Goal: Task Accomplishment & Management: Manage account settings

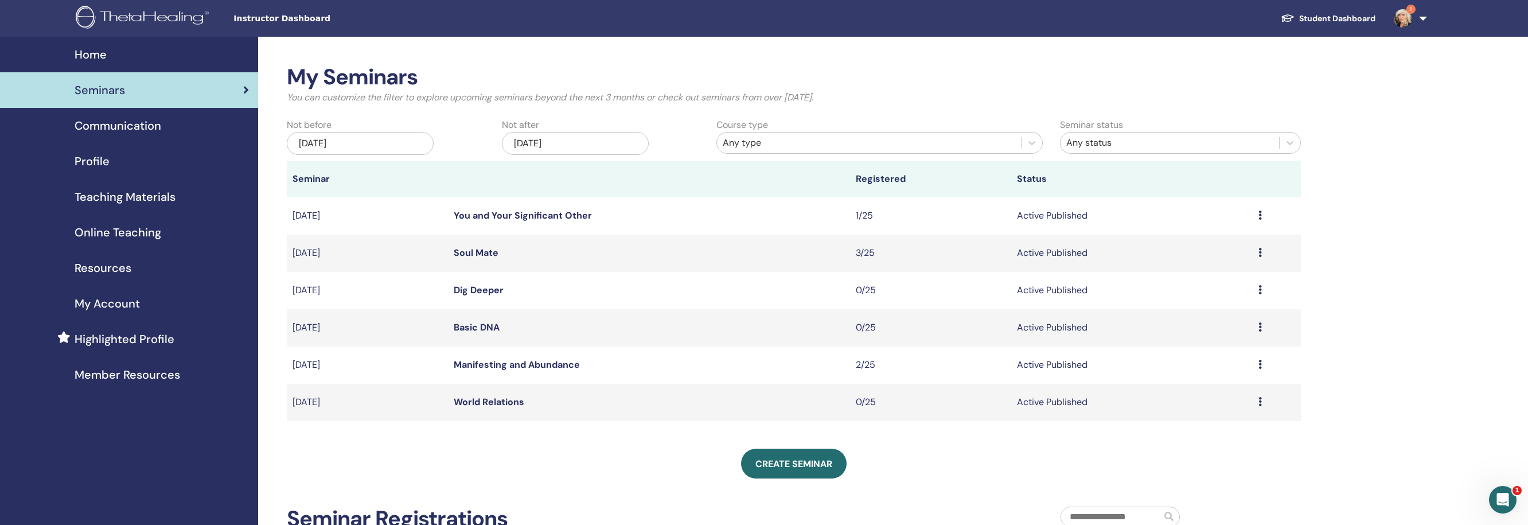
click at [629, 145] on div "Jan/14, 2026" at bounding box center [575, 143] width 147 height 23
click at [634, 169] on button "Next Month" at bounding box center [634, 175] width 18 height 18
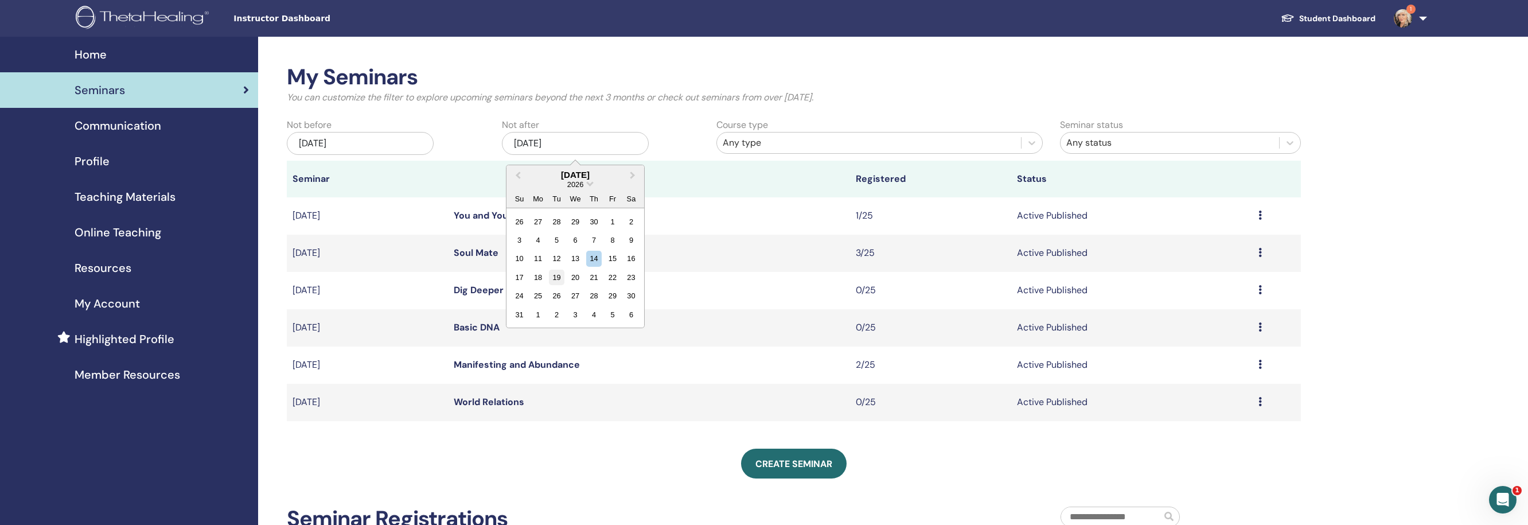
click at [550, 281] on div "19" at bounding box center [556, 277] width 15 height 15
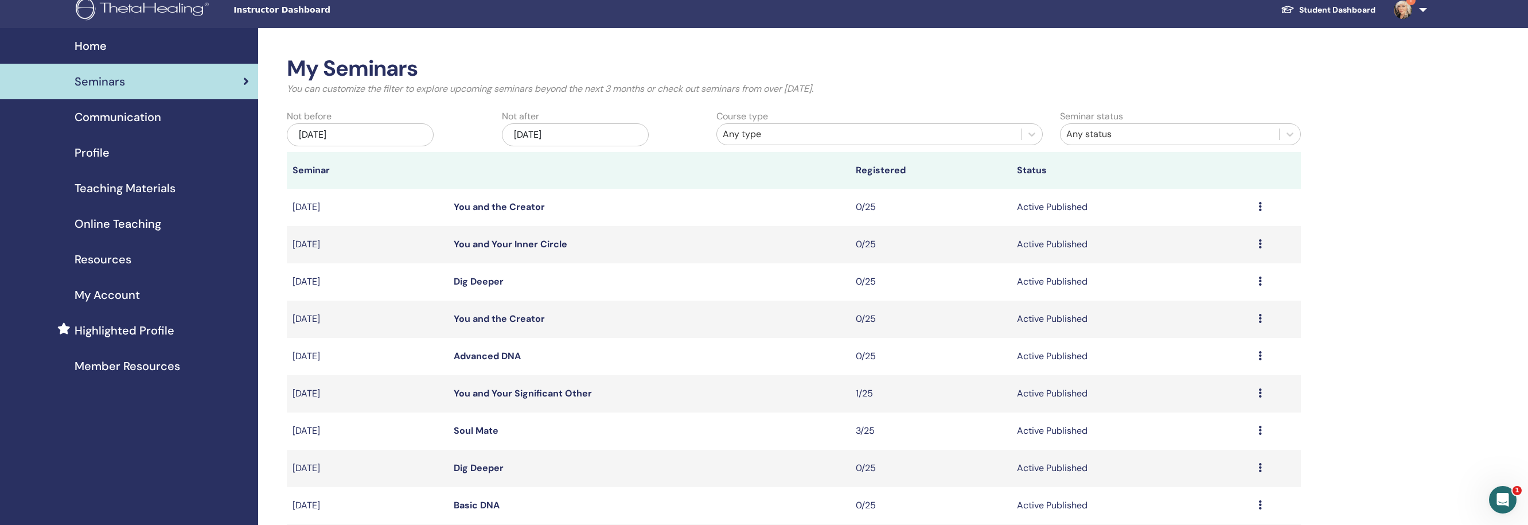
scroll to position [11, 0]
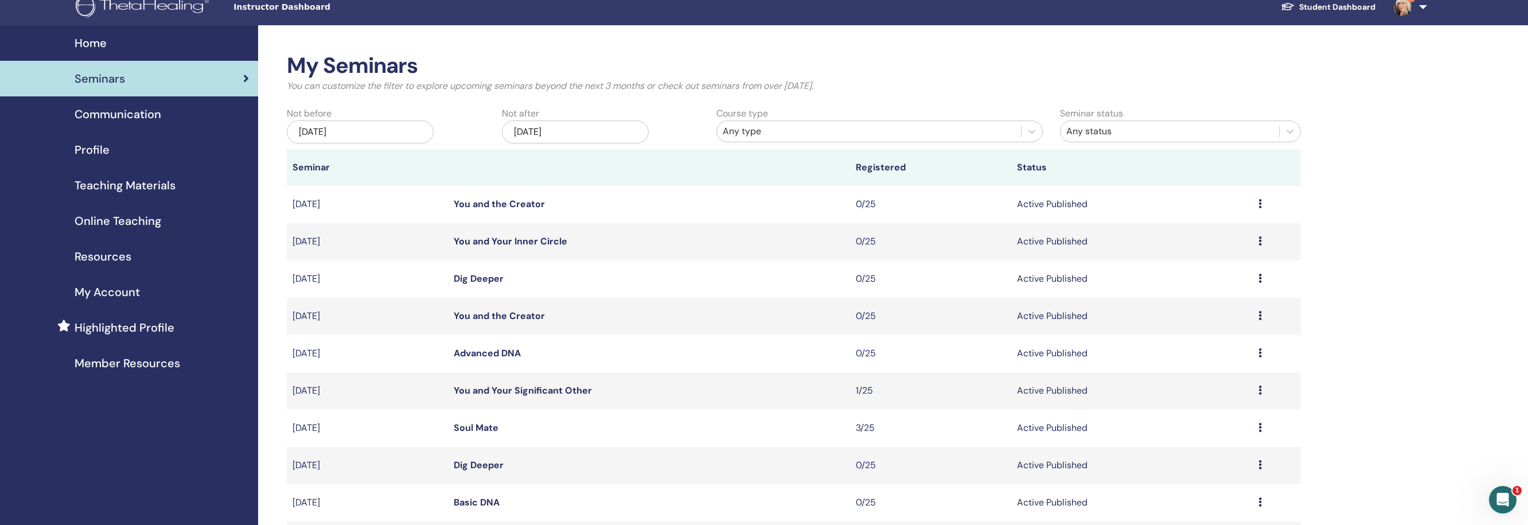
click at [403, 131] on div "Jul/14, 2025" at bounding box center [360, 131] width 147 height 23
click at [419, 162] on button "Next Month" at bounding box center [419, 164] width 18 height 18
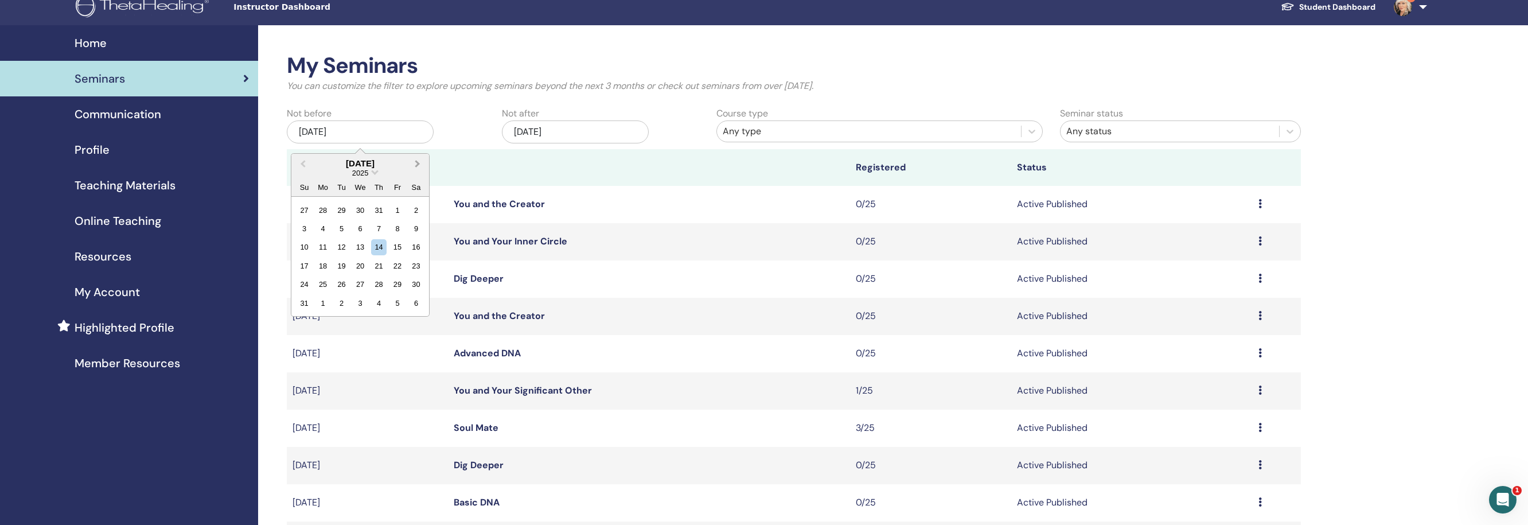
click at [419, 162] on button "Next Month" at bounding box center [419, 164] width 18 height 18
click at [421, 162] on button "Next Month" at bounding box center [419, 164] width 18 height 18
click at [344, 246] on div "14" at bounding box center [341, 246] width 15 height 15
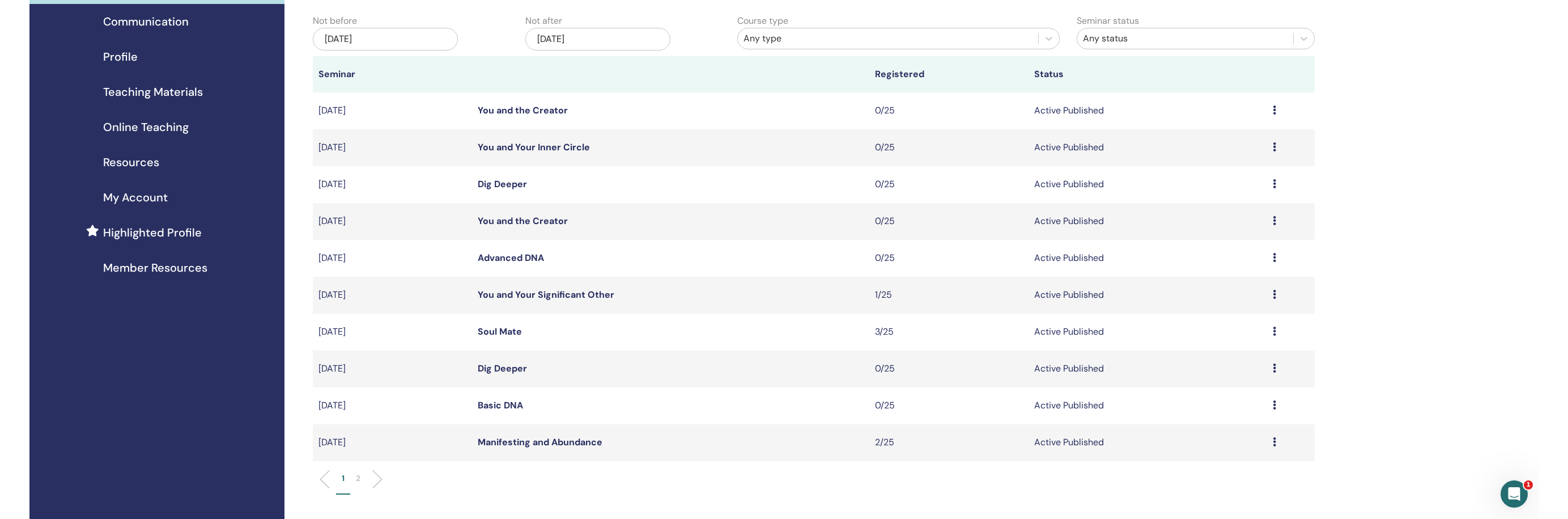
scroll to position [103, 0]
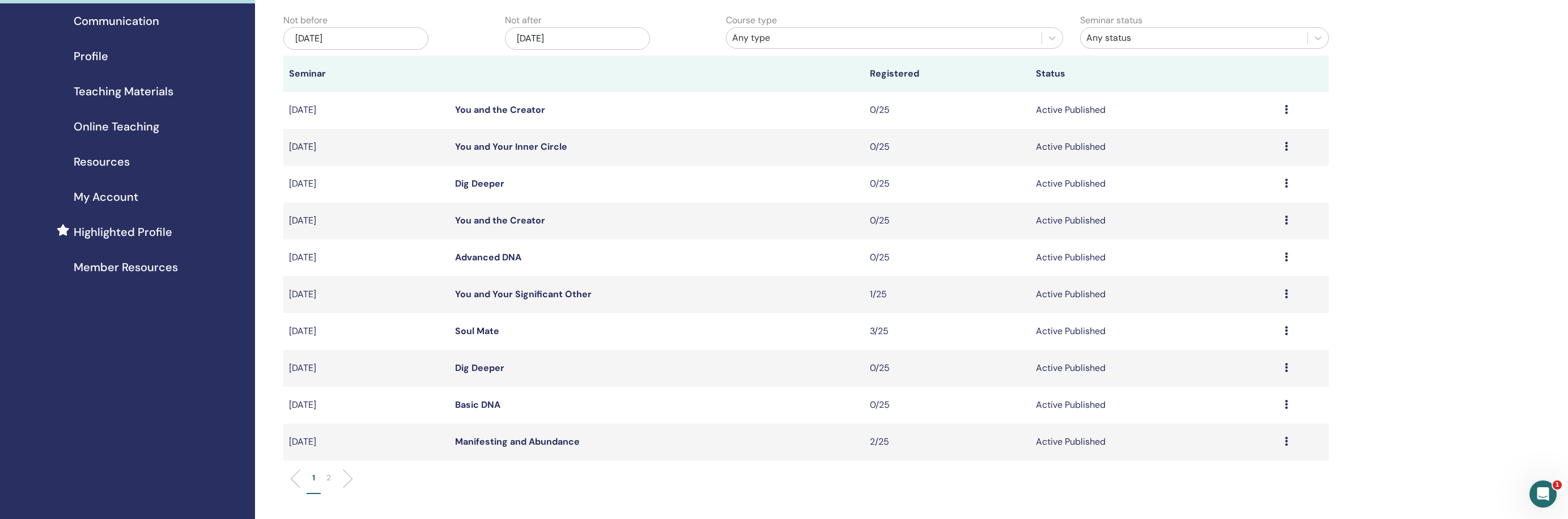
click at [1286, 182] on icon at bounding box center [1285, 183] width 3 height 9
click at [1204, 241] on p "Cancel" at bounding box center [1201, 243] width 43 height 14
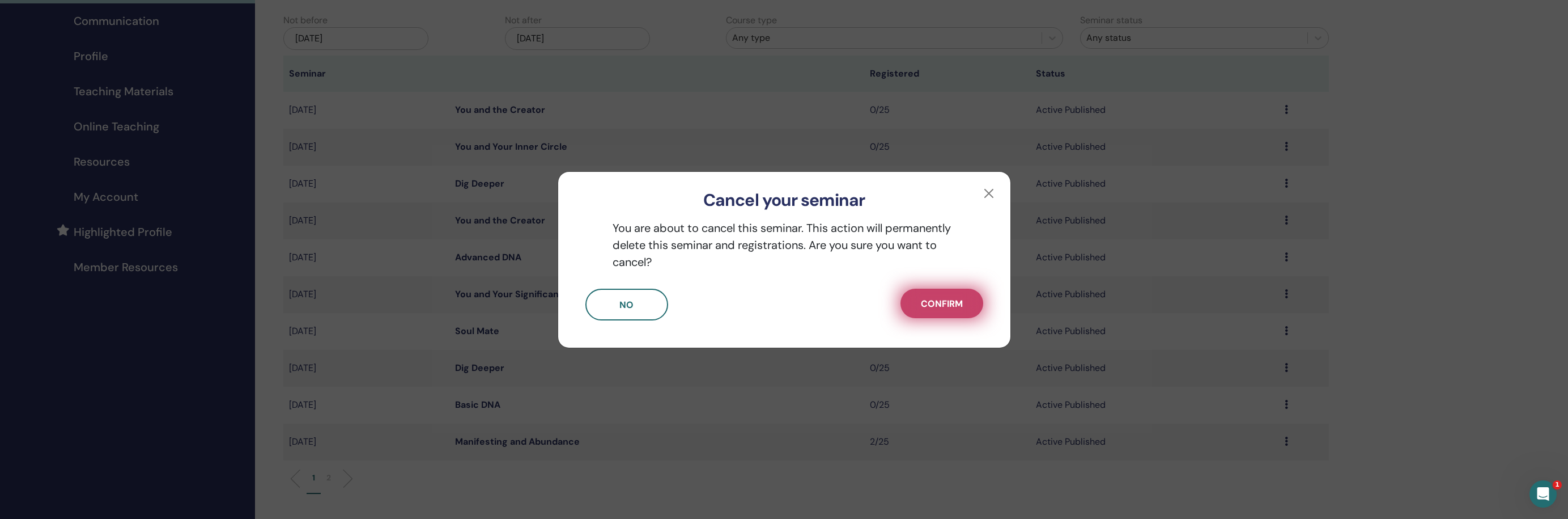
click at [939, 302] on span "Confirm" at bounding box center [942, 303] width 41 height 12
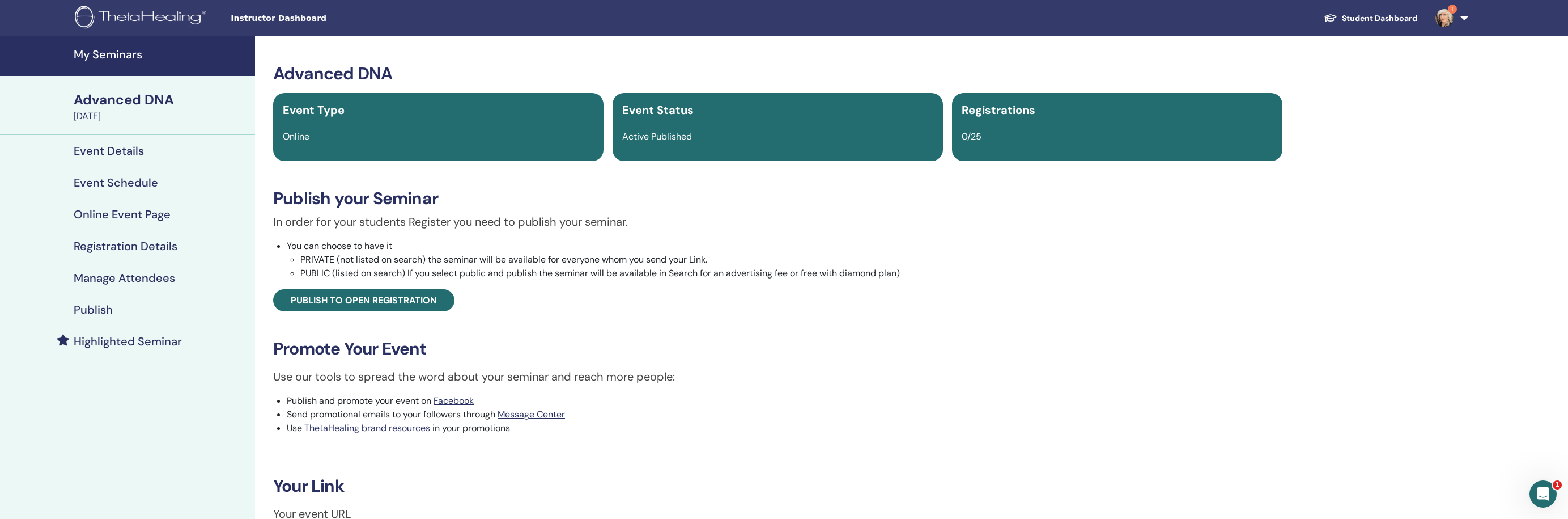
click at [130, 150] on h4 "Event Details" at bounding box center [109, 151] width 70 height 14
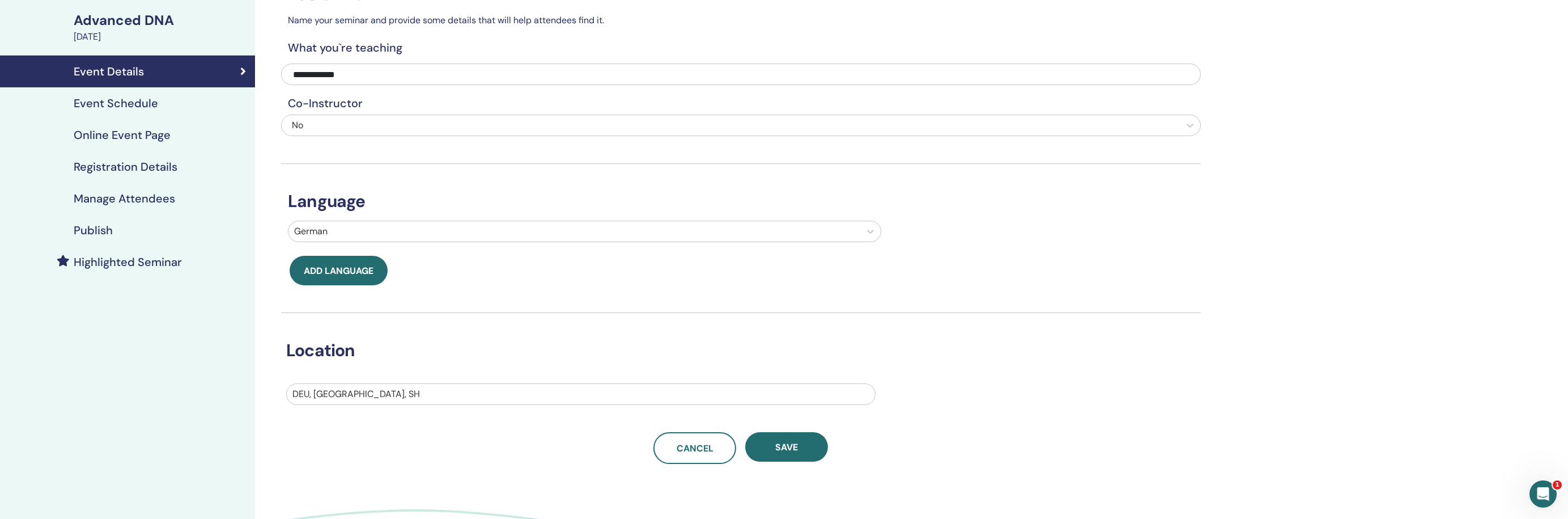
scroll to position [46, 0]
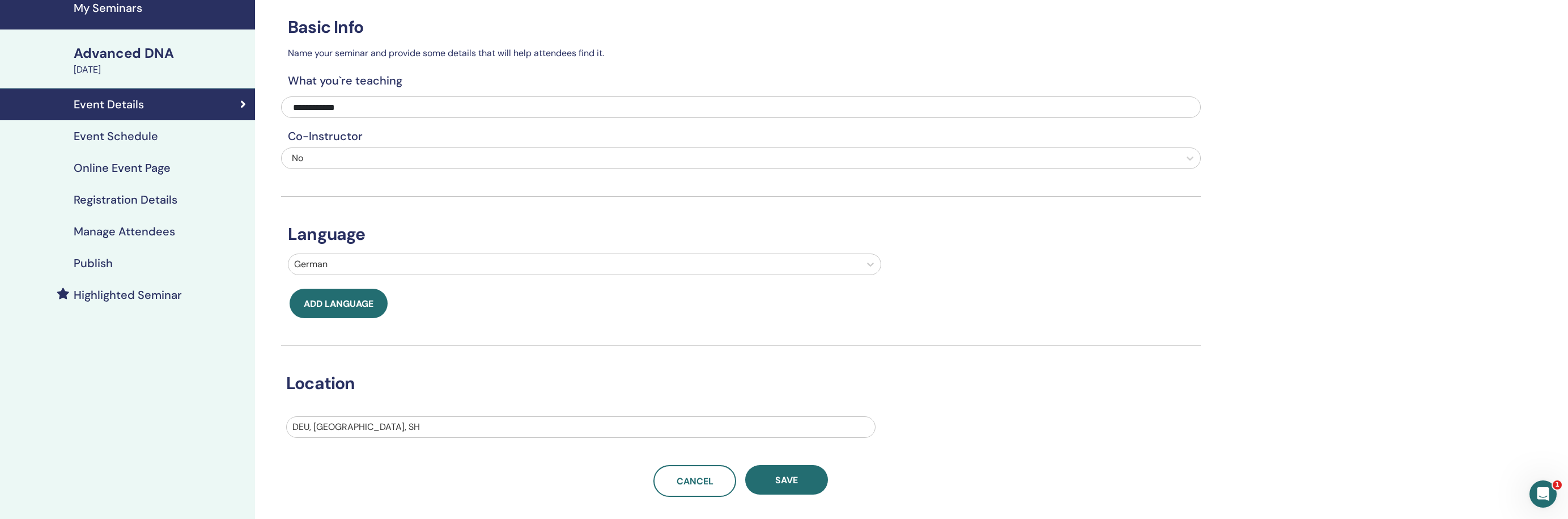
click at [155, 135] on h4 "Event Schedule" at bounding box center [116, 136] width 84 height 14
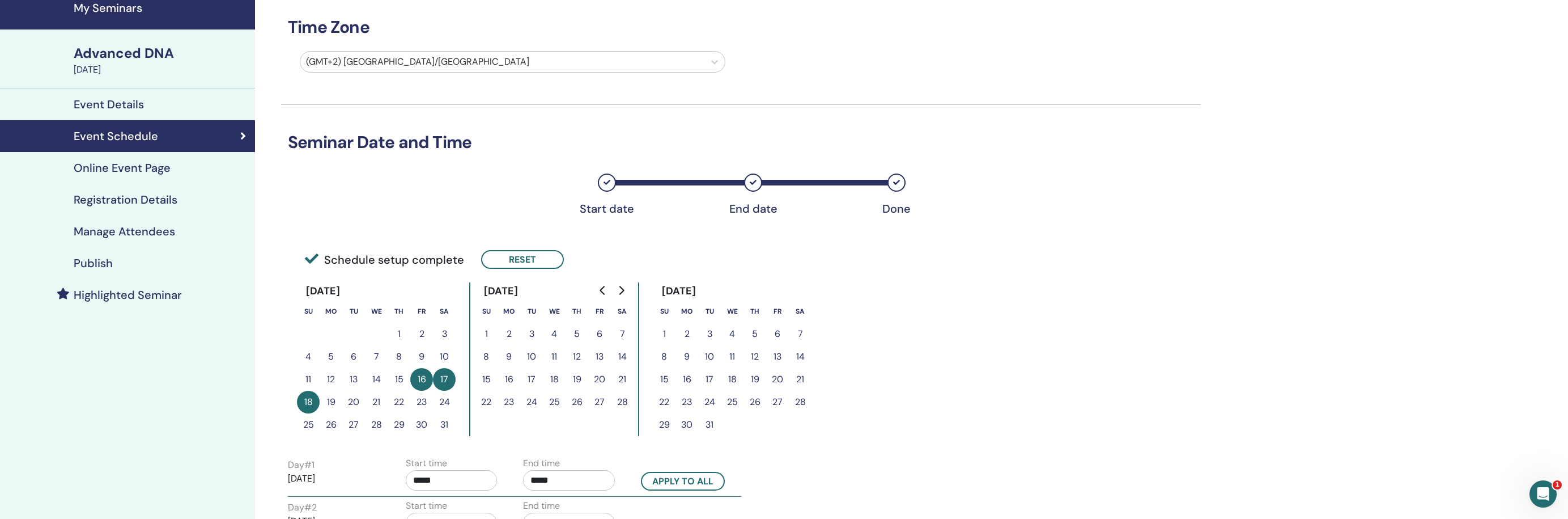
click at [598, 356] on button "13" at bounding box center [599, 356] width 23 height 23
click at [421, 383] on button "16" at bounding box center [421, 379] width 23 height 23
click at [520, 257] on button "Reset" at bounding box center [523, 259] width 83 height 19
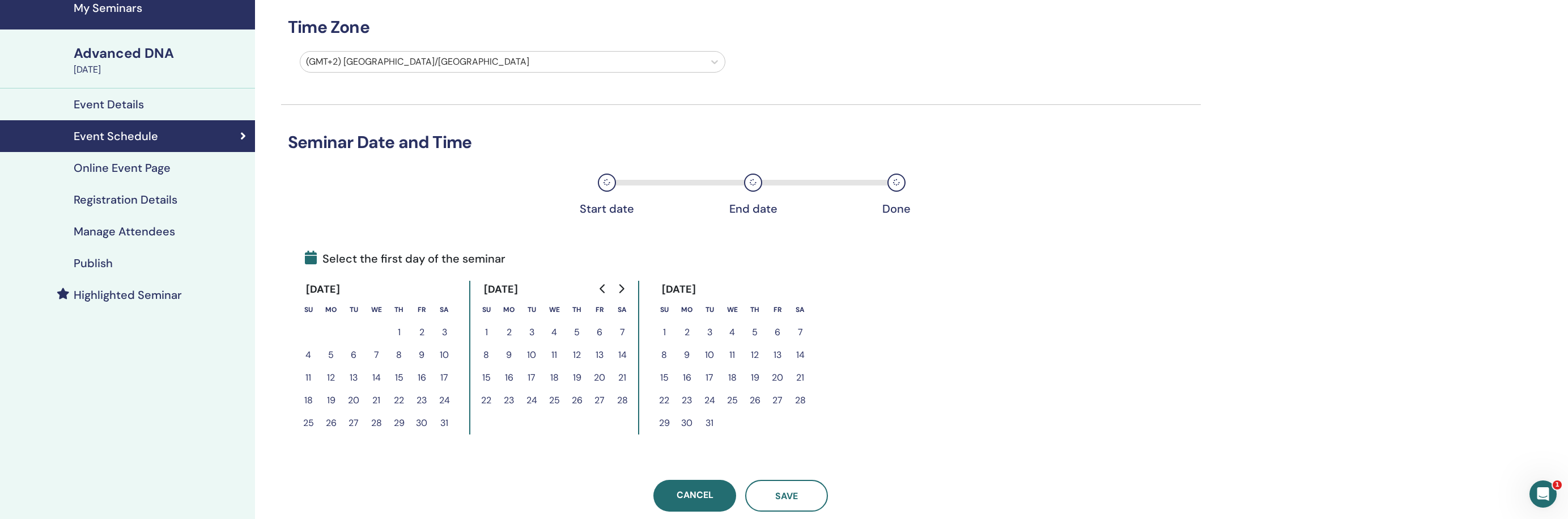
click at [777, 354] on button "13" at bounding box center [778, 355] width 23 height 23
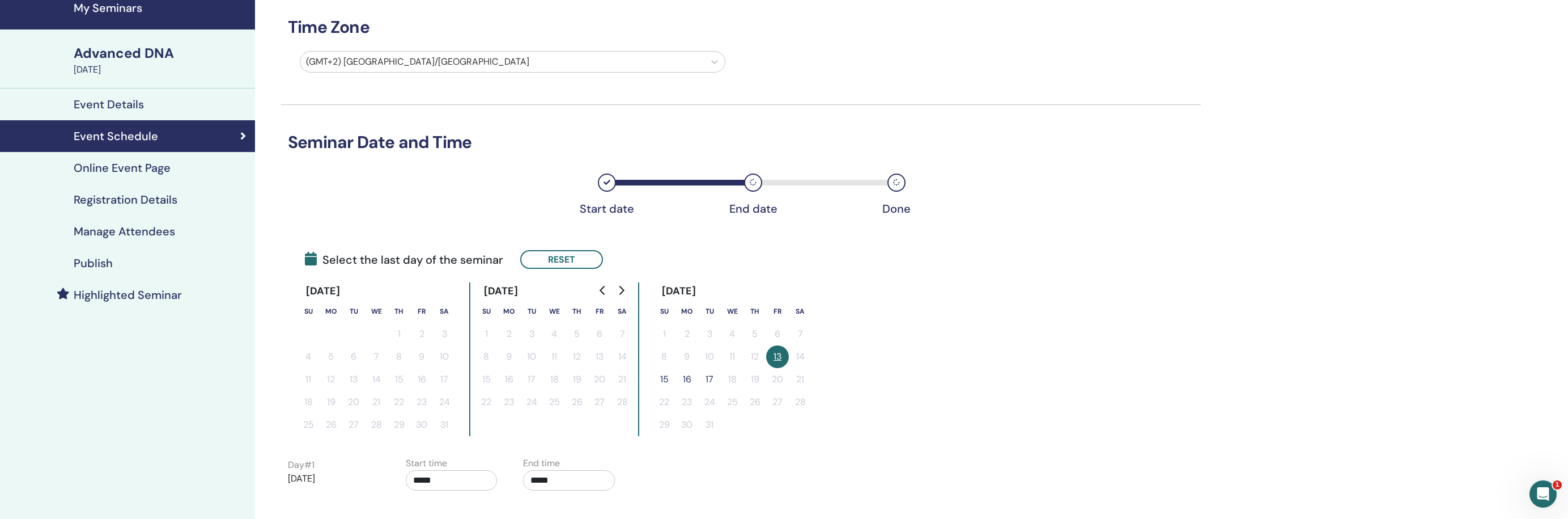
click at [664, 382] on button "15" at bounding box center [664, 379] width 23 height 23
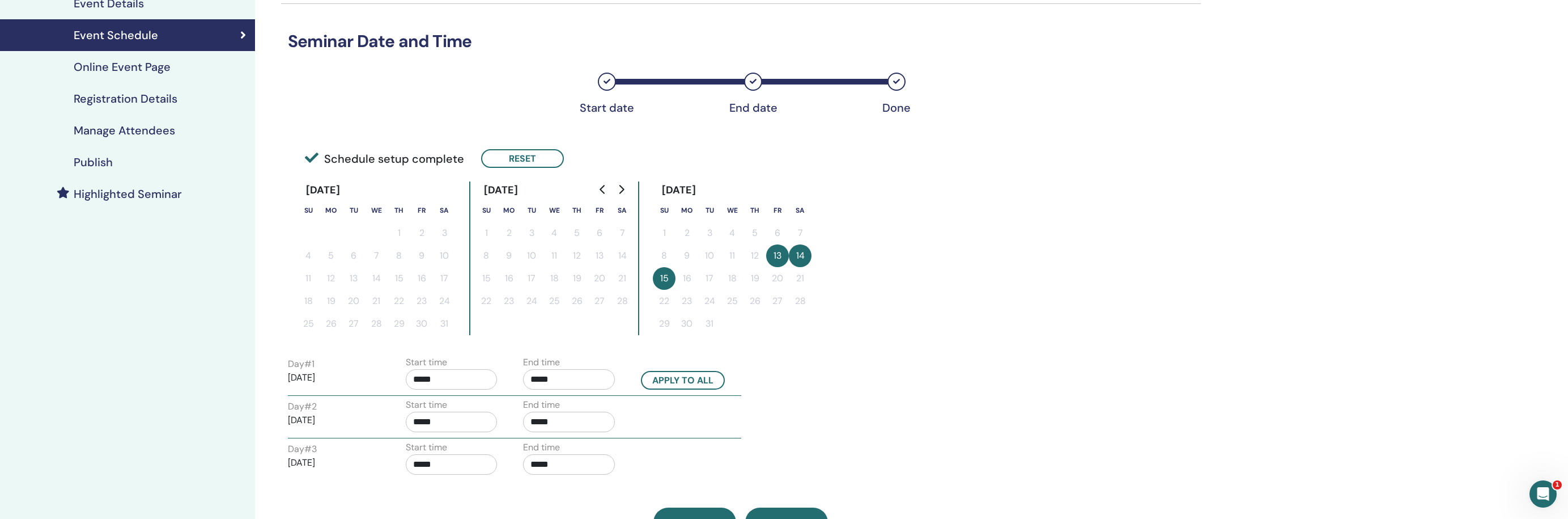
scroll to position [150, 0]
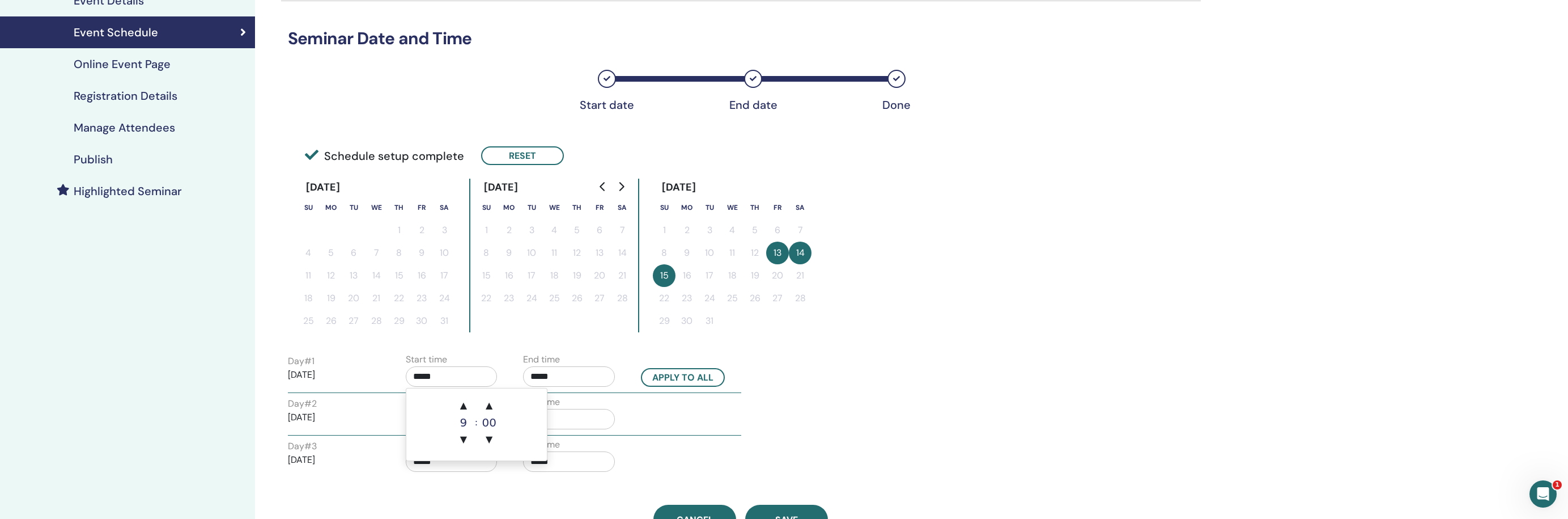
click at [455, 372] on input "*****" at bounding box center [452, 377] width 92 height 21
click at [468, 404] on span "▲" at bounding box center [463, 405] width 23 height 23
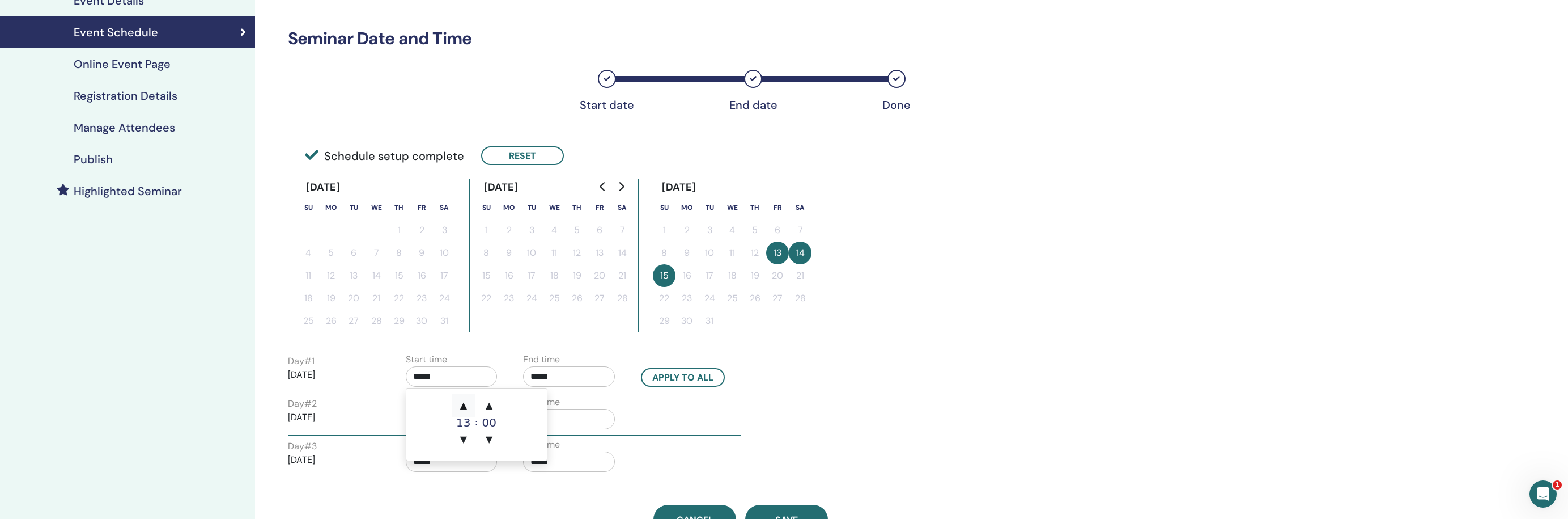
click at [468, 404] on span "▲" at bounding box center [463, 405] width 23 height 23
type input "*****"
click at [468, 404] on span "▲" at bounding box center [463, 405] width 23 height 23
click at [496, 402] on span "▲" at bounding box center [489, 405] width 23 height 23
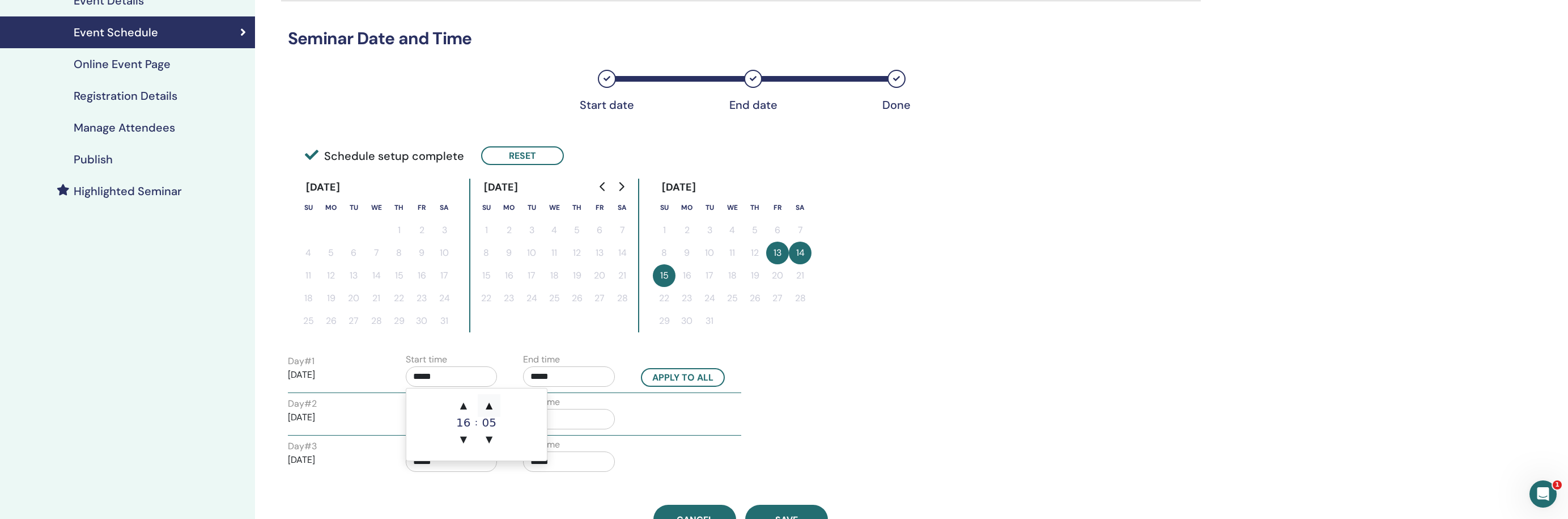
click at [495, 402] on span "▲" at bounding box center [489, 405] width 23 height 23
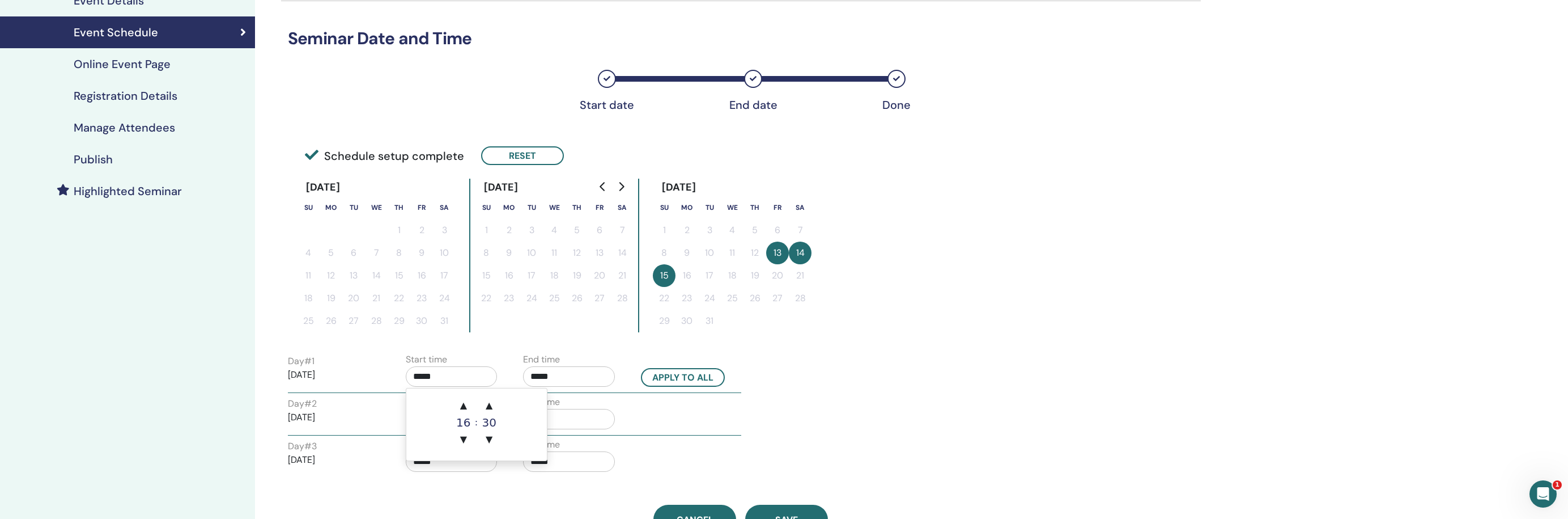
click at [562, 375] on input "*****" at bounding box center [568, 377] width 92 height 21
click at [575, 397] on span "▲" at bounding box center [581, 405] width 23 height 23
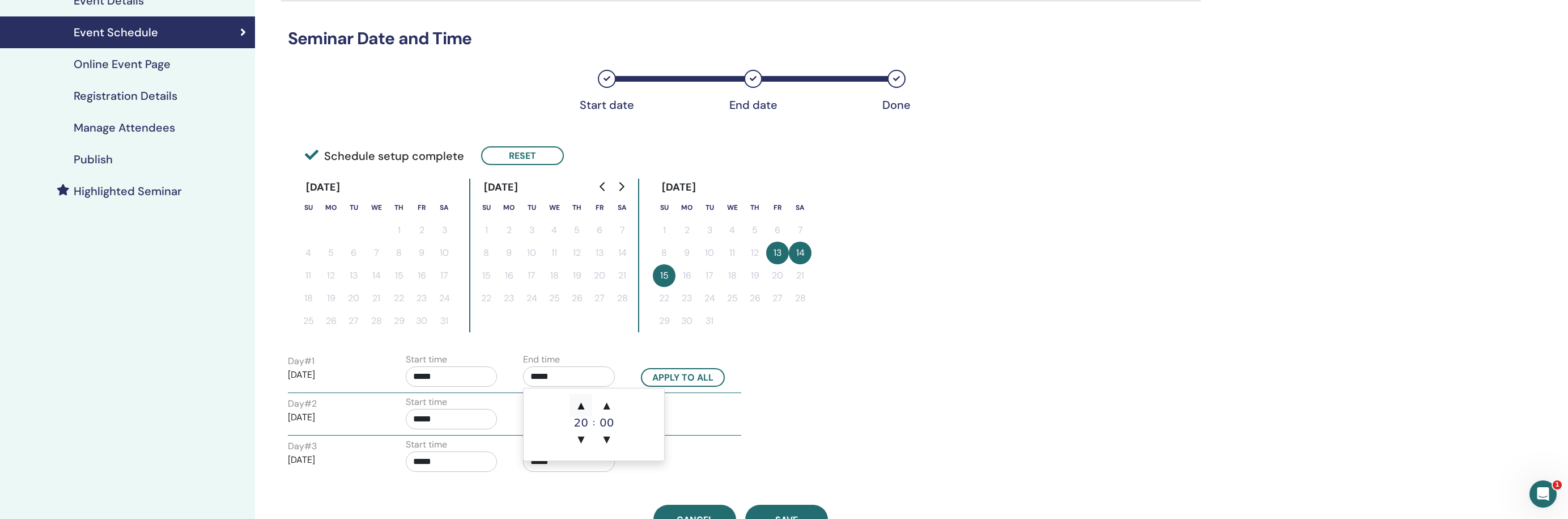
click at [575, 397] on span "▲" at bounding box center [581, 405] width 23 height 23
click at [610, 401] on span "▲" at bounding box center [607, 405] width 23 height 23
click at [609, 401] on span "▲" at bounding box center [607, 405] width 23 height 23
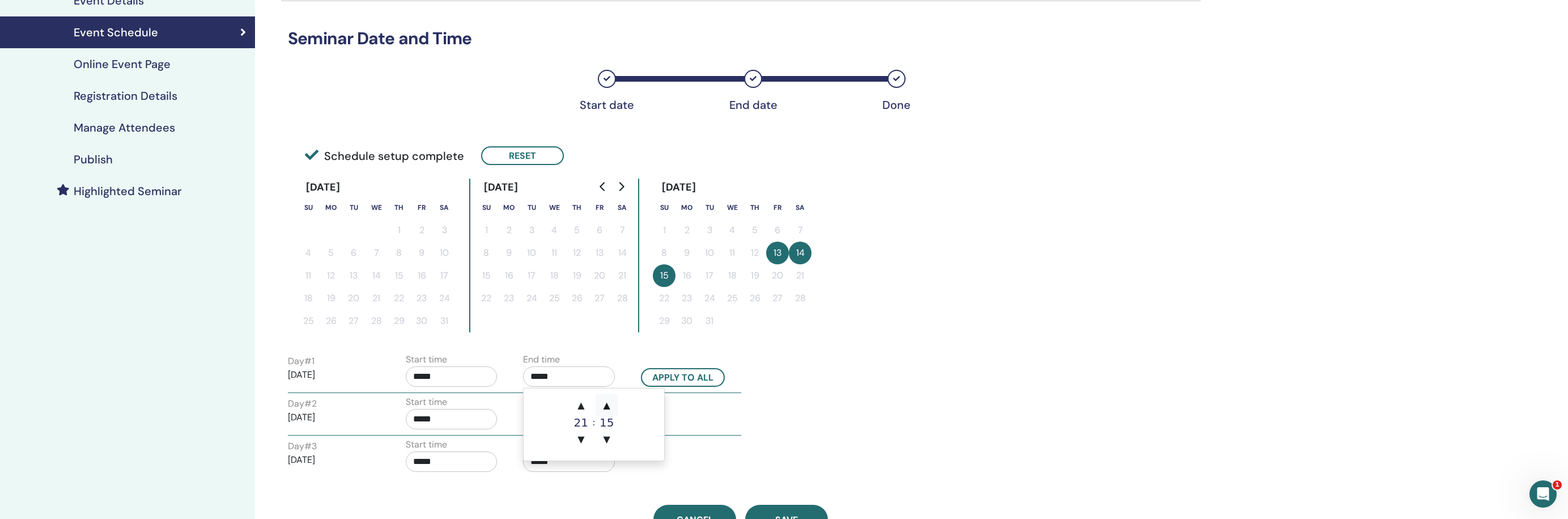
click at [609, 401] on span "▲" at bounding box center [607, 405] width 23 height 23
type input "*****"
click at [466, 380] on input "*****" at bounding box center [452, 377] width 92 height 21
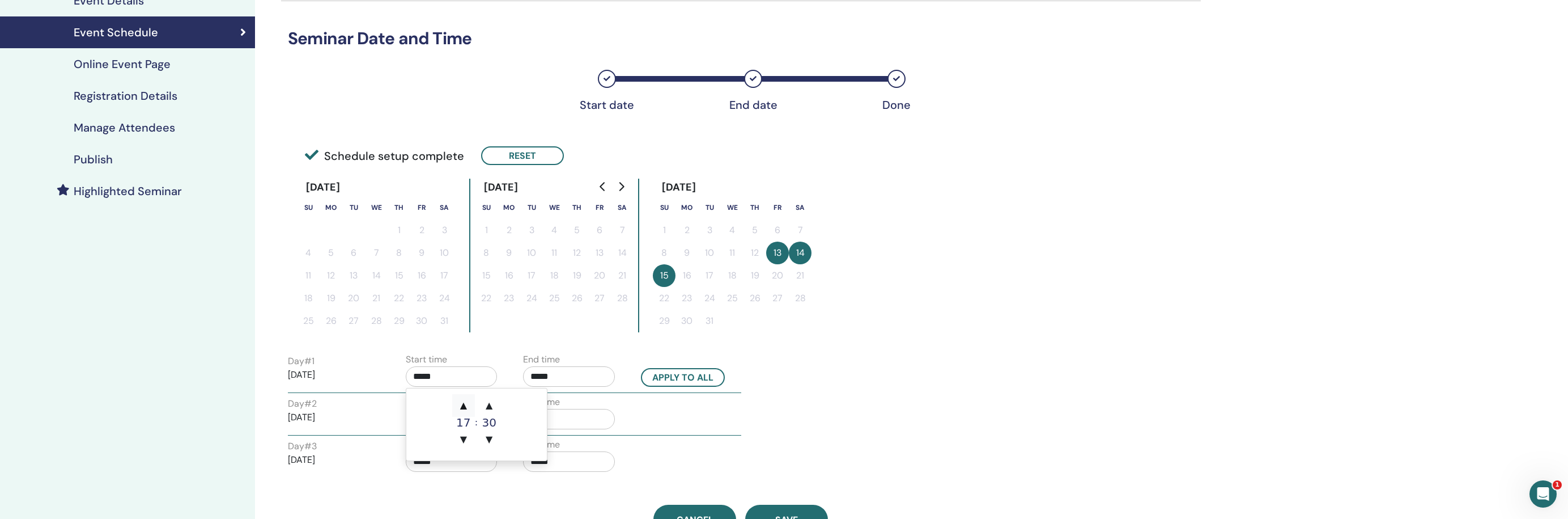
click at [466, 407] on span "▲" at bounding box center [463, 405] width 23 height 23
click at [465, 434] on span "▼" at bounding box center [463, 439] width 23 height 23
type input "*****"
click at [506, 370] on div "Start time *****" at bounding box center [455, 373] width 118 height 40
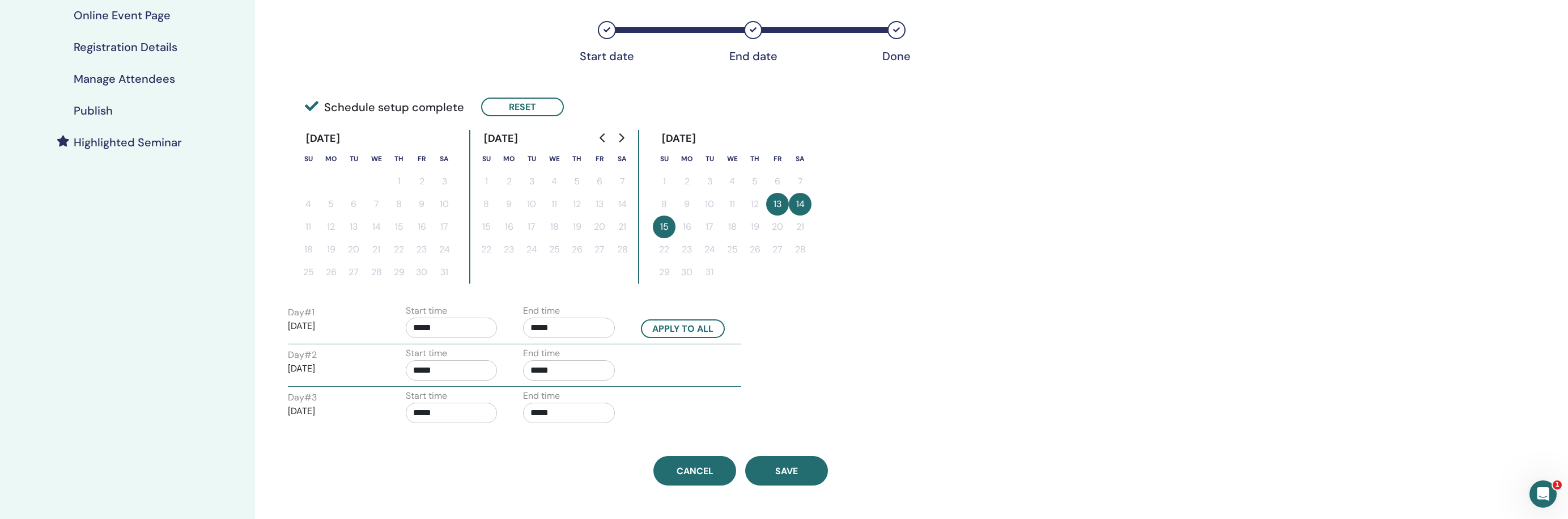
scroll to position [201, 0]
click at [472, 371] on input "*****" at bounding box center [452, 369] width 92 height 21
click at [463, 398] on span "▲" at bounding box center [463, 397] width 23 height 23
click at [461, 432] on span "▼" at bounding box center [463, 432] width 23 height 23
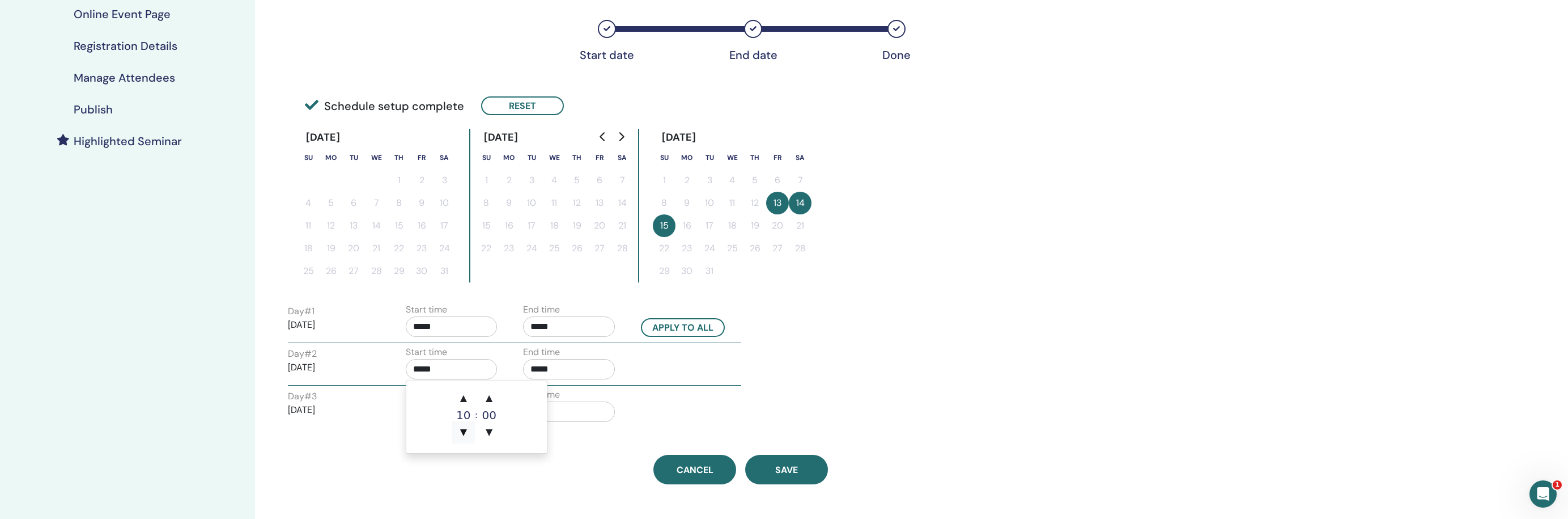
click at [461, 432] on span "▼" at bounding box center [463, 432] width 23 height 23
click at [462, 394] on span "▲" at bounding box center [463, 397] width 23 height 23
click at [491, 397] on span "▲" at bounding box center [489, 397] width 23 height 23
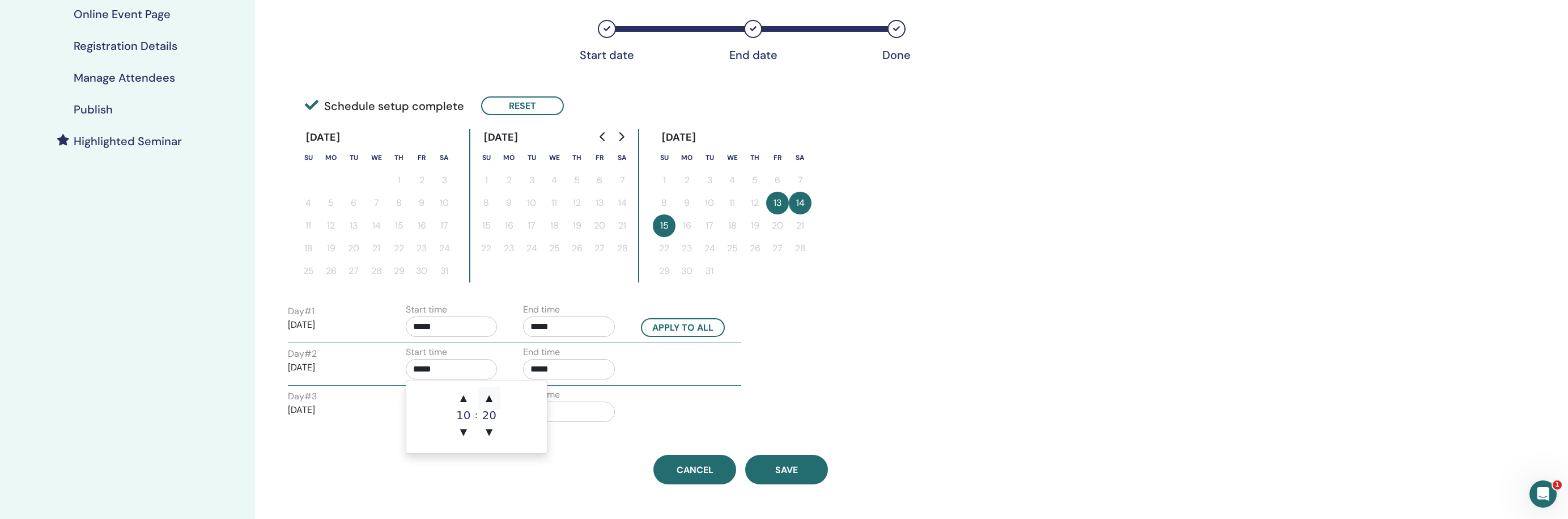
click at [491, 397] on span "▲" at bounding box center [489, 397] width 23 height 23
type input "*****"
click at [581, 363] on input "*****" at bounding box center [568, 369] width 92 height 21
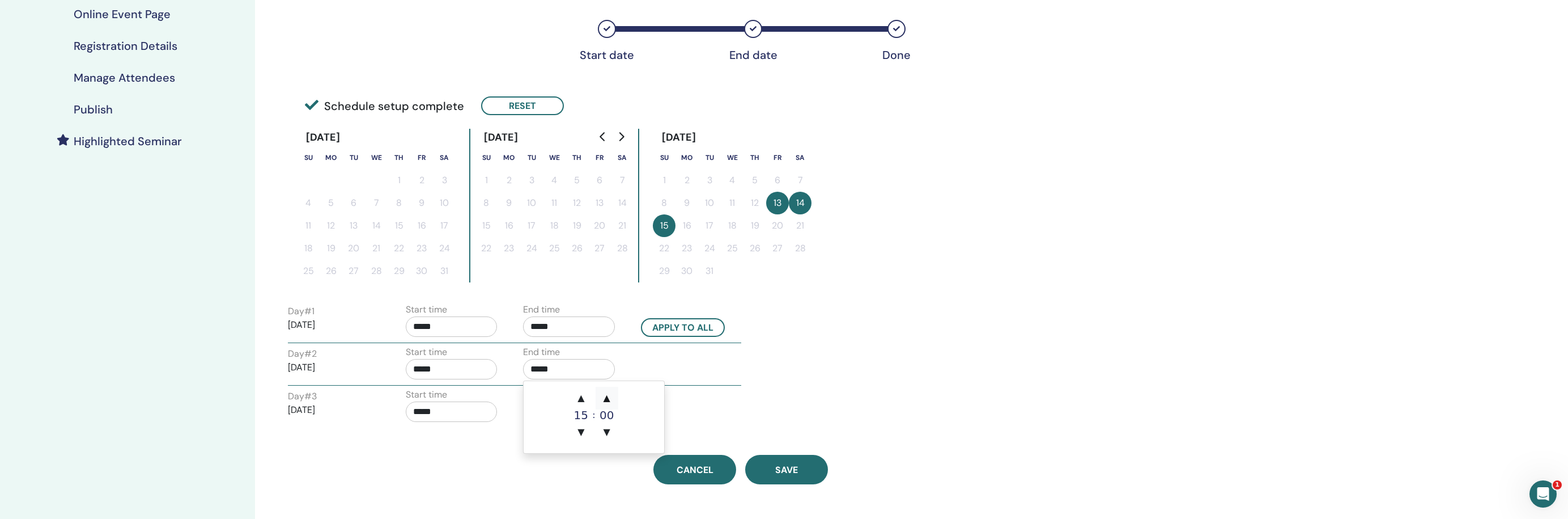
click at [606, 394] on span "▲" at bounding box center [607, 397] width 23 height 23
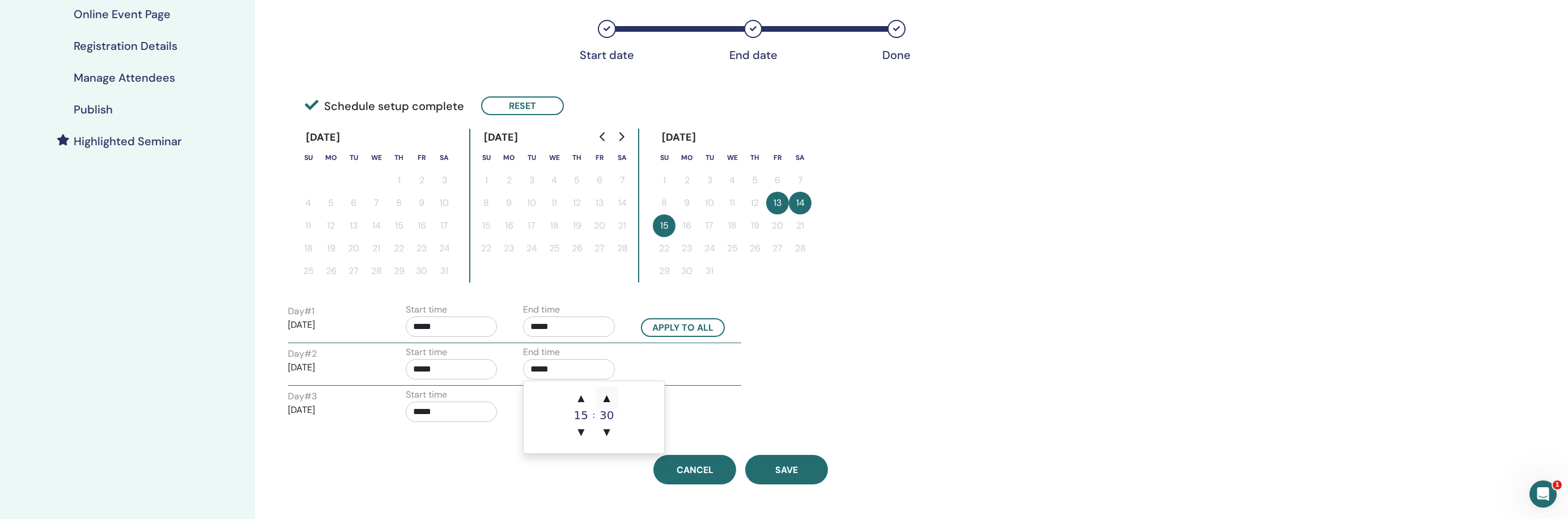
click at [606, 394] on span "▲" at bounding box center [607, 397] width 23 height 23
type input "*****"
click at [479, 409] on input "*****" at bounding box center [452, 411] width 92 height 21
click at [466, 441] on span "▲" at bounding box center [463, 440] width 23 height 23
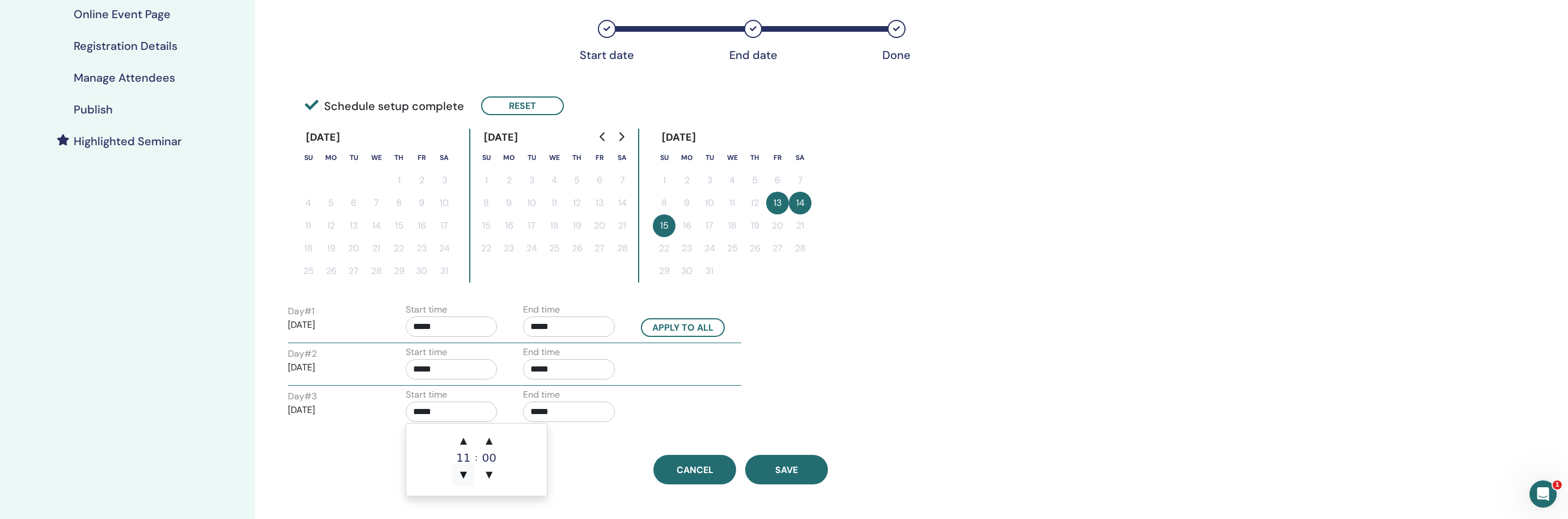
click at [465, 468] on span "▼" at bounding box center [463, 475] width 23 height 23
click at [493, 440] on span "▲" at bounding box center [489, 440] width 23 height 23
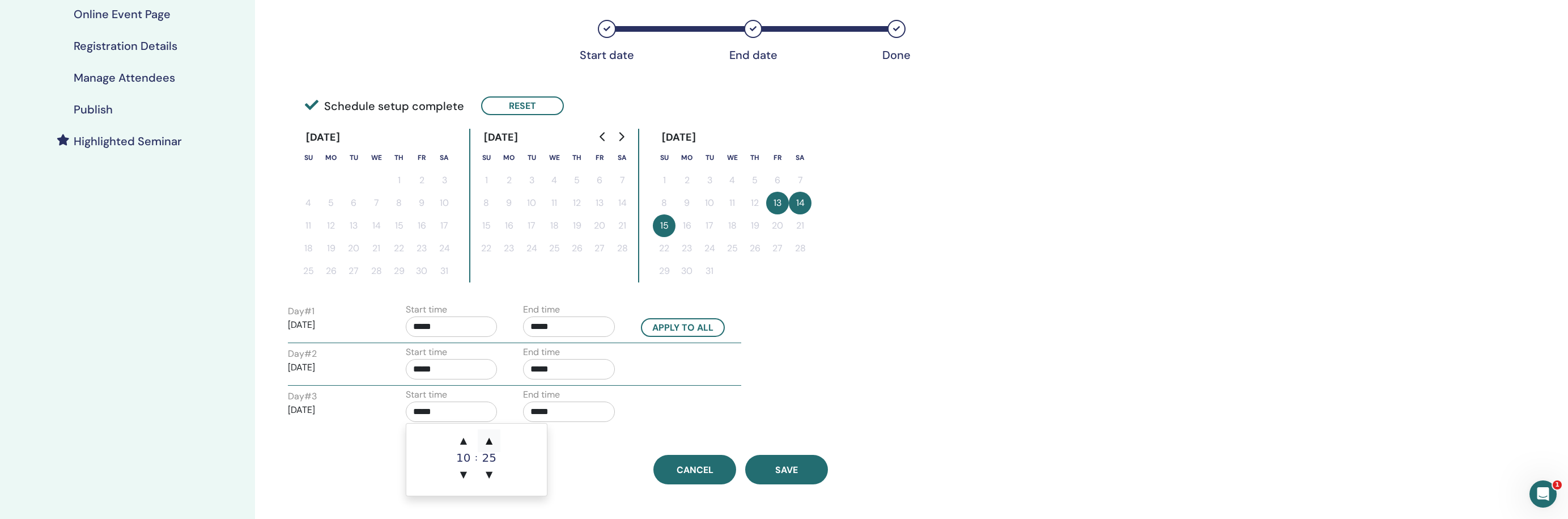
click at [493, 440] on span "▲" at bounding box center [489, 440] width 23 height 23
type input "*****"
click at [554, 410] on input "*****" at bounding box center [568, 411] width 92 height 21
click at [607, 434] on span "▲" at bounding box center [607, 440] width 23 height 23
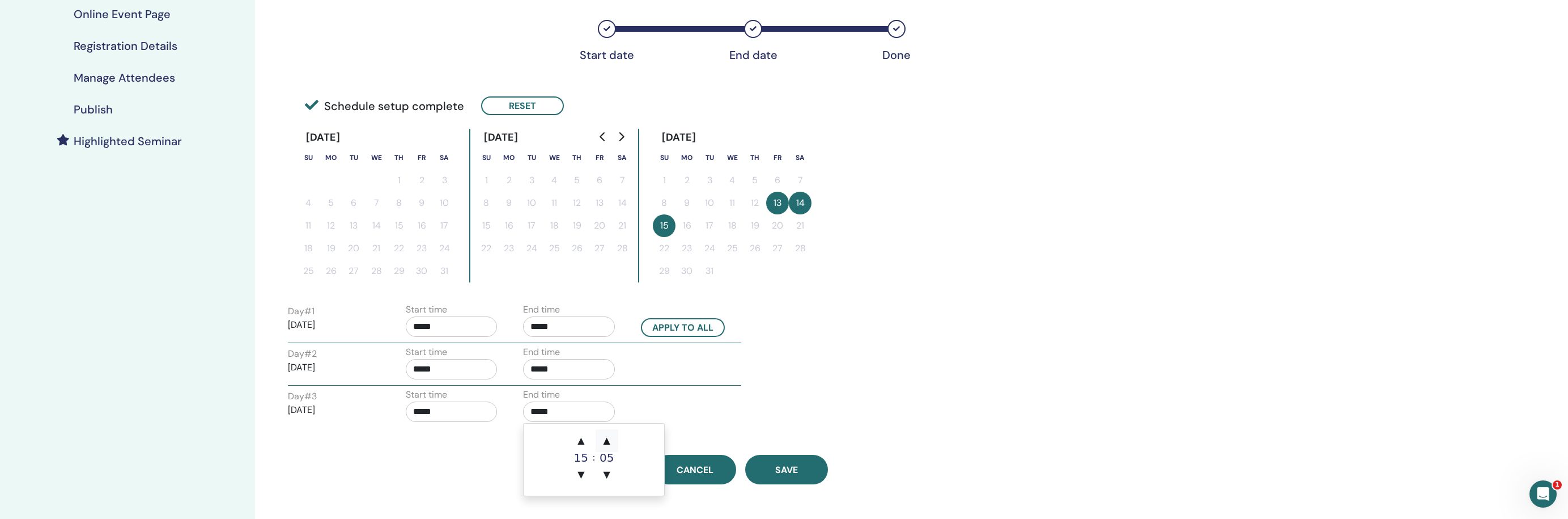
click at [607, 434] on span "▲" at bounding box center [607, 440] width 23 height 23
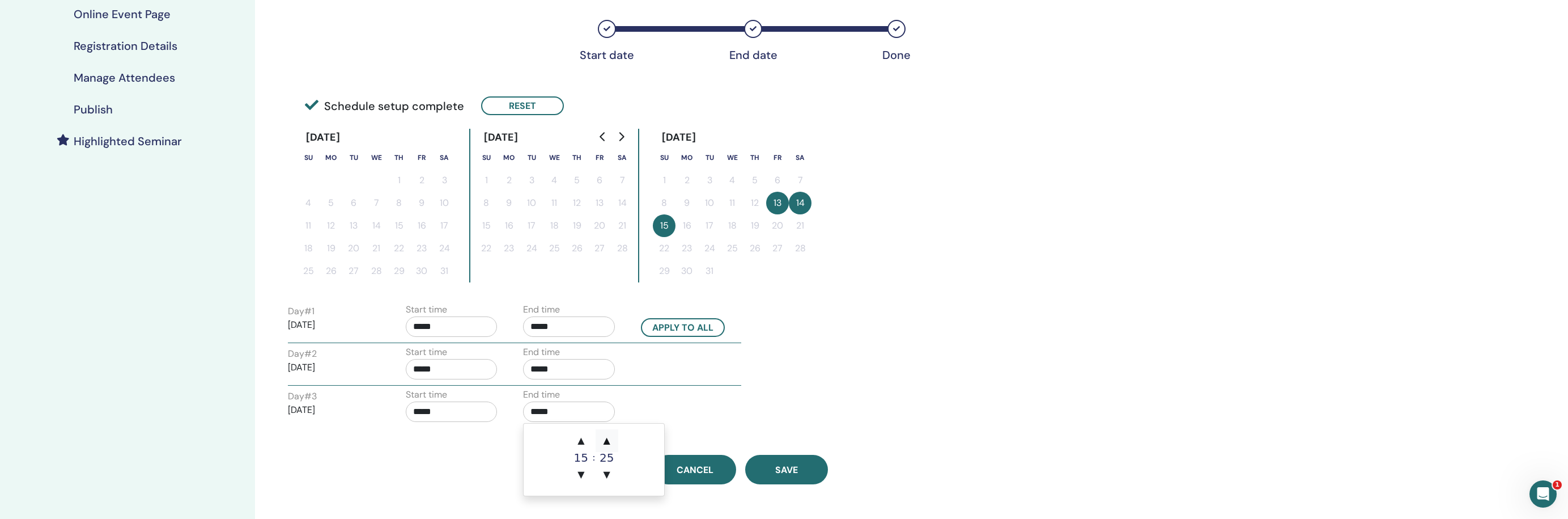
type input "*****"
click at [688, 410] on div "Day # 3 2026/03/15 Start time ***** End time *****" at bounding box center [515, 407] width 470 height 40
click at [780, 468] on span "Save" at bounding box center [786, 470] width 23 height 12
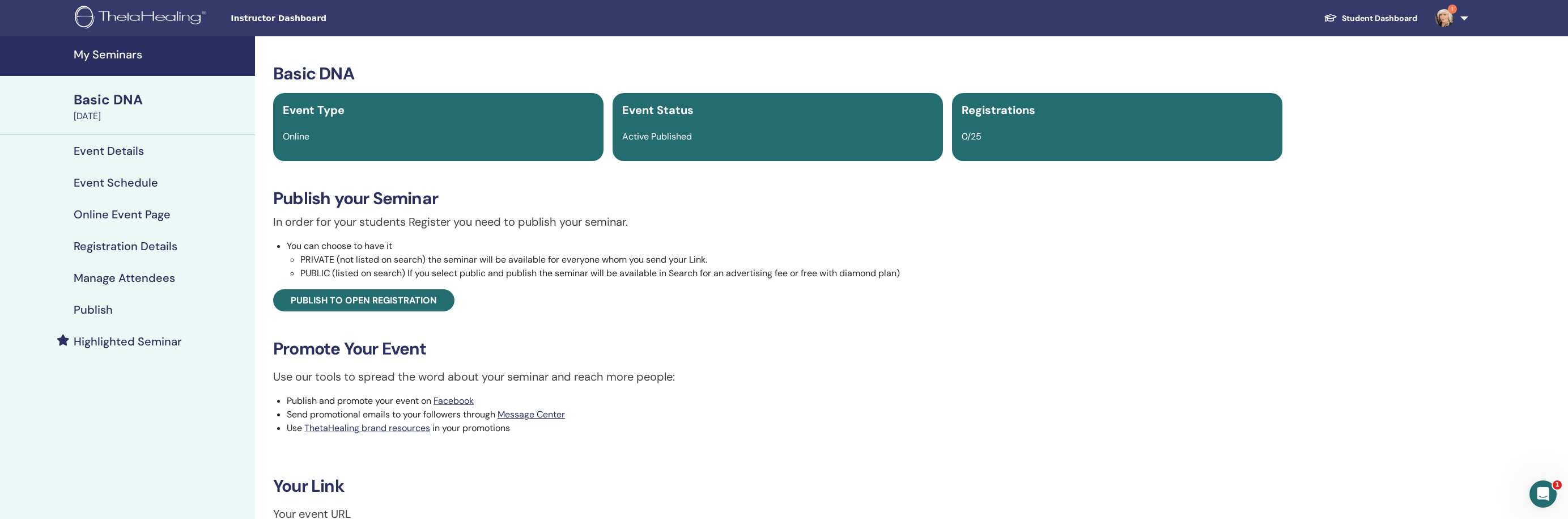
click at [98, 185] on h4 "Event Schedule" at bounding box center [116, 183] width 84 height 14
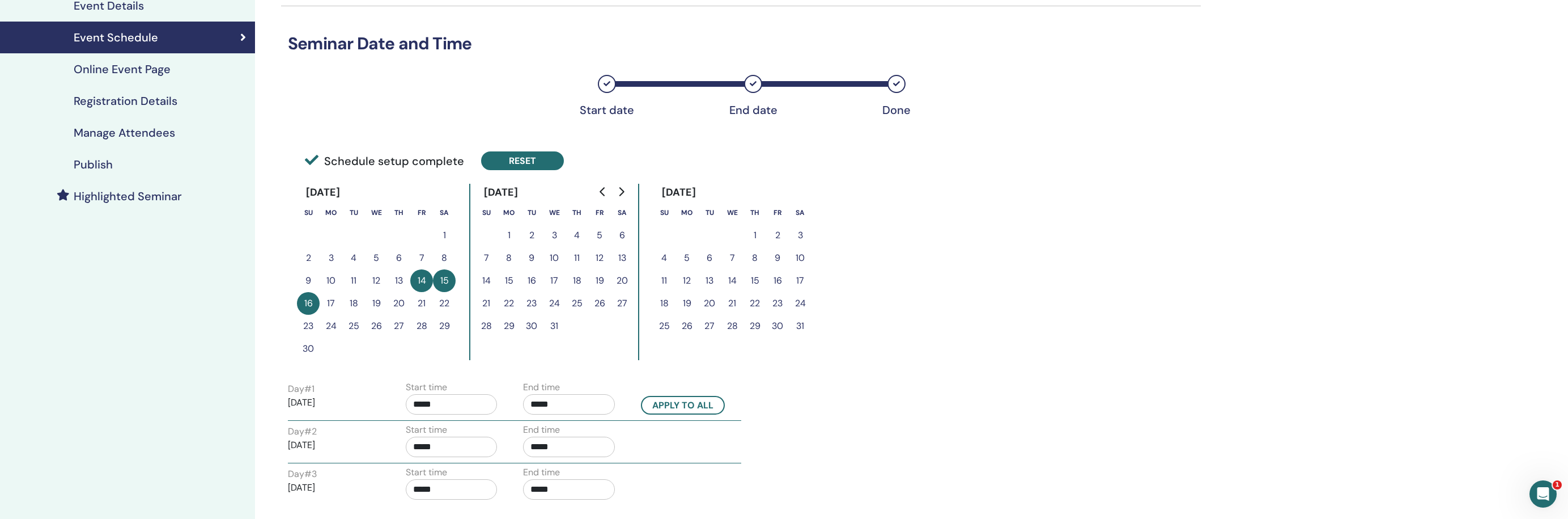
scroll to position [153, 0]
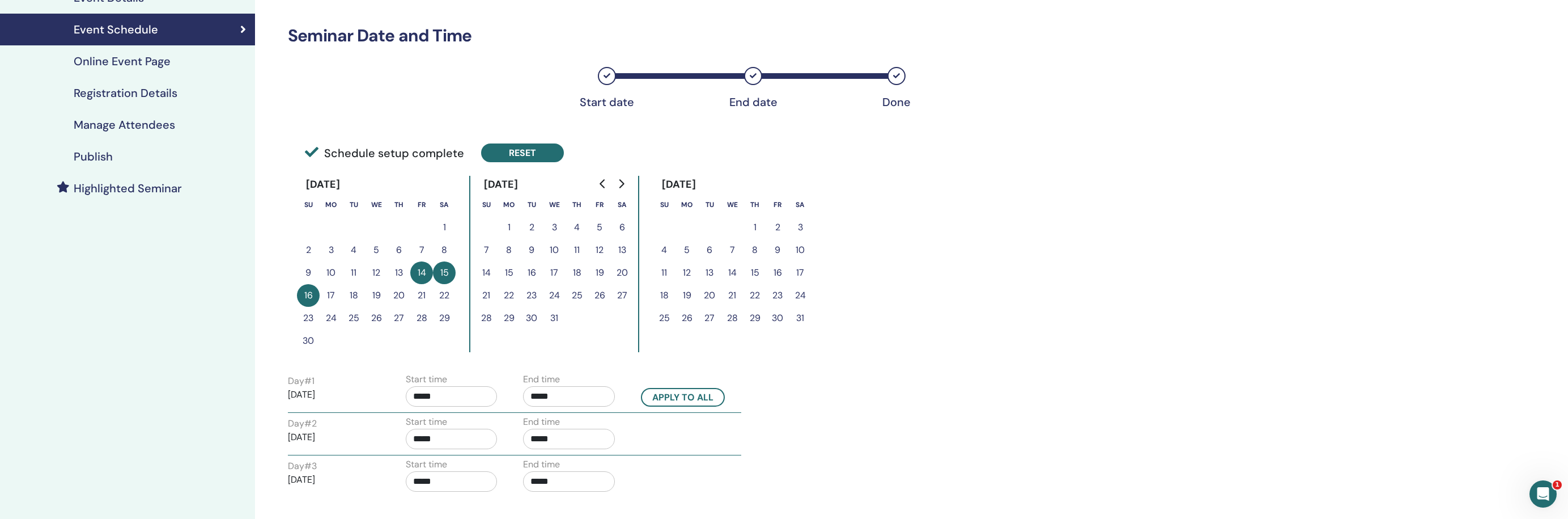
click at [517, 154] on button "Reset" at bounding box center [523, 152] width 83 height 19
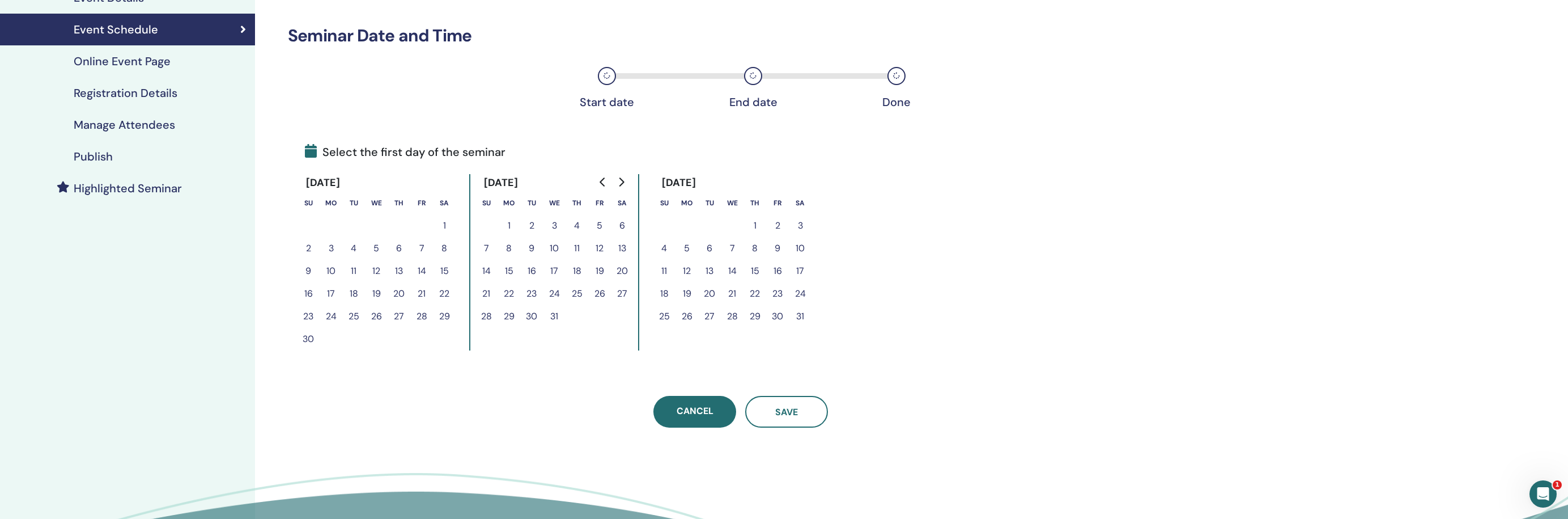
click at [777, 268] on button "16" at bounding box center [778, 271] width 23 height 23
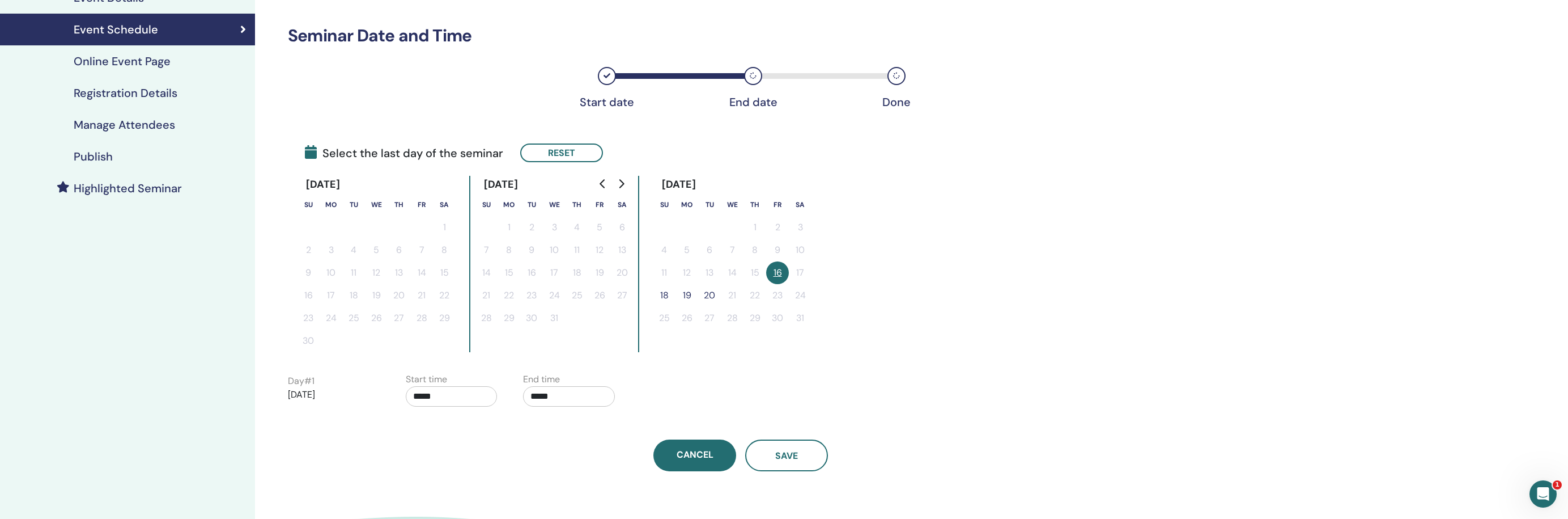
click at [663, 294] on button "18" at bounding box center [664, 295] width 23 height 23
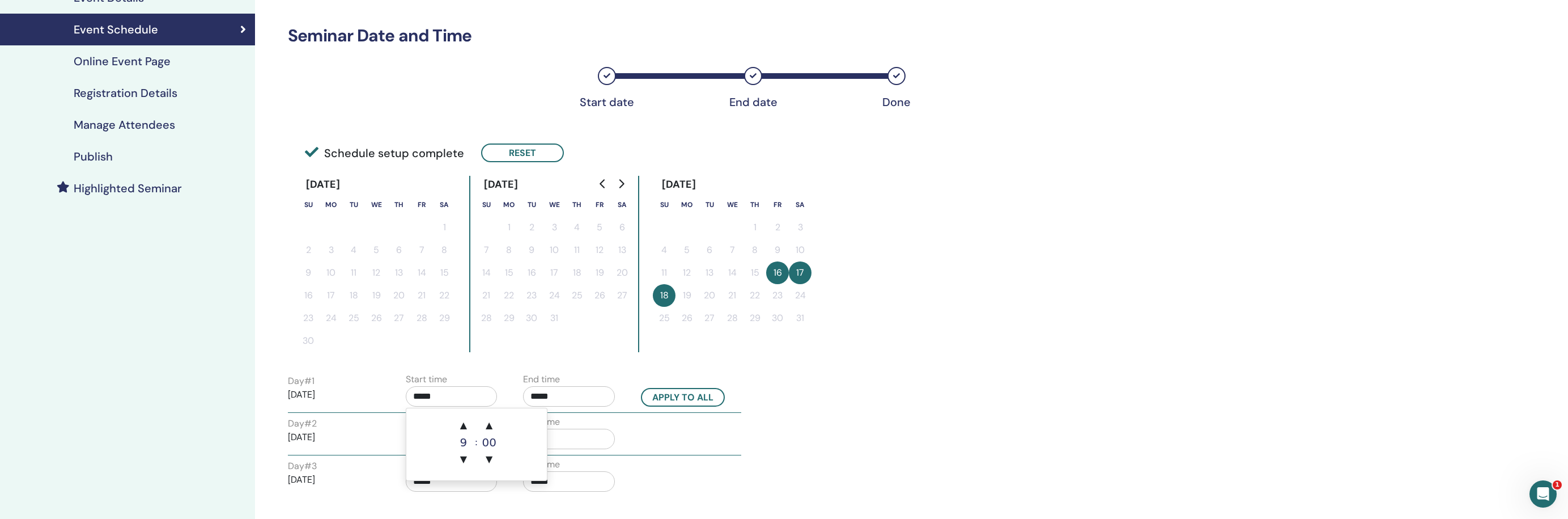
click at [458, 391] on input "*****" at bounding box center [452, 396] width 92 height 21
click at [468, 422] on span "▲" at bounding box center [463, 425] width 23 height 23
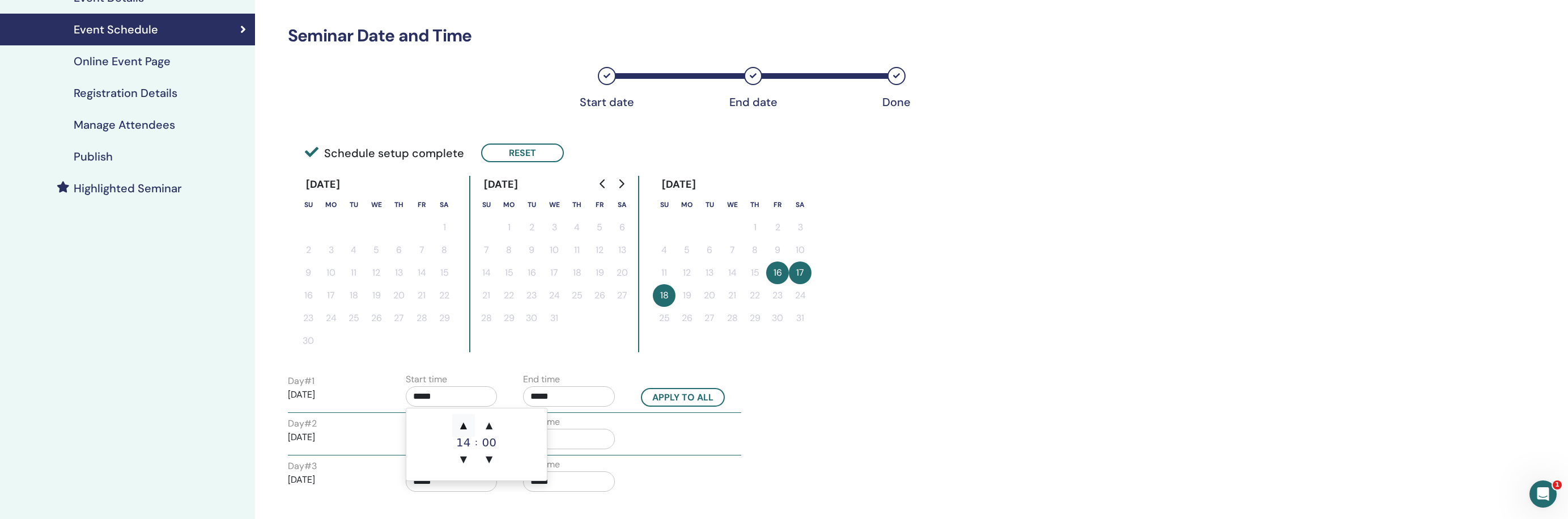
click at [468, 422] on span "▲" at bounding box center [463, 425] width 23 height 23
type input "*****"
click at [468, 422] on span "▲" at bounding box center [463, 425] width 23 height 23
click at [488, 425] on span "▲" at bounding box center [489, 425] width 23 height 23
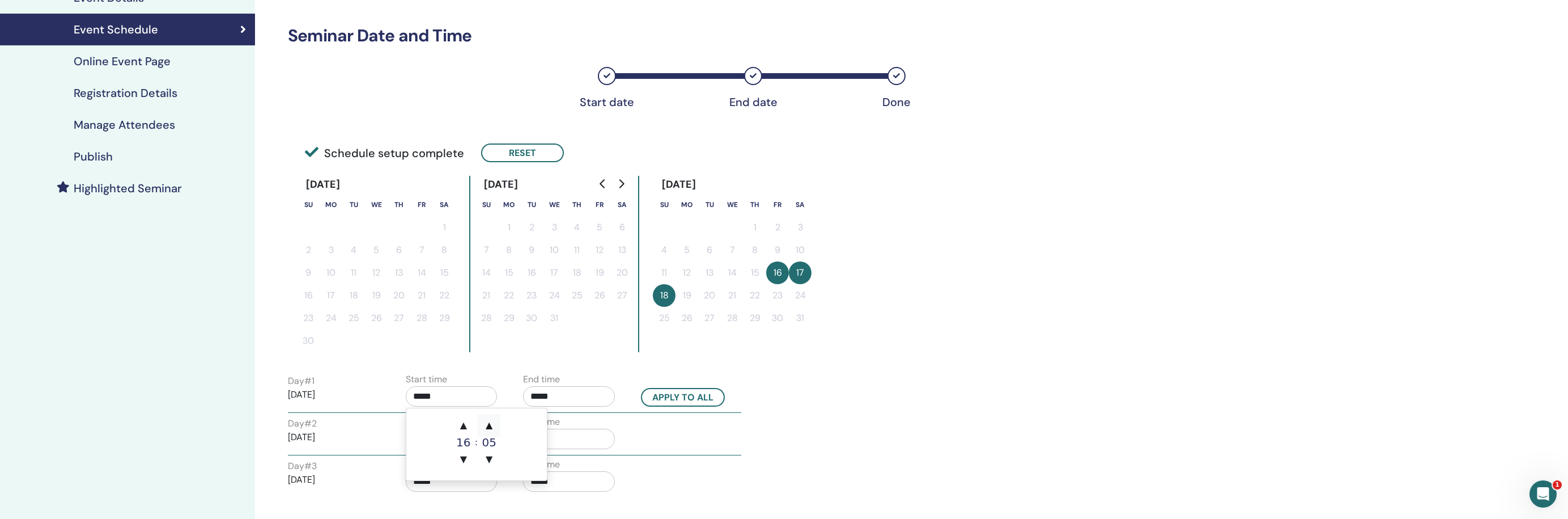
click at [488, 425] on span "▲" at bounding box center [489, 425] width 23 height 23
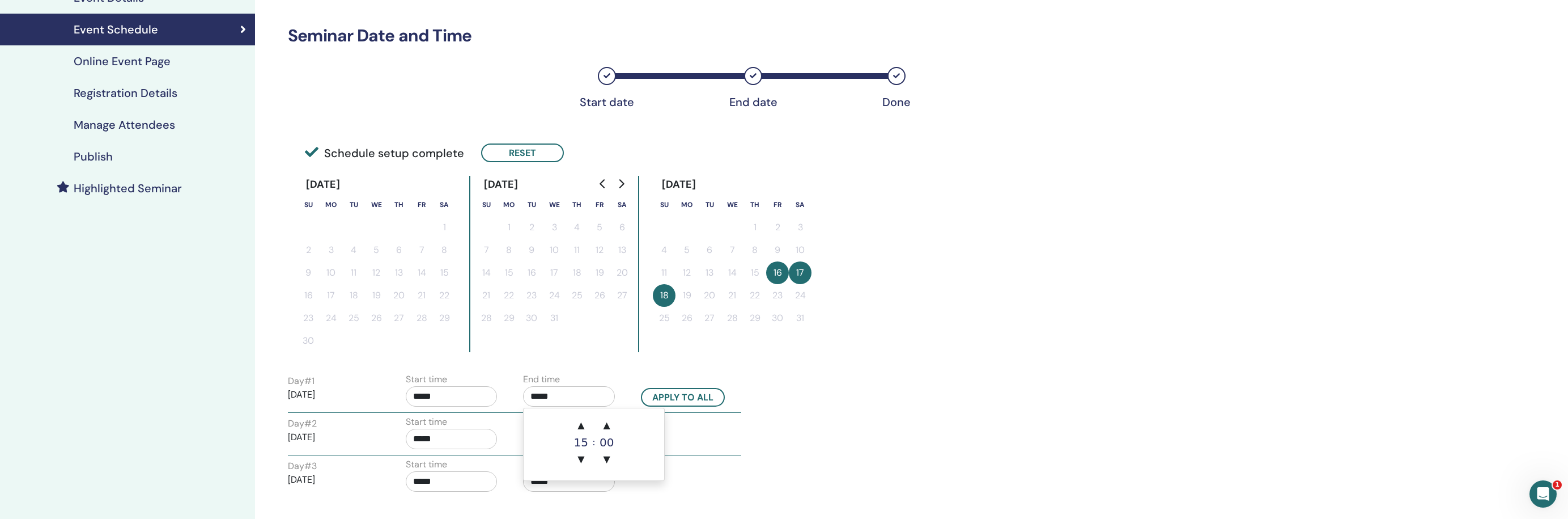
click at [551, 396] on input "*****" at bounding box center [568, 396] width 92 height 21
click at [578, 419] on span "▲" at bounding box center [581, 425] width 23 height 23
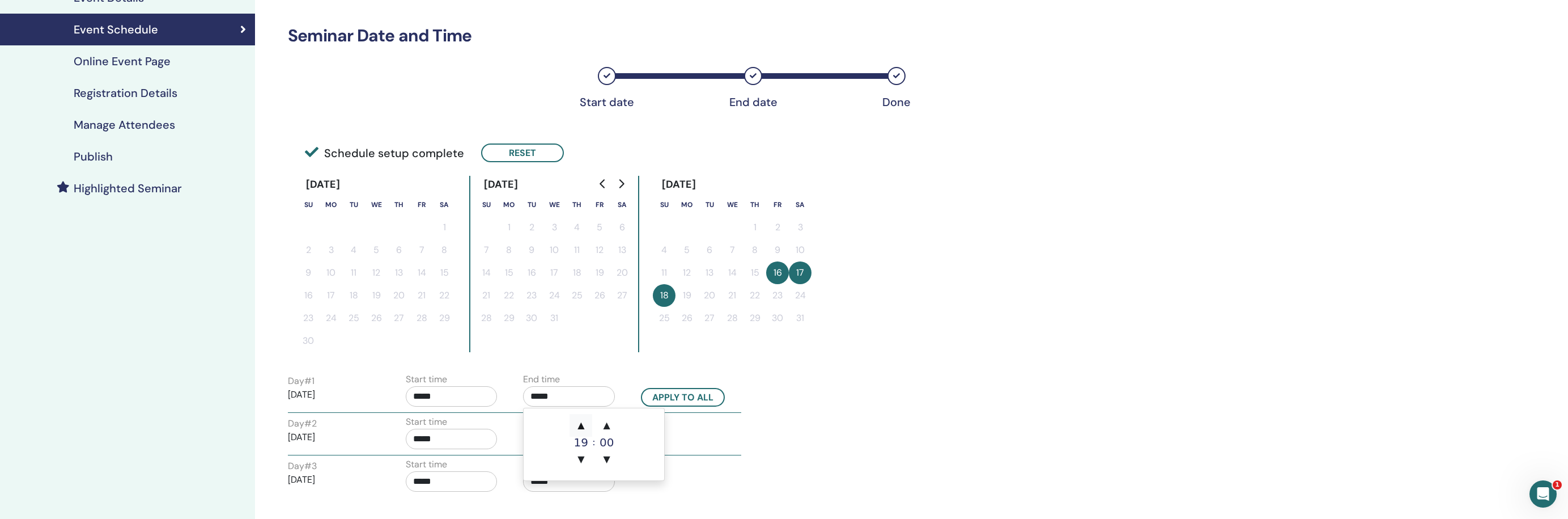
click at [578, 419] on span "▲" at bounding box center [581, 425] width 23 height 23
click at [611, 424] on span "▲" at bounding box center [607, 425] width 23 height 23
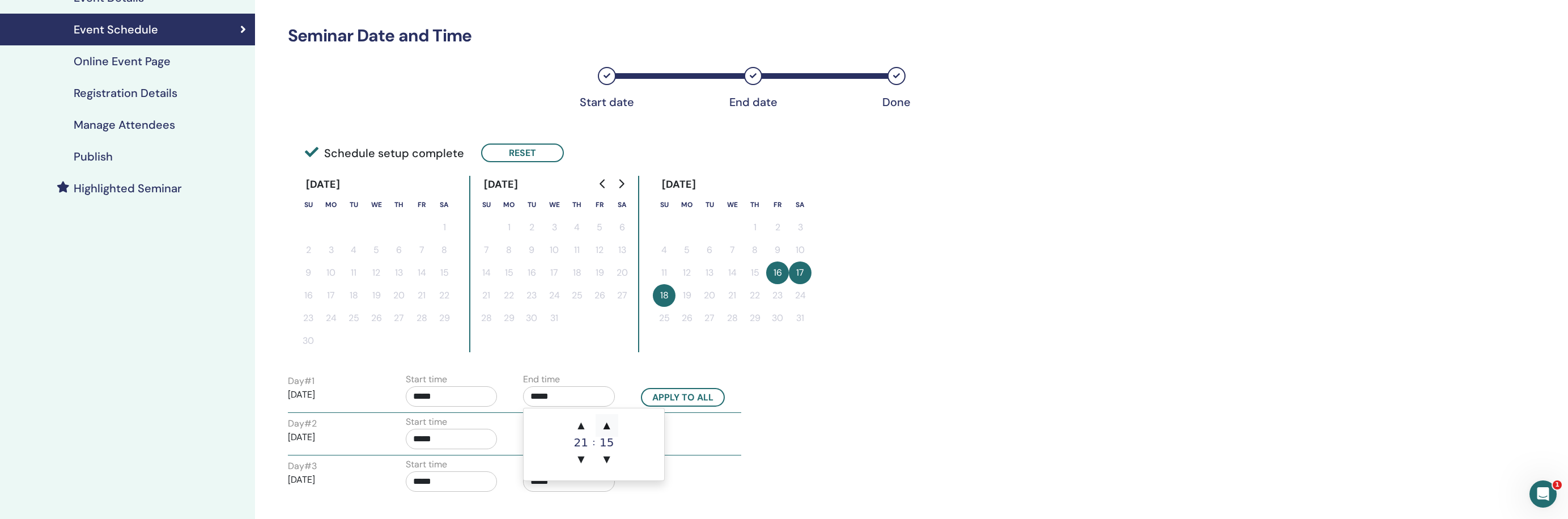
click at [611, 424] on span "▲" at bounding box center [607, 425] width 23 height 23
type input "*****"
click at [678, 399] on button "Apply to all" at bounding box center [683, 396] width 84 height 19
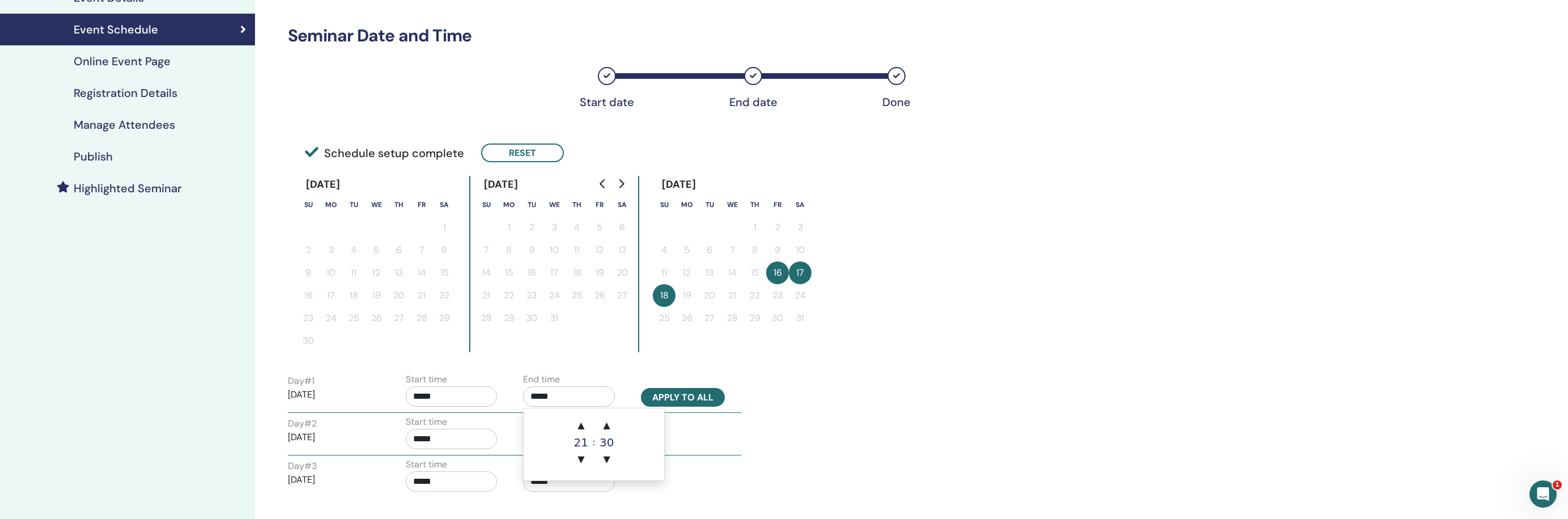
type input "*****"
click at [463, 392] on input "*****" at bounding box center [452, 396] width 92 height 21
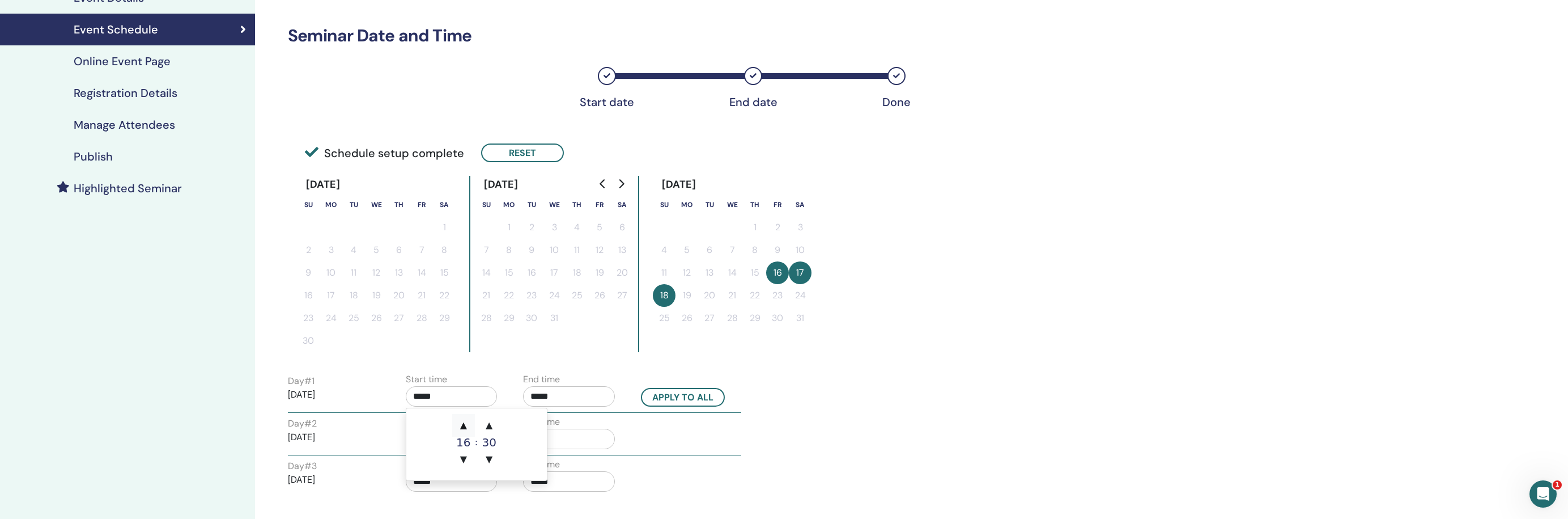
click at [464, 418] on span "▲" at bounding box center [463, 425] width 23 height 23
click at [467, 452] on span "▼" at bounding box center [463, 459] width 23 height 23
type input "*****"
click at [671, 424] on div "Day # 2 2026/01/17 Start time ***** End time *****" at bounding box center [515, 435] width 470 height 40
click at [679, 400] on button "Apply to all" at bounding box center [683, 396] width 84 height 19
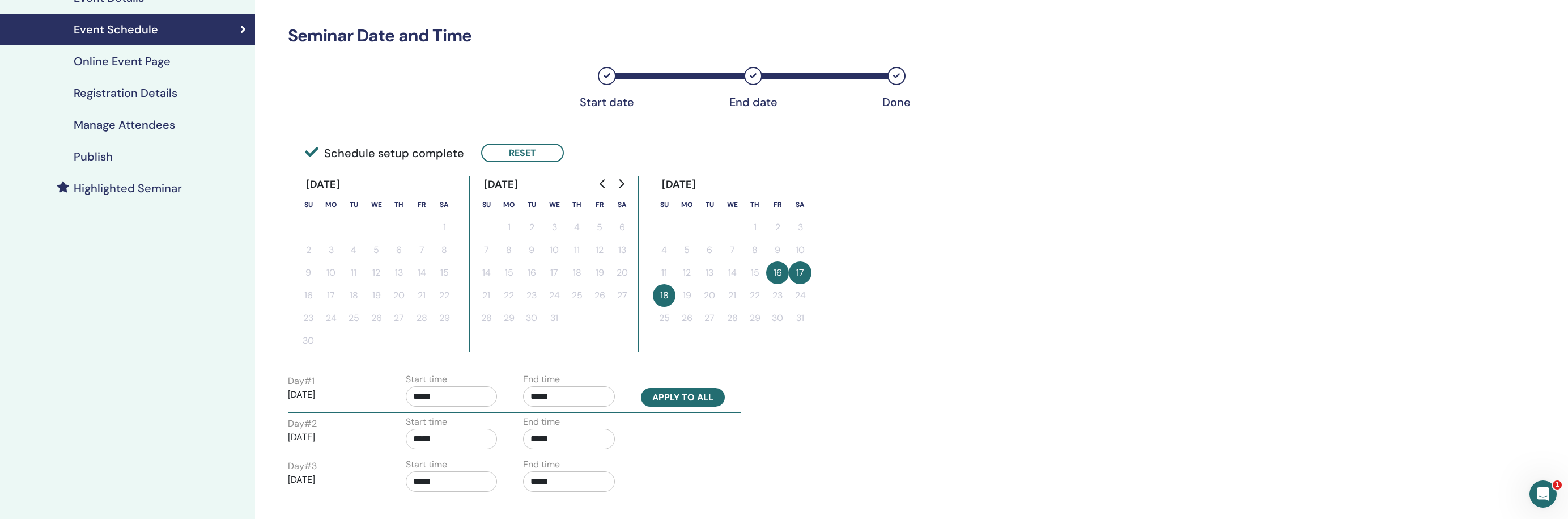
type input "*****"
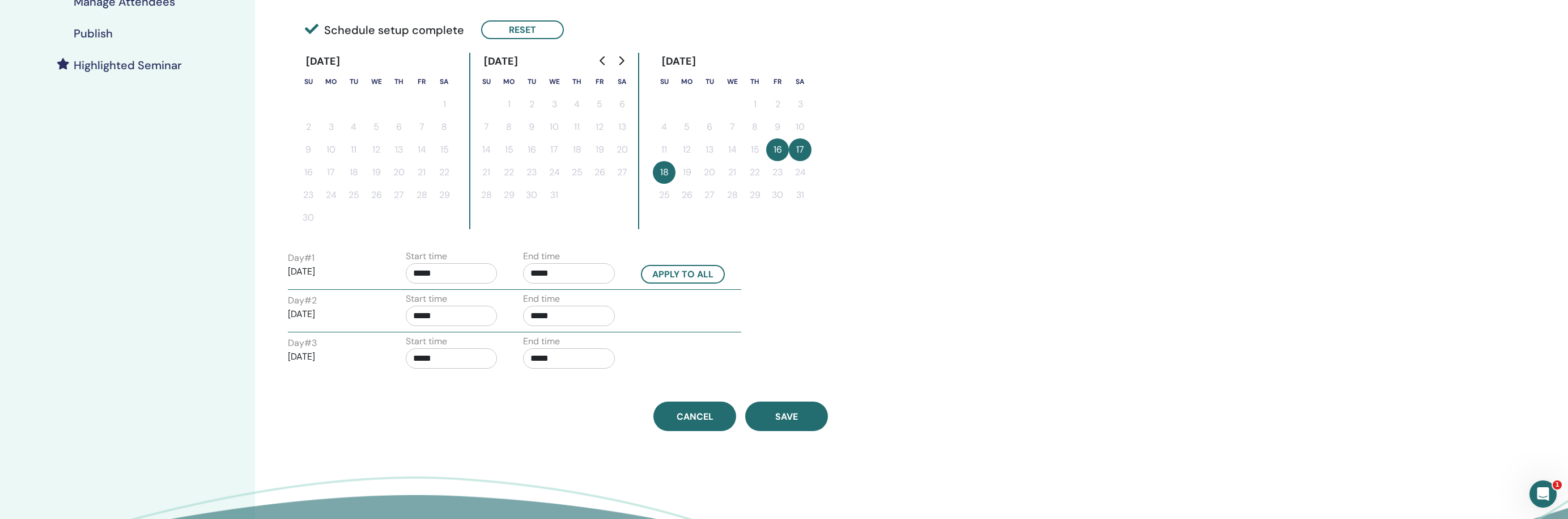
scroll to position [395, 0]
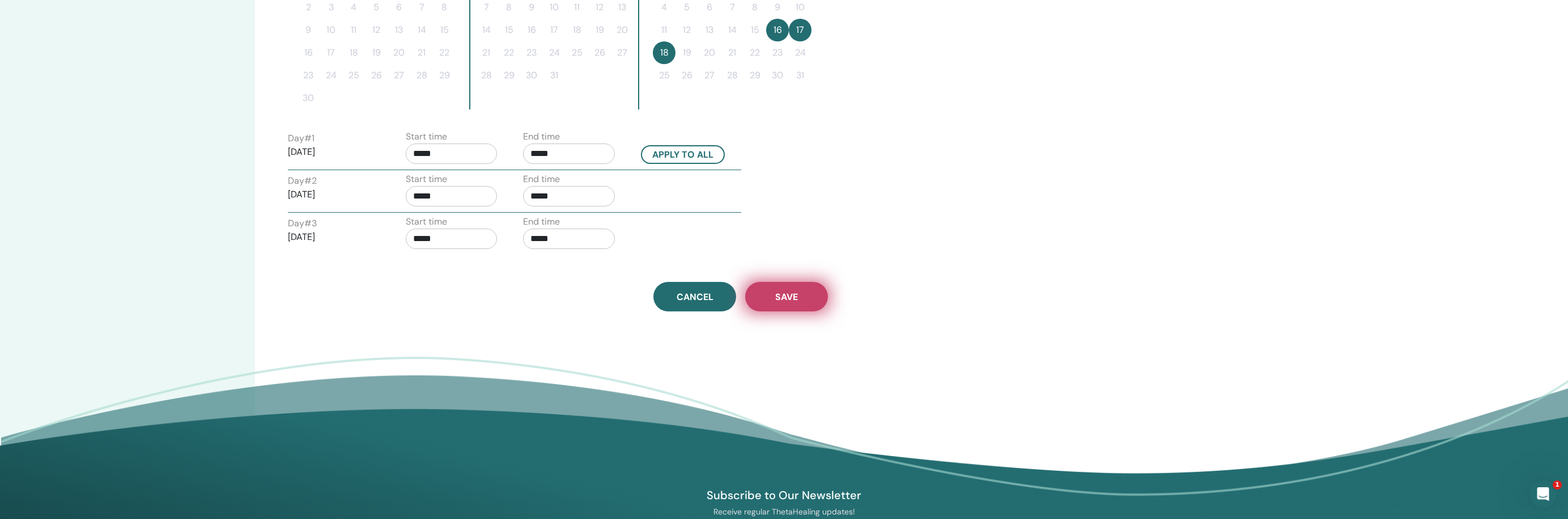
click at [767, 302] on button "Save" at bounding box center [786, 297] width 83 height 30
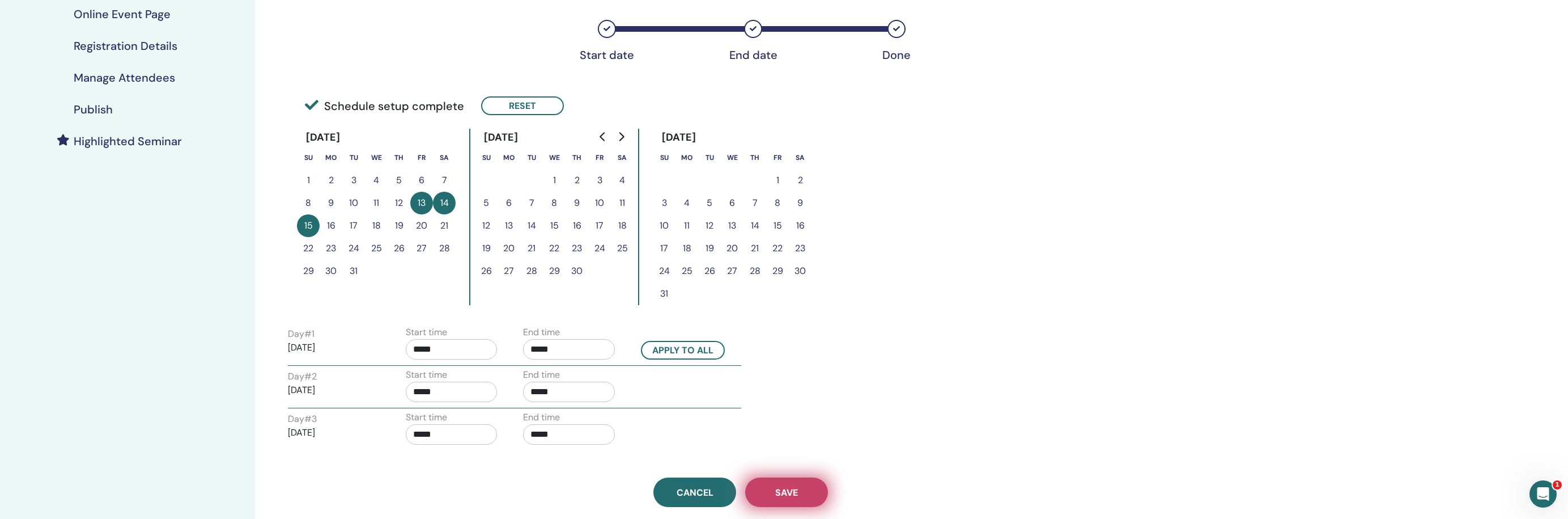
click at [787, 488] on span "Save" at bounding box center [786, 492] width 23 height 12
click at [109, 108] on h4 "Publish" at bounding box center [94, 110] width 40 height 14
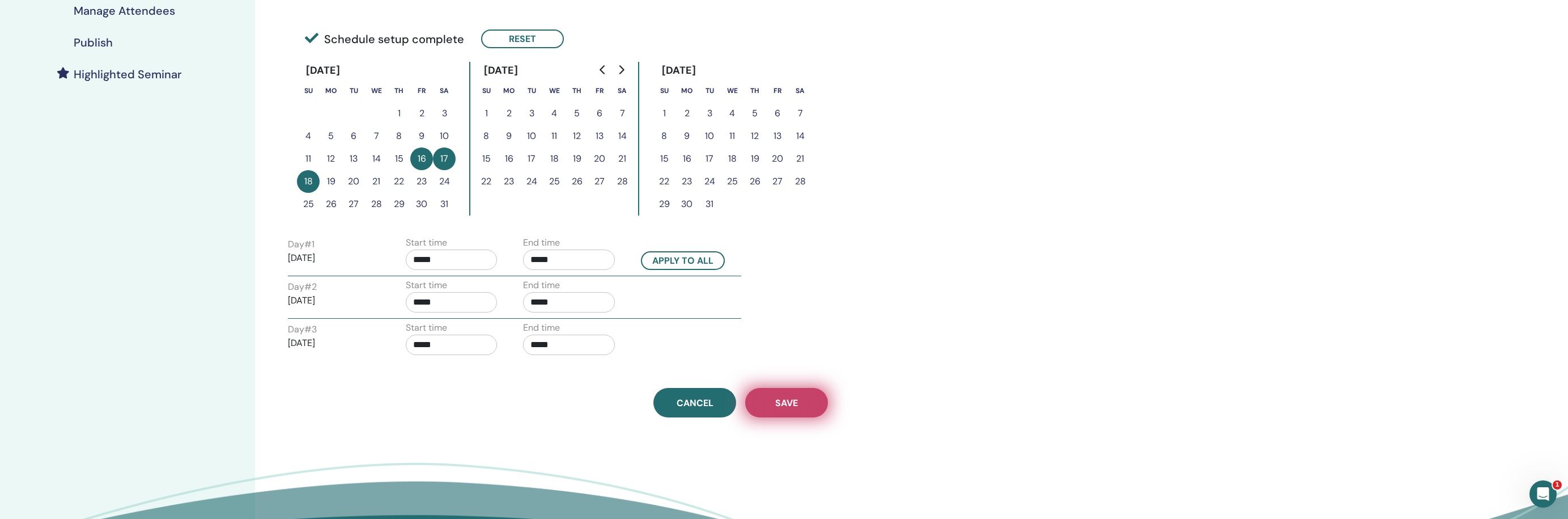
click at [803, 393] on button "Save" at bounding box center [786, 402] width 83 height 30
click at [102, 45] on h4 "Publish" at bounding box center [94, 43] width 40 height 14
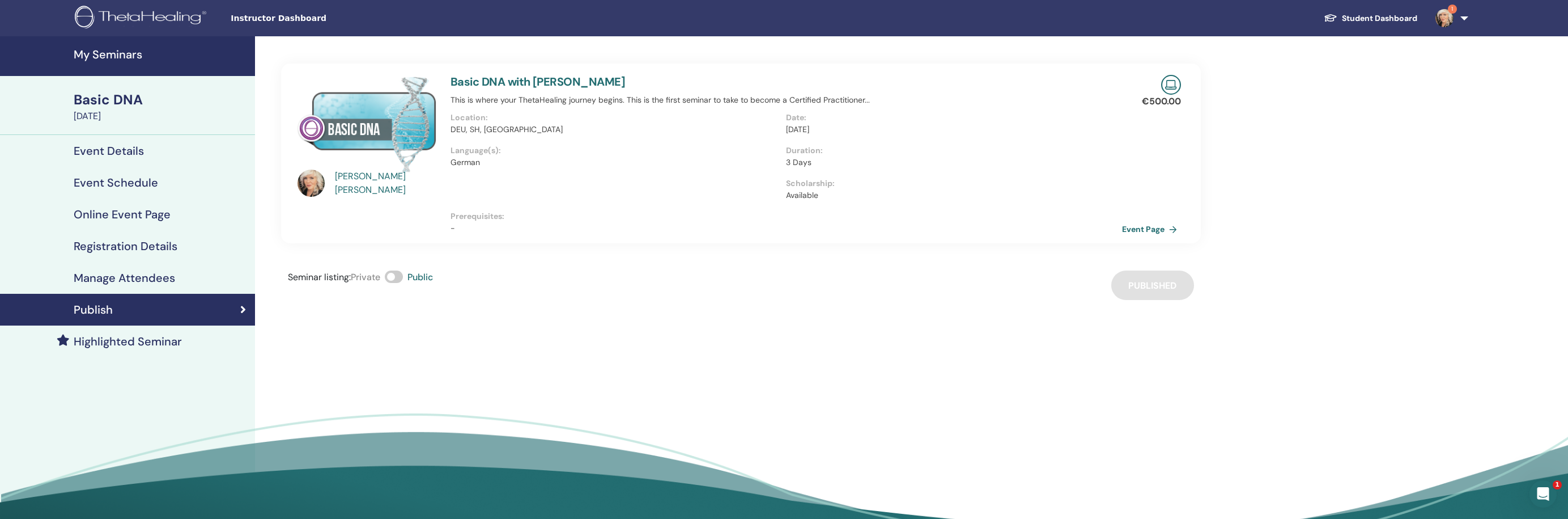
click at [159, 342] on h4 "Highlighted Seminar" at bounding box center [128, 341] width 109 height 14
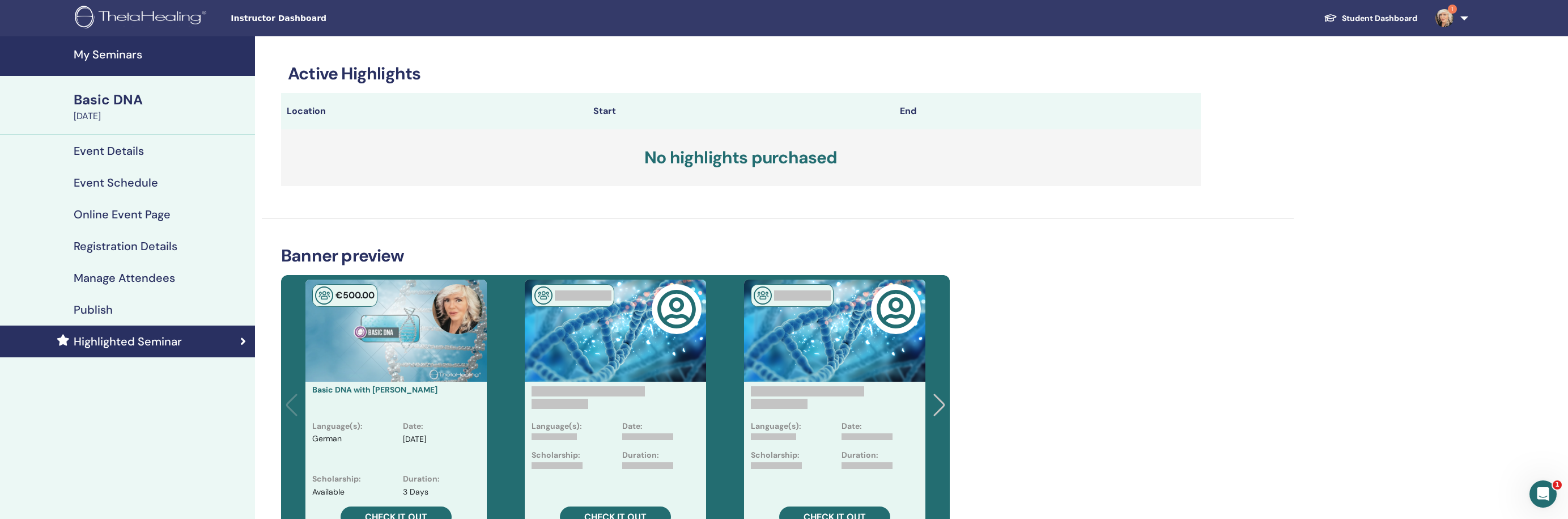
click at [109, 54] on h4 "My Seminars" at bounding box center [161, 54] width 175 height 14
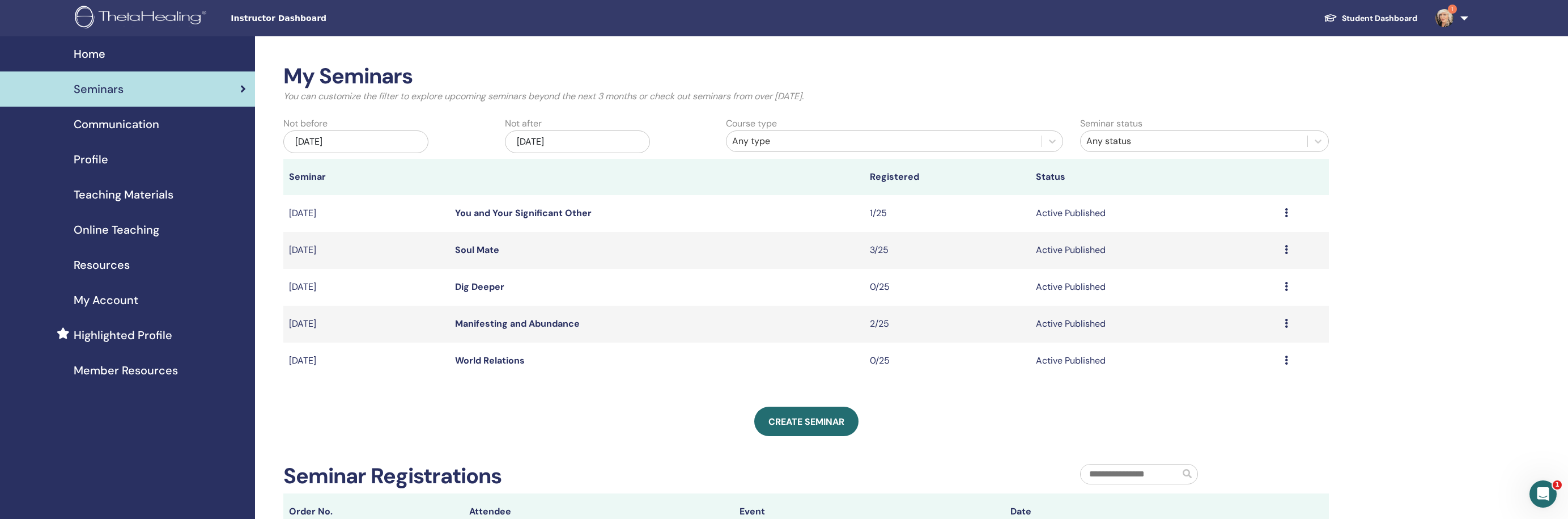
click at [635, 141] on div "[DATE]" at bounding box center [577, 141] width 145 height 23
click at [634, 171] on span "Next Month" at bounding box center [634, 173] width 0 height 12
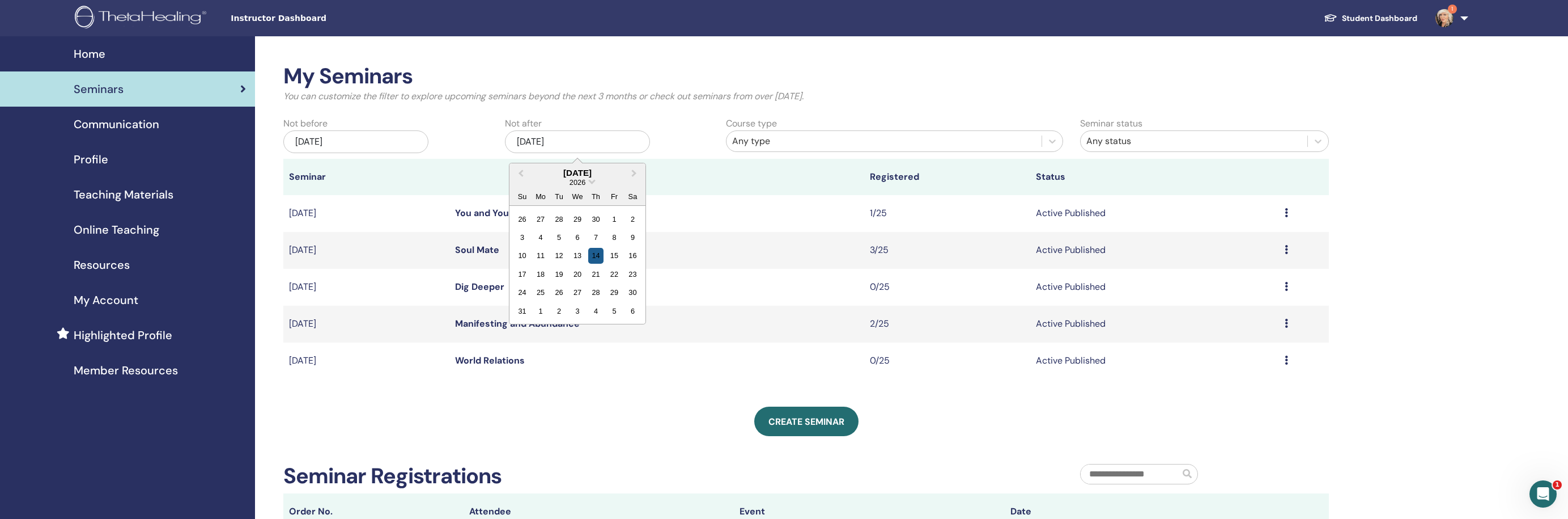
click at [599, 256] on div "14" at bounding box center [595, 255] width 15 height 15
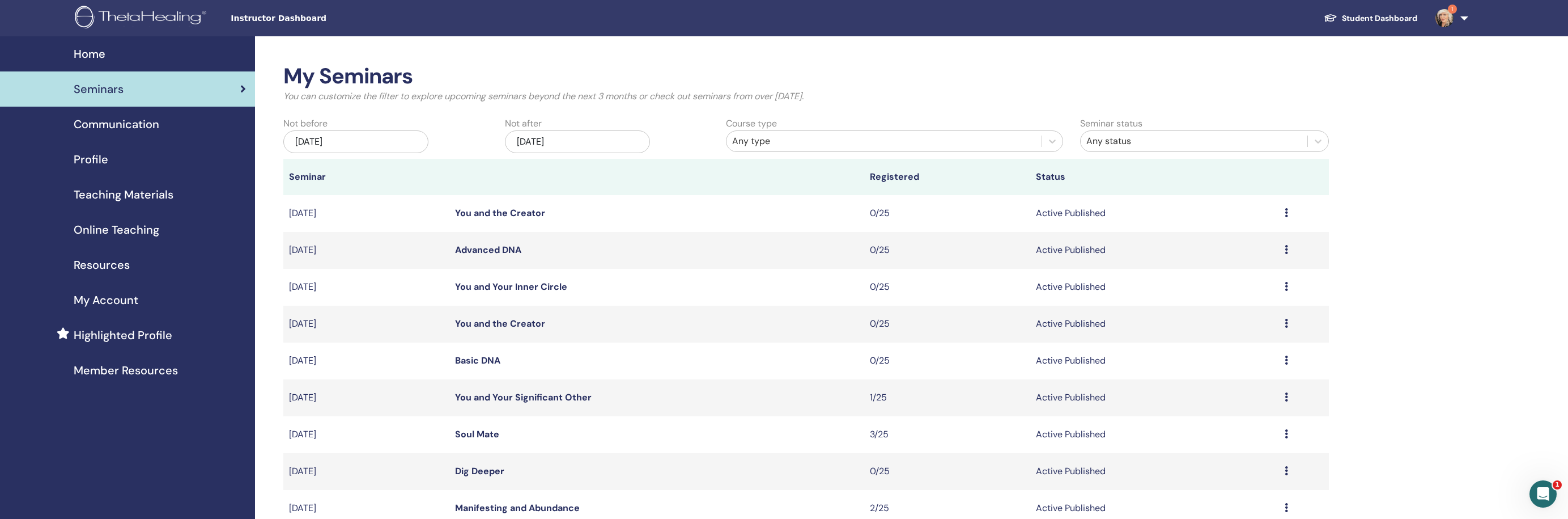
click at [418, 135] on div "[DATE]" at bounding box center [356, 141] width 145 height 23
click at [415, 173] on button "Next Month" at bounding box center [414, 173] width 18 height 18
click at [340, 254] on div "14" at bounding box center [337, 255] width 15 height 15
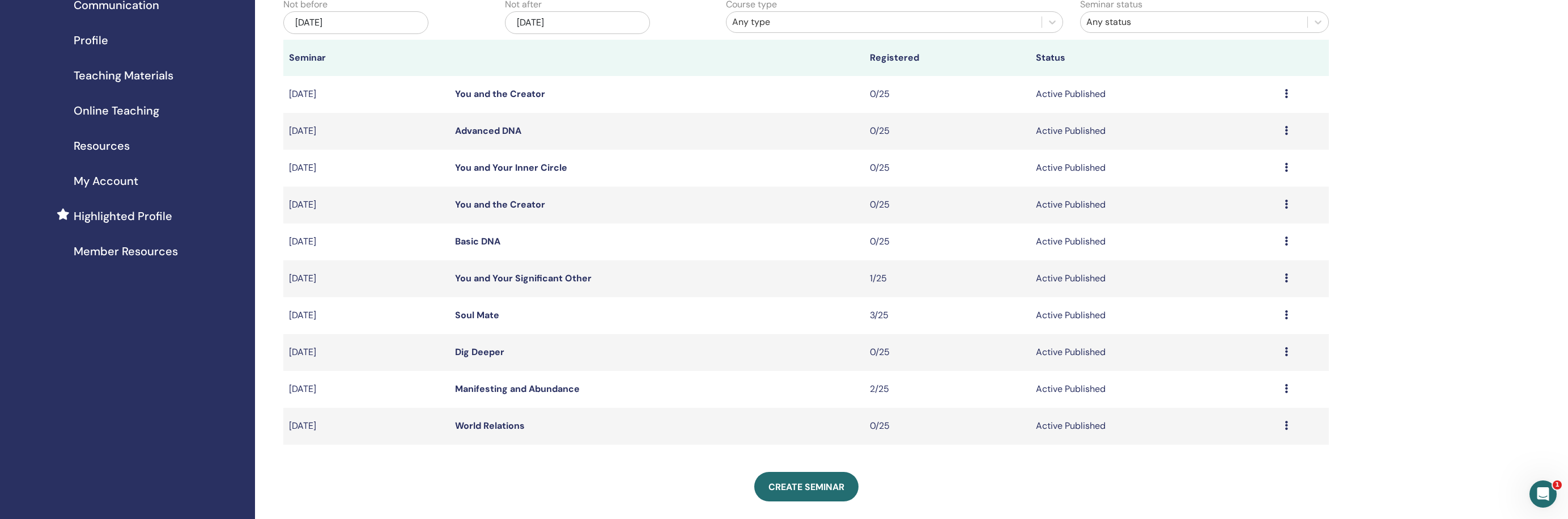
scroll to position [118, 0]
click at [1286, 427] on icon at bounding box center [1285, 426] width 3 height 9
click at [1190, 486] on p "Cancel" at bounding box center [1202, 487] width 43 height 14
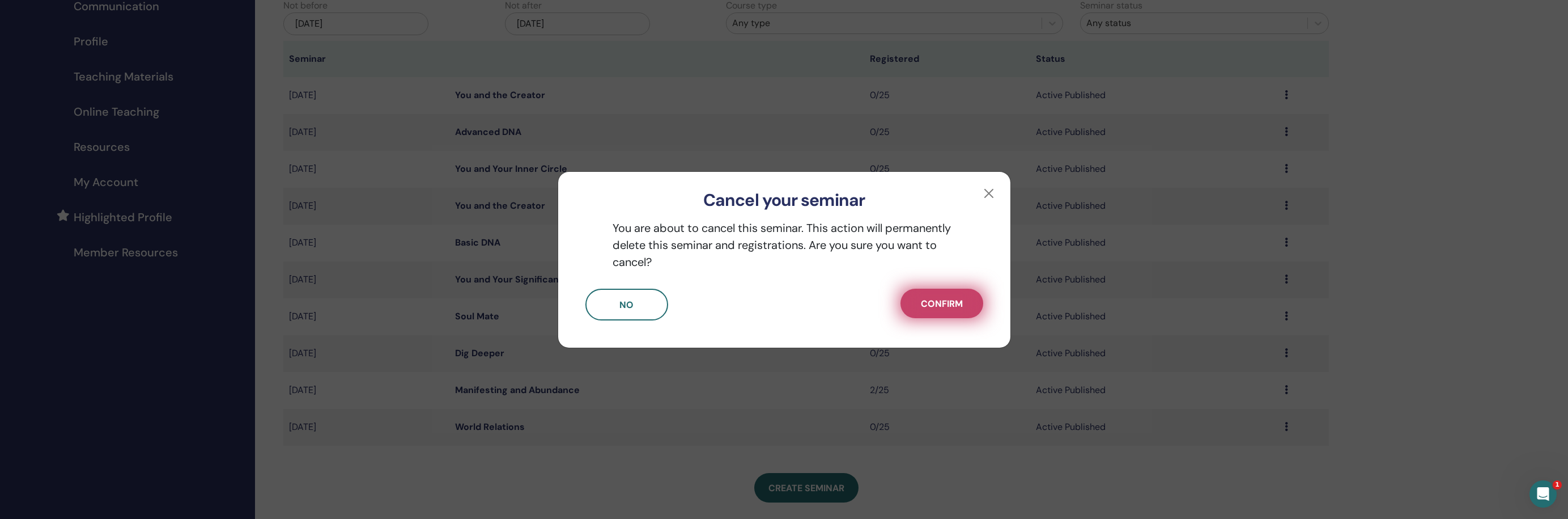
click at [949, 303] on span "Confirm" at bounding box center [942, 303] width 41 height 12
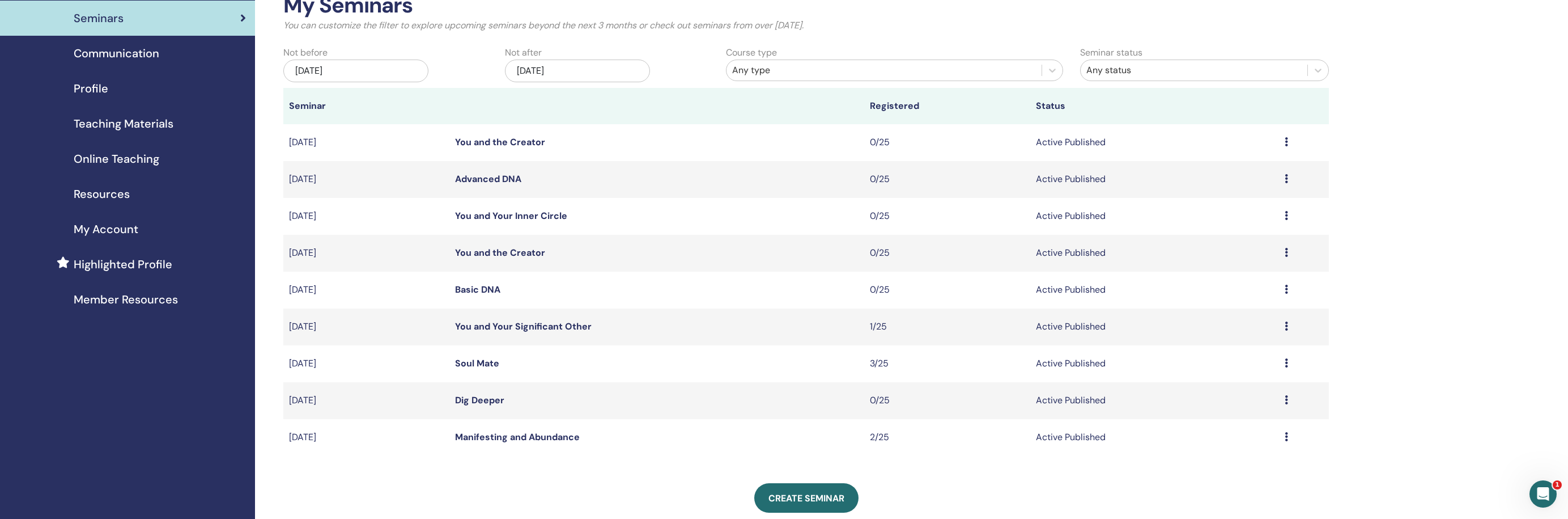
scroll to position [71, 0]
click at [610, 62] on div "May/14, 2026" at bounding box center [577, 70] width 145 height 23
click at [634, 100] on span "Next Month" at bounding box center [634, 102] width 0 height 12
click at [578, 183] on div "17" at bounding box center [577, 184] width 15 height 15
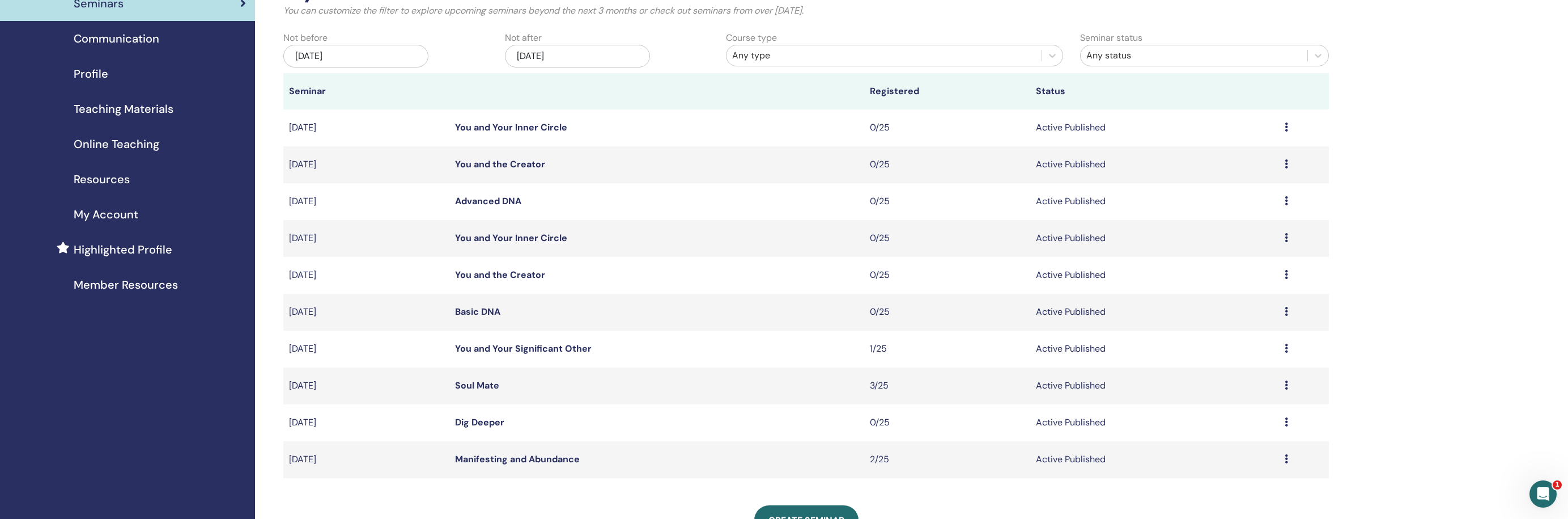
scroll to position [87, 0]
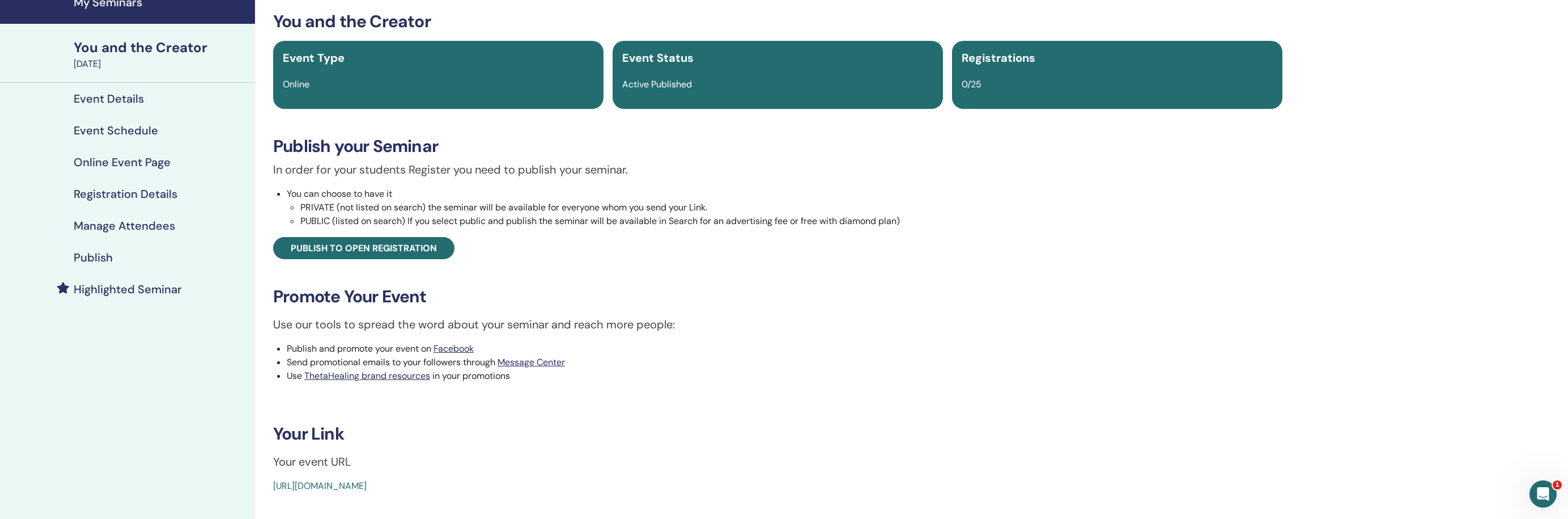
scroll to position [21, 0]
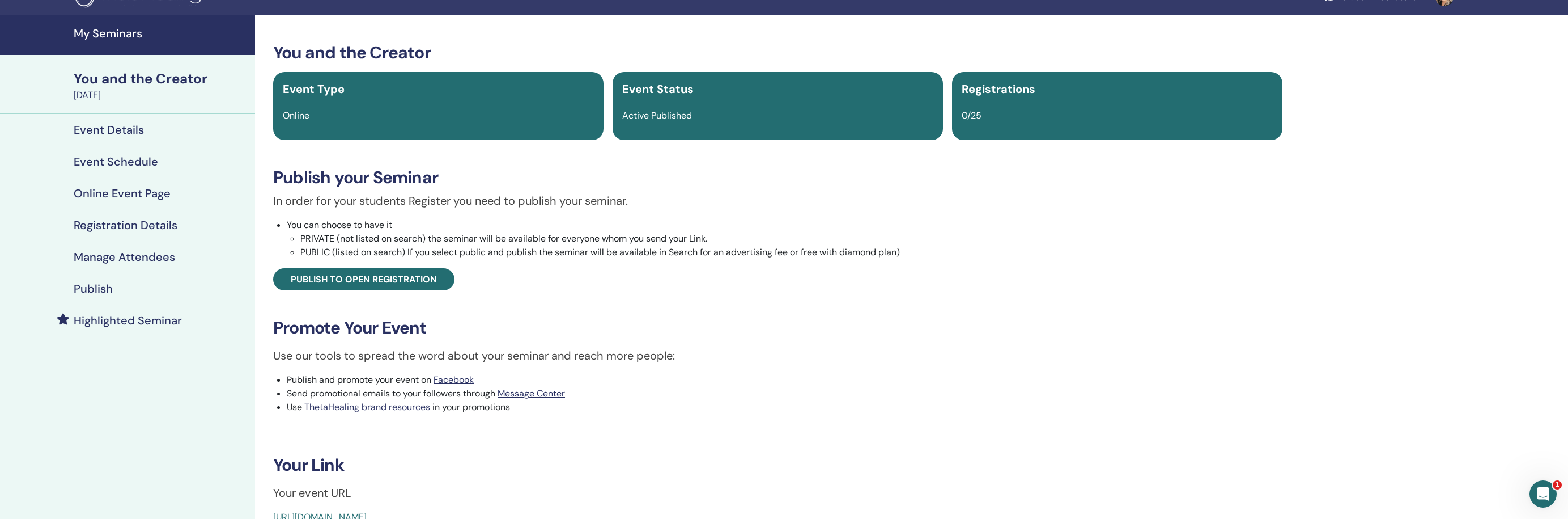
click at [117, 159] on h4 "Event Schedule" at bounding box center [116, 162] width 84 height 14
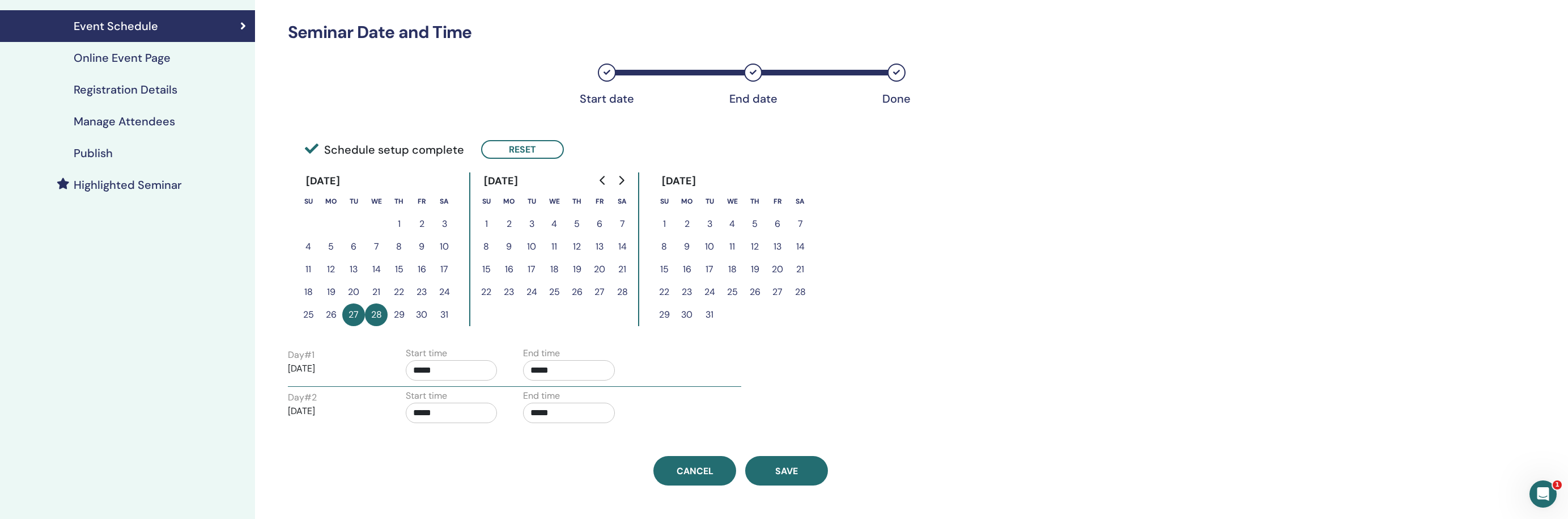
scroll to position [164, 0]
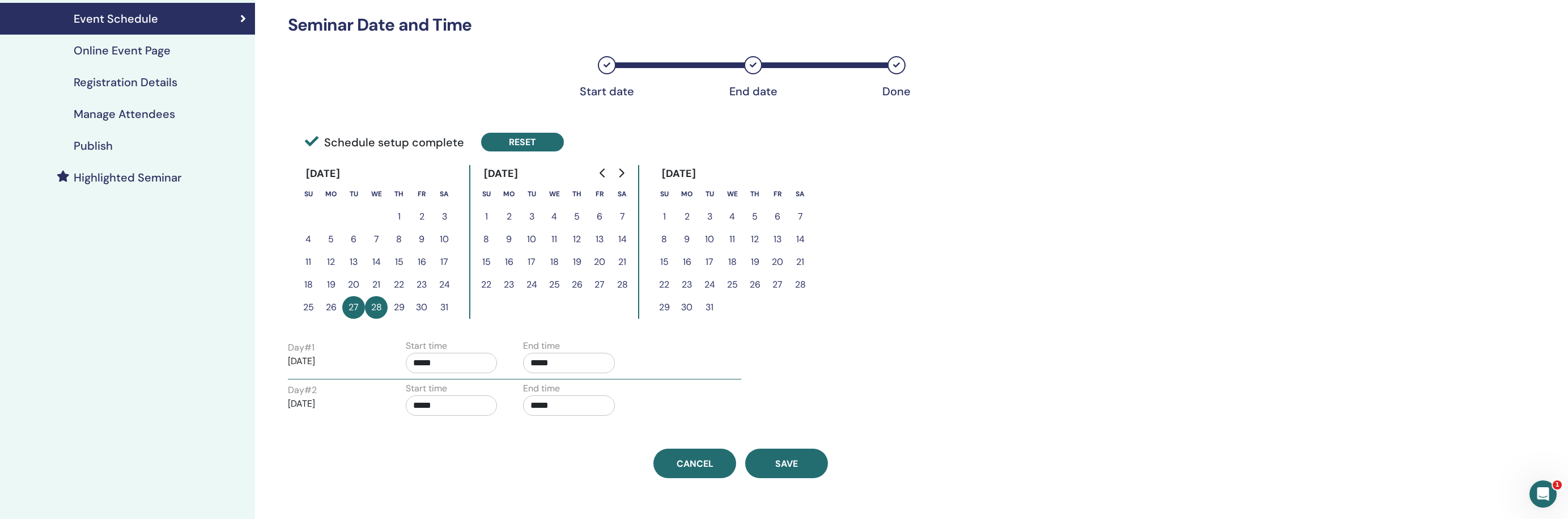
click at [536, 137] on button "Reset" at bounding box center [523, 141] width 83 height 19
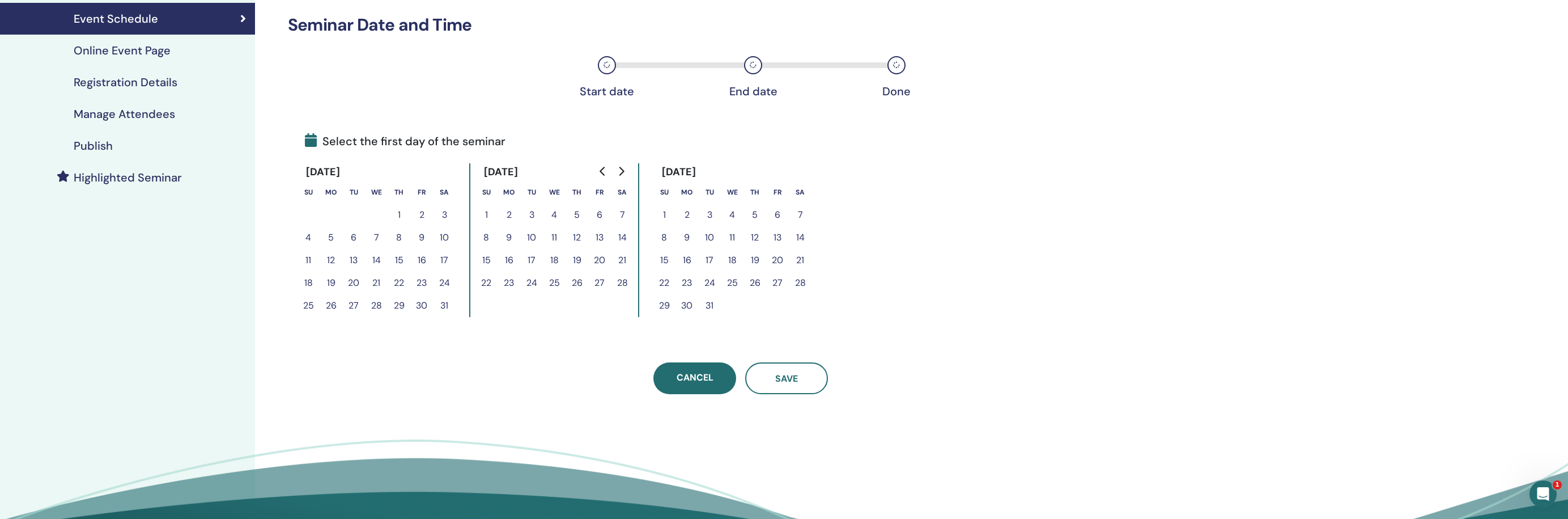
click at [622, 171] on icon "Go to next month" at bounding box center [621, 171] width 5 height 9
click at [707, 257] on button "14" at bounding box center [709, 260] width 23 height 23
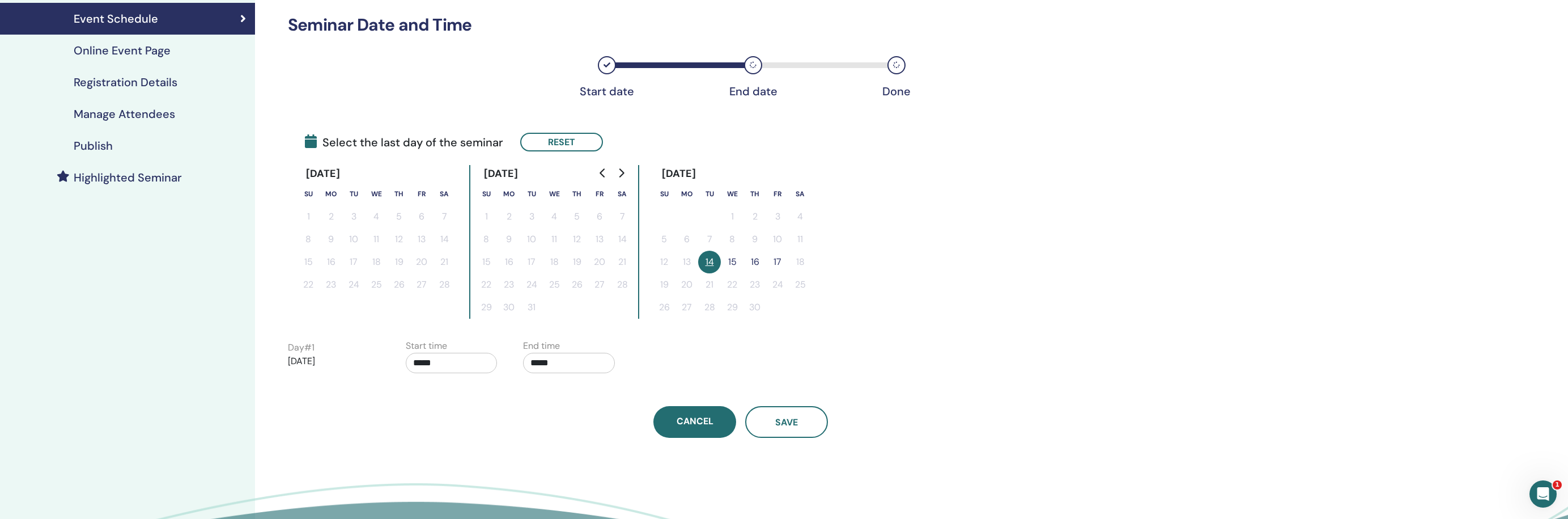
click at [710, 260] on button "14" at bounding box center [709, 262] width 23 height 23
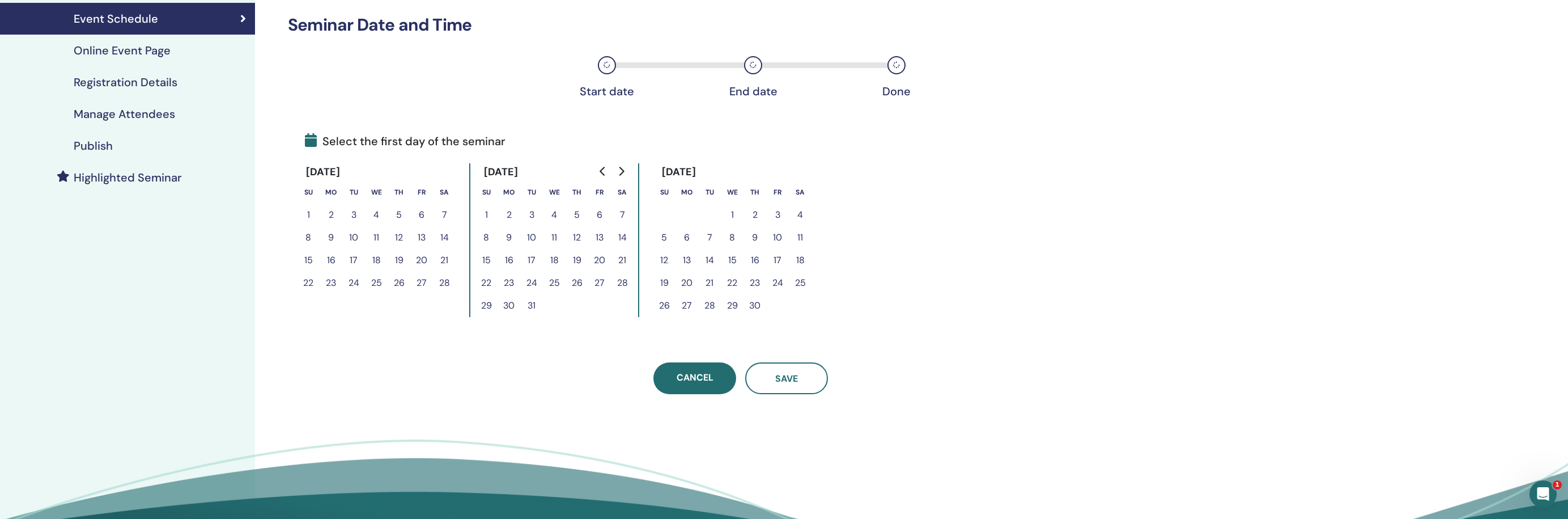
click at [710, 260] on button "14" at bounding box center [709, 260] width 23 height 23
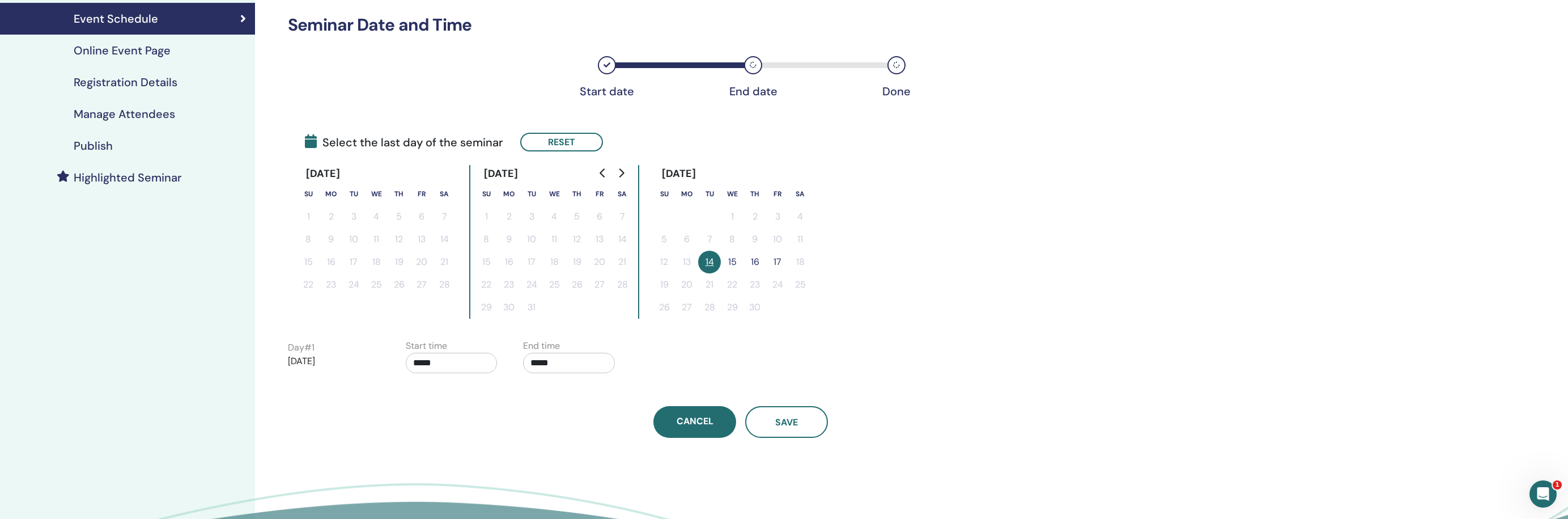
click at [731, 262] on button "15" at bounding box center [732, 262] width 23 height 23
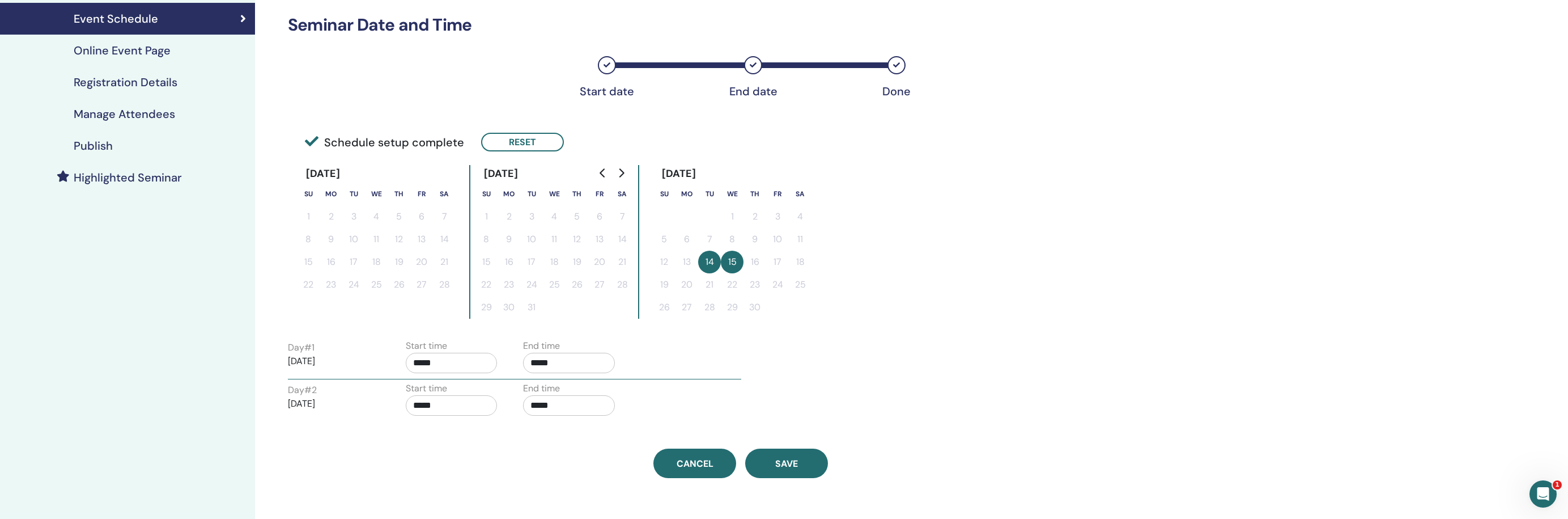
click at [559, 361] on input "*****" at bounding box center [568, 363] width 92 height 21
click at [579, 387] on span "▲" at bounding box center [581, 391] width 23 height 23
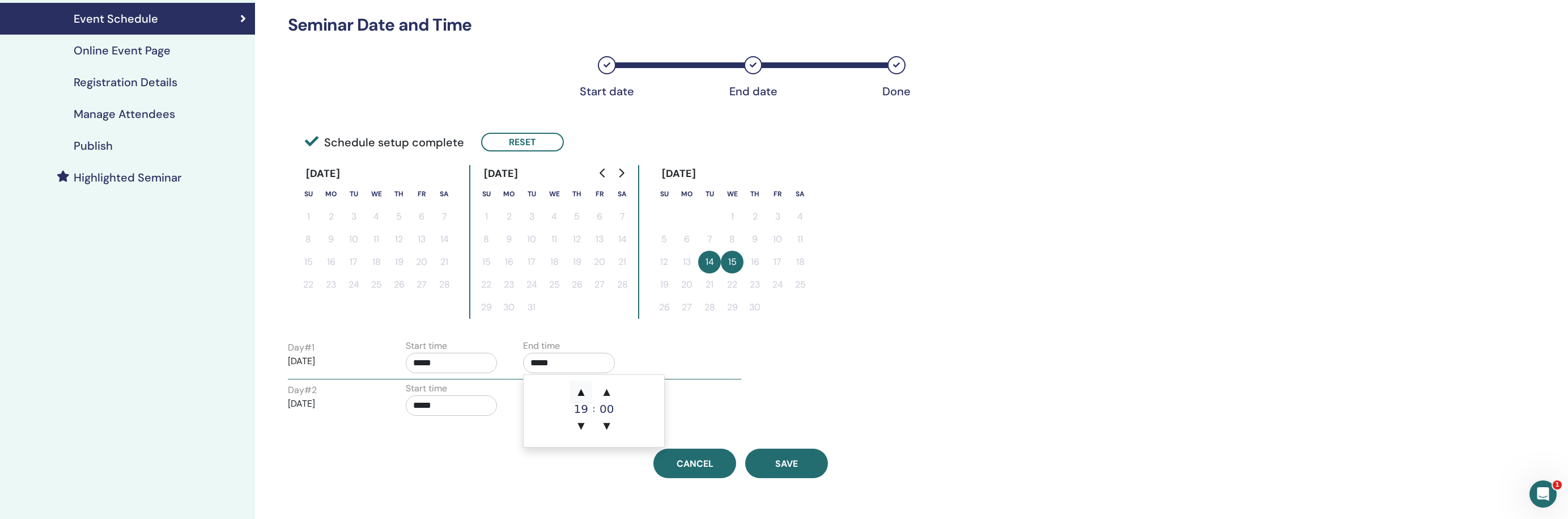
click at [579, 387] on span "▲" at bounding box center [581, 391] width 23 height 23
click at [607, 390] on span "▲" at bounding box center [607, 391] width 23 height 23
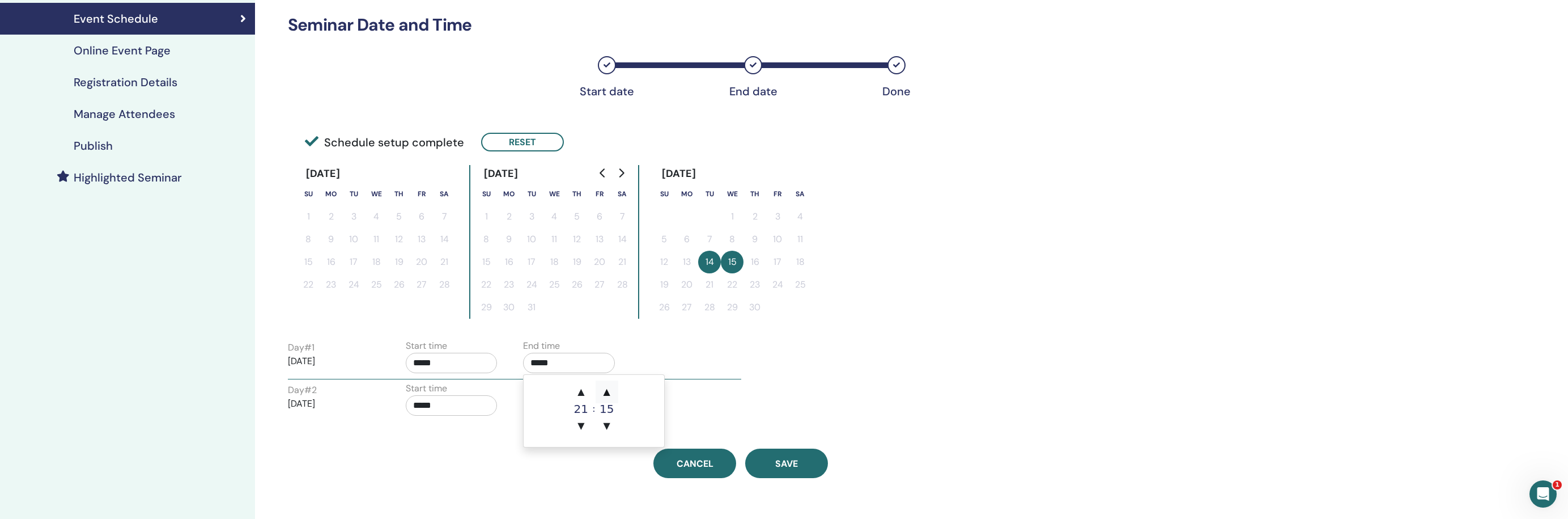
click at [607, 390] on span "▲" at bounding box center [607, 391] width 23 height 23
type input "*****"
click at [462, 360] on input "*****" at bounding box center [452, 363] width 92 height 21
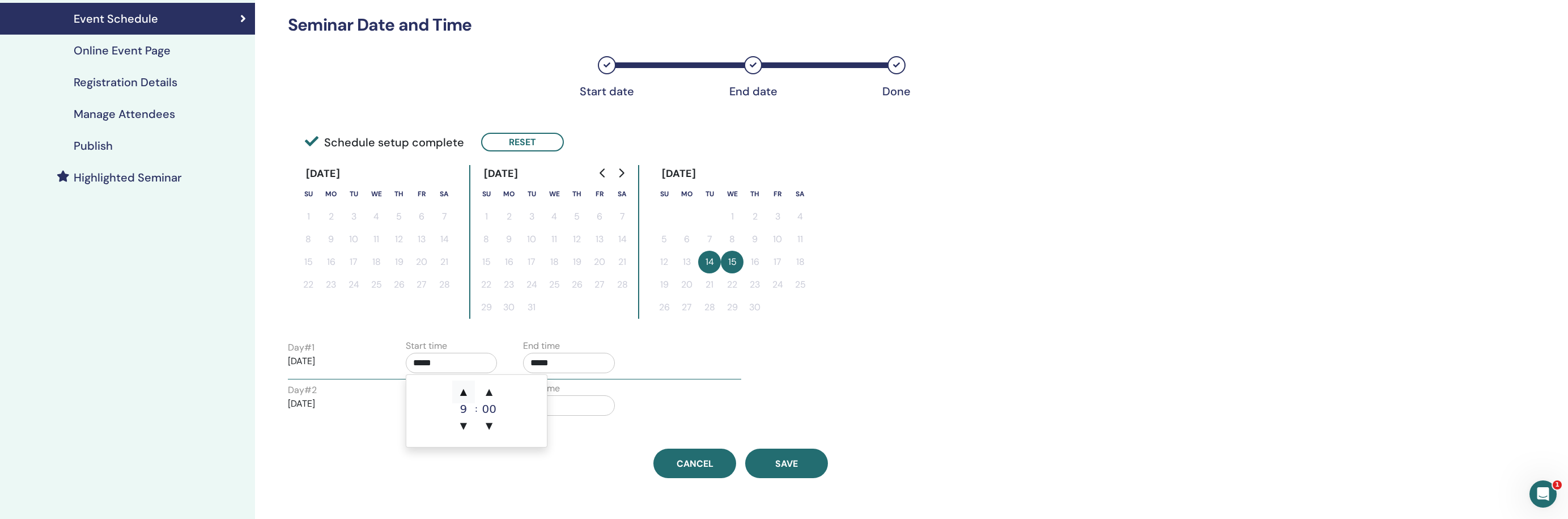
click at [463, 389] on span "▲" at bounding box center [463, 391] width 23 height 23
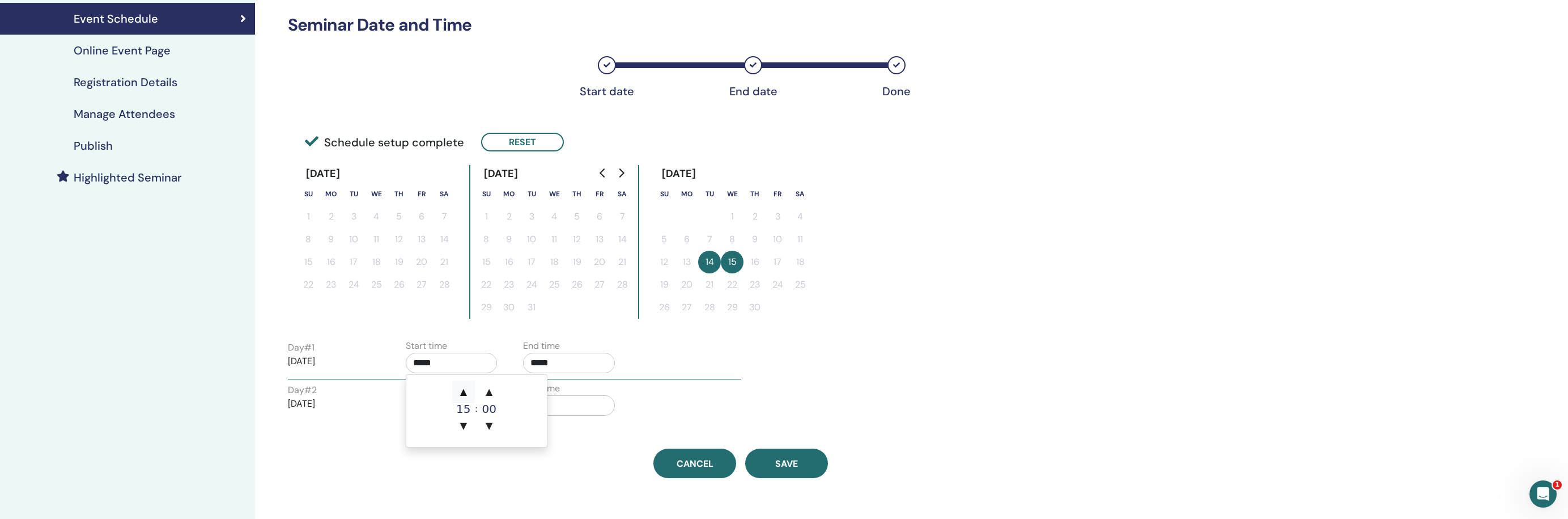
click at [463, 389] on span "▲" at bounding box center [463, 391] width 23 height 23
click at [493, 391] on span "▲" at bounding box center [489, 391] width 23 height 23
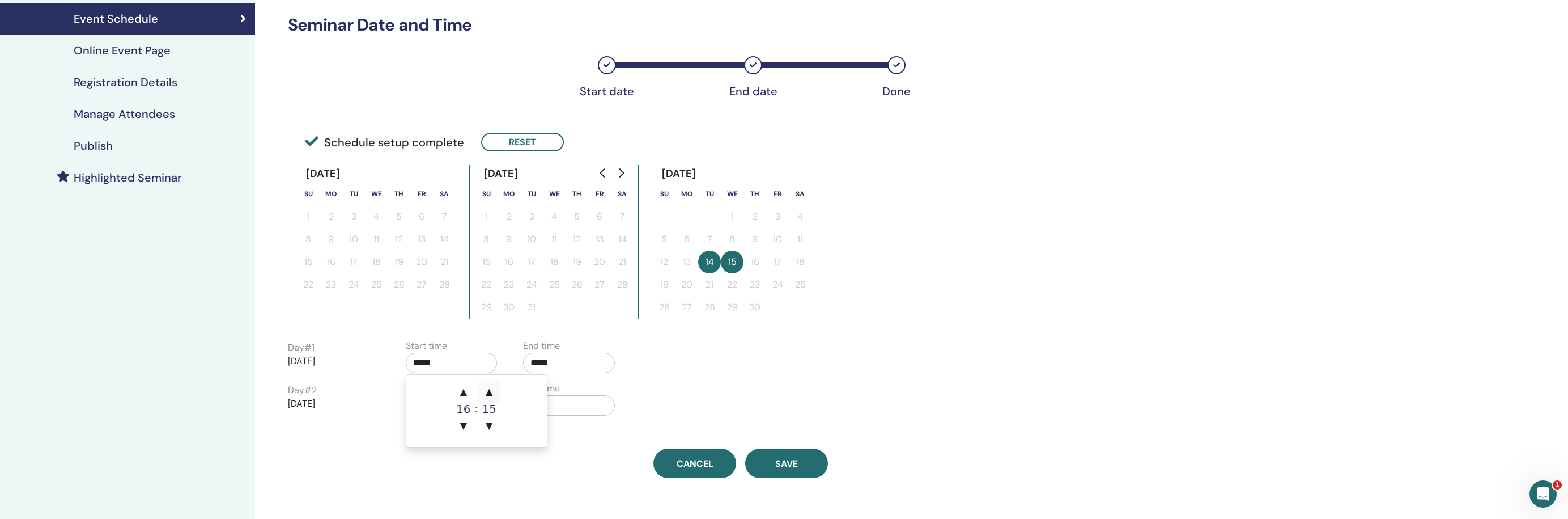
click at [493, 391] on span "▲" at bounding box center [489, 391] width 23 height 23
type input "*****"
click at [505, 360] on div "Start time *****" at bounding box center [455, 359] width 118 height 40
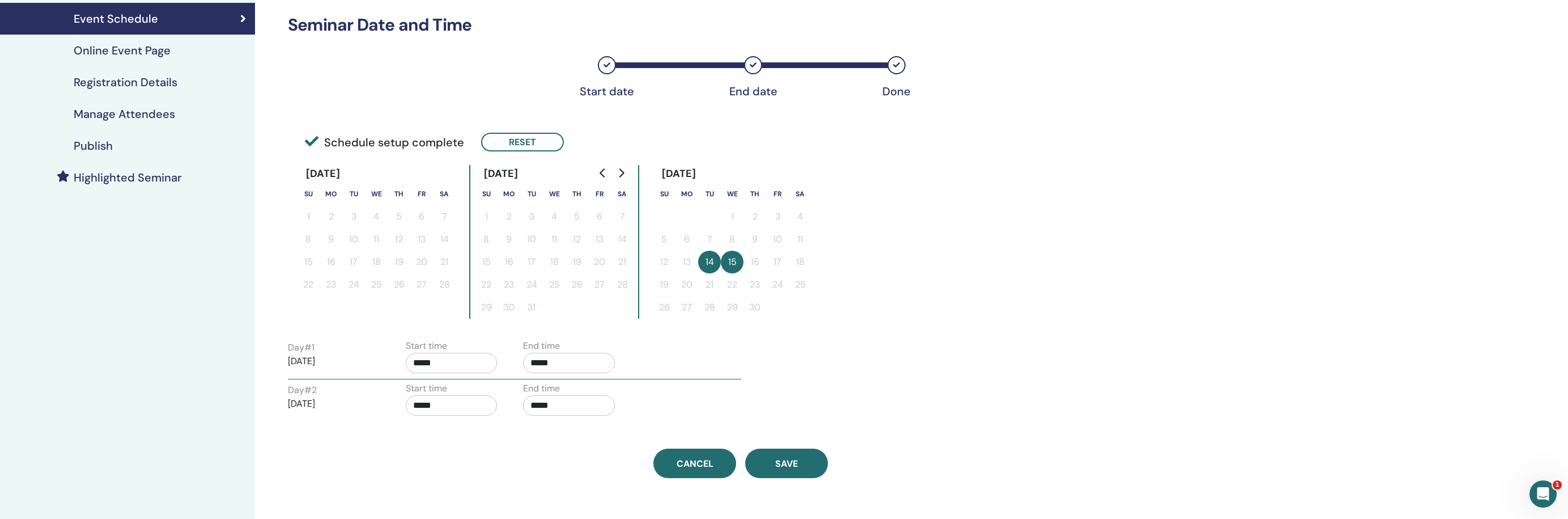
click at [453, 411] on input "*****" at bounding box center [452, 405] width 92 height 21
click at [562, 403] on input "*****" at bounding box center [568, 405] width 92 height 21
click at [580, 430] on span "▲" at bounding box center [581, 434] width 23 height 23
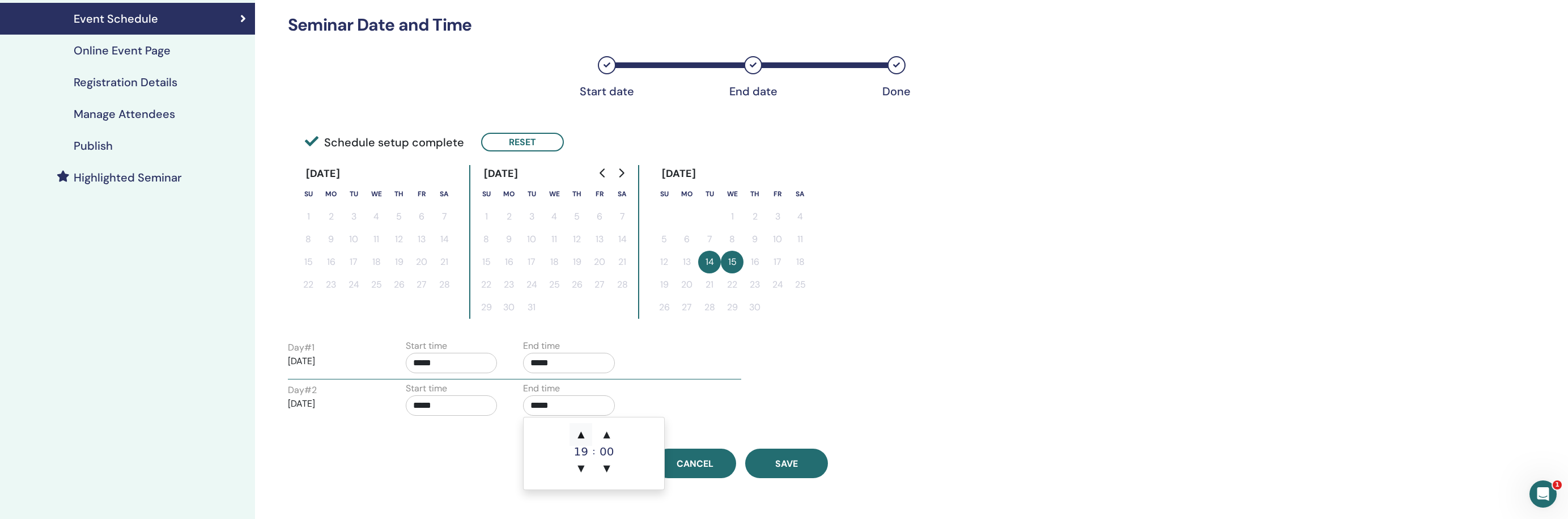
click at [580, 430] on span "▲" at bounding box center [581, 434] width 23 height 23
click at [607, 434] on span "▲" at bounding box center [607, 434] width 23 height 23
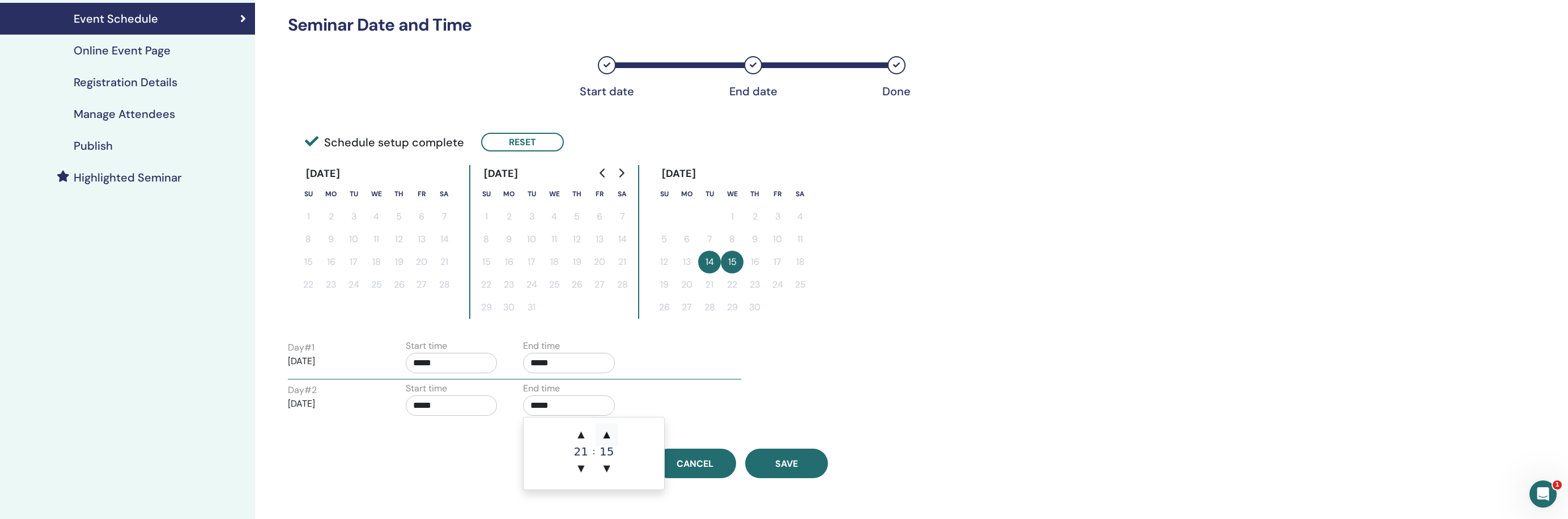
click at [607, 434] on span "▲" at bounding box center [607, 434] width 23 height 23
type input "*****"
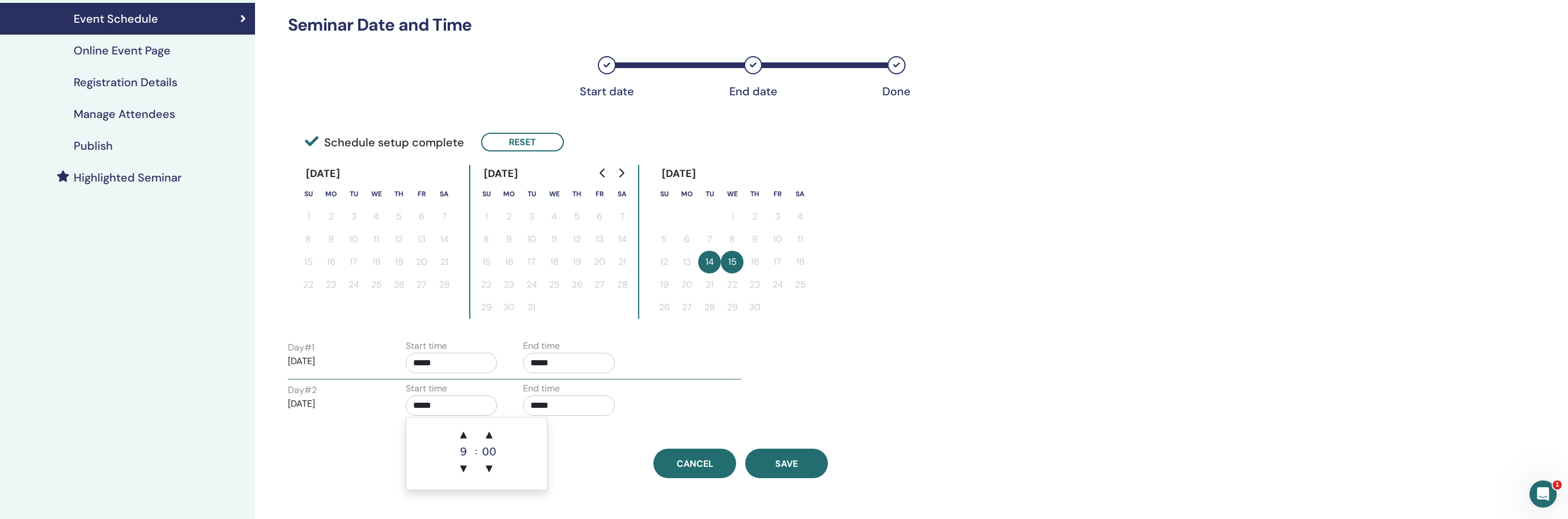
click at [460, 407] on input "*****" at bounding box center [452, 405] width 92 height 21
click at [464, 433] on span "▲" at bounding box center [463, 434] width 23 height 23
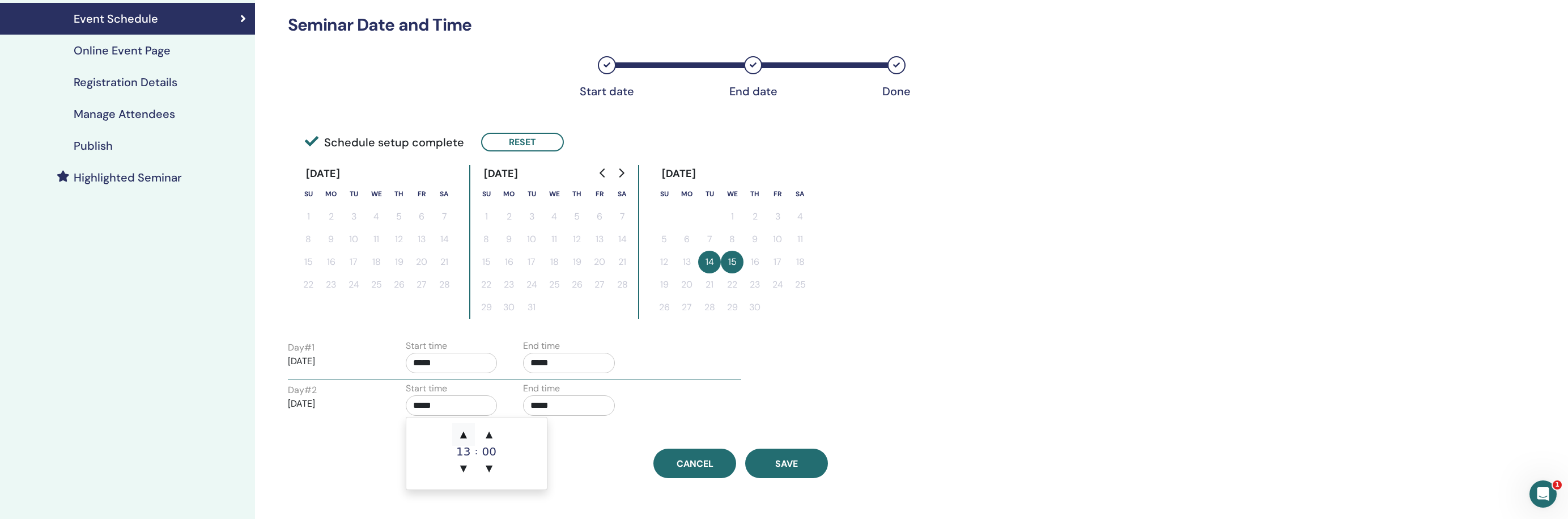
click at [464, 433] on span "▲" at bounding box center [463, 434] width 23 height 23
click at [494, 436] on span "▲" at bounding box center [489, 434] width 23 height 23
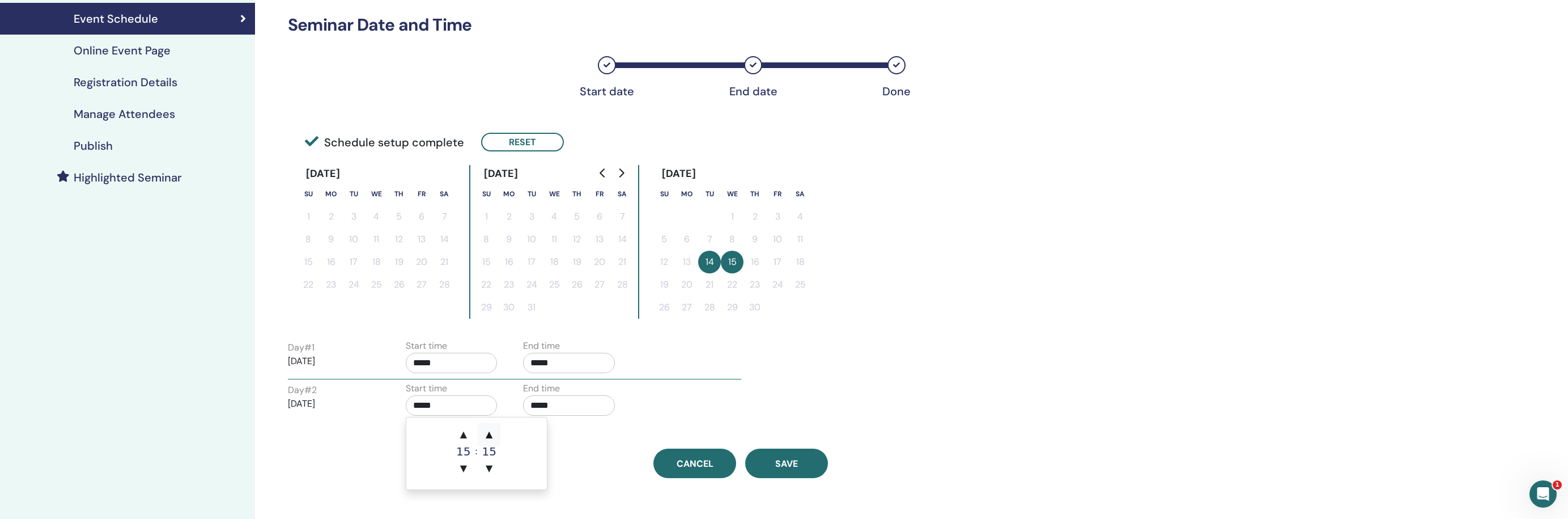
click at [494, 436] on span "▲" at bounding box center [489, 434] width 23 height 23
click at [466, 436] on span "▲" at bounding box center [463, 434] width 23 height 23
type input "*****"
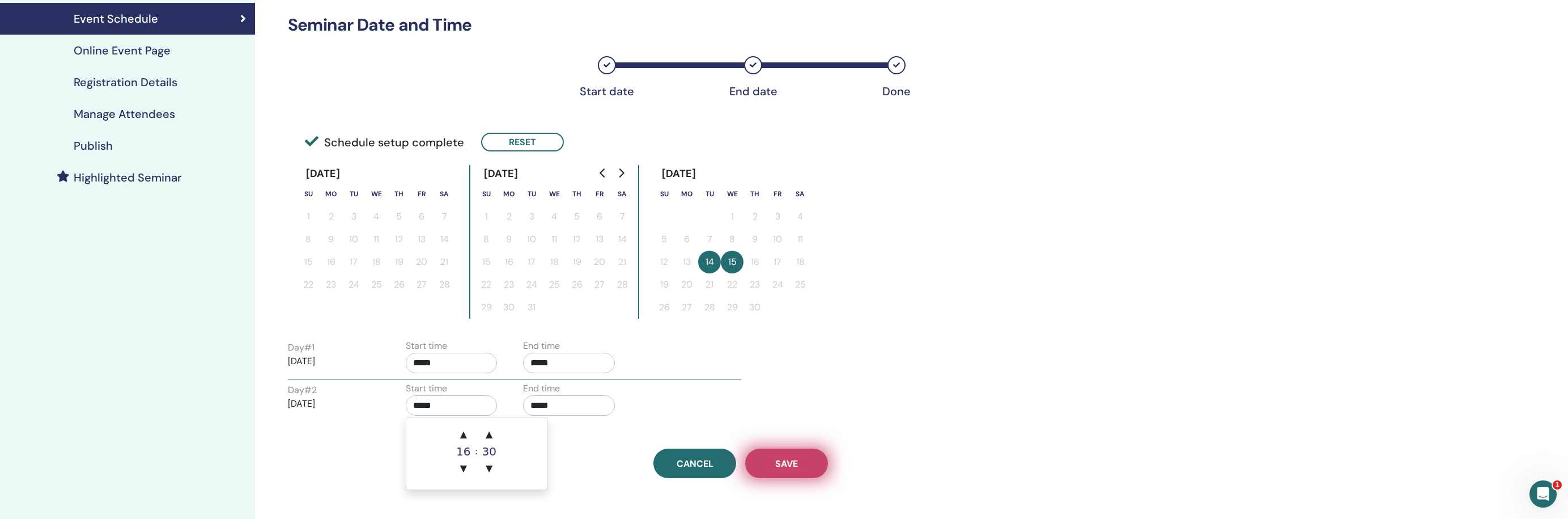
click at [775, 457] on button "Save" at bounding box center [786, 464] width 83 height 30
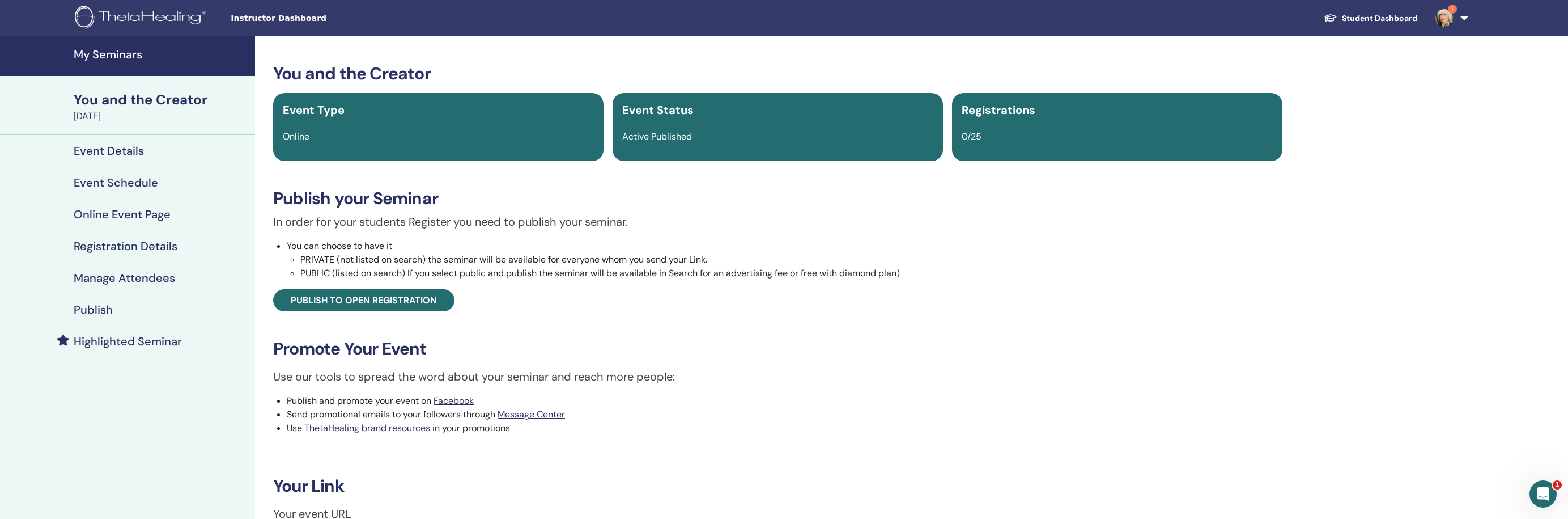
click at [107, 180] on h4 "Event Schedule" at bounding box center [116, 183] width 84 height 14
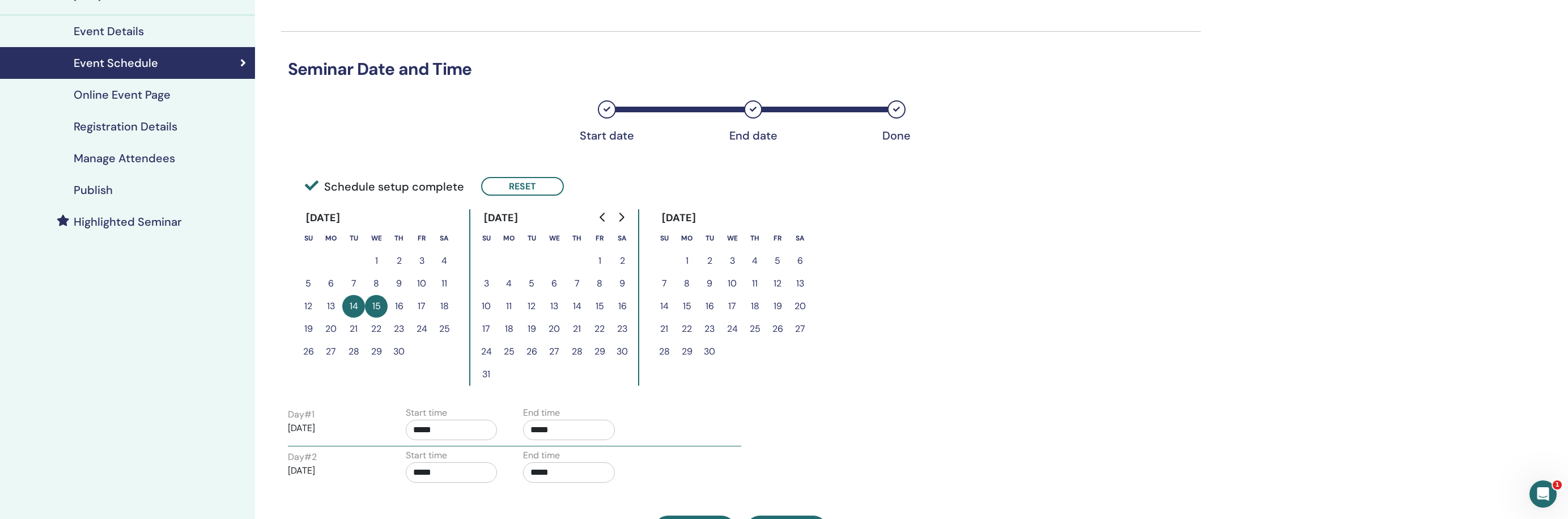
scroll to position [126, 0]
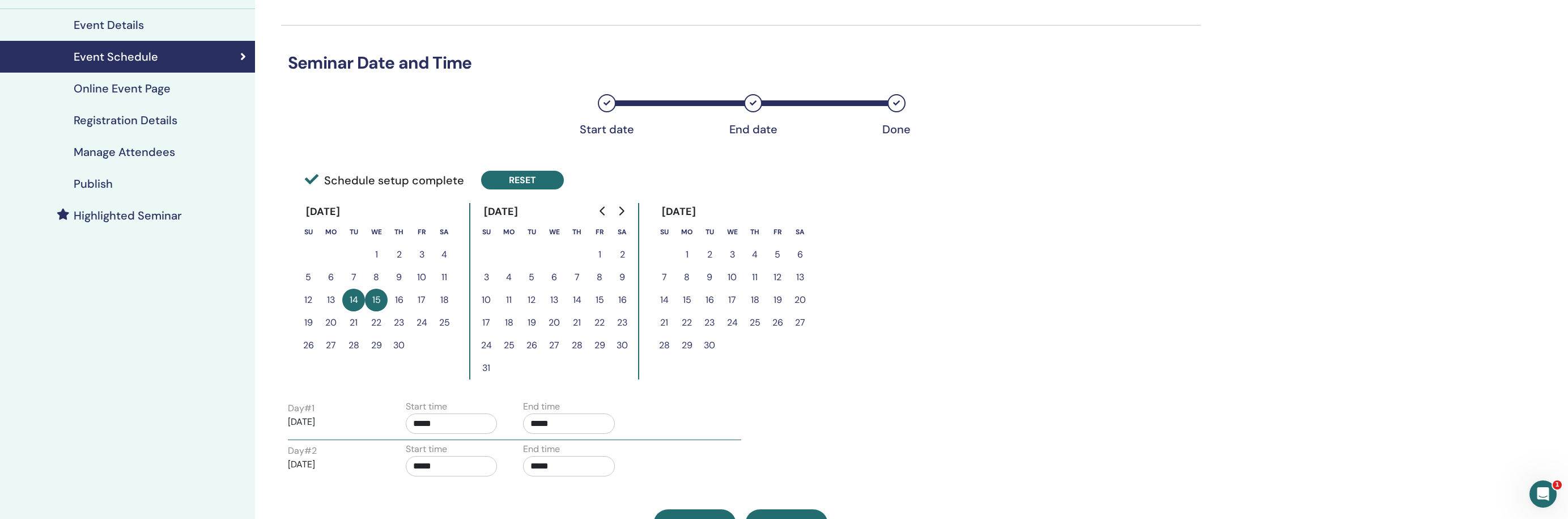
click at [542, 176] on button "Reset" at bounding box center [523, 180] width 83 height 19
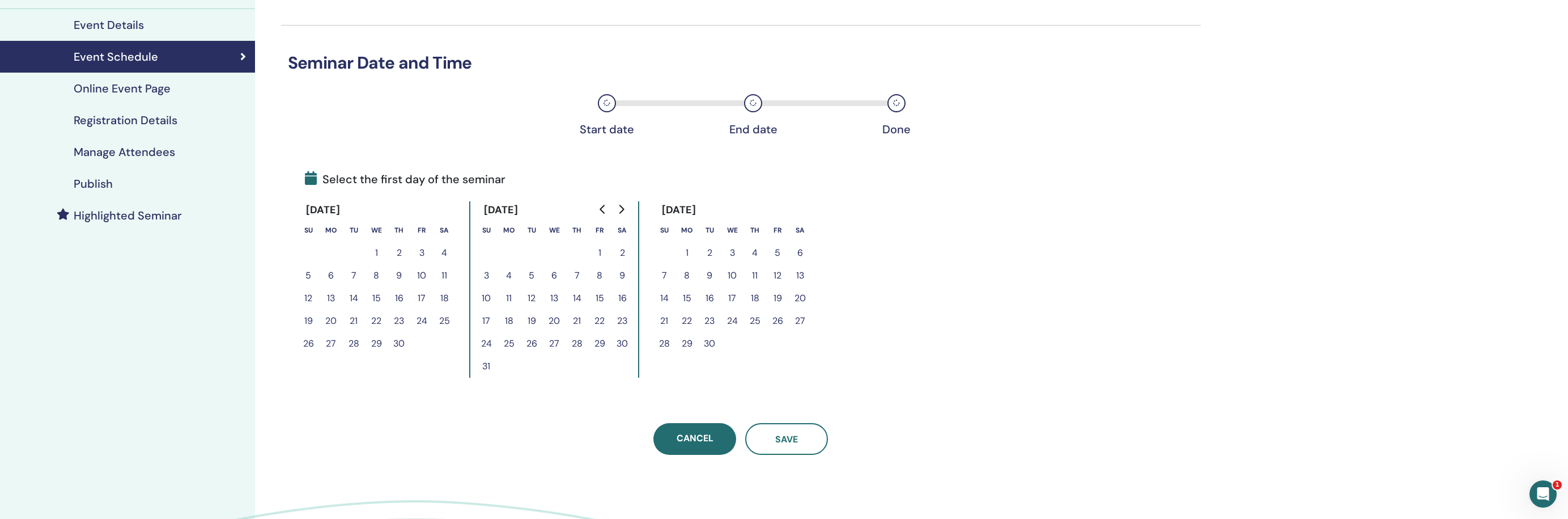
click at [622, 209] on icon "Go to next month" at bounding box center [621, 209] width 5 height 9
click at [325, 344] on button "25" at bounding box center [331, 343] width 23 height 23
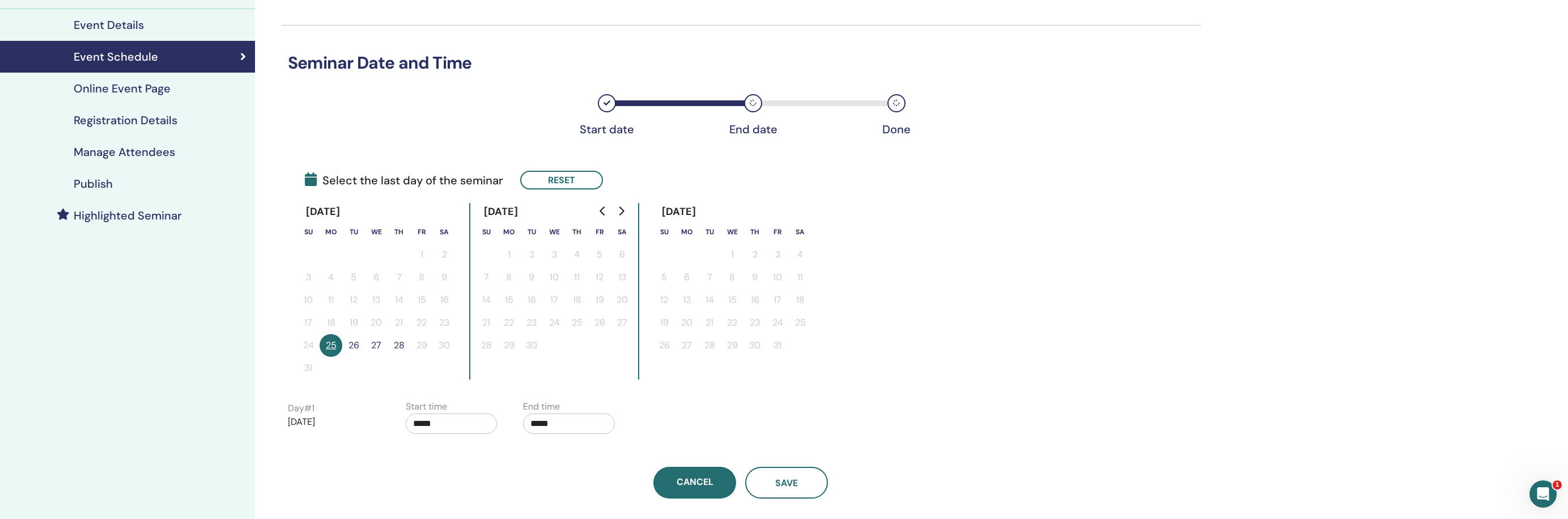
click at [356, 344] on button "26" at bounding box center [353, 345] width 23 height 23
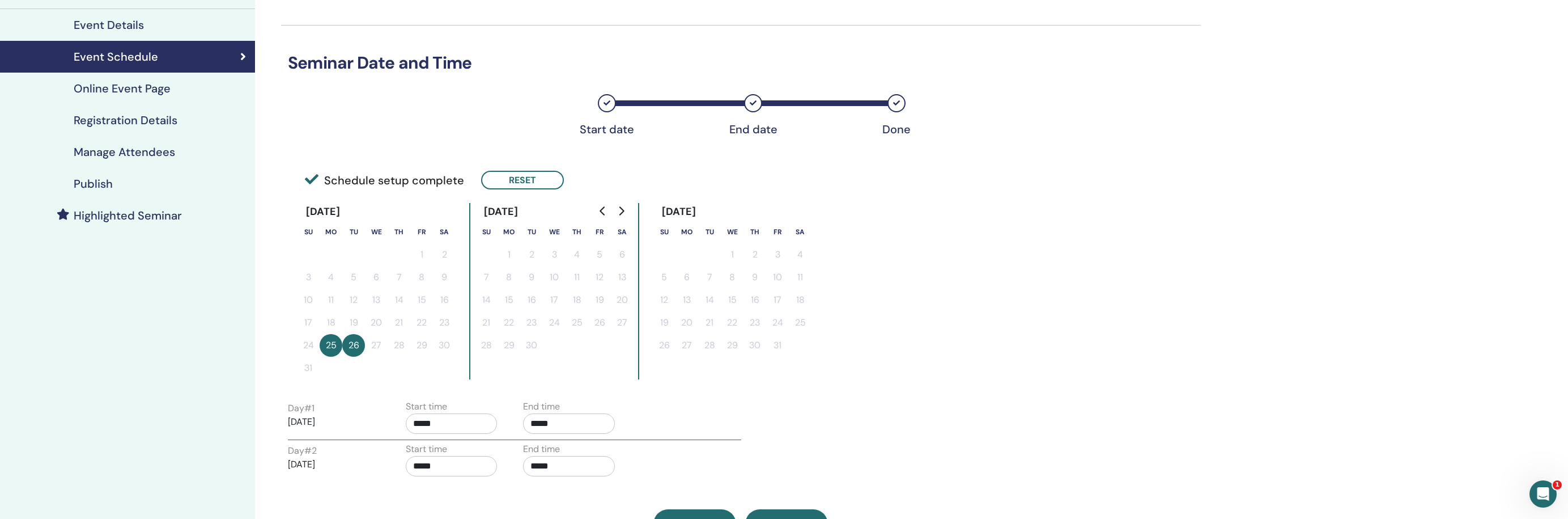
click at [575, 424] on input "*****" at bounding box center [568, 423] width 92 height 21
click at [579, 456] on span "▲" at bounding box center [581, 452] width 23 height 23
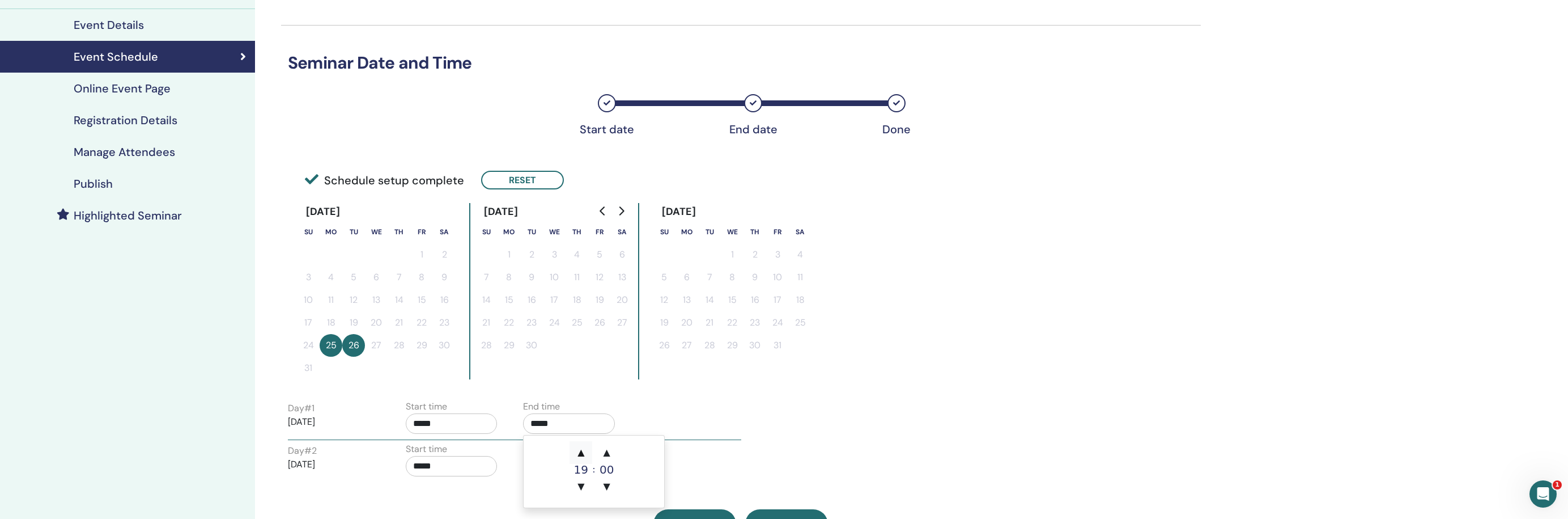
click at [579, 456] on span "▲" at bounding box center [581, 452] width 23 height 23
click at [603, 456] on span "▲" at bounding box center [607, 452] width 23 height 23
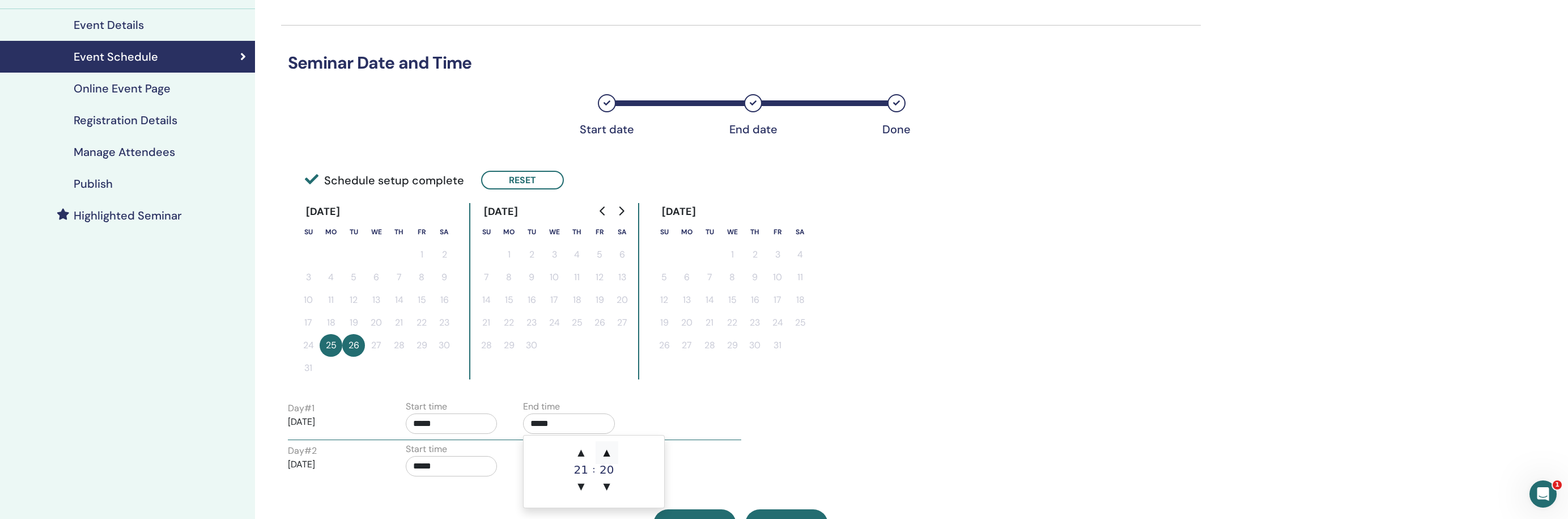
click at [603, 456] on span "▲" at bounding box center [607, 452] width 23 height 23
type input "*****"
click at [462, 420] on input "*****" at bounding box center [452, 423] width 92 height 21
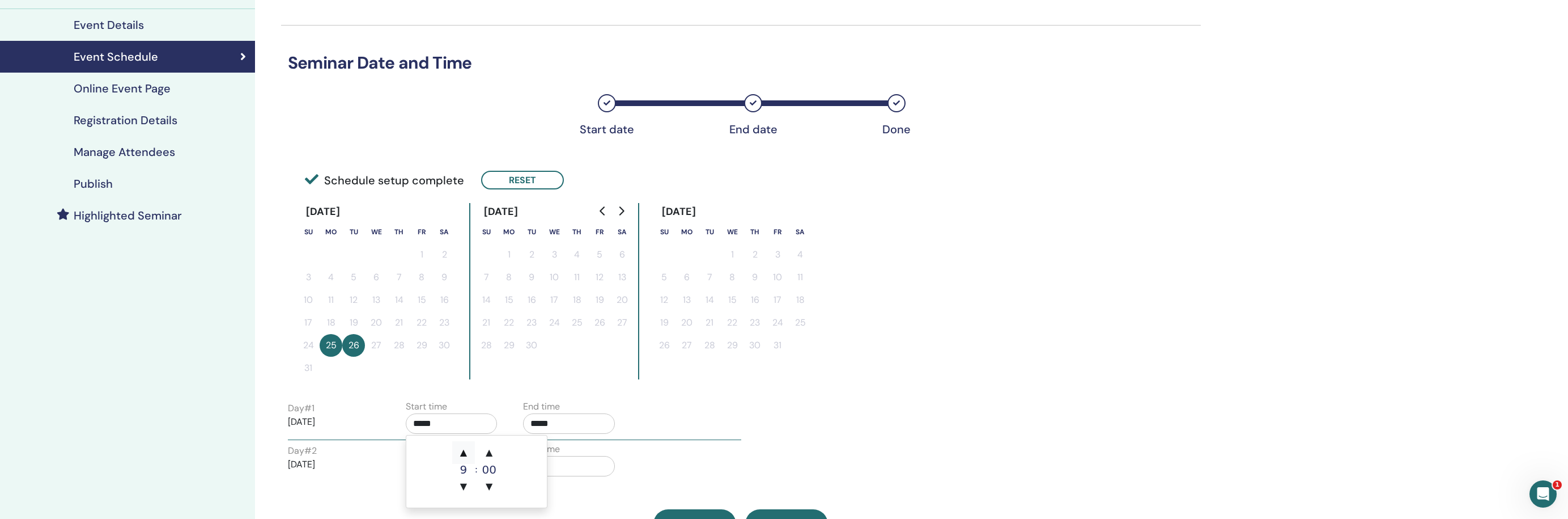
click at [464, 449] on span "▲" at bounding box center [463, 452] width 23 height 23
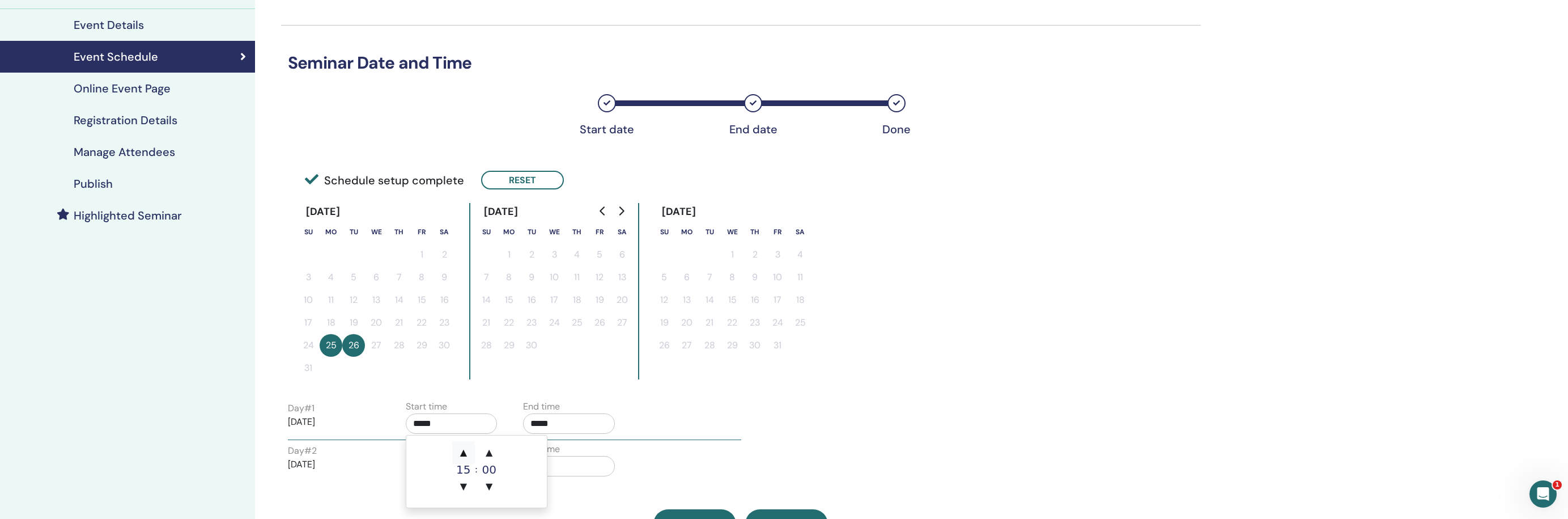
click at [464, 449] on span "▲" at bounding box center [463, 452] width 23 height 23
click at [465, 449] on span "▲" at bounding box center [463, 452] width 23 height 23
click at [482, 449] on span "▲" at bounding box center [489, 452] width 23 height 23
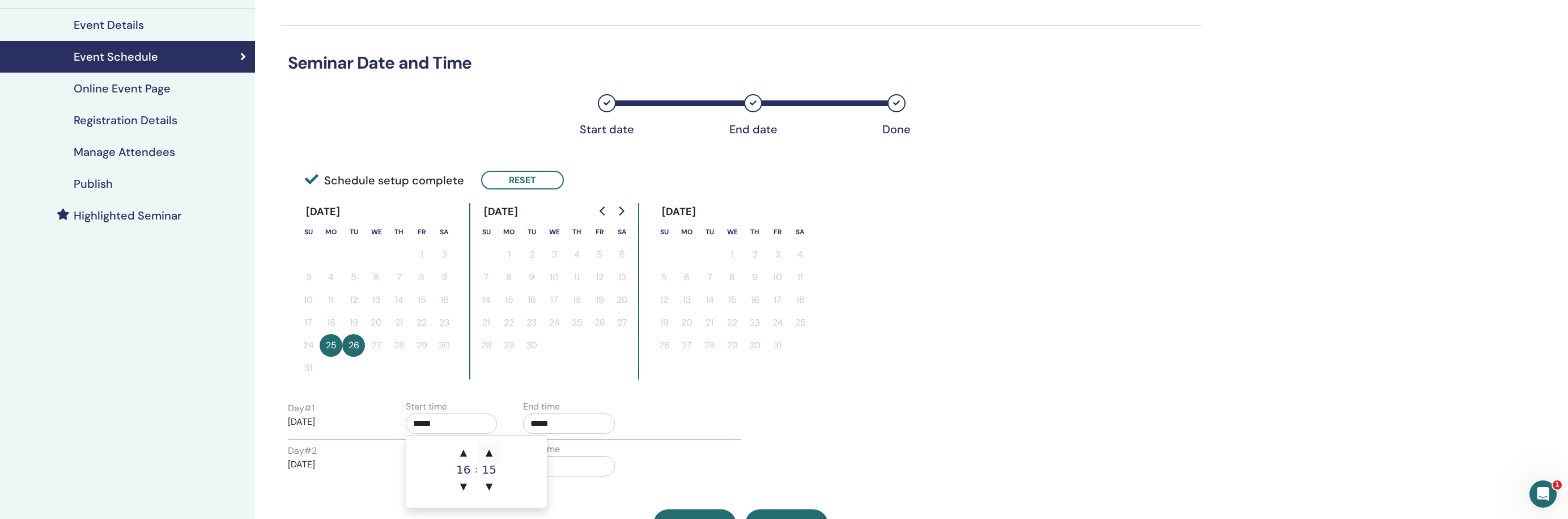
click at [482, 449] on span "▲" at bounding box center [489, 452] width 23 height 23
type input "*****"
click at [690, 452] on div "Day # 2 2026/05/26 Start time ***** End time *****" at bounding box center [515, 462] width 470 height 40
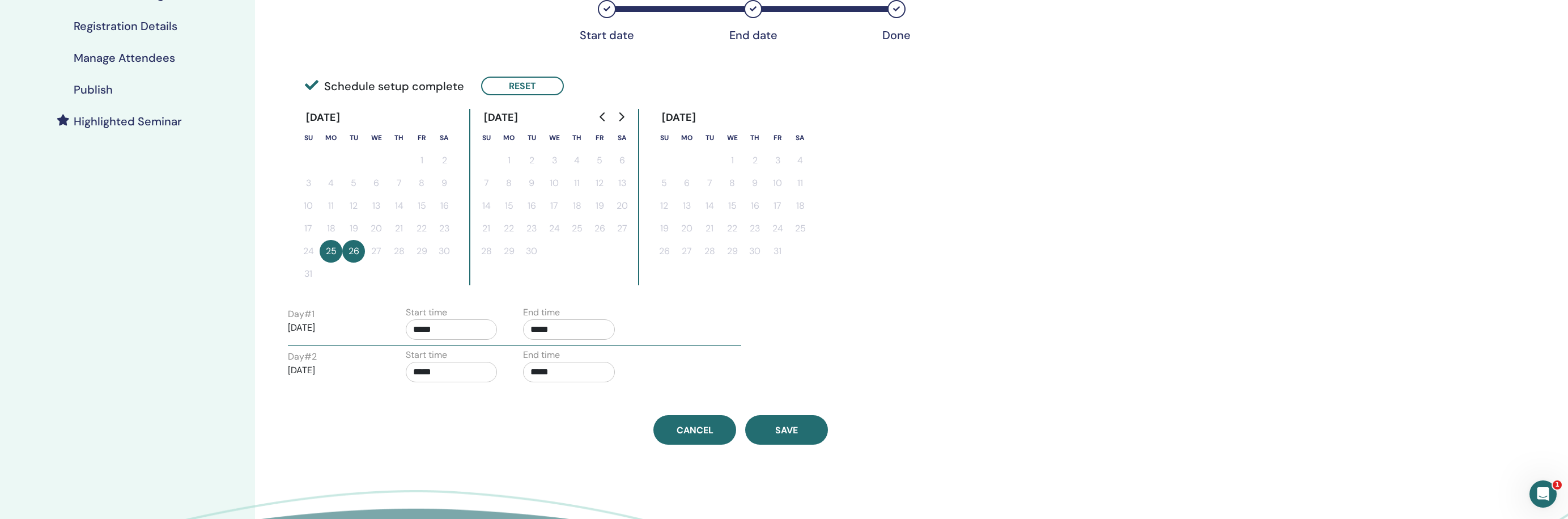
scroll to position [225, 0]
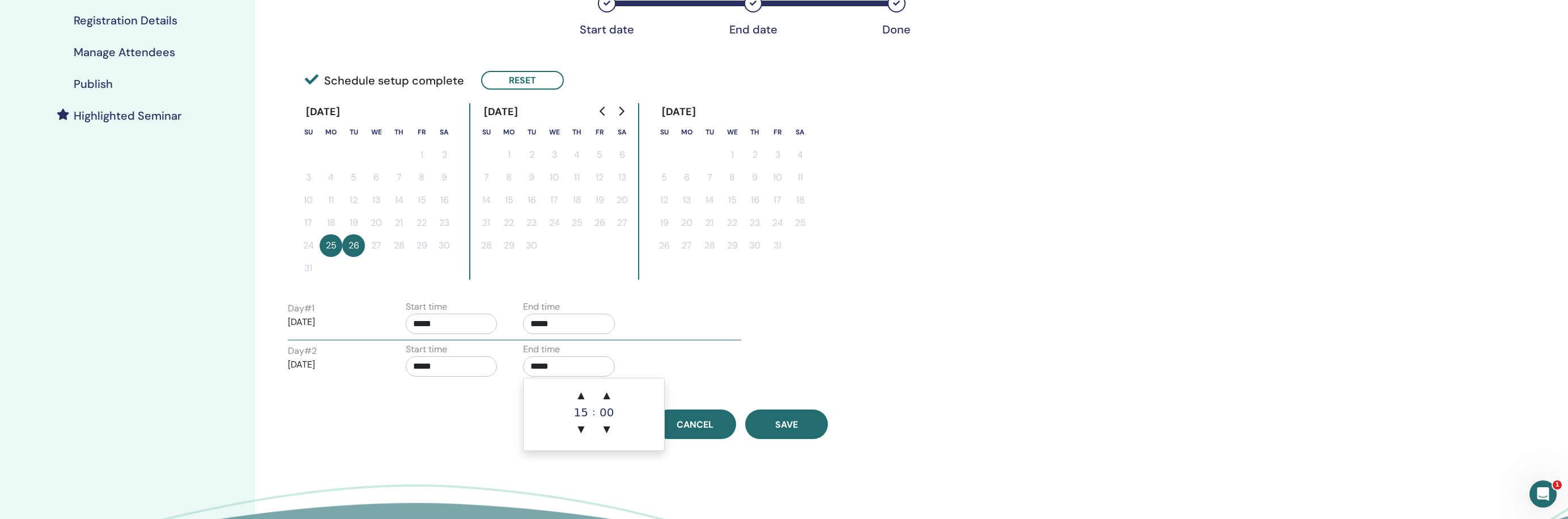
click at [587, 368] on input "*****" at bounding box center [568, 366] width 92 height 21
click at [583, 393] on span "▲" at bounding box center [581, 394] width 23 height 23
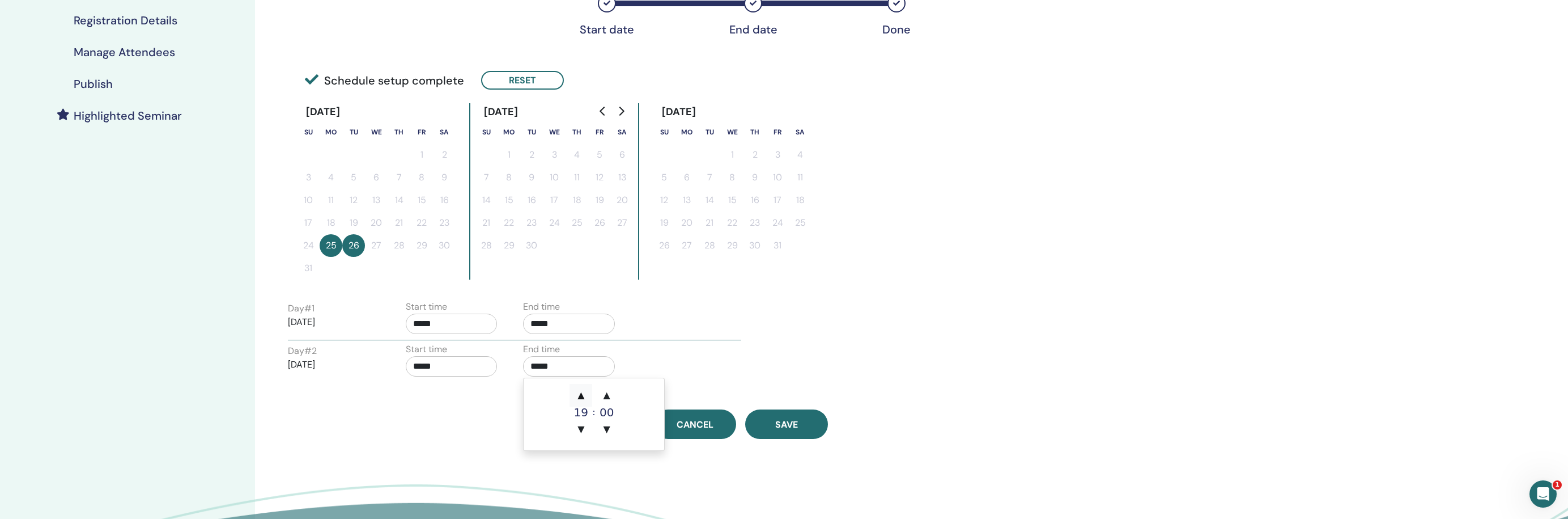
click at [583, 393] on span "▲" at bounding box center [581, 394] width 23 height 23
click at [607, 393] on span "▲" at bounding box center [607, 394] width 23 height 23
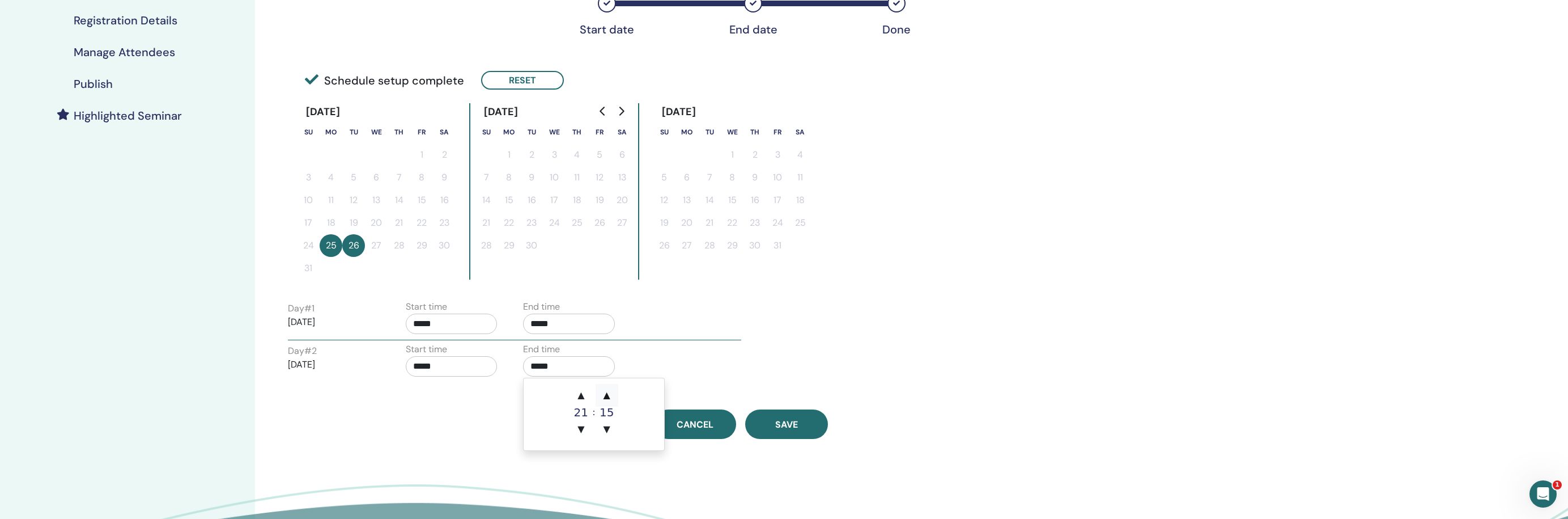
click at [607, 393] on span "▲" at bounding box center [607, 394] width 23 height 23
type input "*****"
click at [482, 365] on input "*****" at bounding box center [452, 366] width 92 height 21
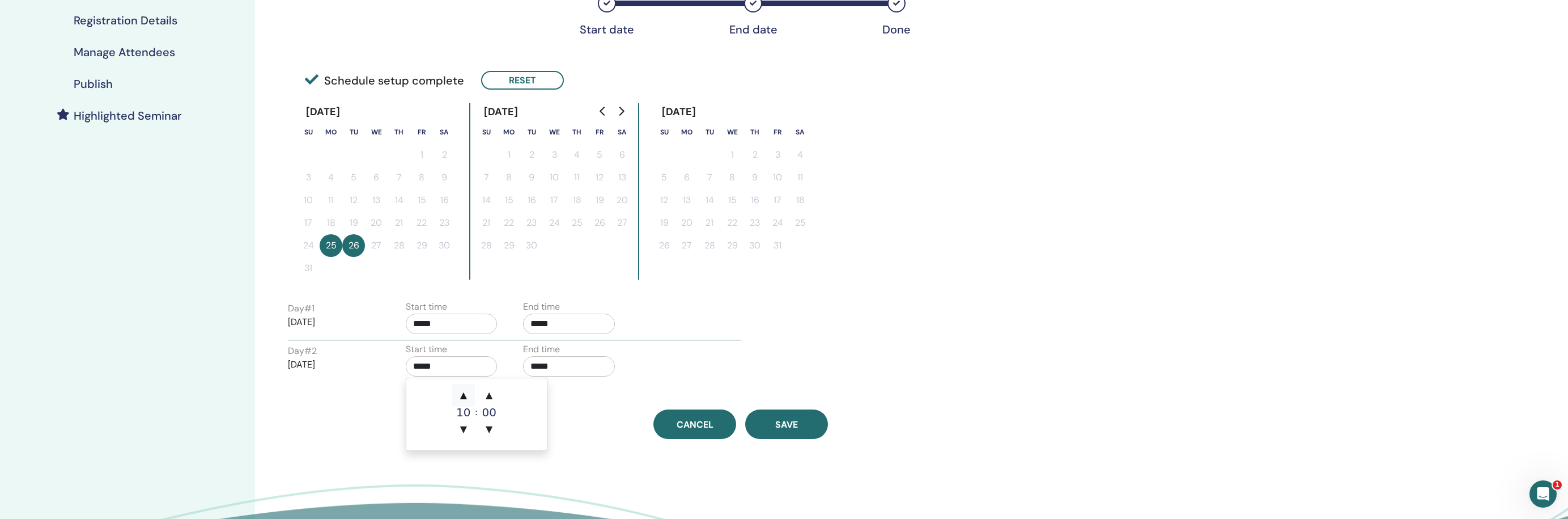
click at [465, 395] on span "▲" at bounding box center [463, 394] width 23 height 23
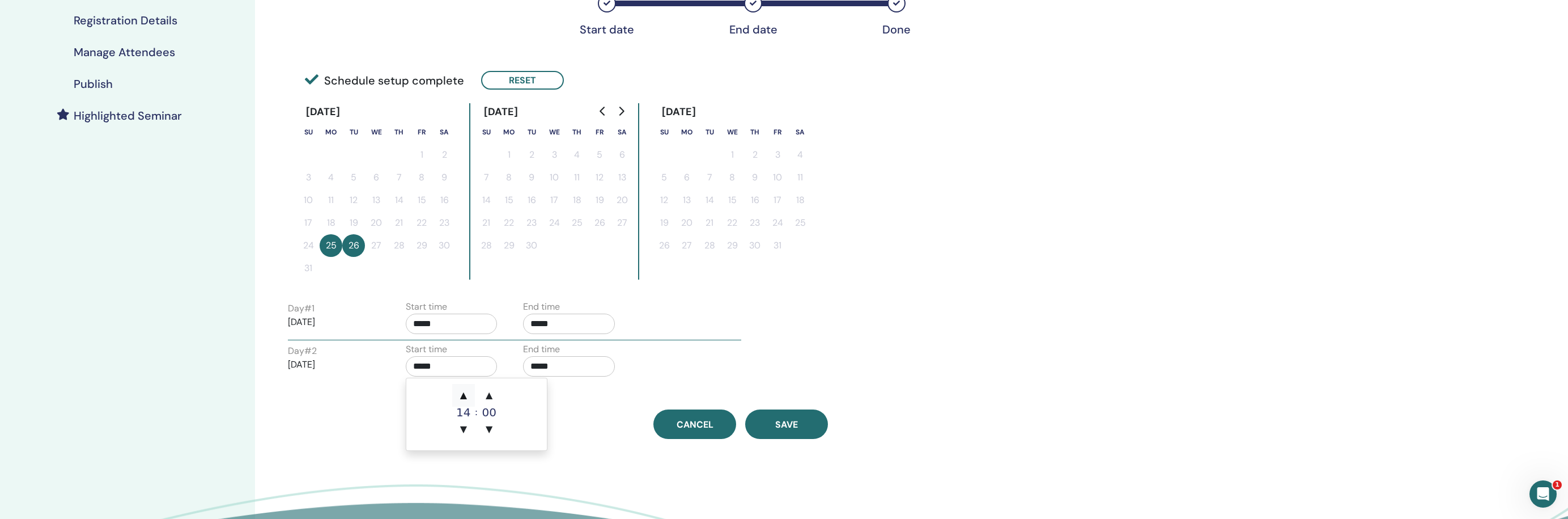
click at [465, 395] on span "▲" at bounding box center [463, 394] width 23 height 23
click at [464, 420] on span "▼" at bounding box center [463, 429] width 23 height 23
click at [490, 397] on span "▲" at bounding box center [489, 394] width 23 height 23
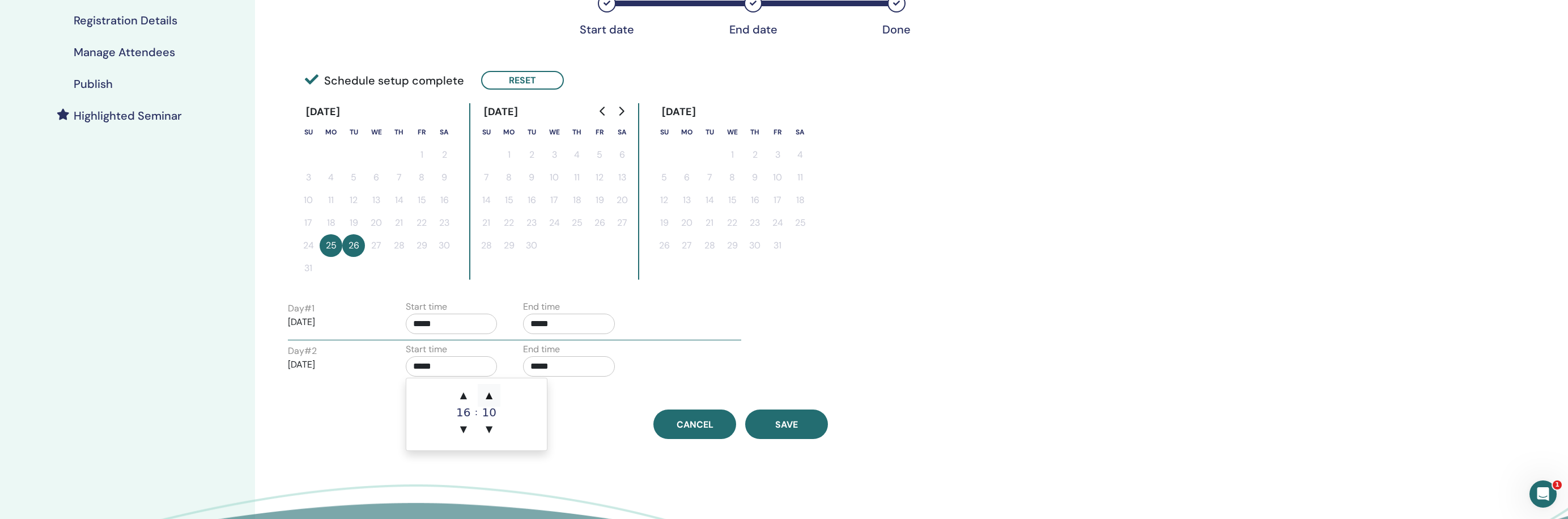
click at [490, 397] on span "▲" at bounding box center [489, 394] width 23 height 23
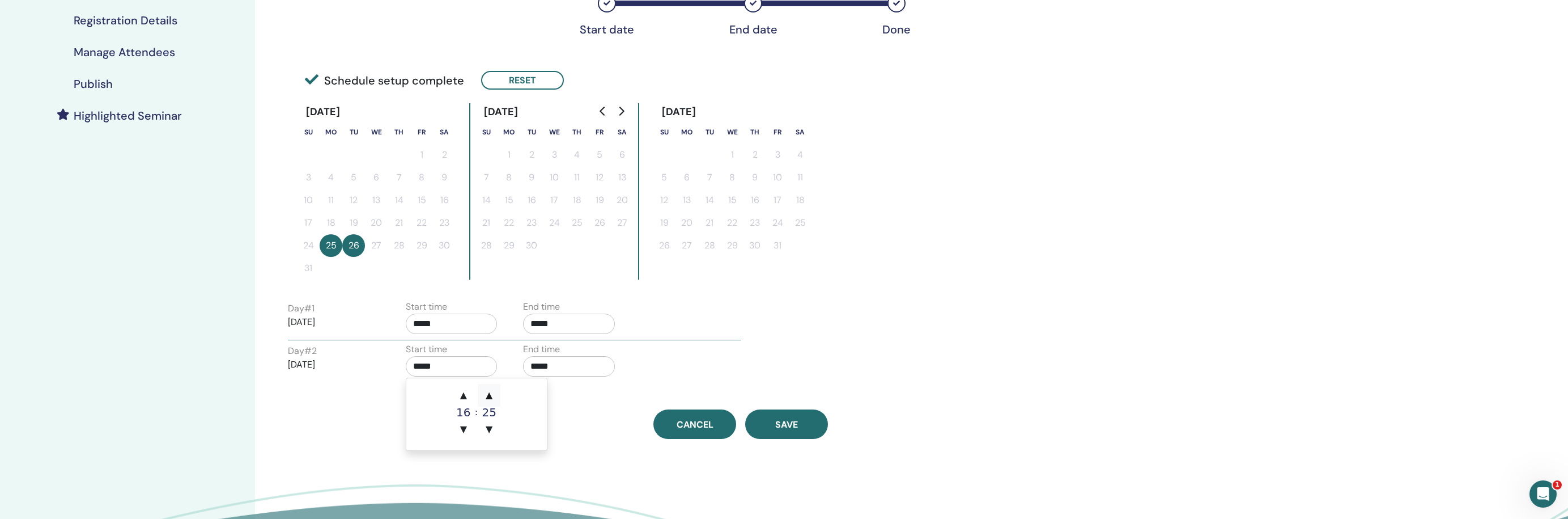
type input "*****"
click at [596, 403] on div "Time Zone (GMT+2) Europe/Berlin Seminar Date and Time Start date End date Done …" at bounding box center [741, 125] width 920 height 629
click at [789, 425] on span "Save" at bounding box center [786, 424] width 23 height 12
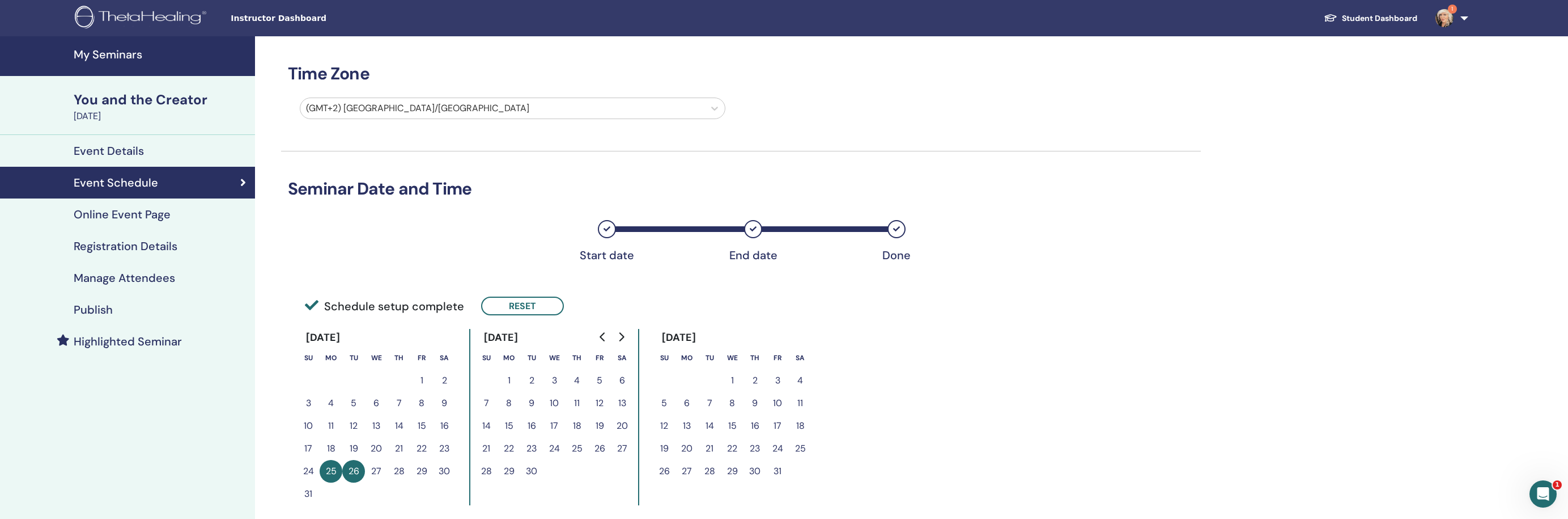
click at [131, 51] on h4 "My Seminars" at bounding box center [161, 54] width 175 height 14
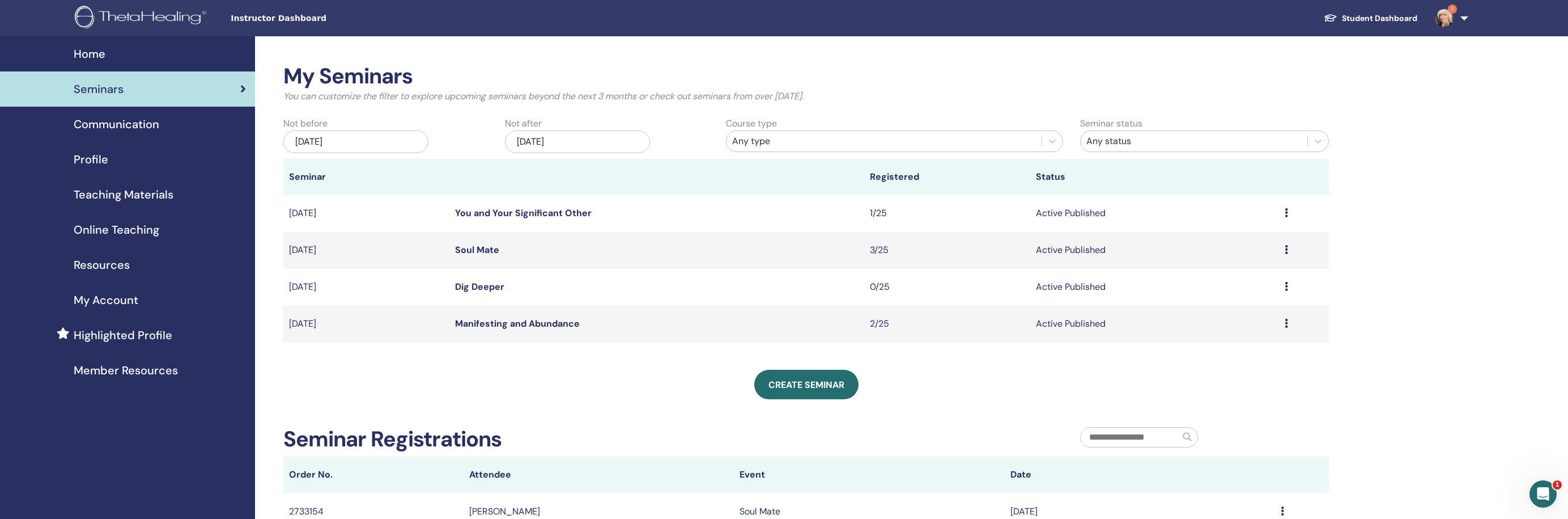
click at [407, 145] on div "[DATE]" at bounding box center [356, 141] width 145 height 23
click at [413, 175] on button "Next Month" at bounding box center [414, 173] width 18 height 18
click at [356, 255] on div "15" at bounding box center [355, 255] width 15 height 15
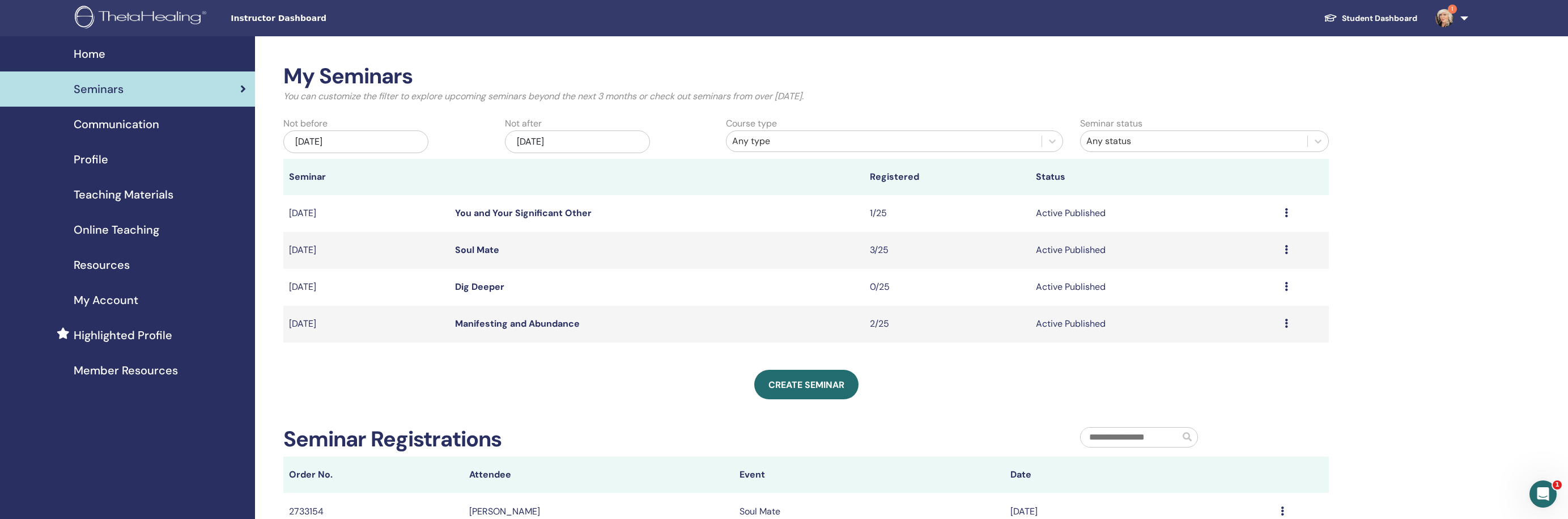
click at [616, 145] on div "Jan/14, 2026" at bounding box center [577, 141] width 145 height 23
click at [638, 171] on button "Next Month" at bounding box center [635, 173] width 18 height 18
click at [637, 171] on button "Next Month" at bounding box center [635, 173] width 18 height 18
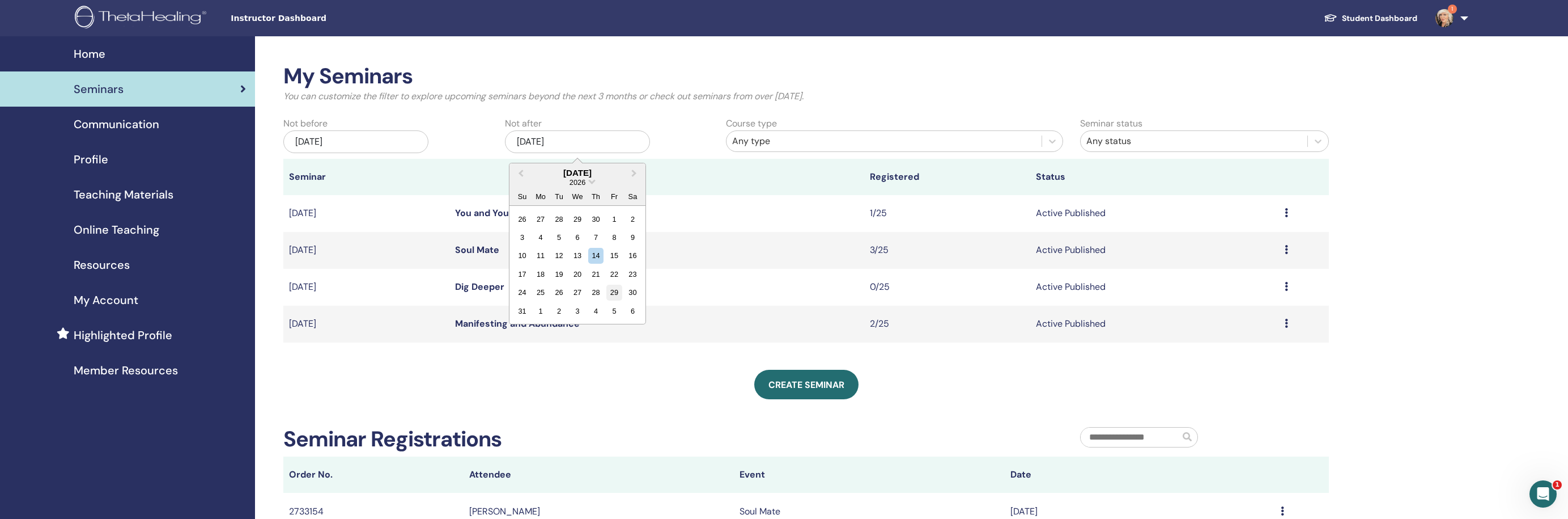
click at [613, 291] on div "29" at bounding box center [614, 292] width 15 height 15
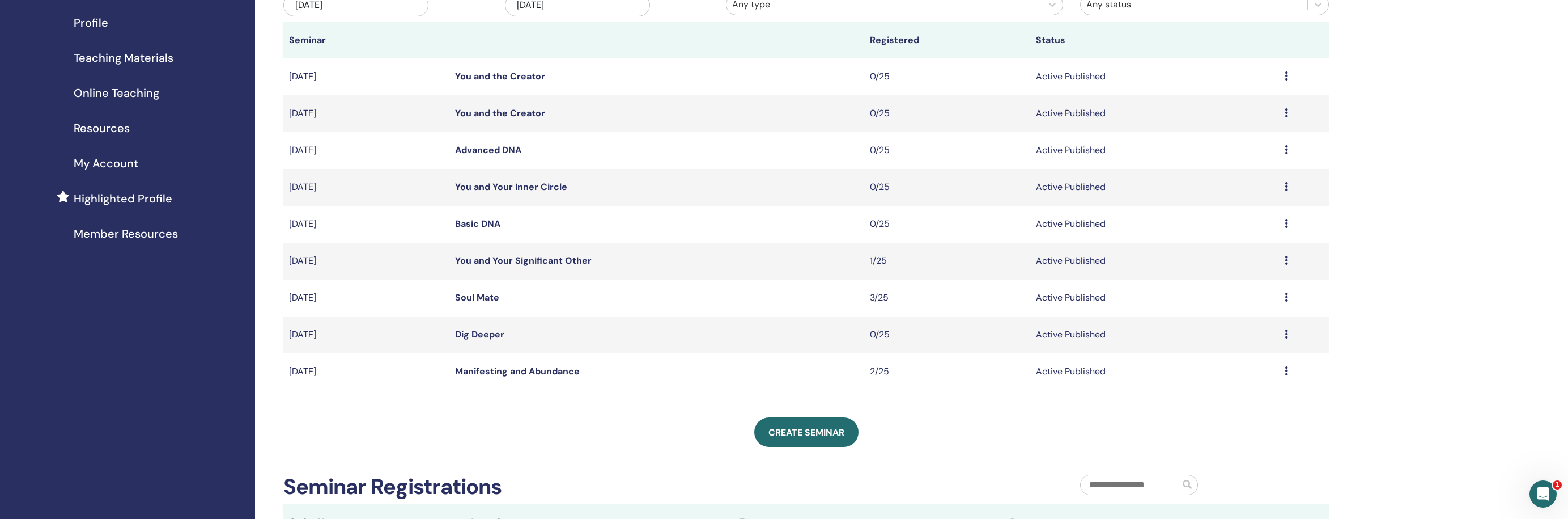
scroll to position [133, 0]
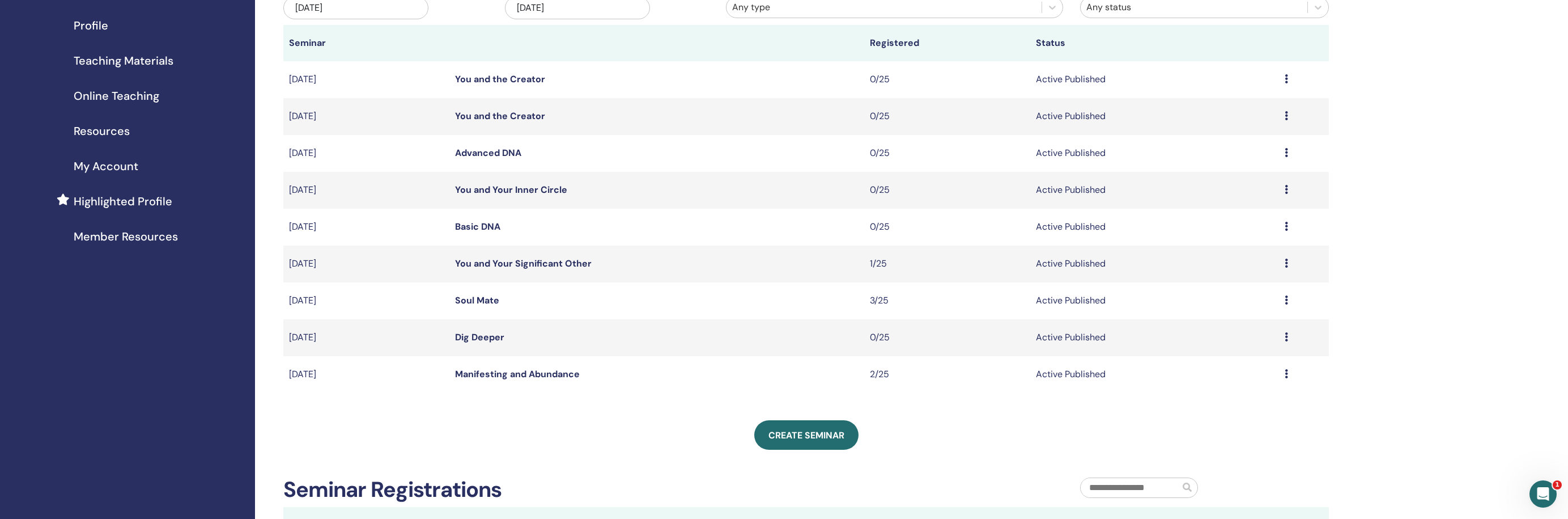
click at [507, 116] on link "You and the Creator" at bounding box center [500, 116] width 90 height 12
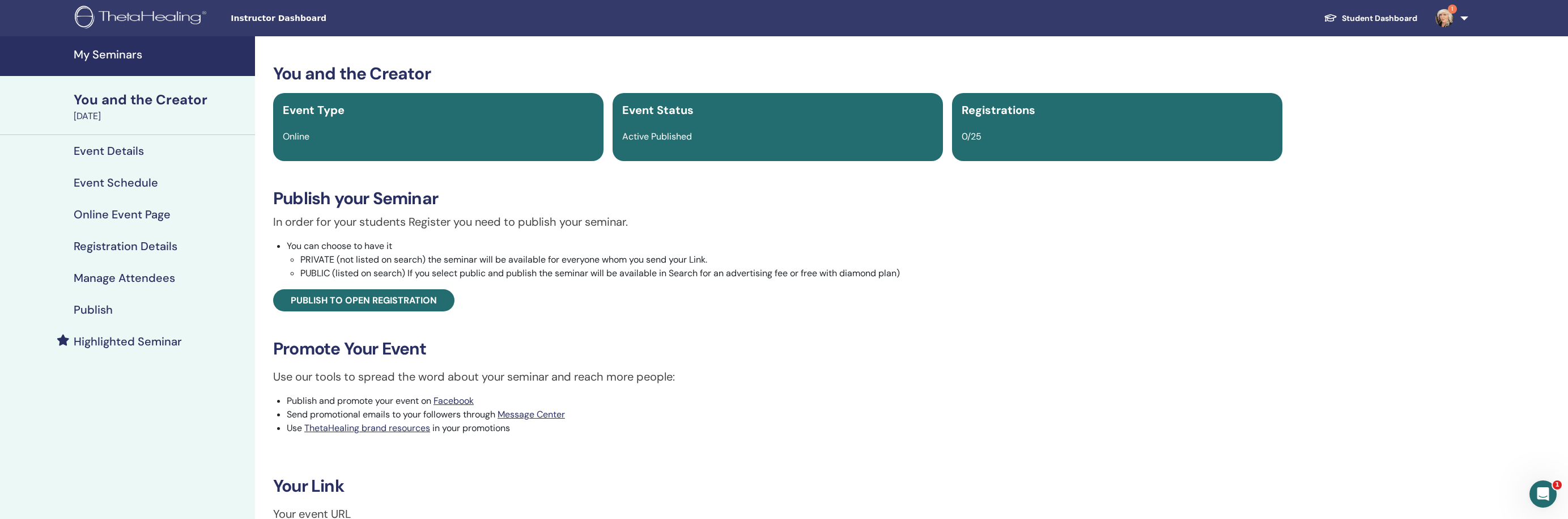
click at [113, 151] on h4 "Event Details" at bounding box center [109, 151] width 70 height 14
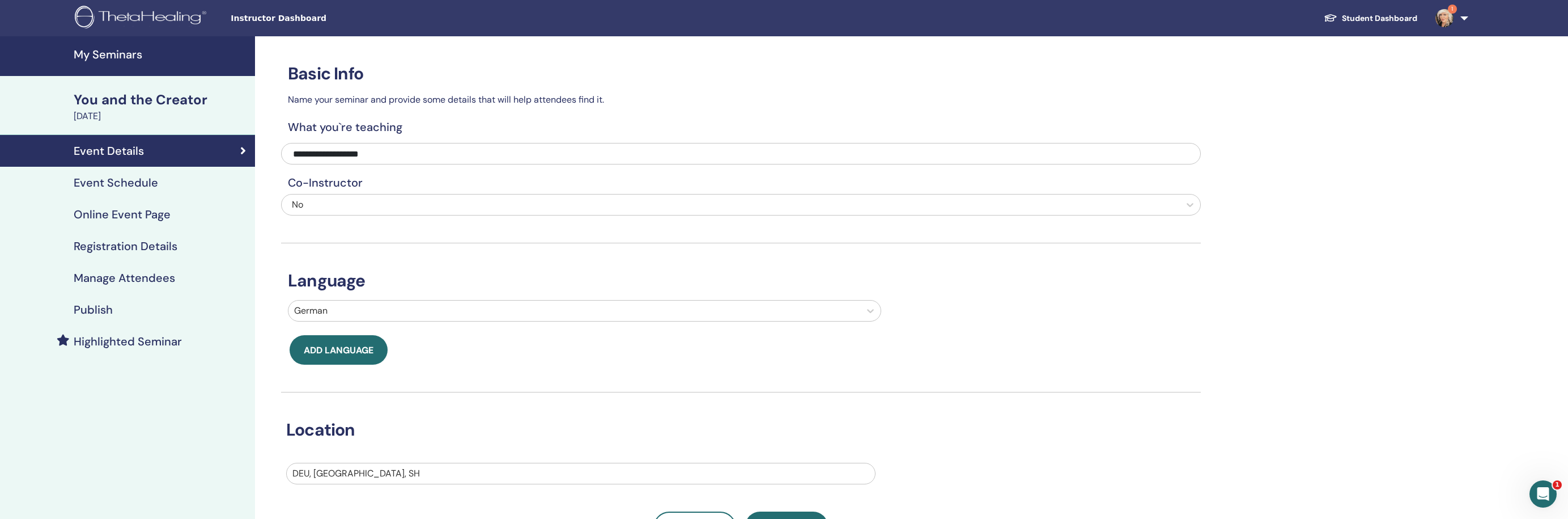
click at [137, 180] on h4 "Event Schedule" at bounding box center [116, 183] width 84 height 14
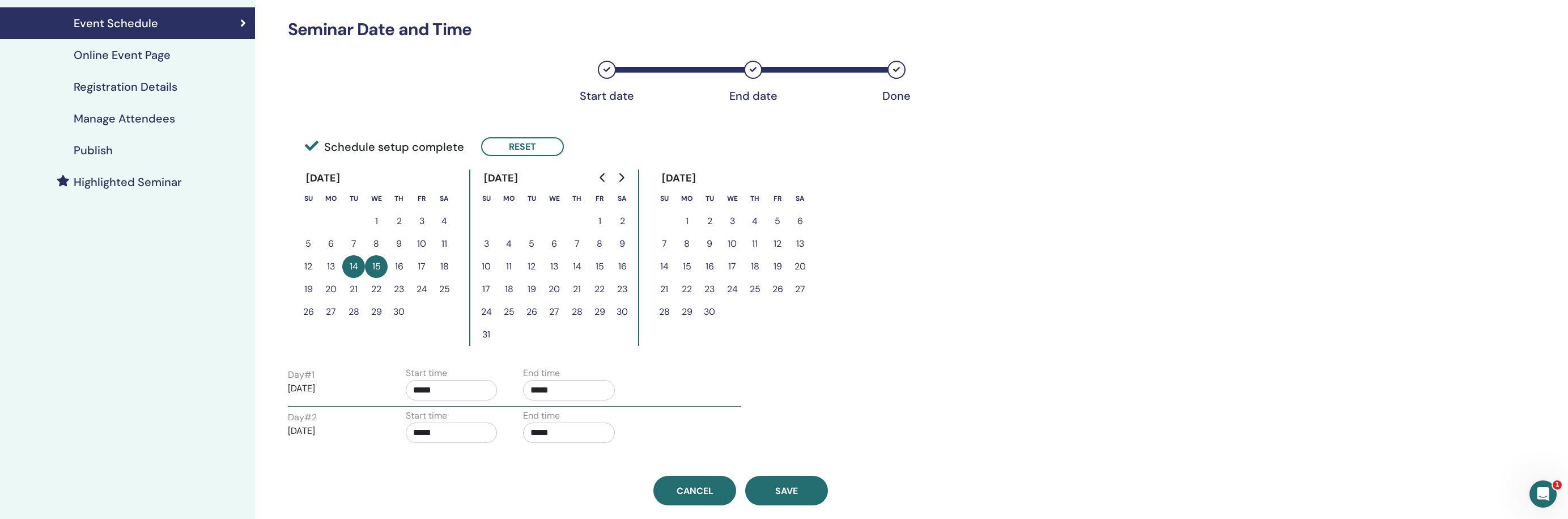
scroll to position [155, 0]
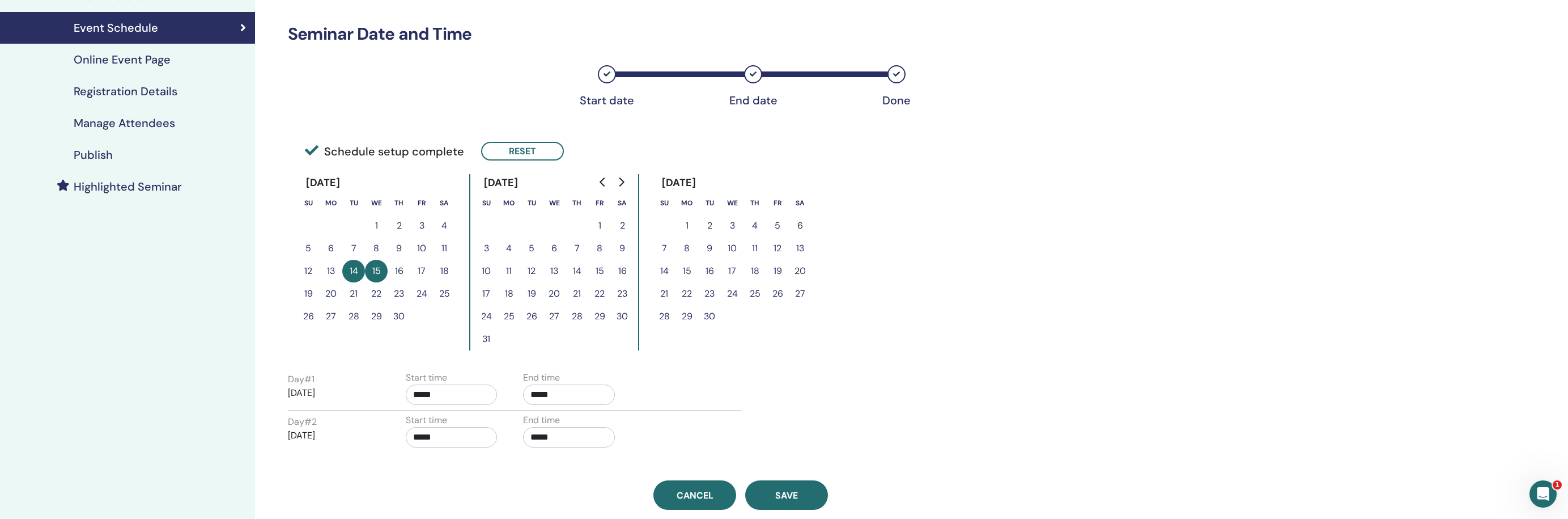
click at [135, 66] on h4 "Online Event Page" at bounding box center [123, 59] width 97 height 14
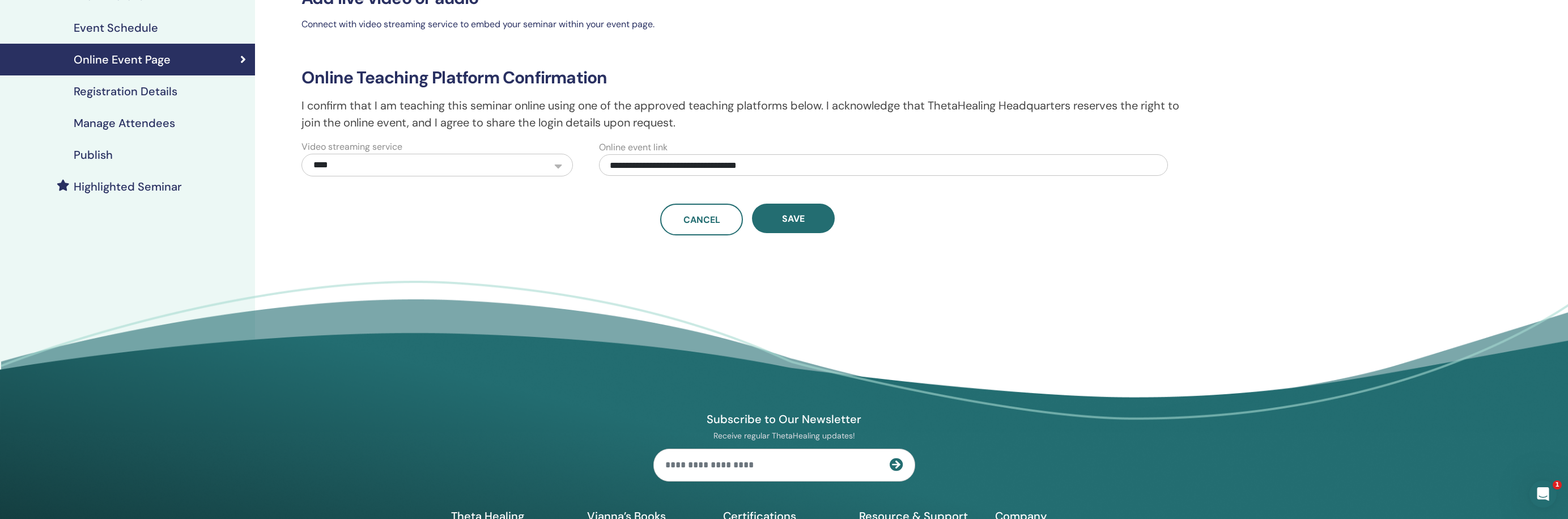
drag, startPoint x: 802, startPoint y: 161, endPoint x: 574, endPoint y: 167, distance: 228.1
click at [574, 167] on div "**********" at bounding box center [739, 158] width 906 height 37
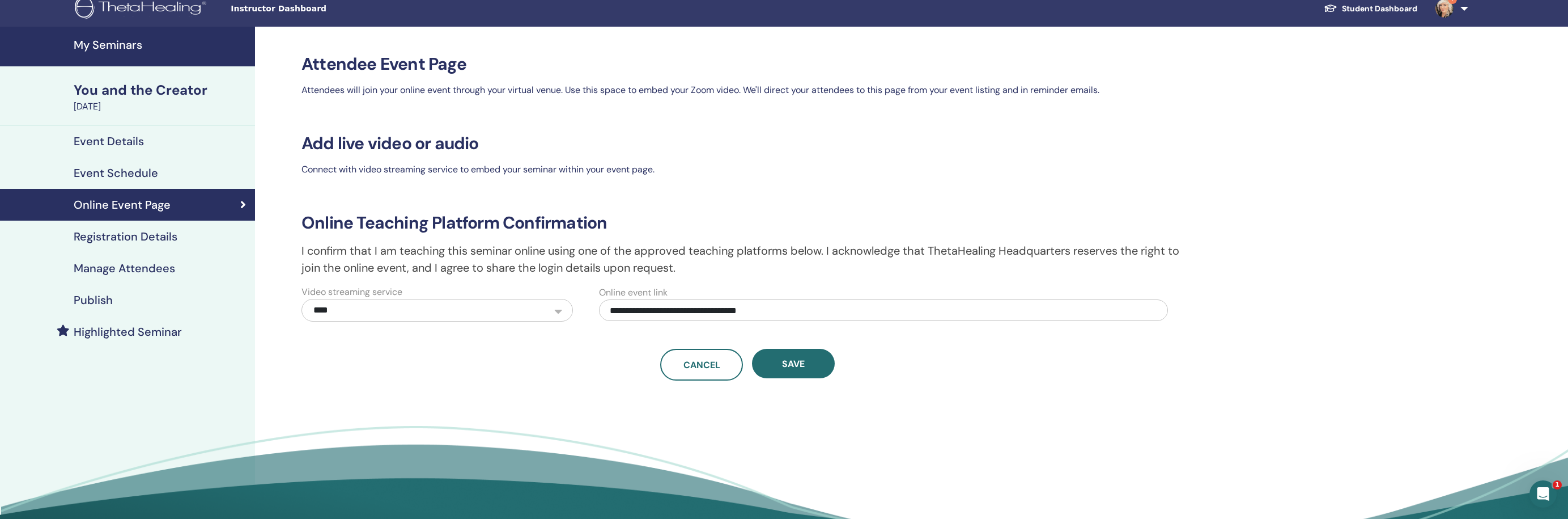
scroll to position [7, 0]
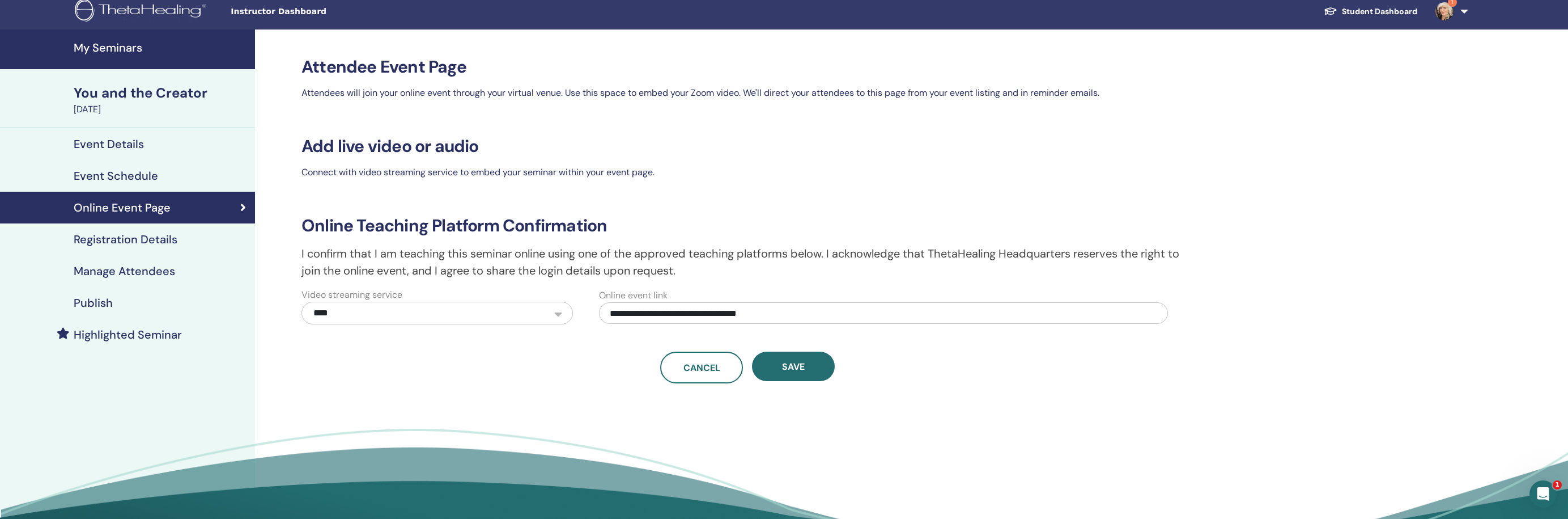
click at [127, 271] on h4 "Manage Attendees" at bounding box center [124, 271] width 102 height 14
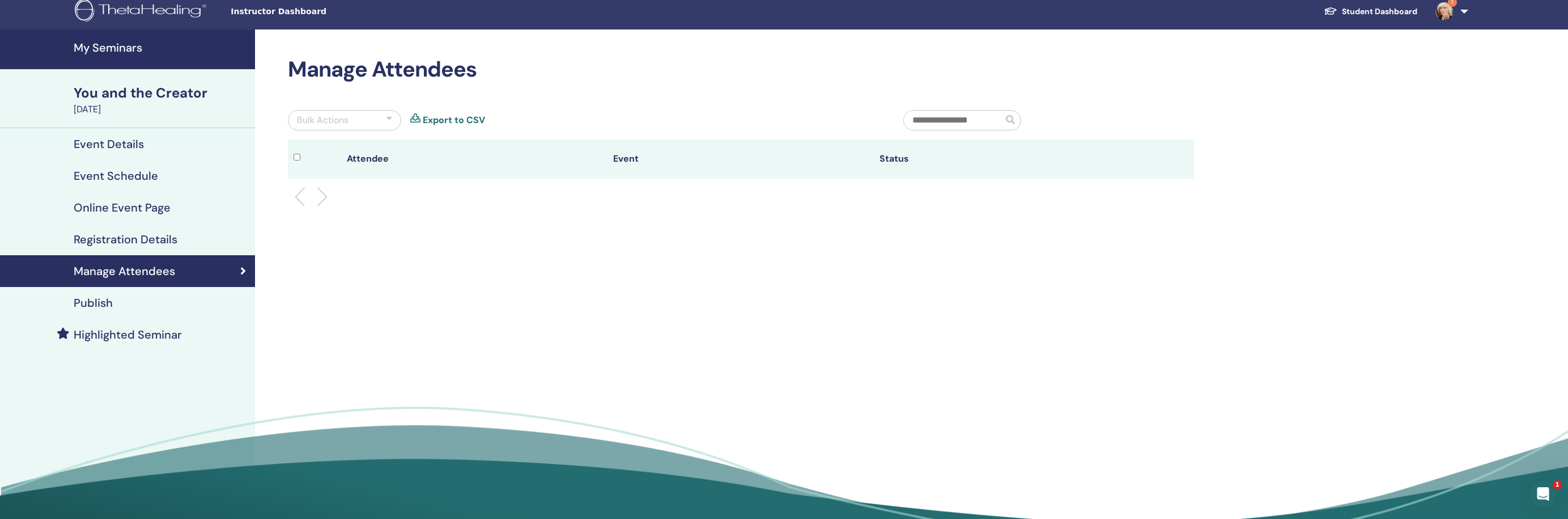
click at [124, 240] on h4 "Registration Details" at bounding box center [125, 239] width 104 height 14
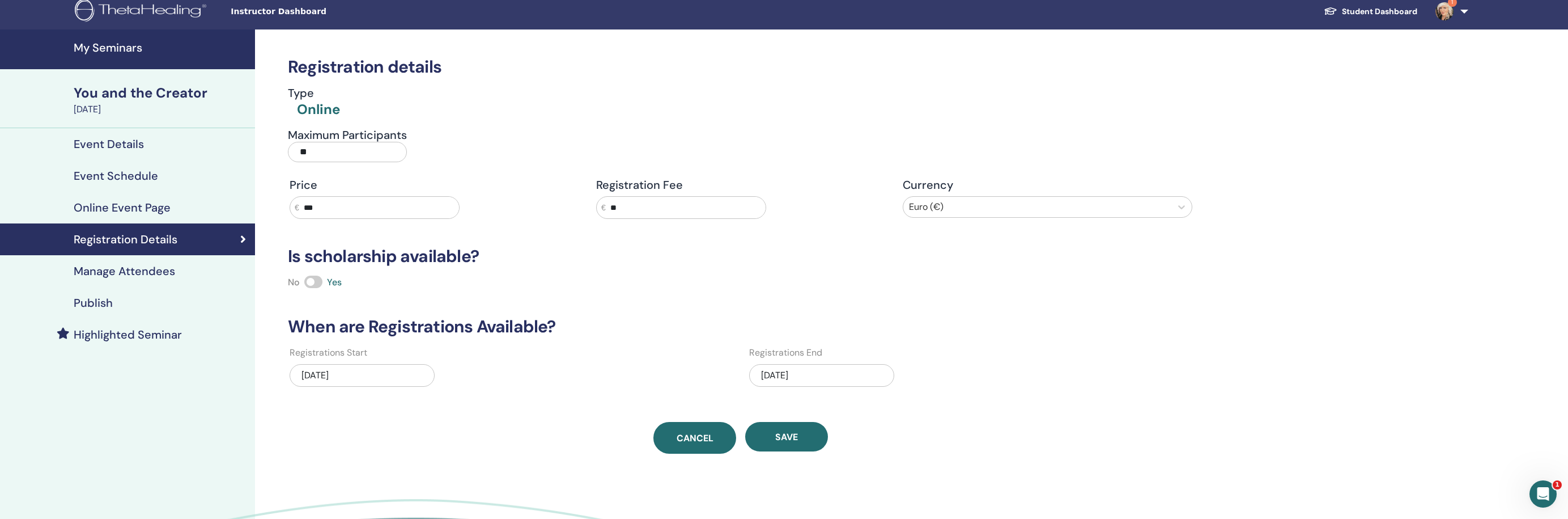
click at [690, 432] on link "Cancel" at bounding box center [695, 438] width 83 height 32
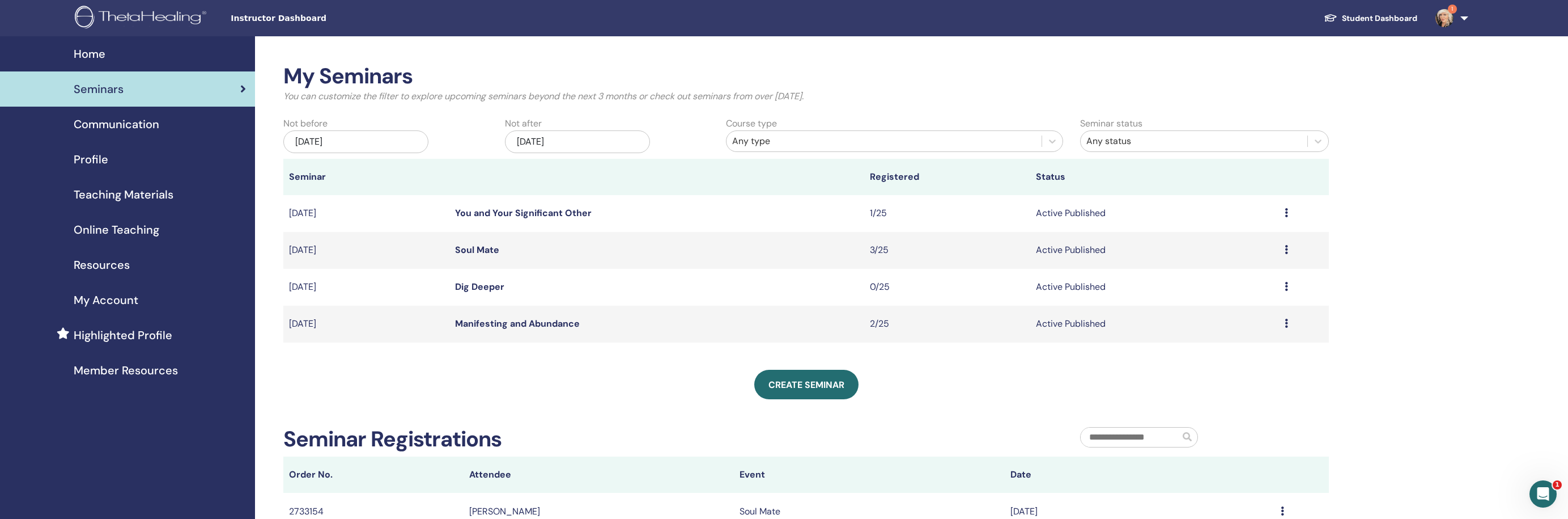
click at [606, 143] on div "[DATE]" at bounding box center [577, 141] width 145 height 23
click at [634, 171] on span "Next Month" at bounding box center [634, 173] width 0 height 12
click at [582, 275] on div "22" at bounding box center [577, 274] width 15 height 15
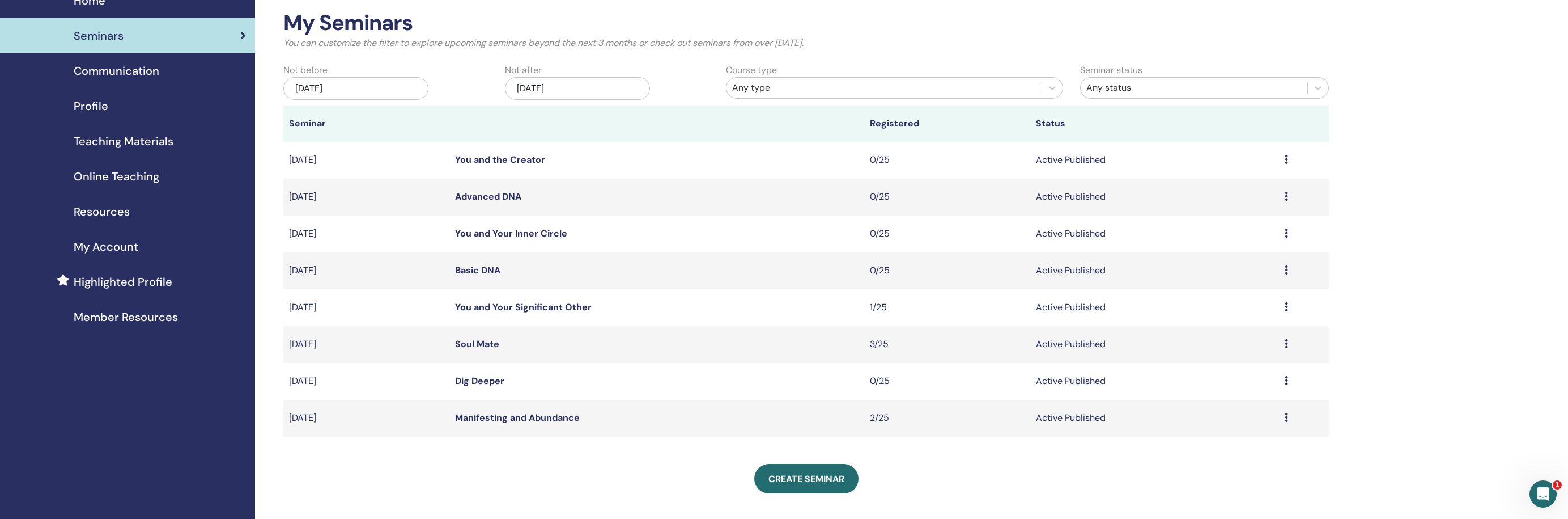
scroll to position [60, 0]
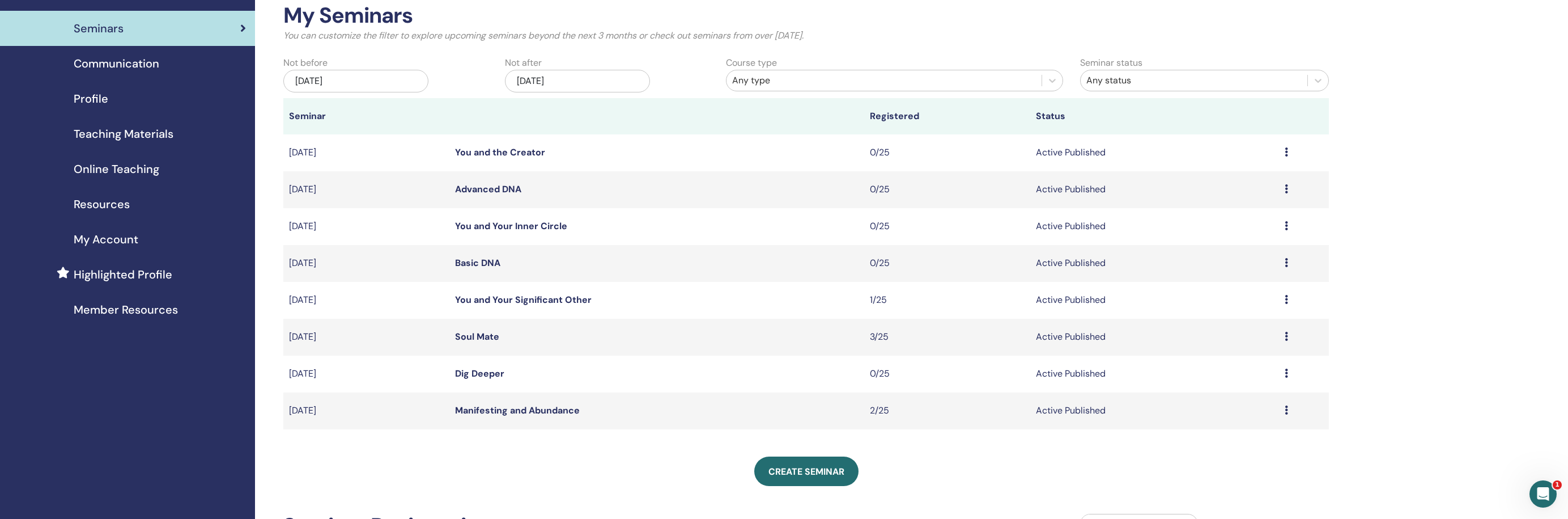
click at [597, 80] on div "Apr/22, 2026" at bounding box center [577, 81] width 145 height 23
click at [633, 109] on button "Next Month" at bounding box center [635, 113] width 18 height 18
click at [580, 225] on div "27" at bounding box center [577, 231] width 15 height 15
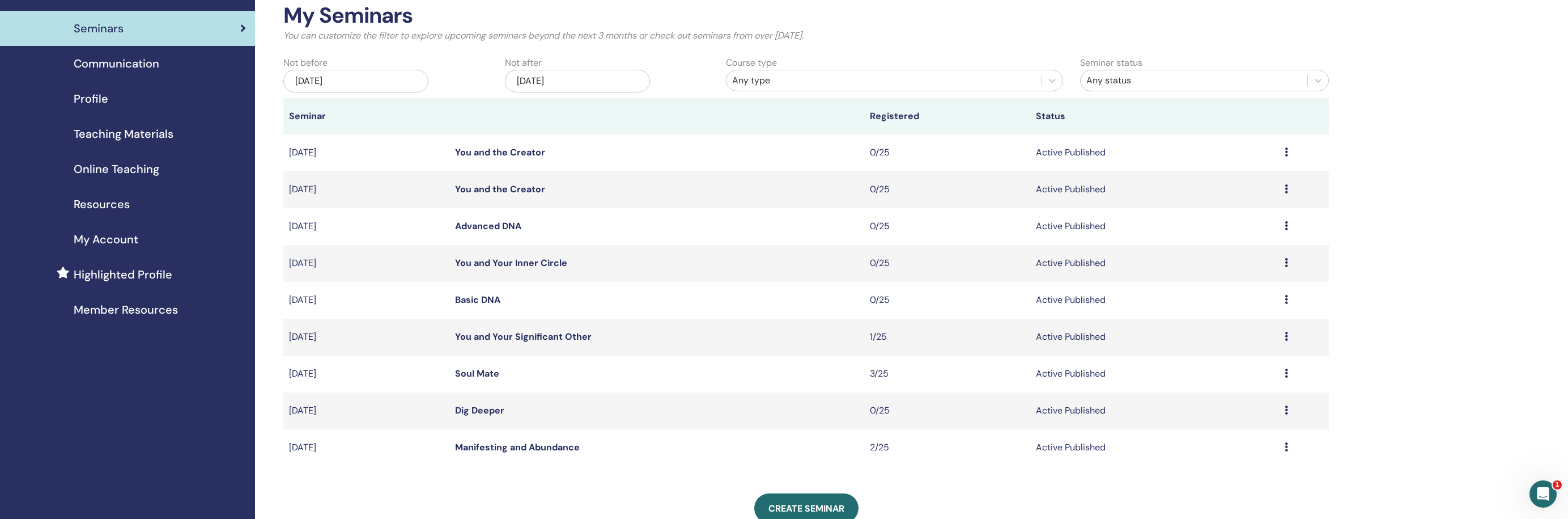
click at [1287, 184] on icon at bounding box center [1285, 188] width 3 height 9
click at [1213, 245] on p "Cancel" at bounding box center [1203, 245] width 43 height 14
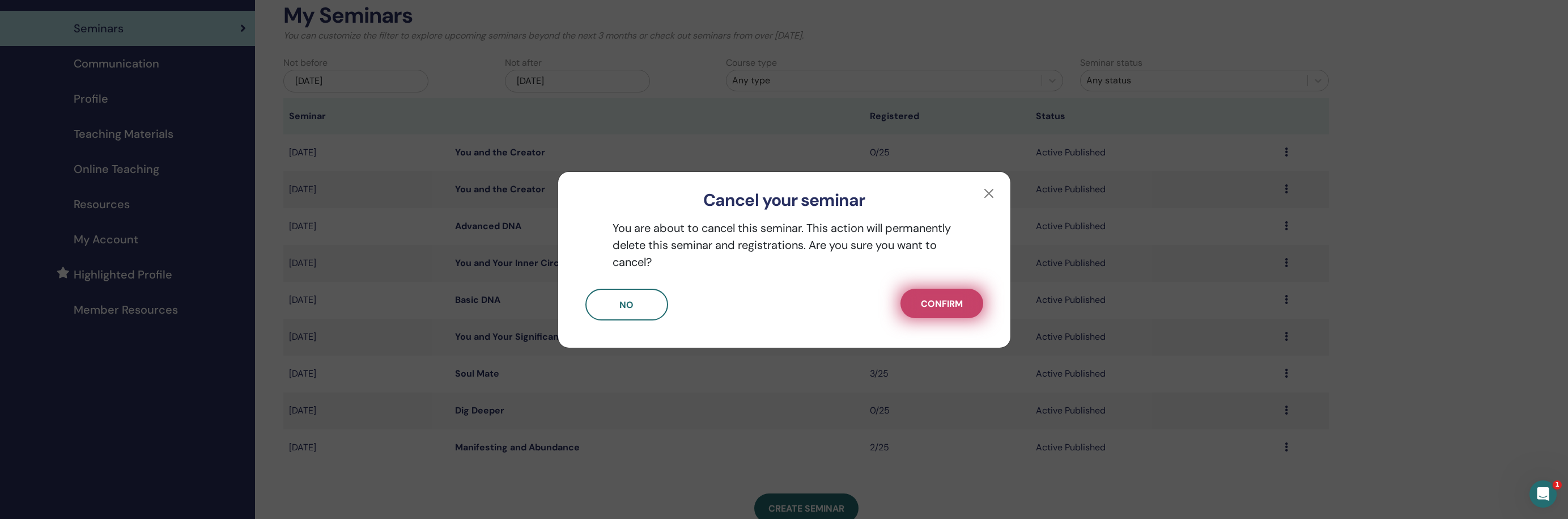
click at [952, 305] on span "Confirm" at bounding box center [942, 303] width 41 height 12
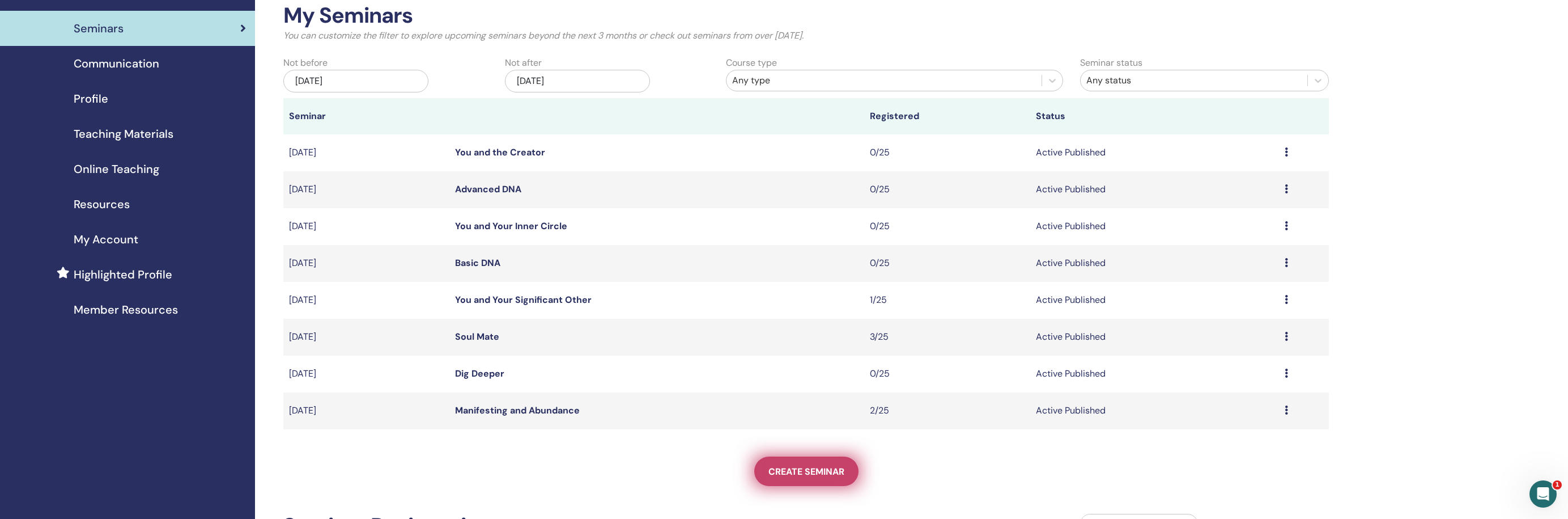
click at [807, 474] on span "Create seminar" at bounding box center [806, 472] width 76 height 12
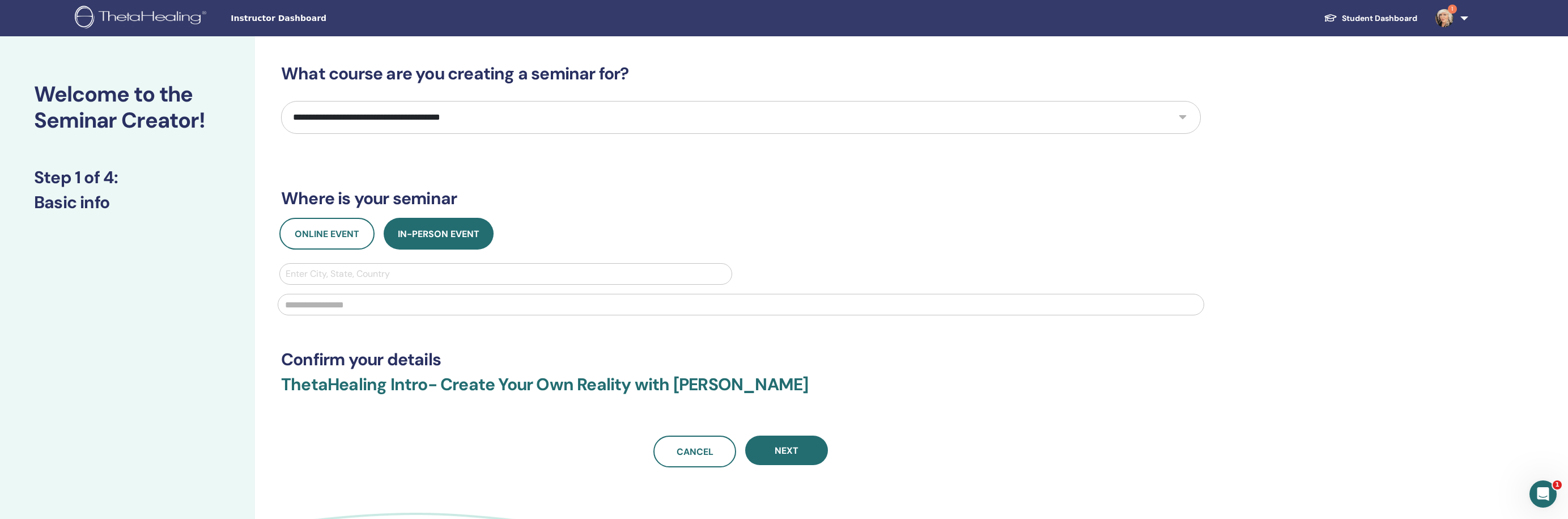
select select "**"
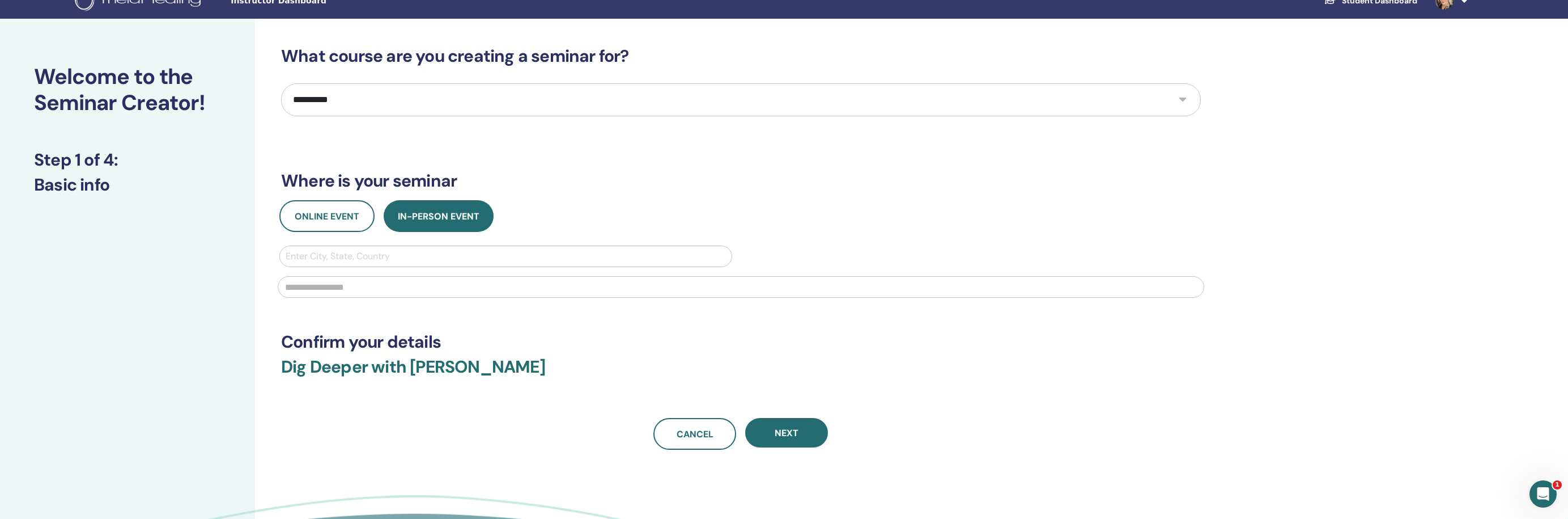
scroll to position [32, 0]
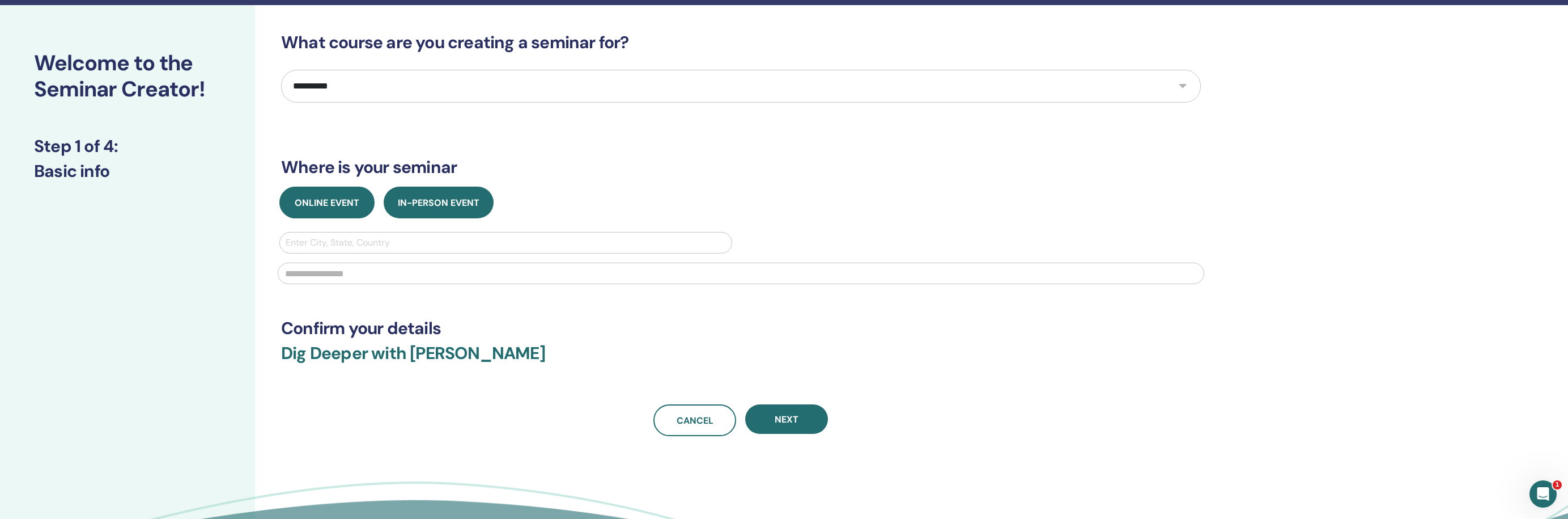
click at [353, 199] on span "Online Event" at bounding box center [326, 203] width 64 height 12
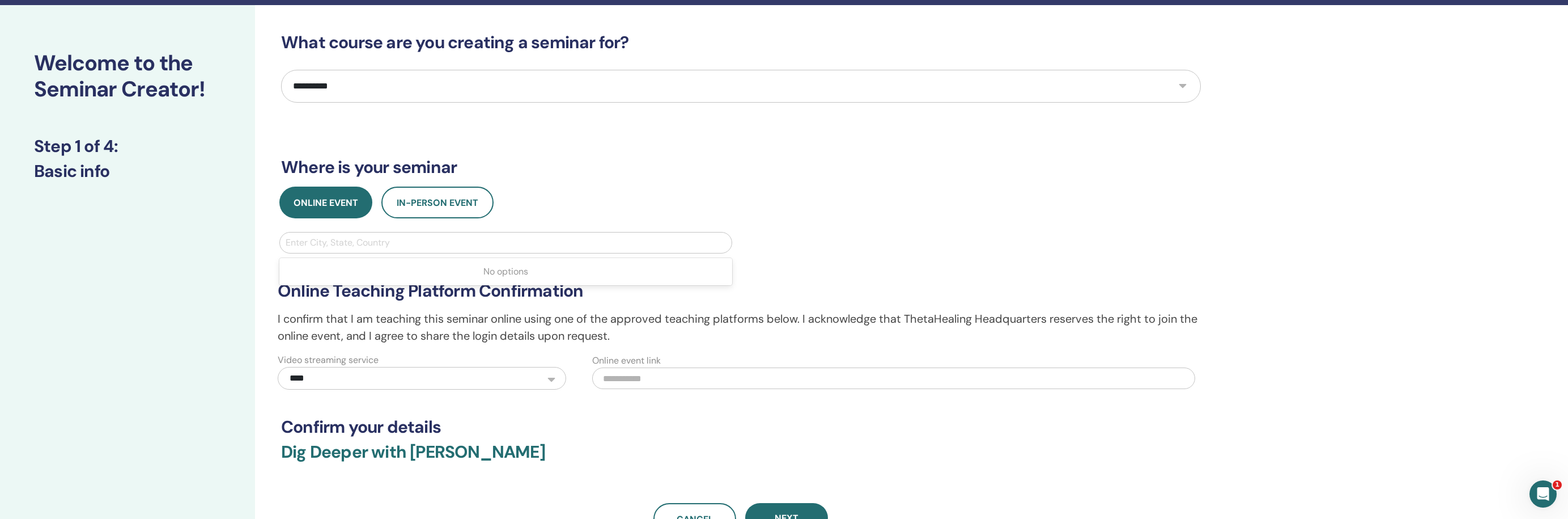
click at [356, 244] on div "Enter City, State, Country" at bounding box center [506, 243] width 441 height 14
type input "**********"
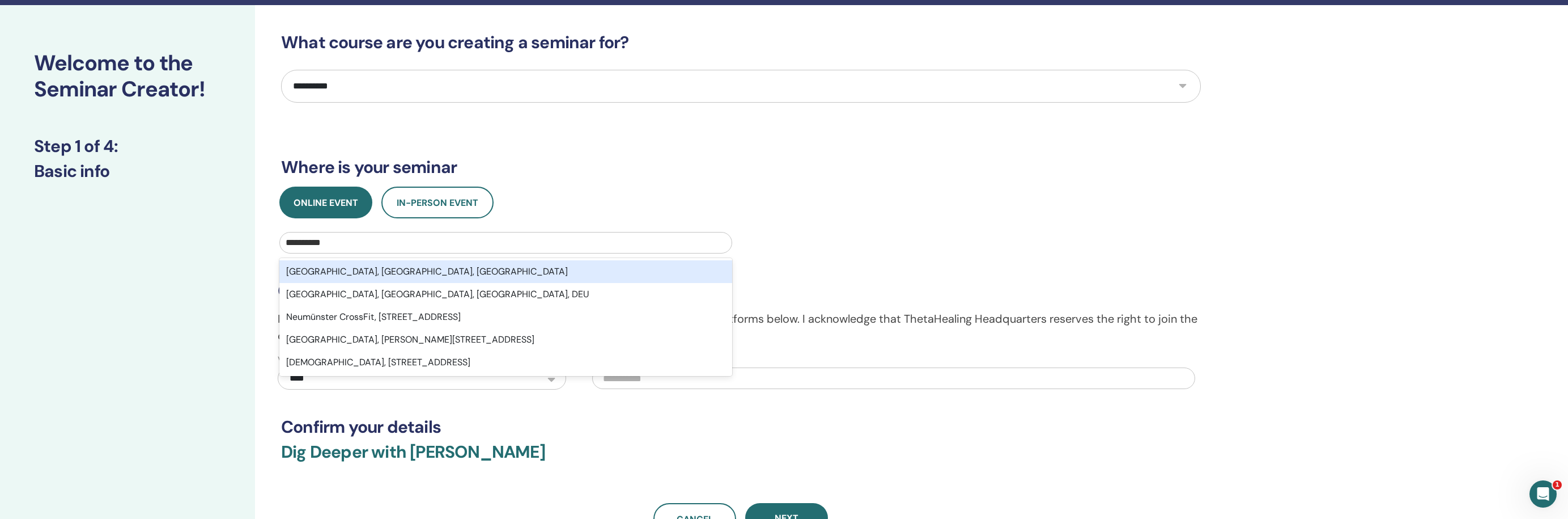
click at [355, 268] on div "[GEOGRAPHIC_DATA], [GEOGRAPHIC_DATA], [GEOGRAPHIC_DATA]" at bounding box center [506, 271] width 453 height 23
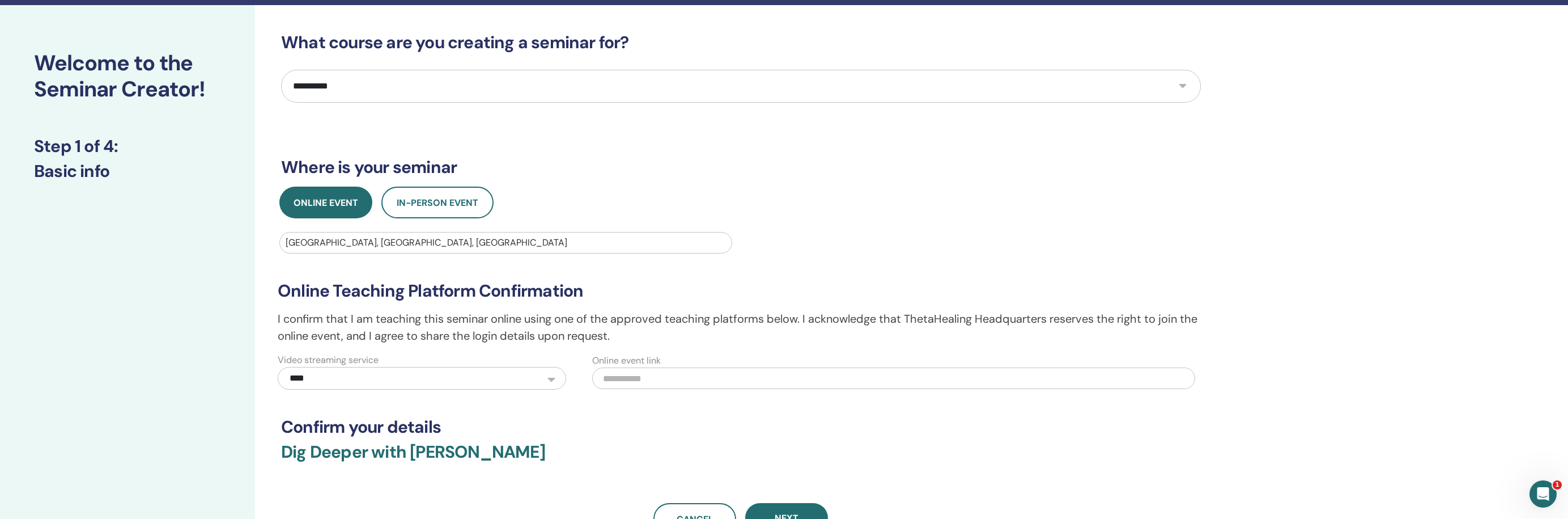
click at [610, 383] on input "text" at bounding box center [893, 379] width 603 height 22
paste input "**********"
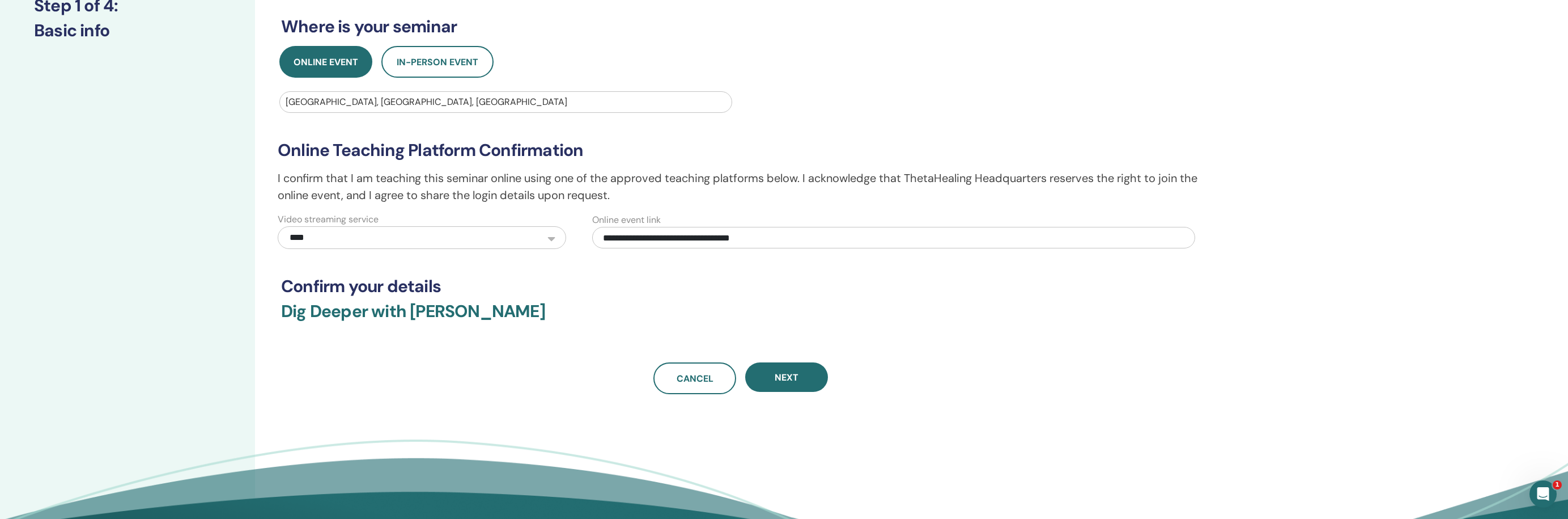
scroll to position [222, 0]
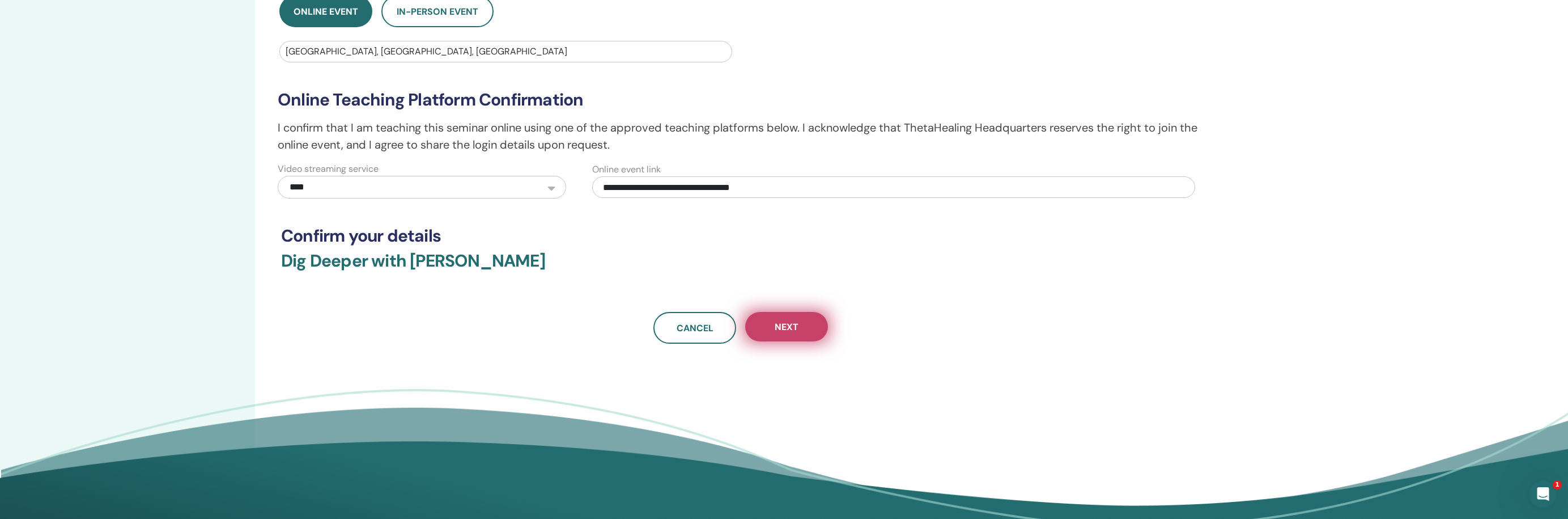
type input "**********"
click at [773, 324] on button "Next" at bounding box center [786, 327] width 83 height 30
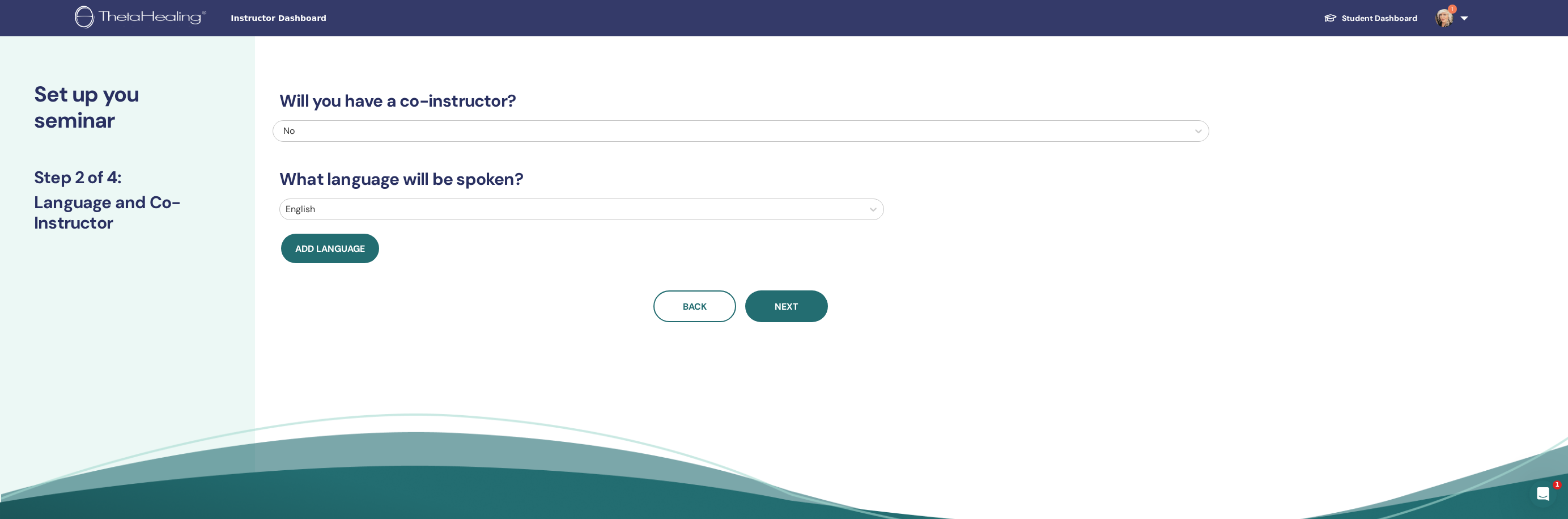
scroll to position [0, 0]
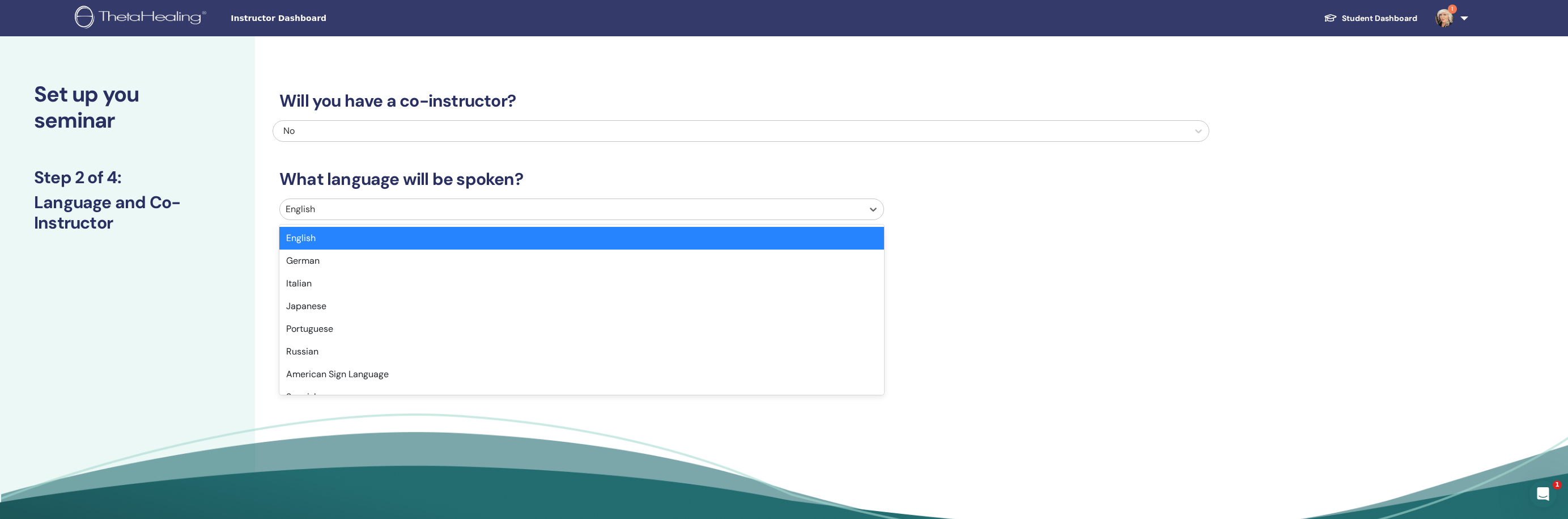
click at [457, 205] on div at bounding box center [571, 210] width 572 height 16
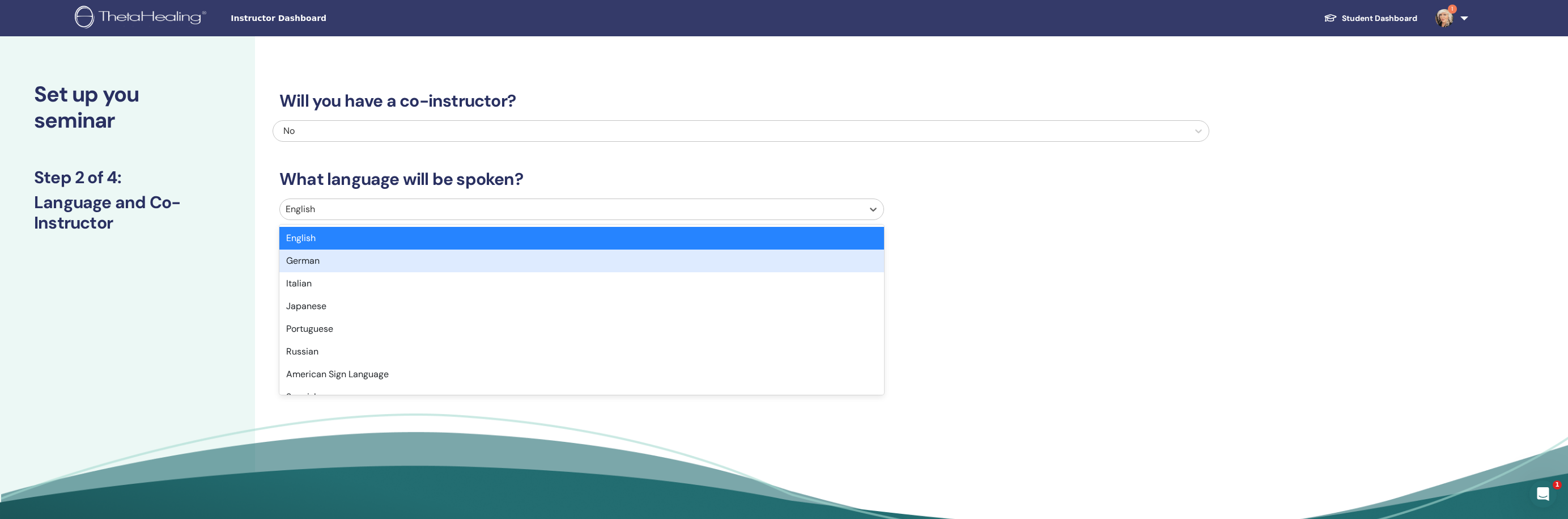
click at [436, 253] on div "German" at bounding box center [582, 260] width 605 height 23
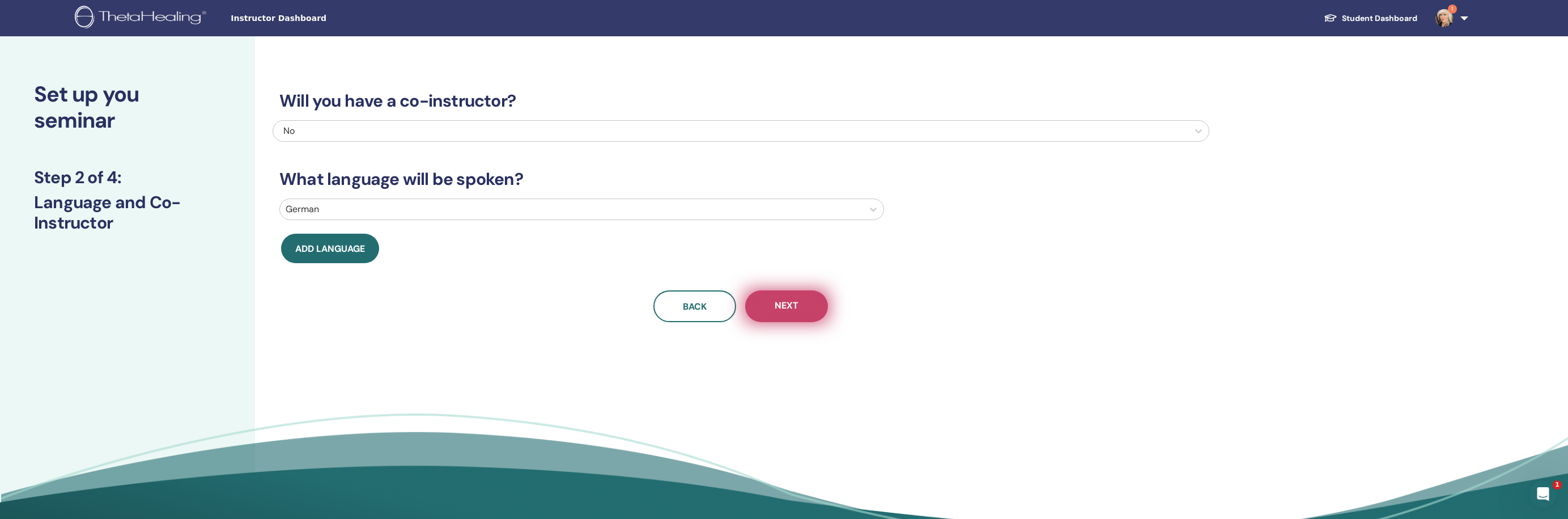
click at [794, 315] on button "Next" at bounding box center [786, 306] width 83 height 32
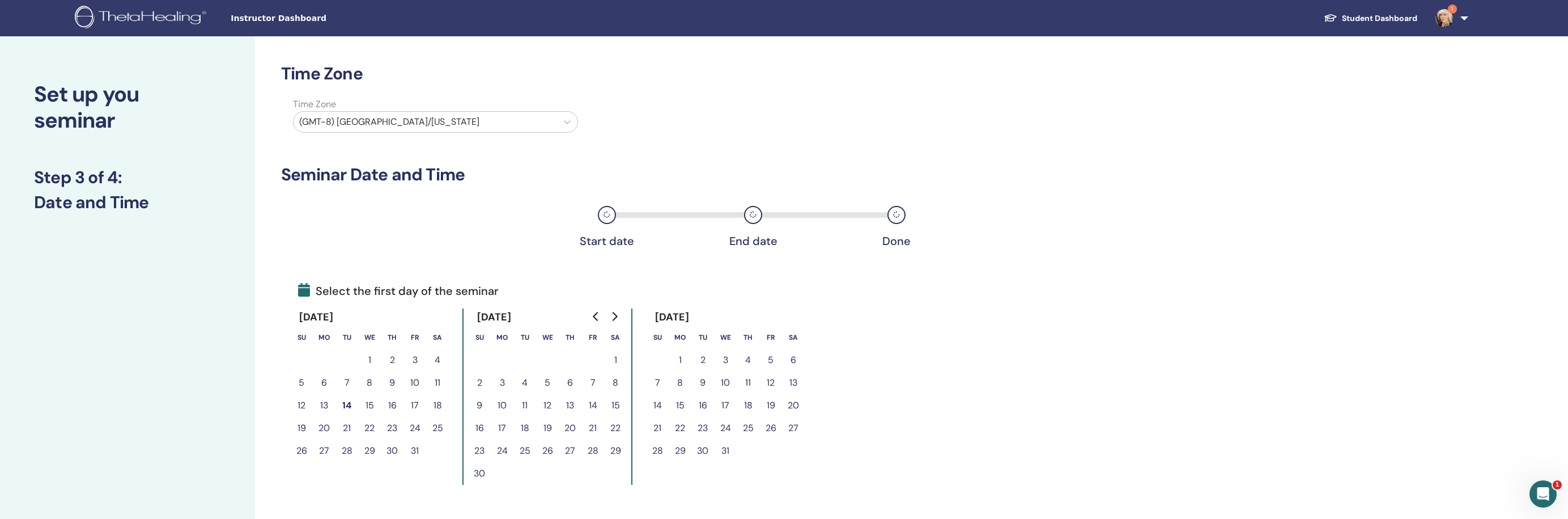
click at [458, 119] on div at bounding box center [425, 122] width 252 height 16
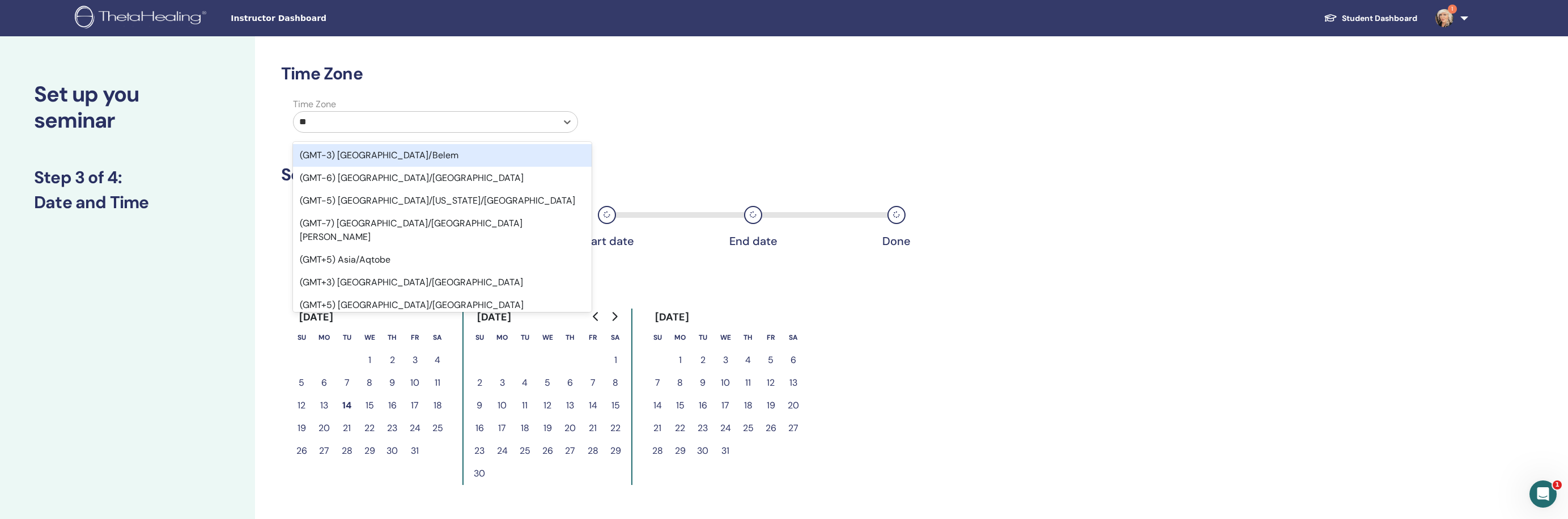
type input "***"
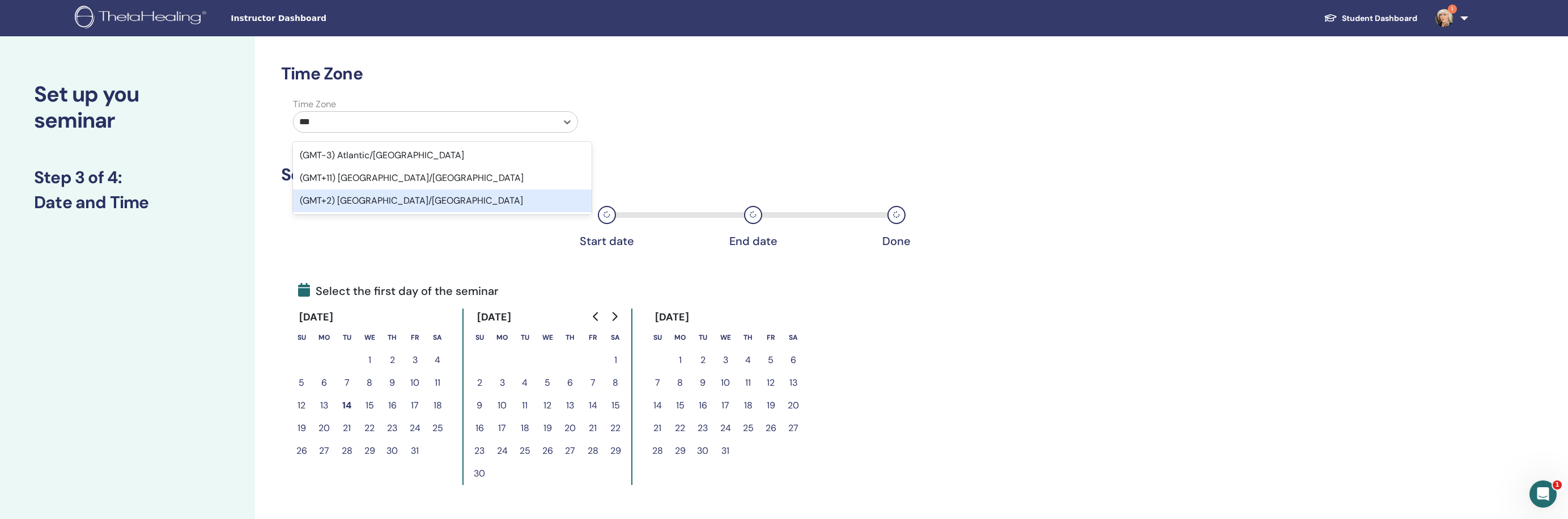
click at [421, 199] on div "(GMT+2) [GEOGRAPHIC_DATA]/[GEOGRAPHIC_DATA]" at bounding box center [443, 201] width 298 height 23
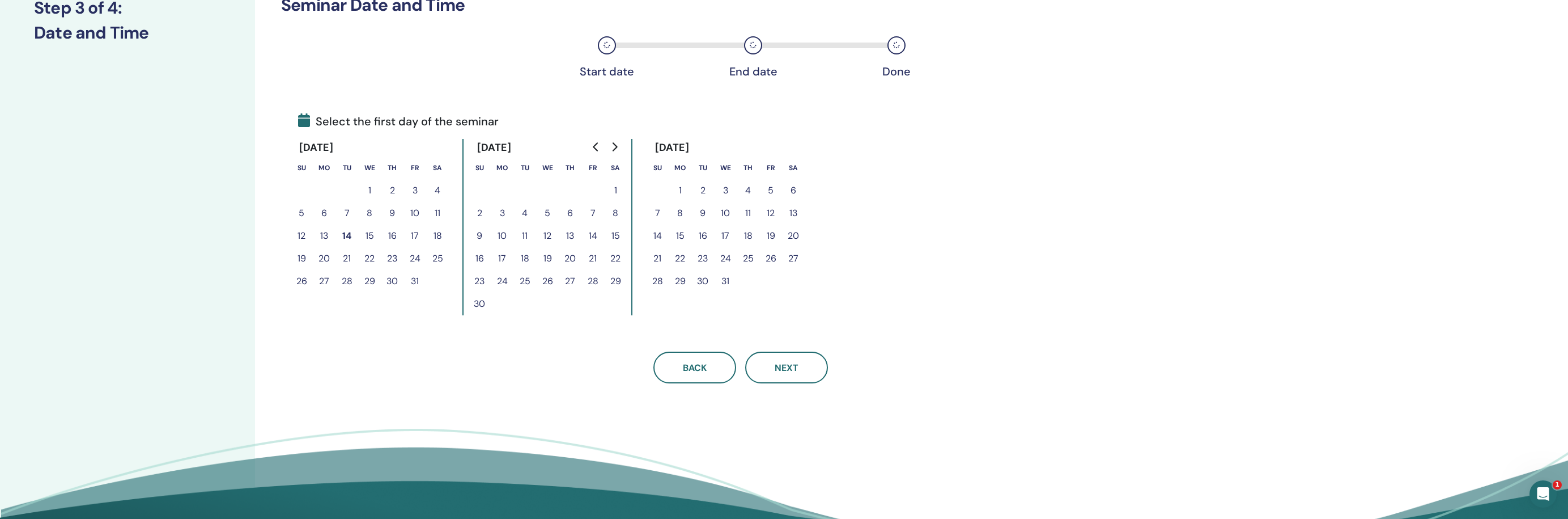
scroll to position [170, 0]
click at [615, 146] on icon "Go to next month" at bounding box center [614, 145] width 9 height 9
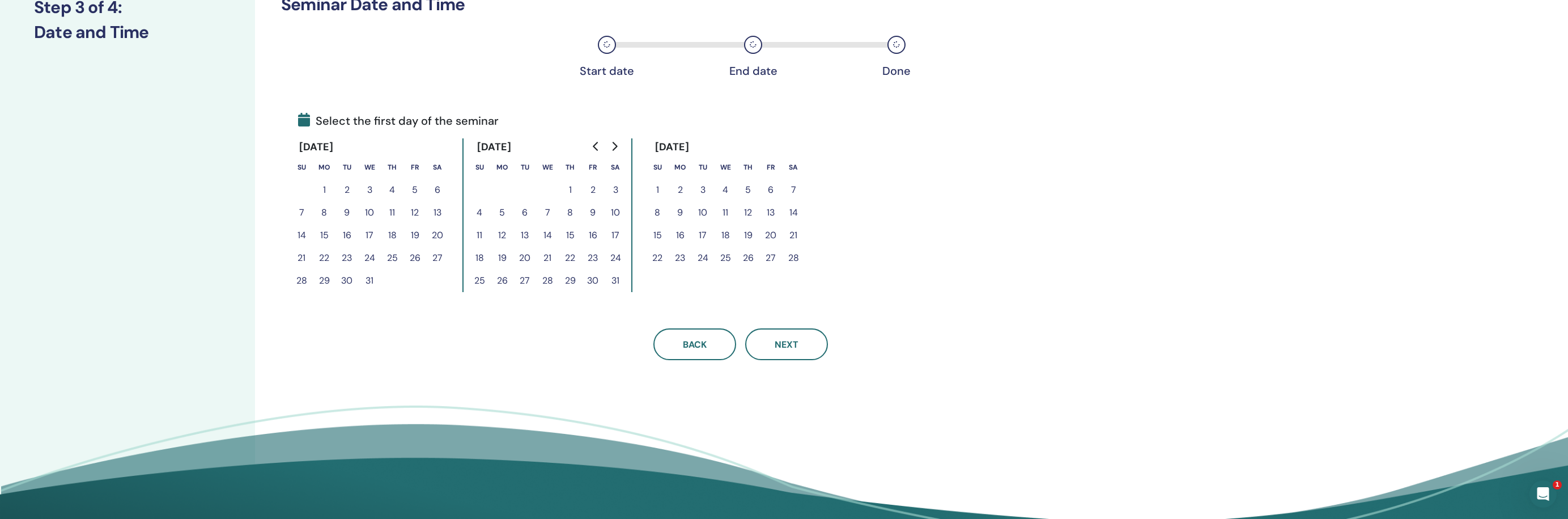
click at [793, 213] on button "14" at bounding box center [793, 213] width 23 height 23
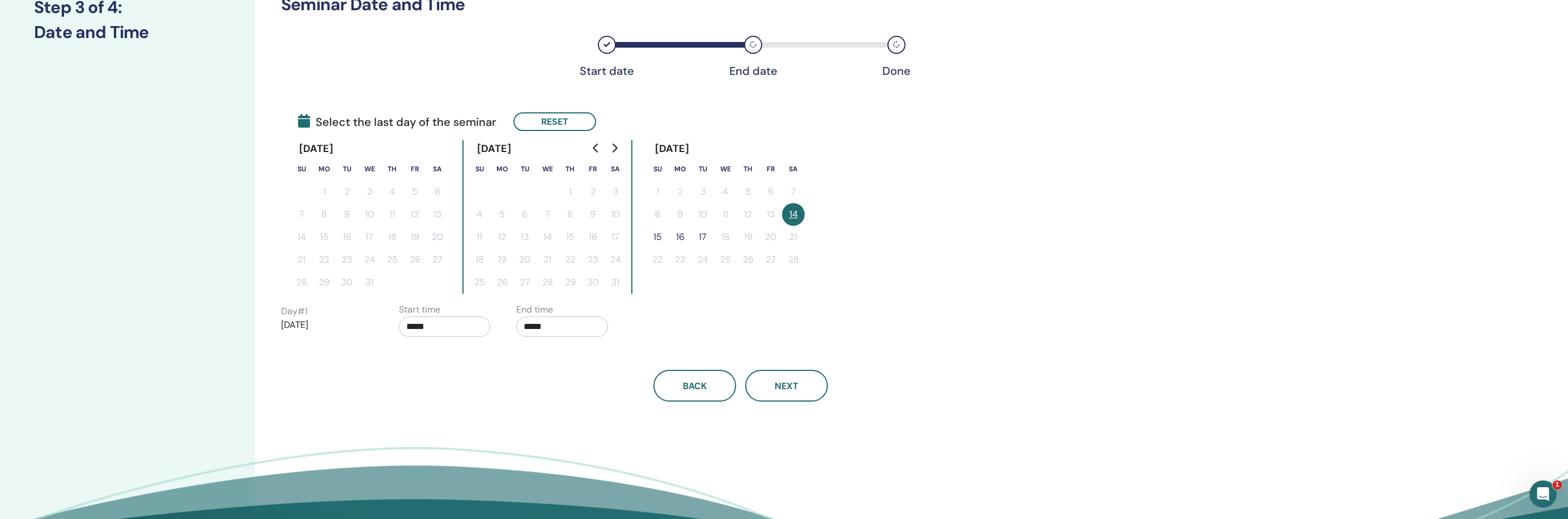
click at [653, 237] on button "15" at bounding box center [657, 236] width 23 height 23
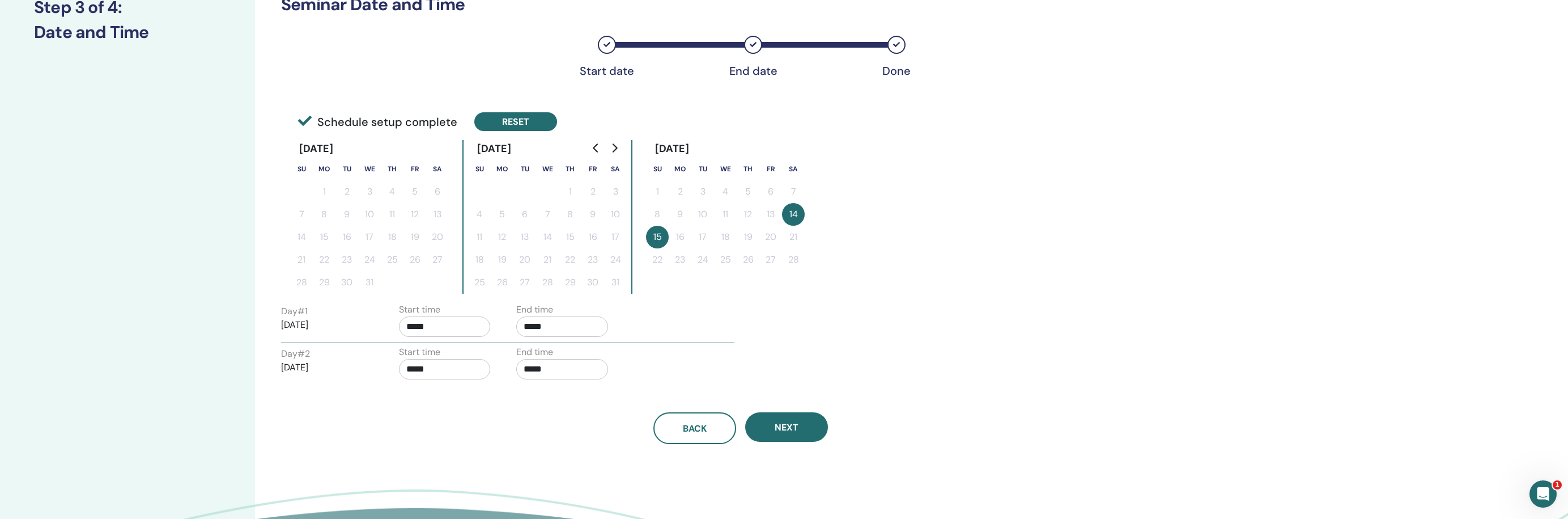
click at [539, 121] on button "Reset" at bounding box center [516, 122] width 83 height 19
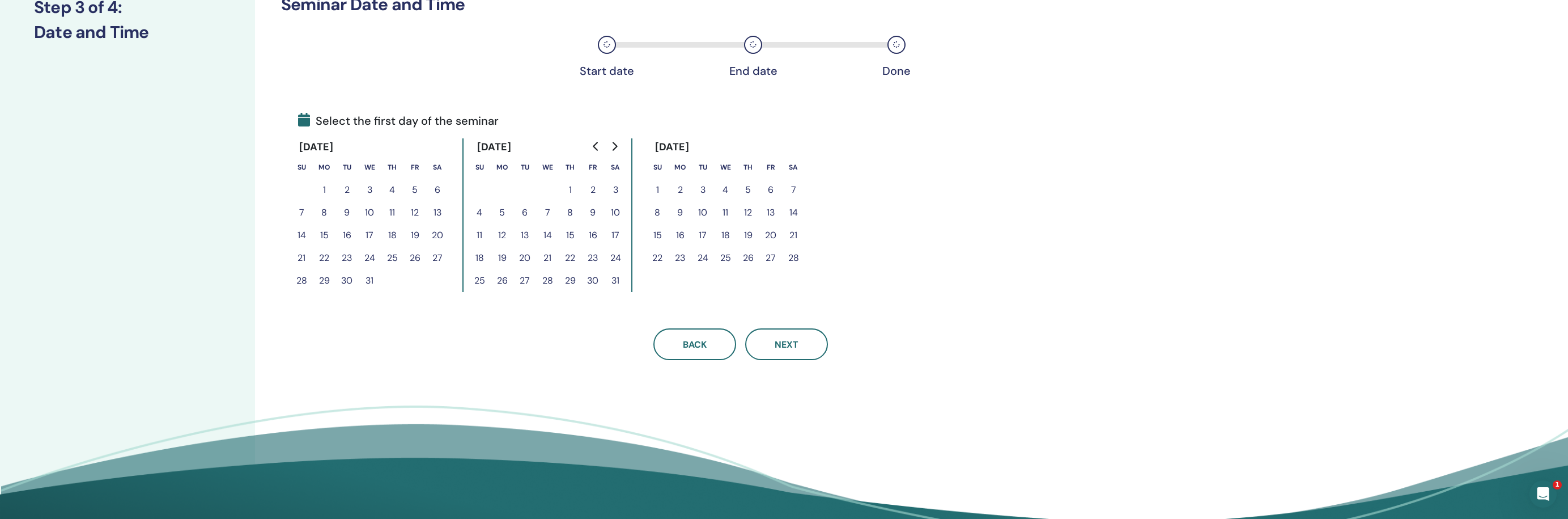
click at [610, 147] on icon "Go to next month" at bounding box center [614, 145] width 9 height 9
click at [793, 214] on button "14" at bounding box center [793, 213] width 23 height 23
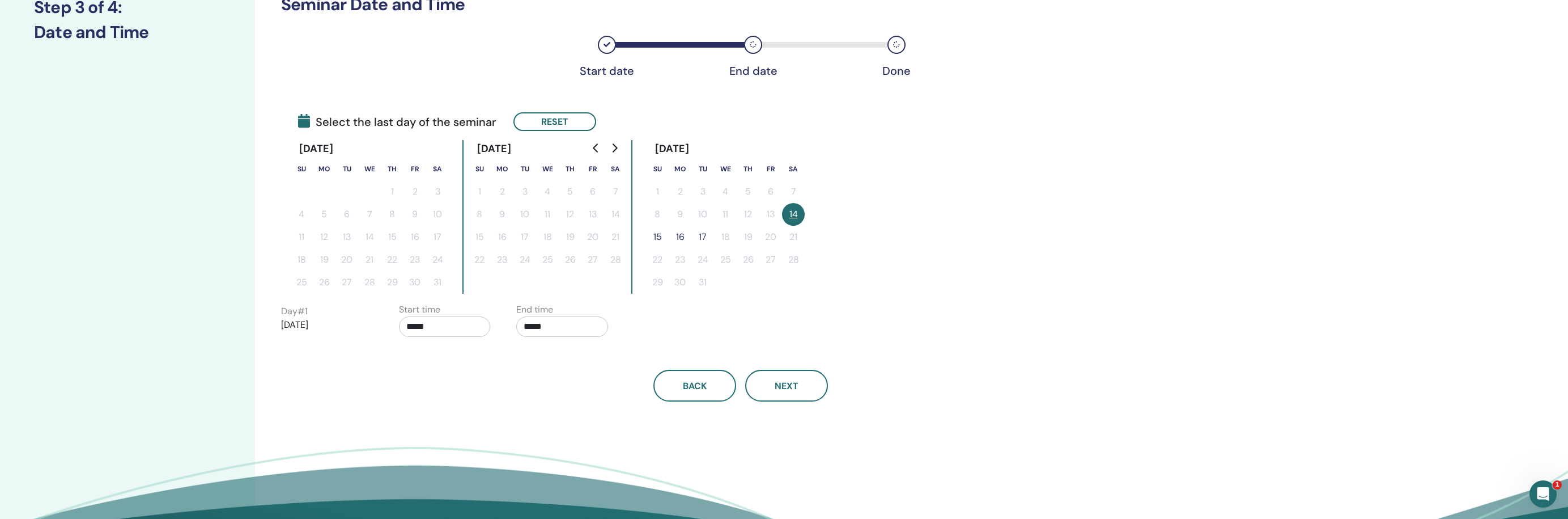
click at [659, 232] on button "15" at bounding box center [657, 236] width 23 height 23
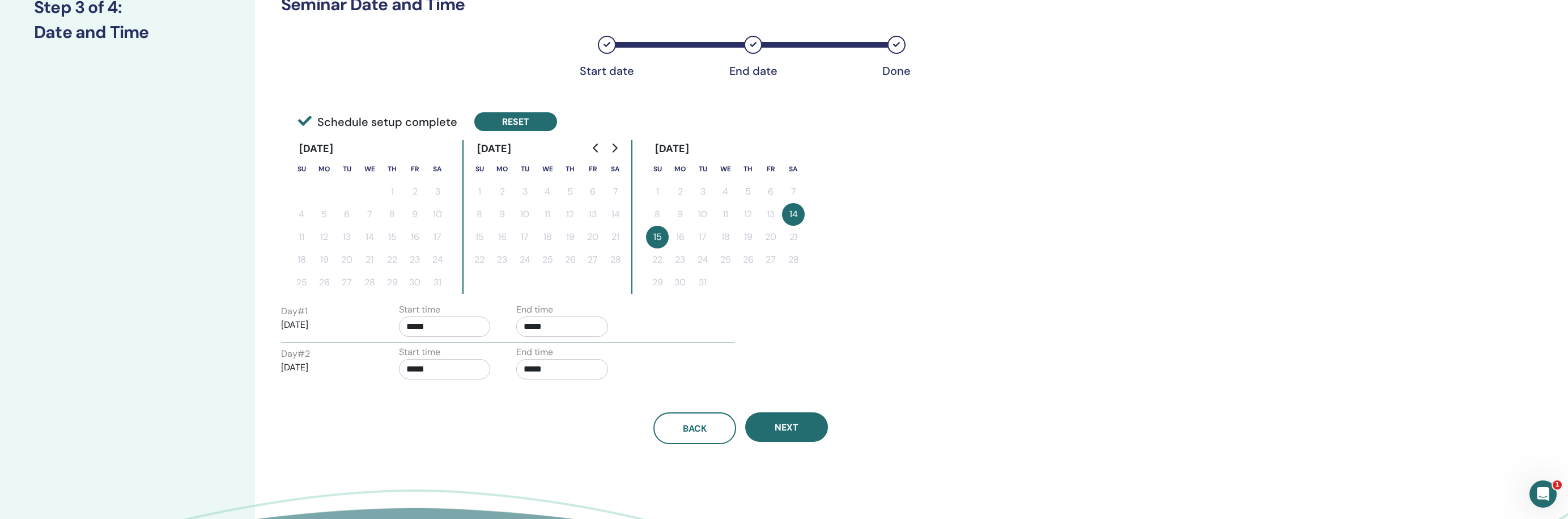
click at [533, 122] on button "Reset" at bounding box center [516, 122] width 83 height 19
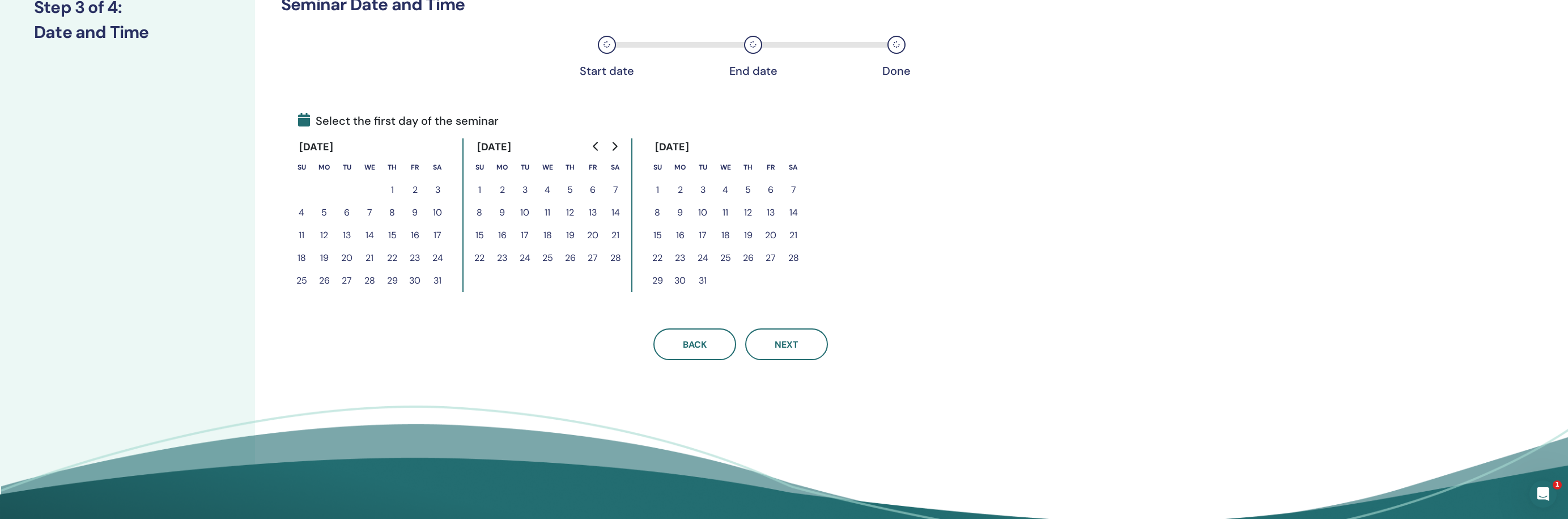
click at [615, 143] on icon "Go to next month" at bounding box center [614, 145] width 9 height 9
click at [700, 236] on button "14" at bounding box center [702, 235] width 23 height 23
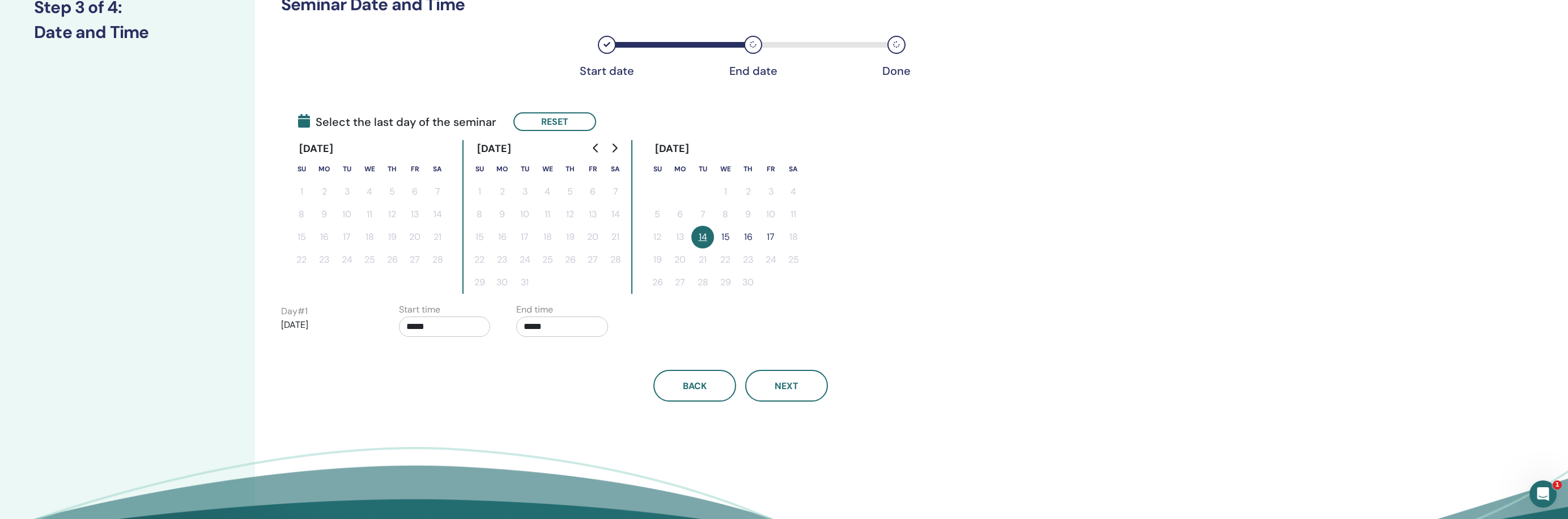
click at [724, 236] on button "15" at bounding box center [725, 236] width 23 height 23
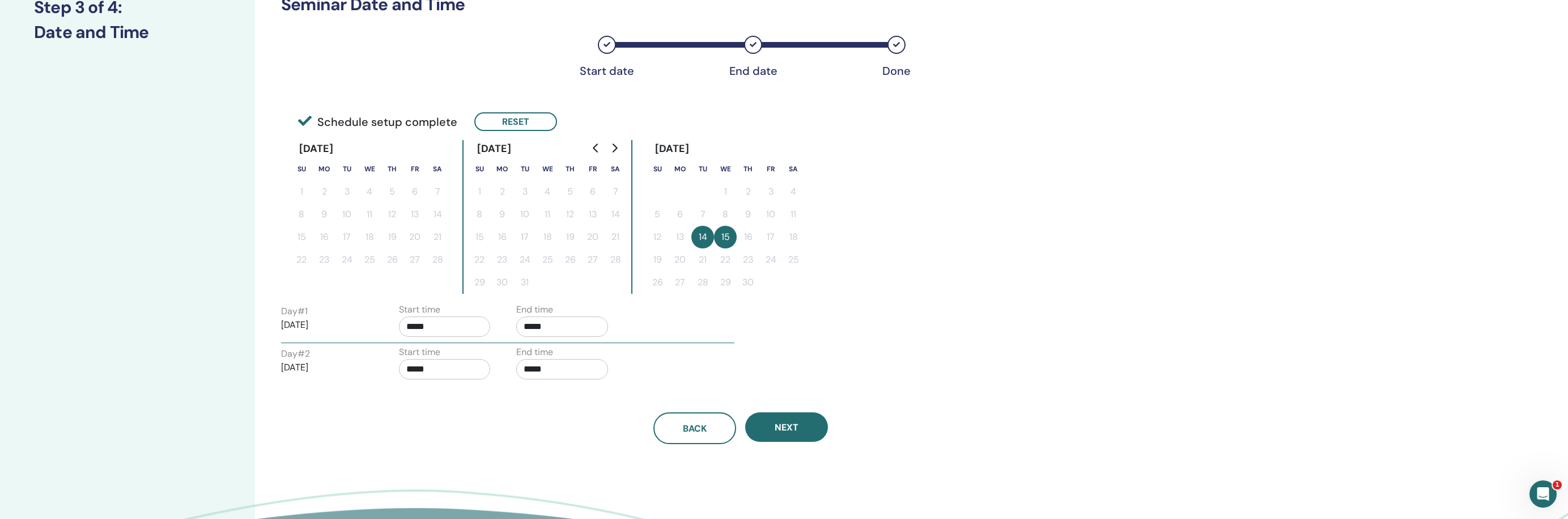
click at [559, 324] on input "*****" at bounding box center [562, 326] width 92 height 21
click at [575, 360] on span "▲" at bounding box center [574, 355] width 23 height 23
click at [575, 359] on span "▲" at bounding box center [574, 355] width 23 height 23
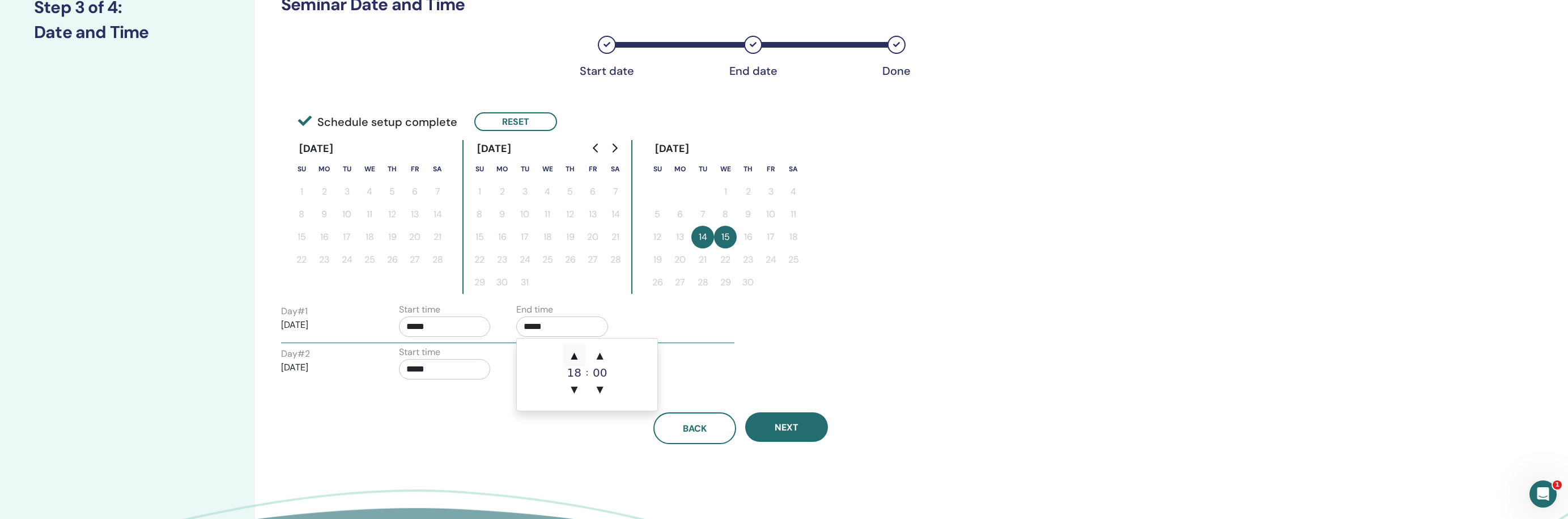
click at [575, 359] on span "▲" at bounding box center [574, 355] width 23 height 23
click at [595, 359] on span "▲" at bounding box center [600, 355] width 23 height 23
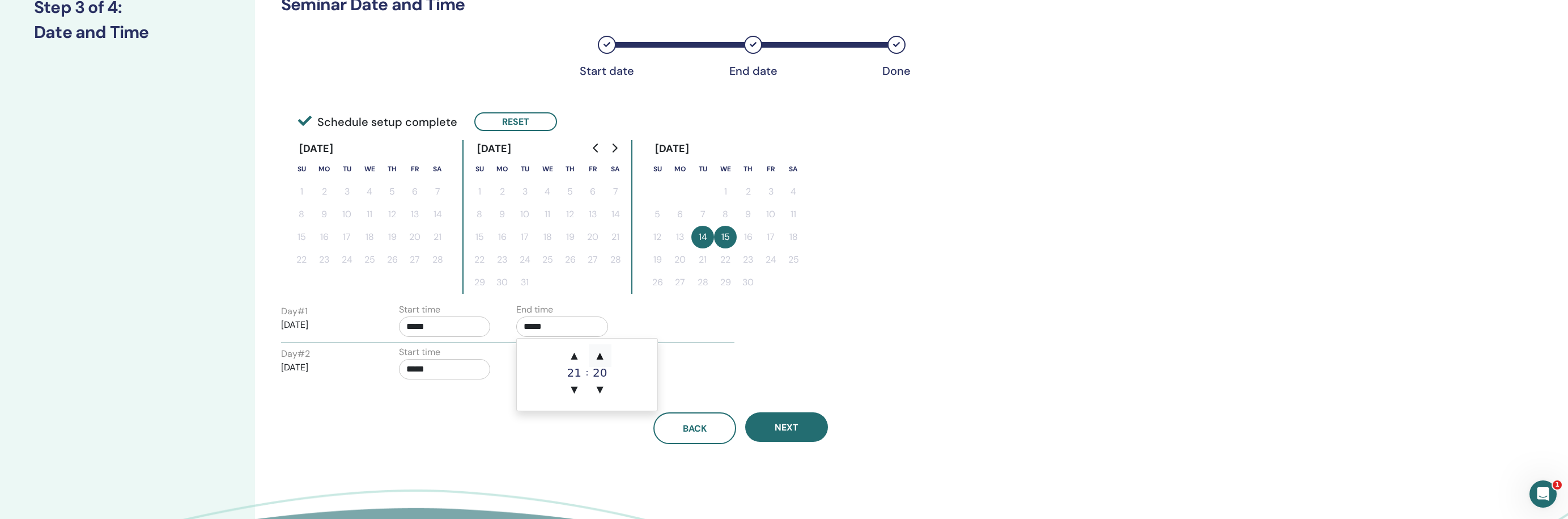
click at [595, 359] on span "▲" at bounding box center [600, 355] width 23 height 23
type input "*****"
click at [478, 325] on input "*****" at bounding box center [445, 326] width 92 height 21
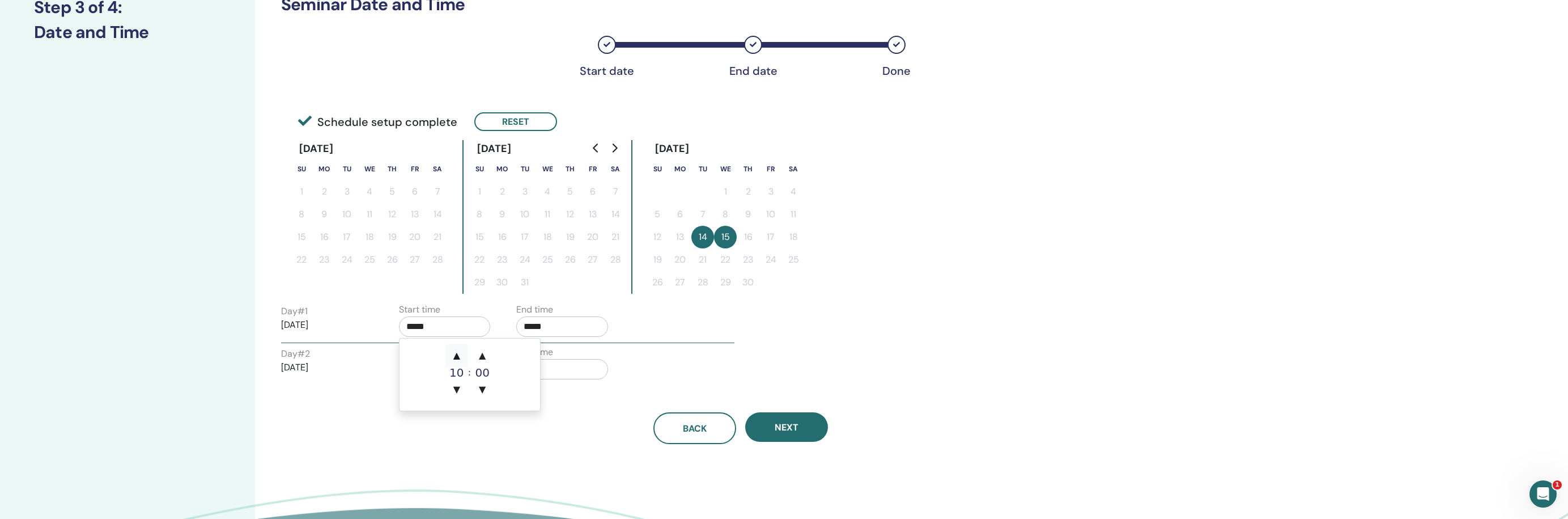
click at [458, 352] on span "▲" at bounding box center [456, 355] width 23 height 23
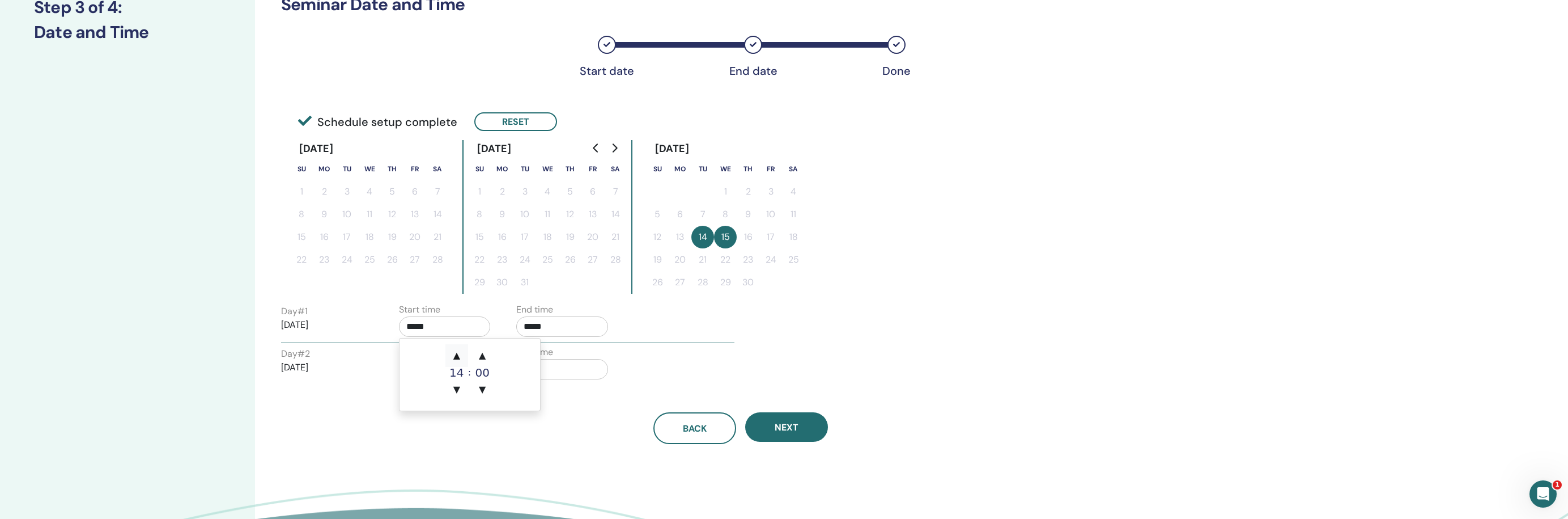
click at [458, 352] on span "▲" at bounding box center [456, 355] width 23 height 23
click at [479, 356] on span "▲" at bounding box center [482, 355] width 23 height 23
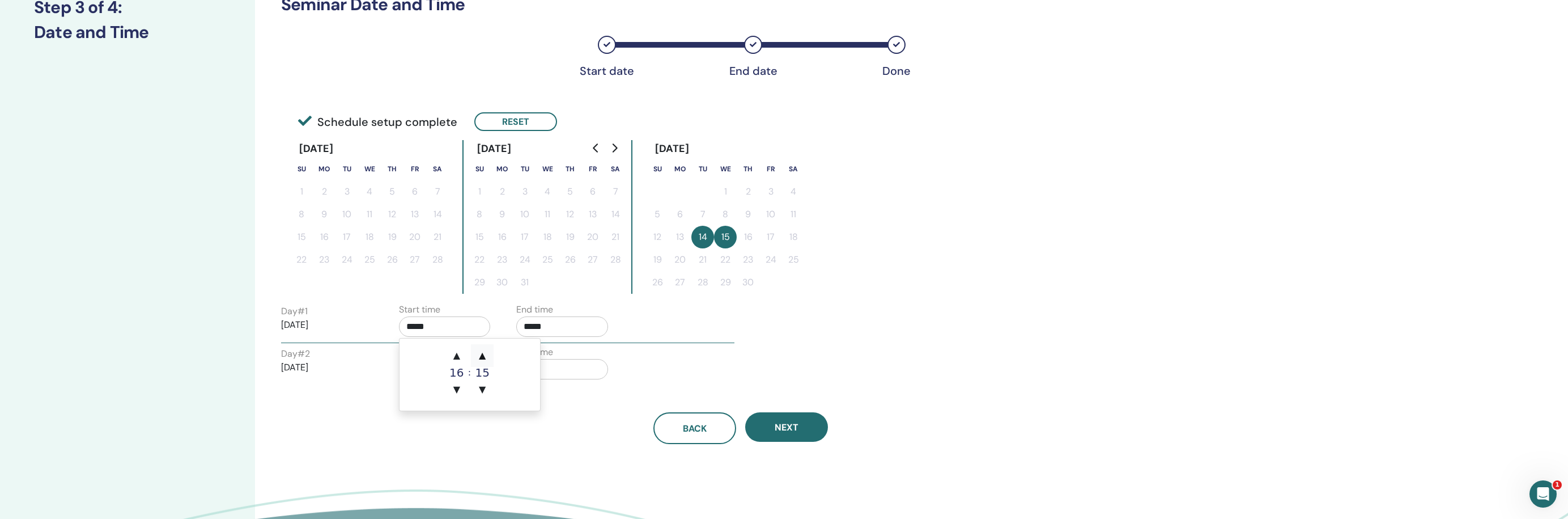
click at [479, 356] on span "▲" at bounding box center [482, 355] width 23 height 23
type input "*****"
click at [577, 367] on input "*****" at bounding box center [562, 369] width 92 height 21
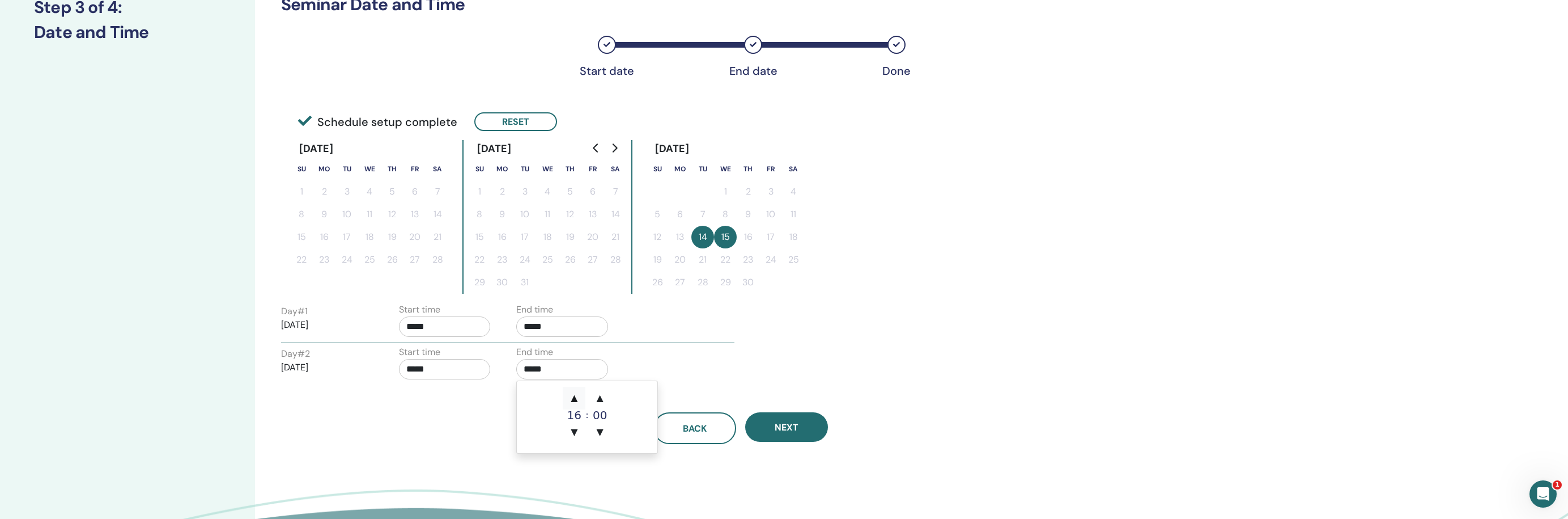
click at [573, 393] on span "▲" at bounding box center [574, 397] width 23 height 23
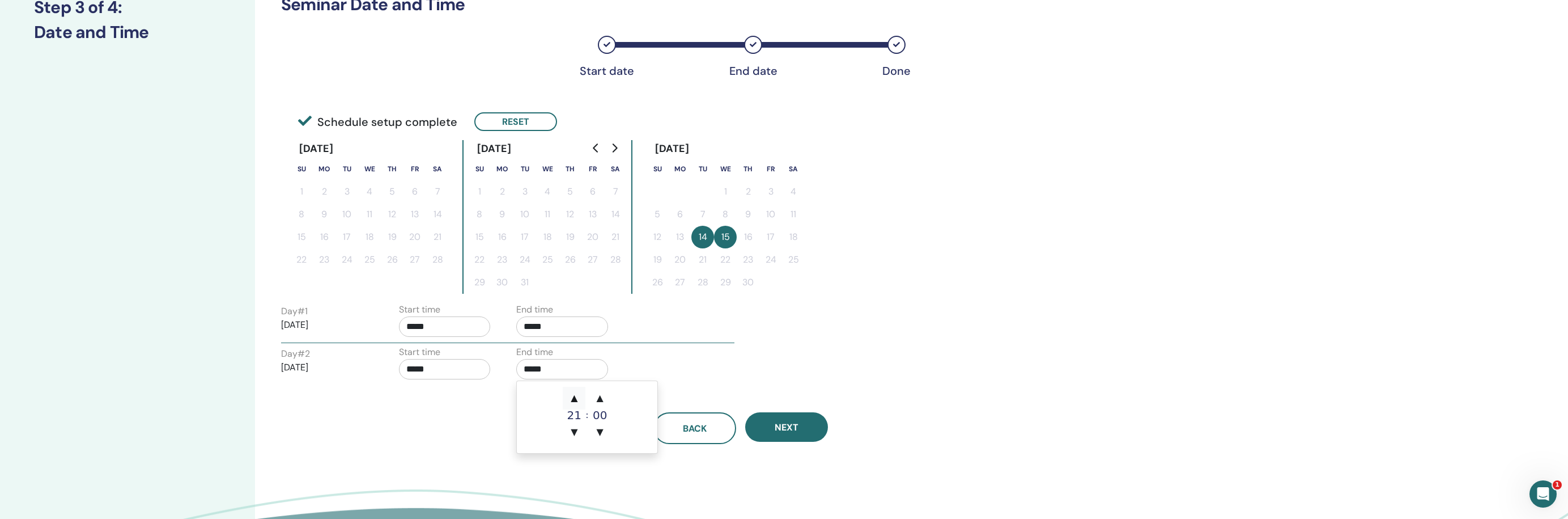
click at [573, 393] on span "▲" at bounding box center [574, 397] width 23 height 23
click at [597, 397] on span "▲" at bounding box center [600, 397] width 23 height 23
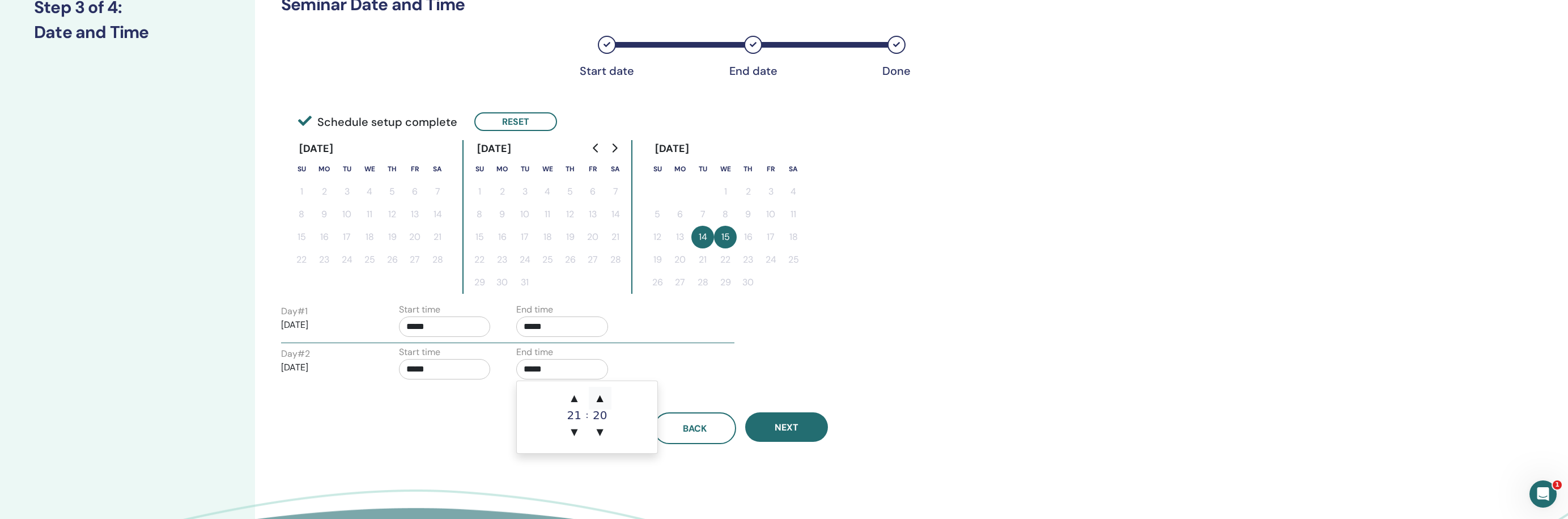
click at [597, 397] on span "▲" at bounding box center [600, 397] width 23 height 23
type input "*****"
click at [458, 367] on input "*****" at bounding box center [445, 369] width 92 height 21
click at [456, 394] on span "▲" at bounding box center [456, 397] width 23 height 23
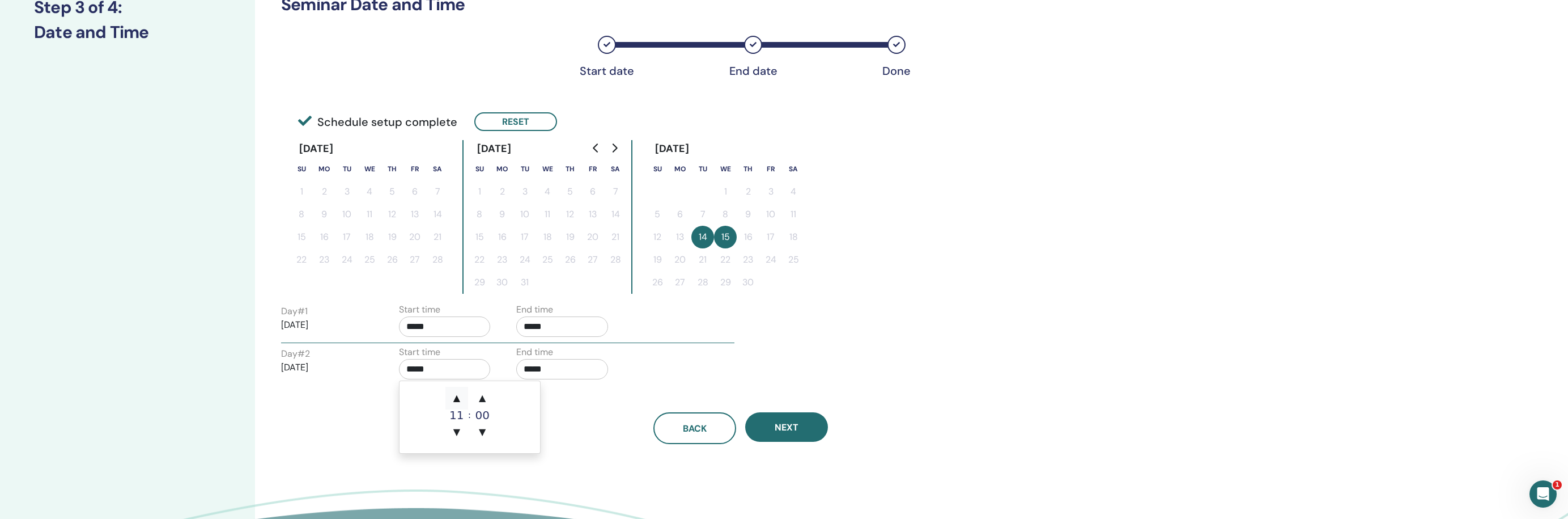
click at [456, 394] on span "▲" at bounding box center [456, 397] width 23 height 23
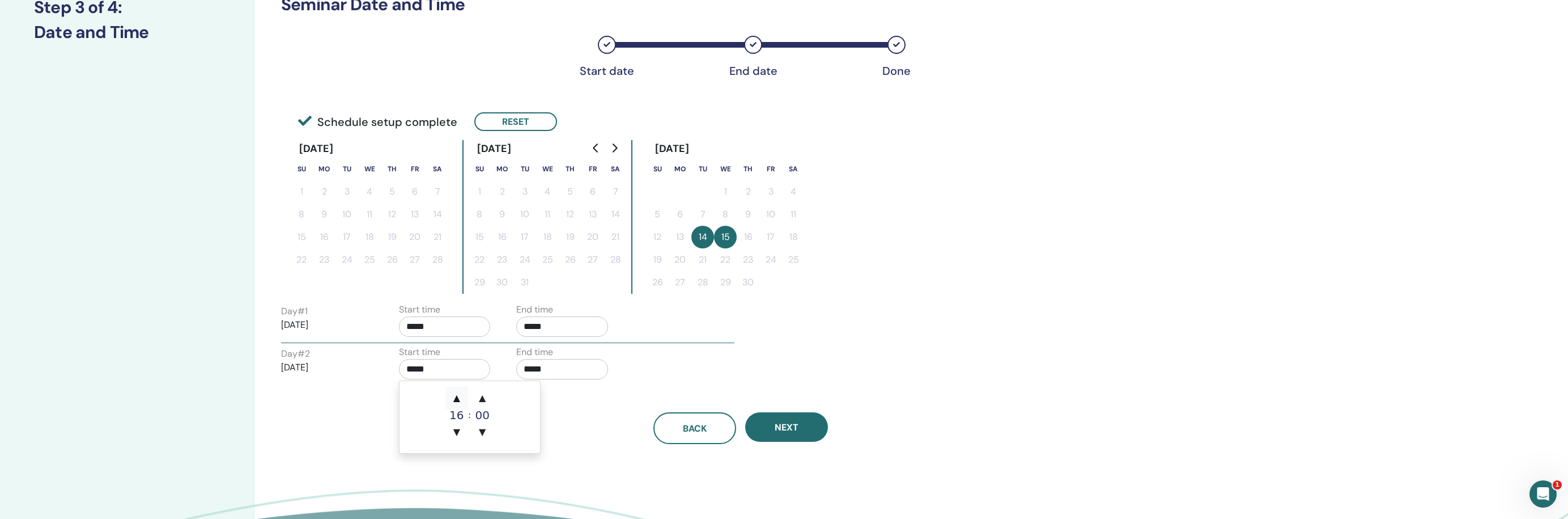
click at [456, 394] on span "▲" at bounding box center [456, 397] width 23 height 23
click at [487, 398] on span "▲" at bounding box center [482, 397] width 23 height 23
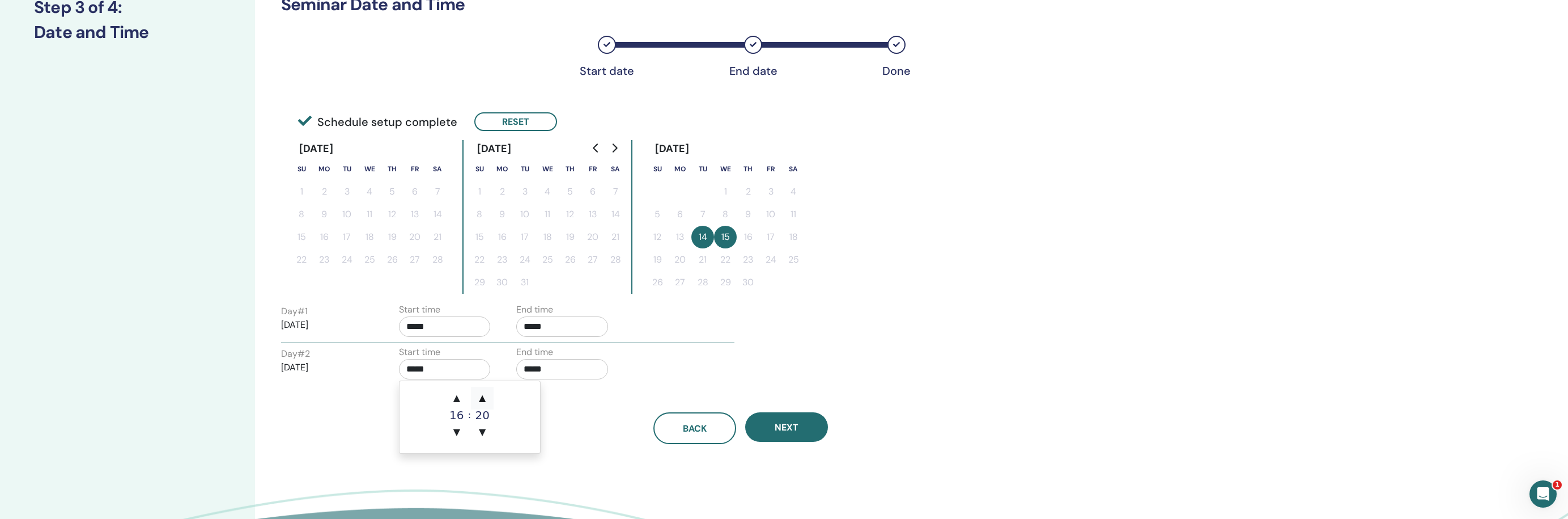
click at [487, 398] on span "▲" at bounding box center [482, 397] width 23 height 23
type input "*****"
click at [571, 430] on div "Back Next" at bounding box center [741, 428] width 937 height 32
click at [778, 430] on span "Next" at bounding box center [786, 427] width 24 height 12
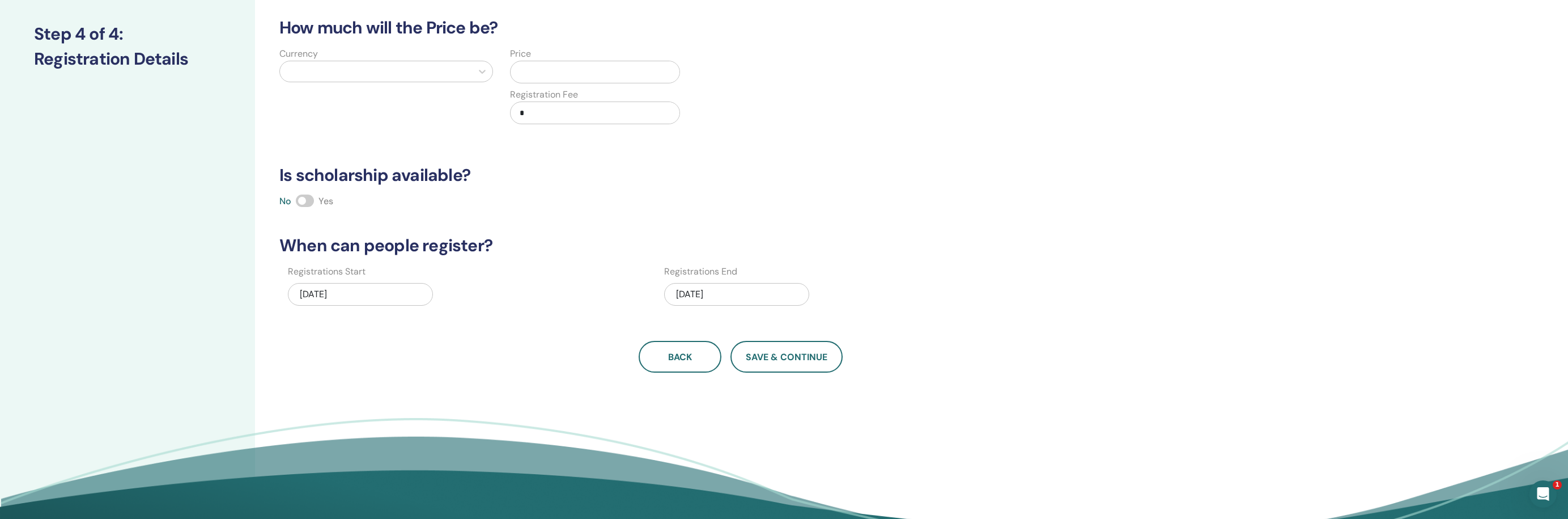
scroll to position [71, 0]
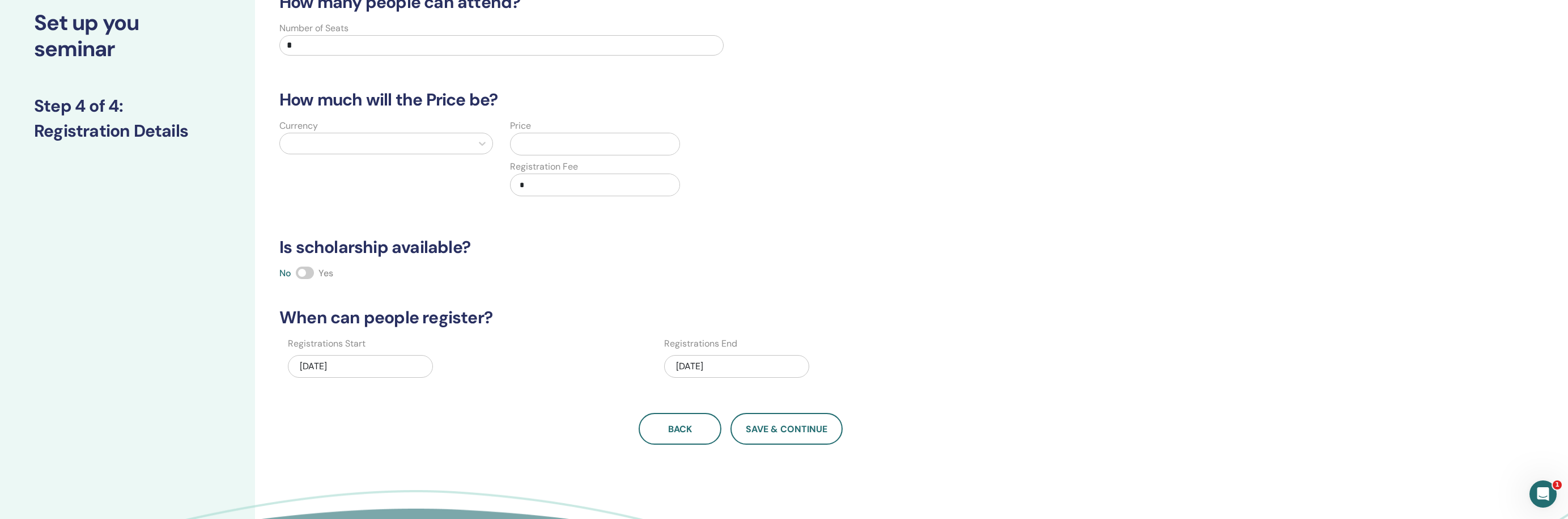
click at [453, 138] on div at bounding box center [375, 143] width 181 height 16
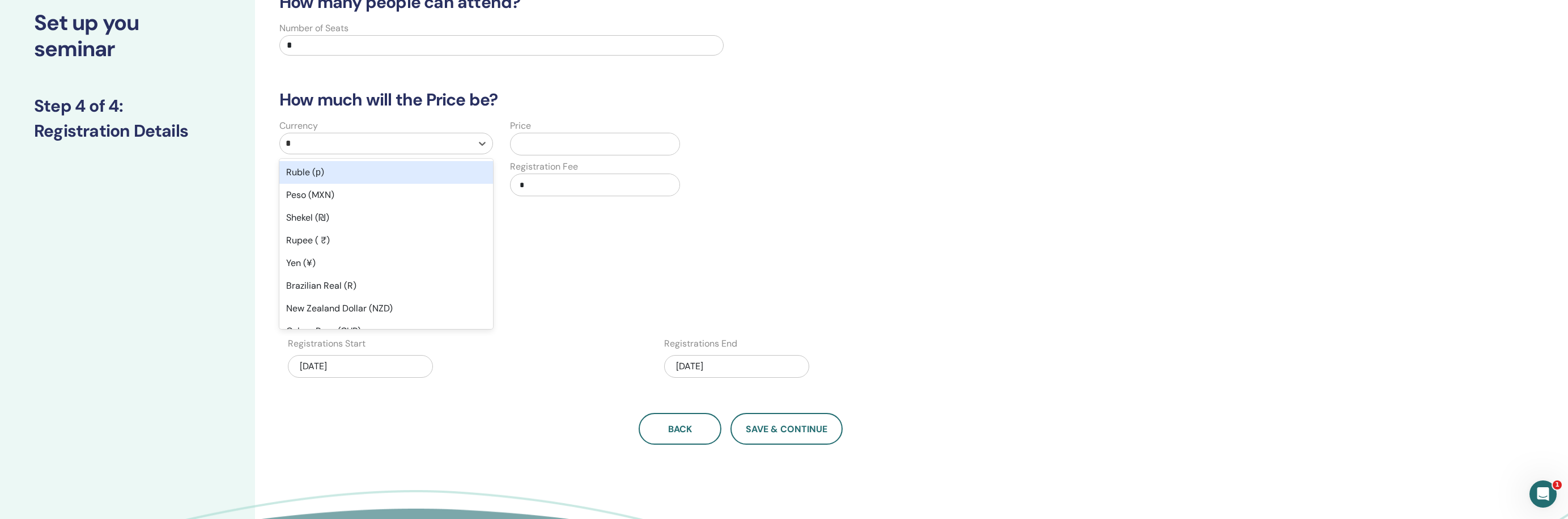
type input "**"
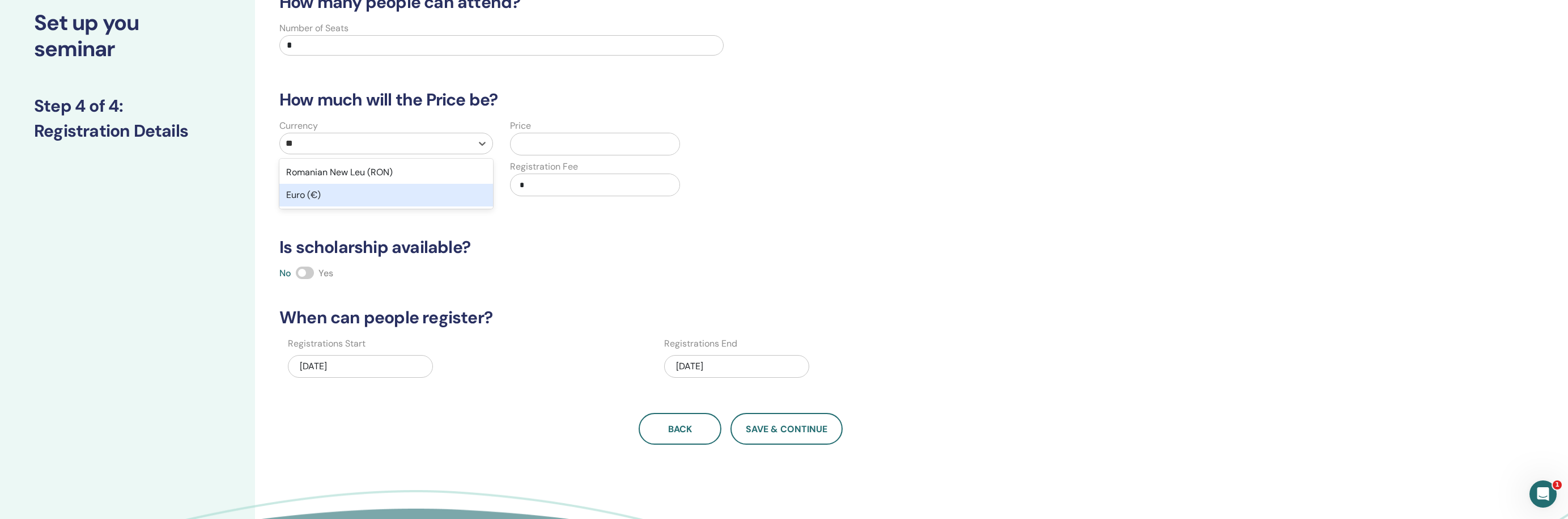
click at [385, 192] on div "Euro (€)" at bounding box center [386, 195] width 213 height 23
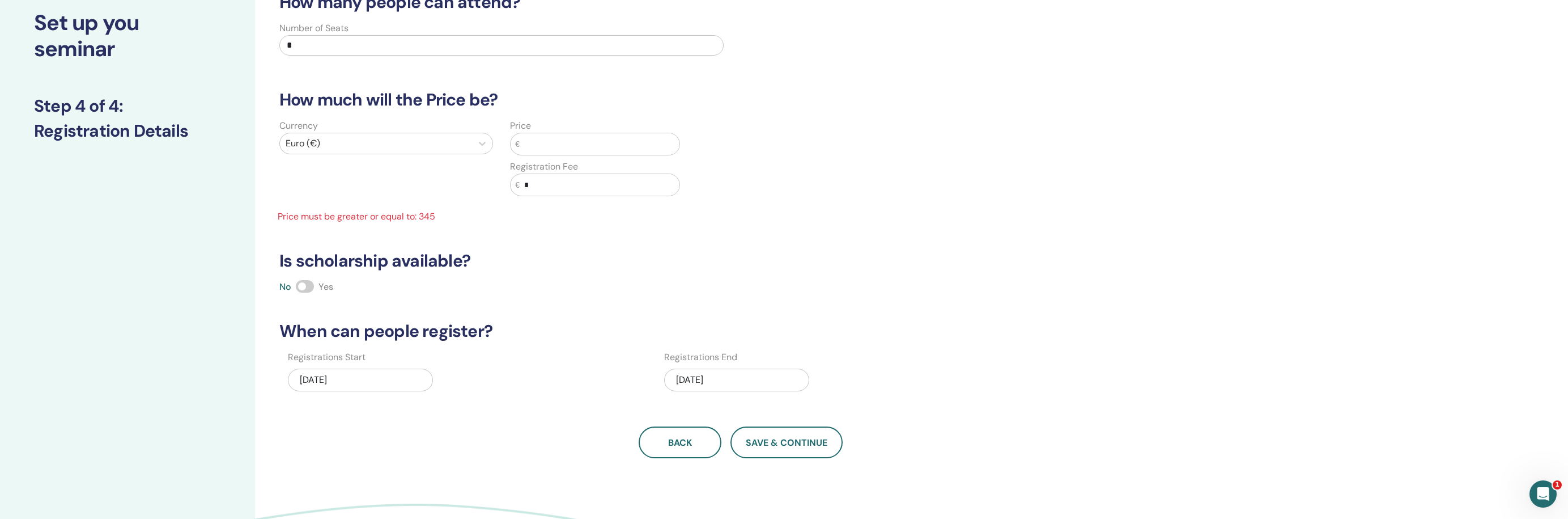
click at [526, 147] on input "text" at bounding box center [600, 144] width 160 height 22
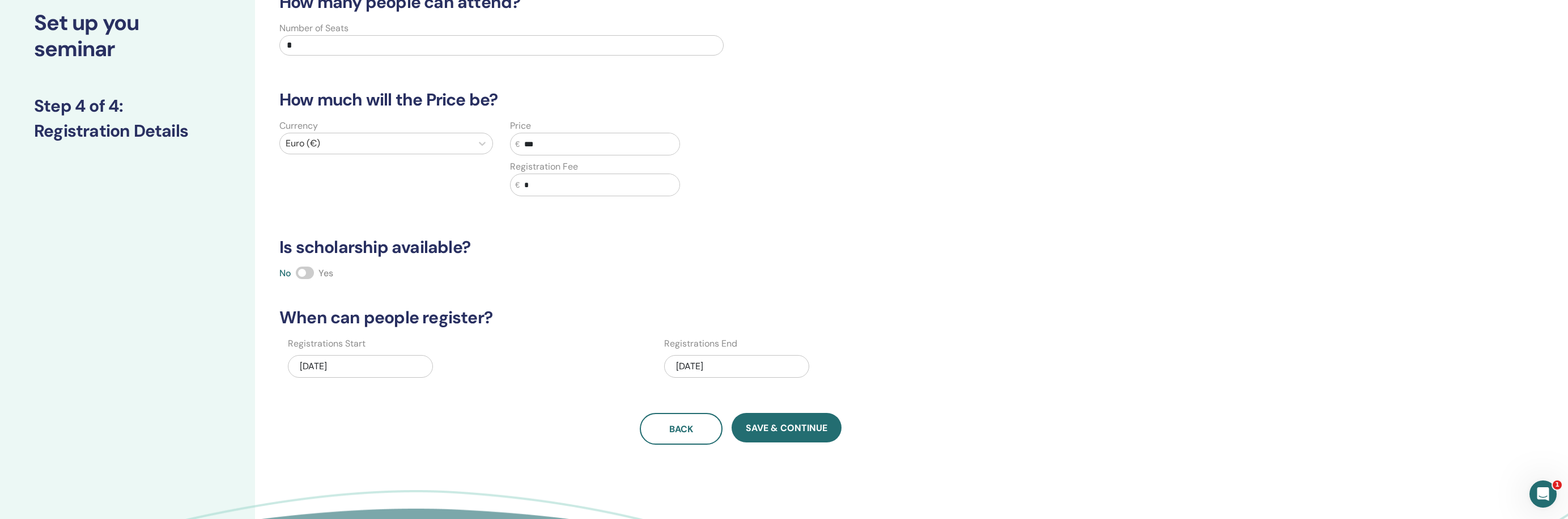
type input "***"
drag, startPoint x: 530, startPoint y: 179, endPoint x: 509, endPoint y: 179, distance: 21.0
click at [509, 179] on div "Price € *** Registration Fee € *" at bounding box center [617, 164] width 230 height 91
type input "**"
drag, startPoint x: 334, startPoint y: 42, endPoint x: 271, endPoint y: 42, distance: 63.0
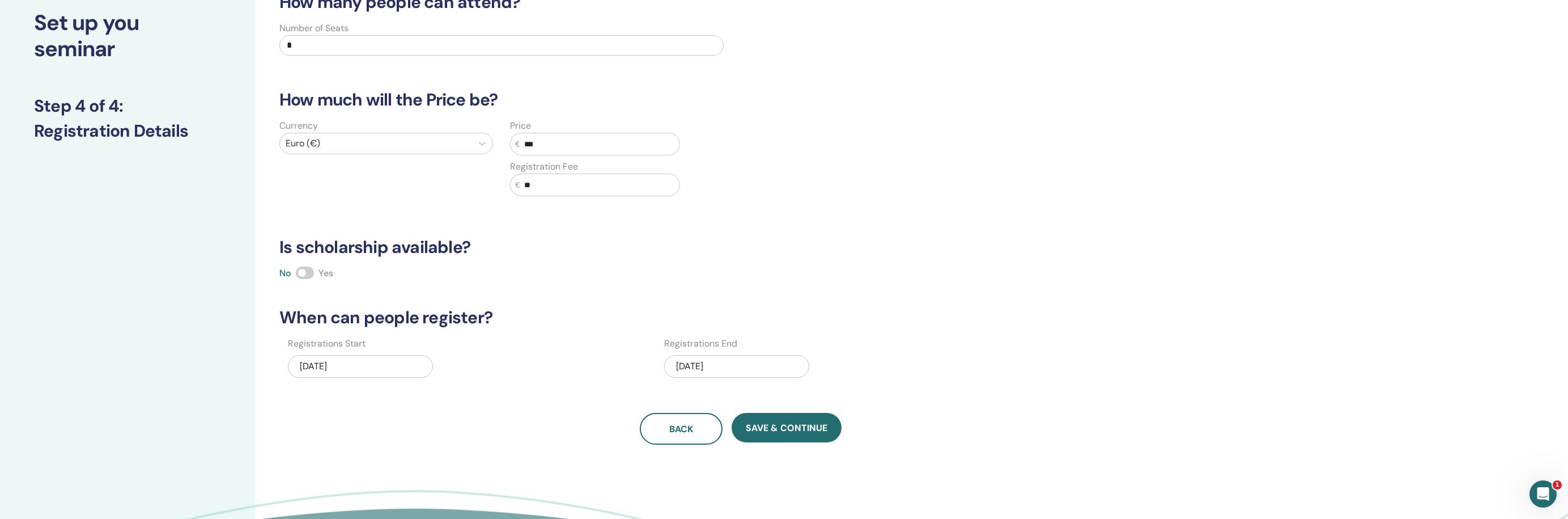
click at [271, 42] on div "Number of Seats *" at bounding box center [501, 42] width 461 height 41
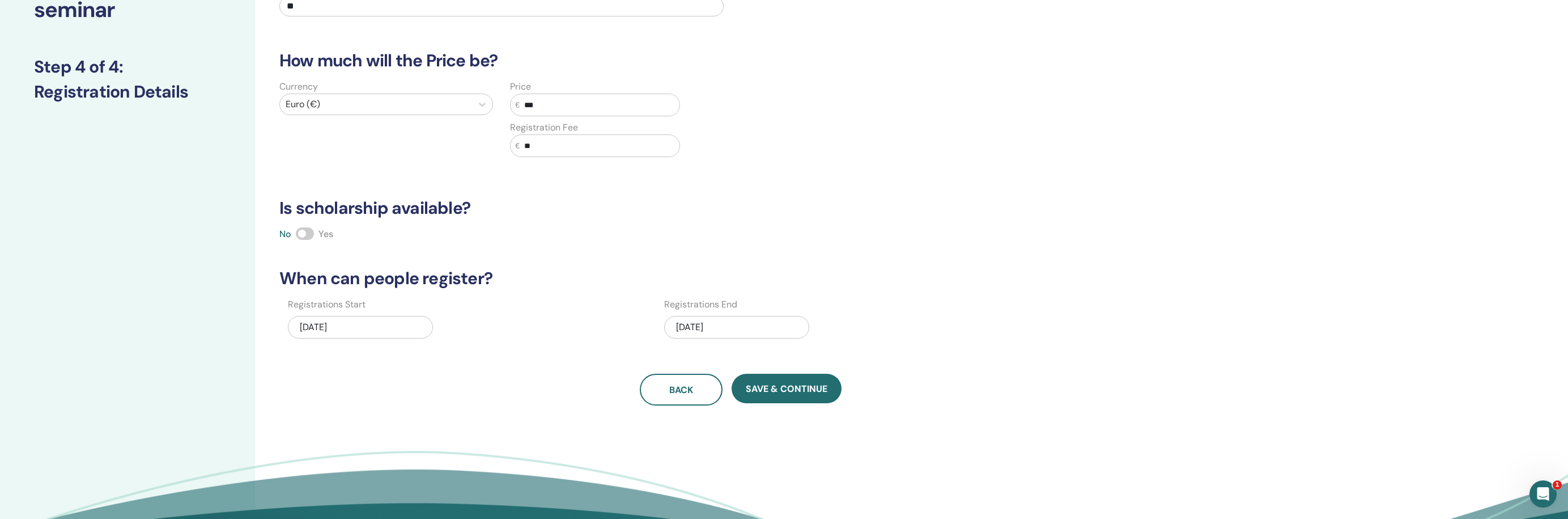
scroll to position [117, 0]
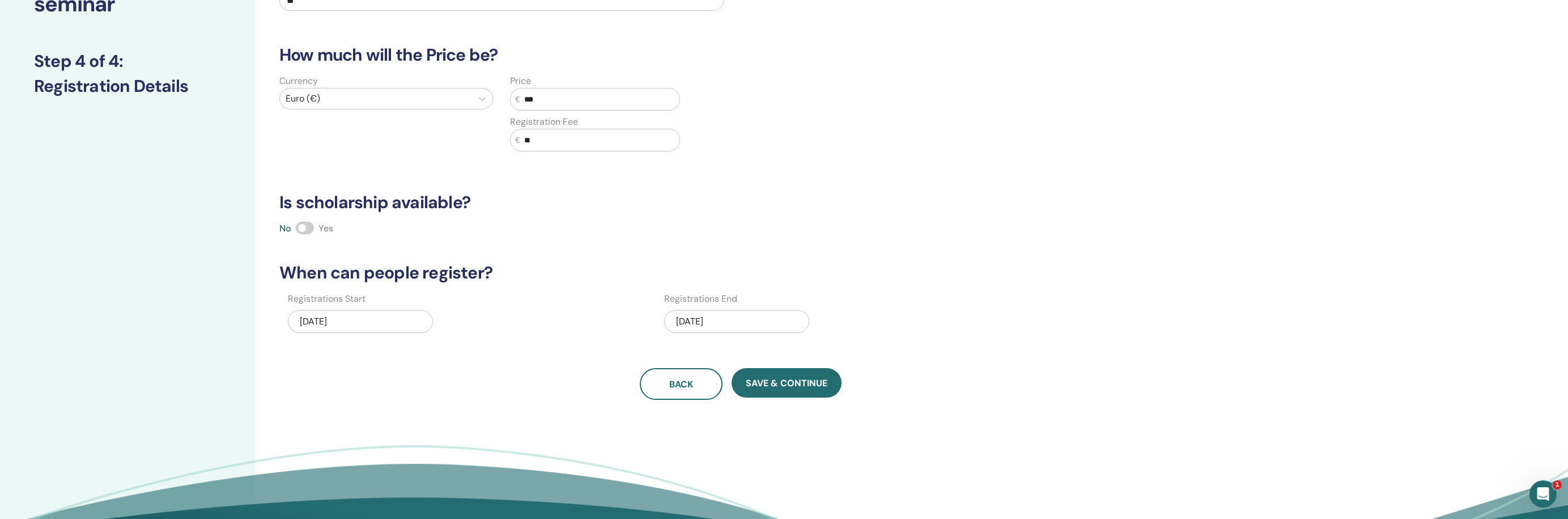
type input "**"
click at [307, 228] on span at bounding box center [304, 227] width 18 height 13
click at [776, 381] on span "Save & Continue" at bounding box center [786, 383] width 82 height 12
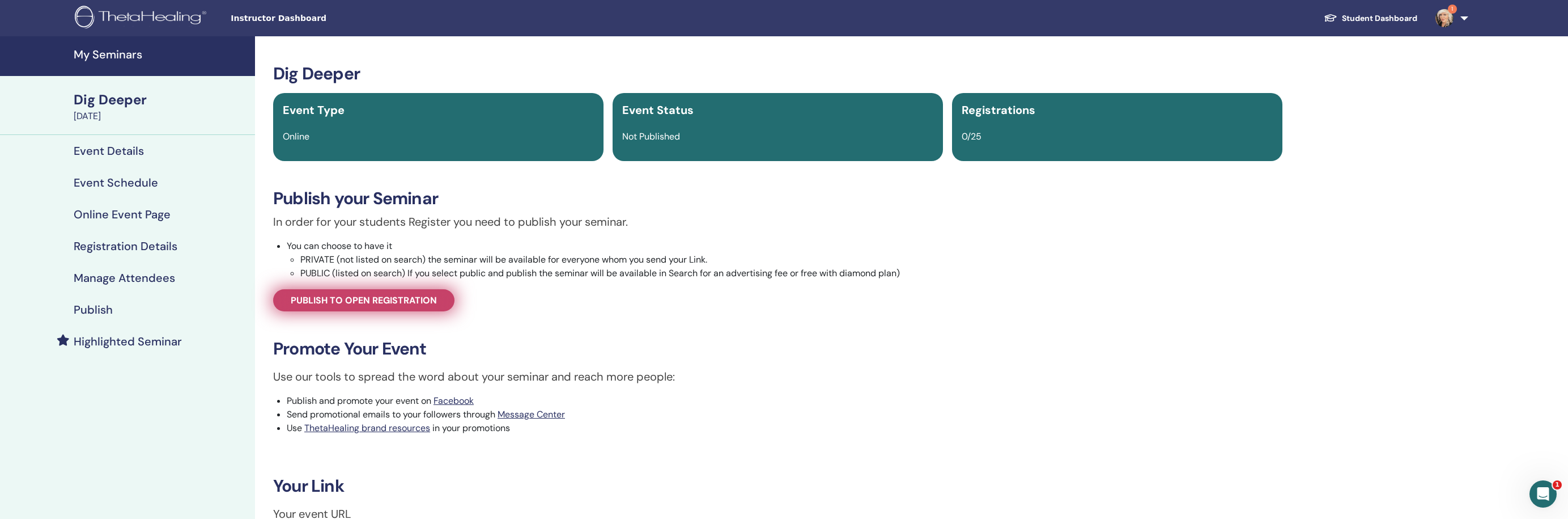
click at [386, 303] on span "Publish to open registration" at bounding box center [364, 301] width 146 height 12
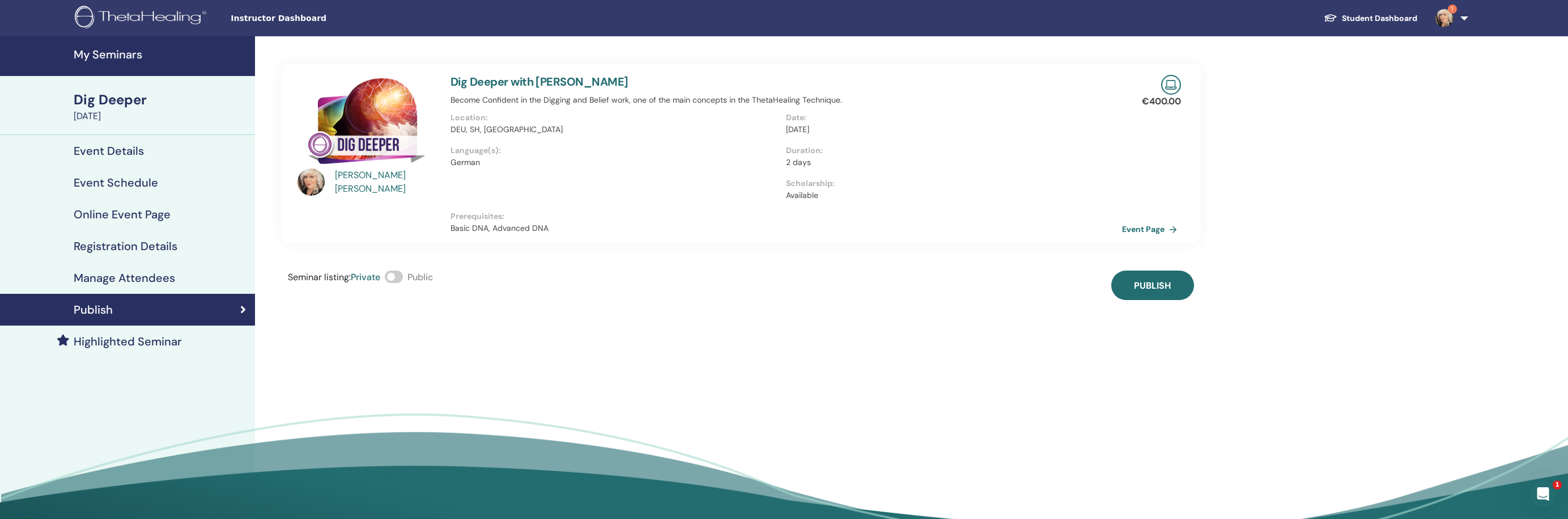
click at [403, 278] on span at bounding box center [394, 277] width 18 height 13
click at [1136, 286] on span "Publish" at bounding box center [1152, 286] width 37 height 12
click at [129, 51] on h4 "My Seminars" at bounding box center [161, 54] width 175 height 14
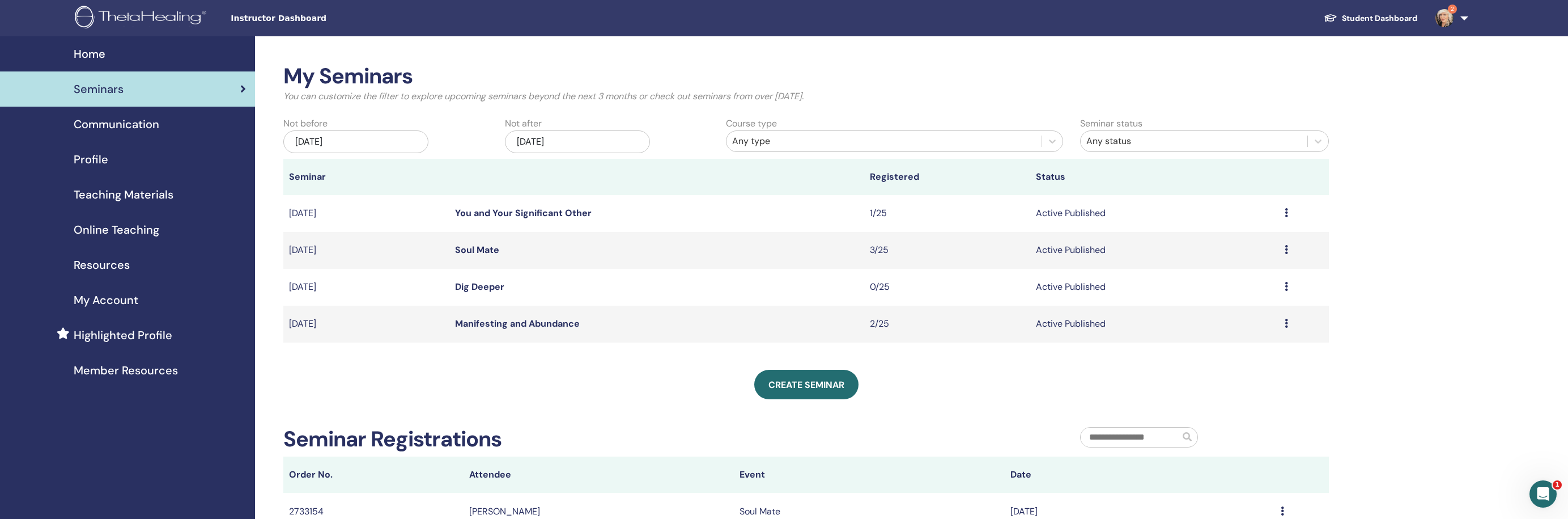
click at [605, 144] on div "[DATE]" at bounding box center [577, 141] width 145 height 23
click at [634, 173] on span "Next Month" at bounding box center [634, 173] width 0 height 12
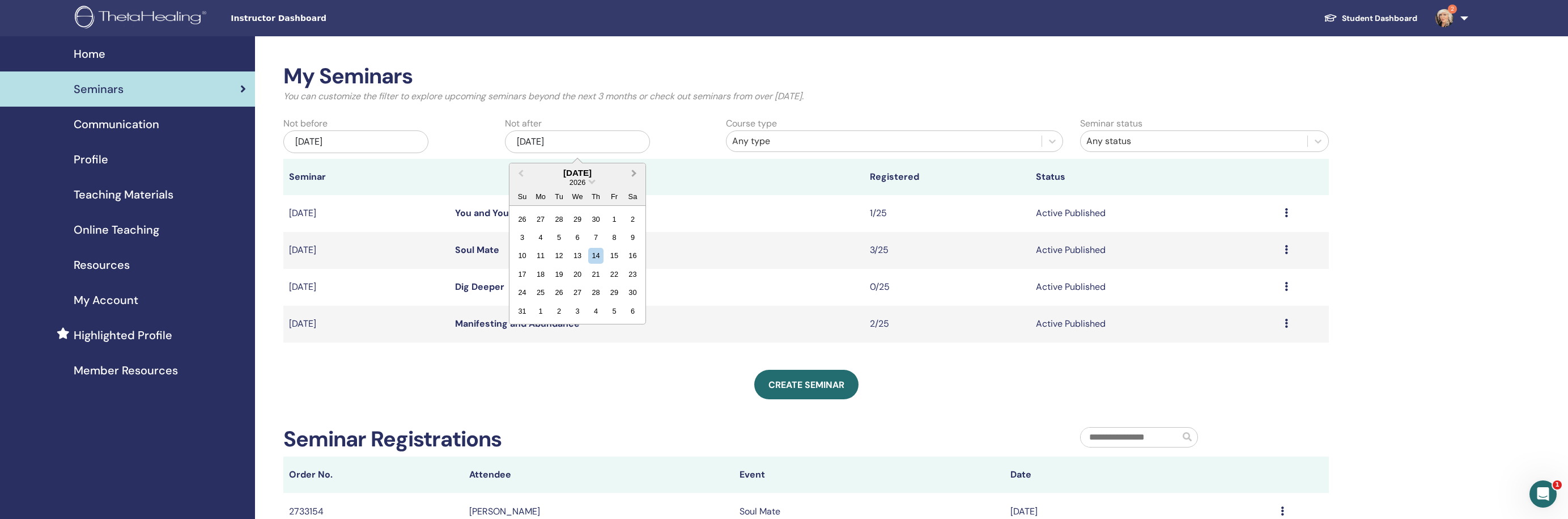
click at [634, 173] on span "Next Month" at bounding box center [634, 173] width 0 height 12
click at [541, 255] on div "15" at bounding box center [539, 255] width 15 height 15
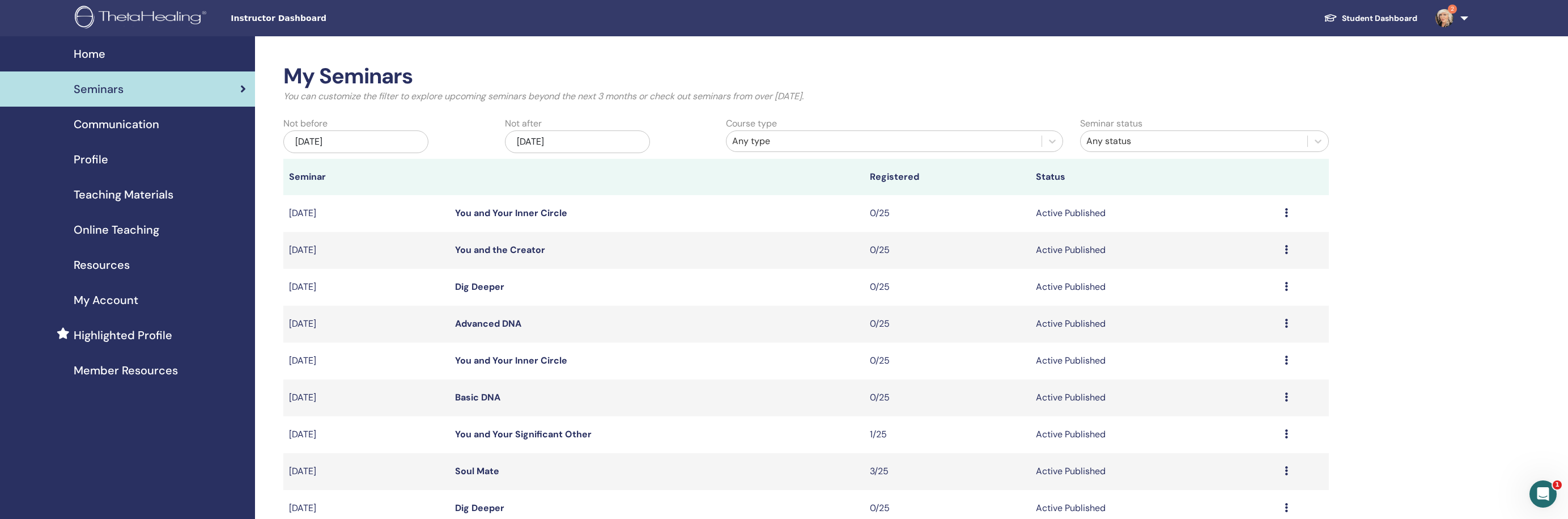
click at [395, 144] on div "Jul/14, 2025" at bounding box center [356, 141] width 145 height 23
click at [414, 169] on button "Next Month" at bounding box center [414, 173] width 18 height 18
click at [413, 174] on span "Next Month" at bounding box center [413, 173] width 0 height 12
click at [413, 287] on div "1" at bounding box center [410, 292] width 15 height 15
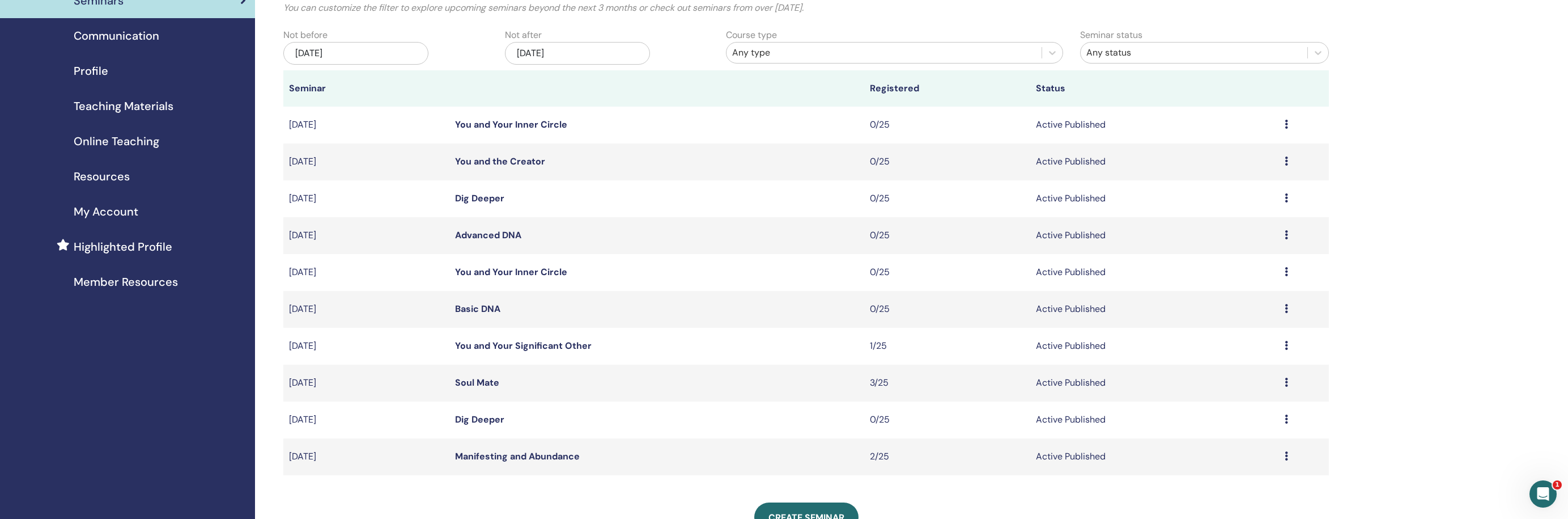
scroll to position [90, 0]
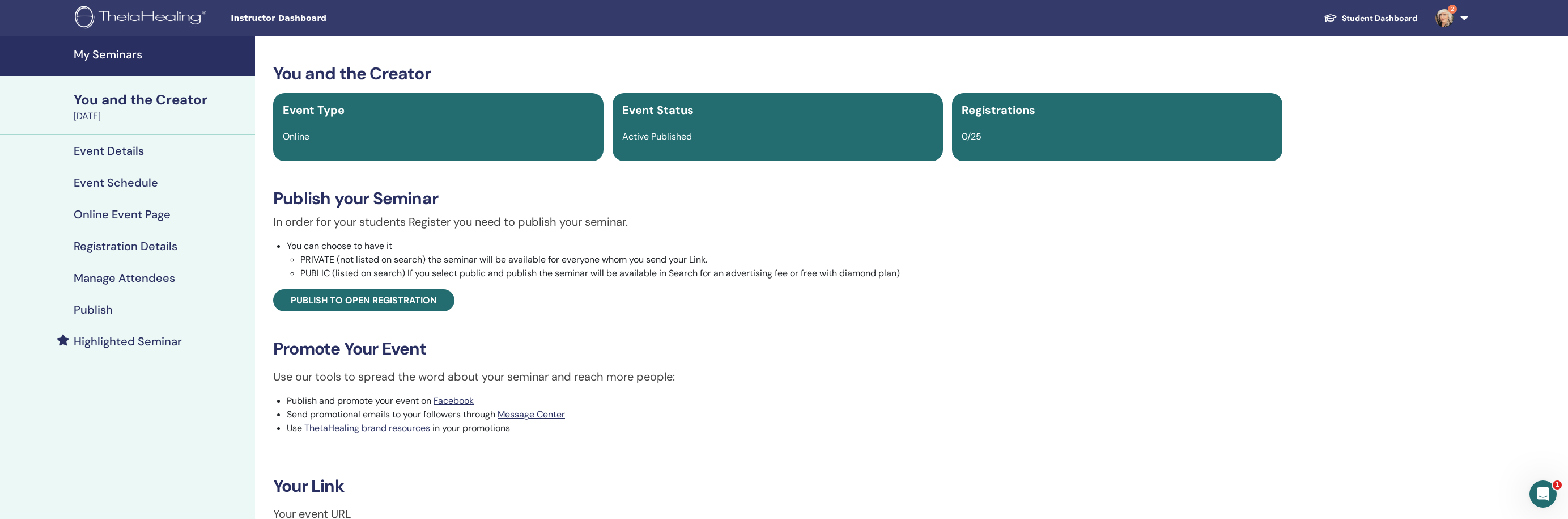
click at [105, 245] on h4 "Registration Details" at bounding box center [125, 246] width 104 height 14
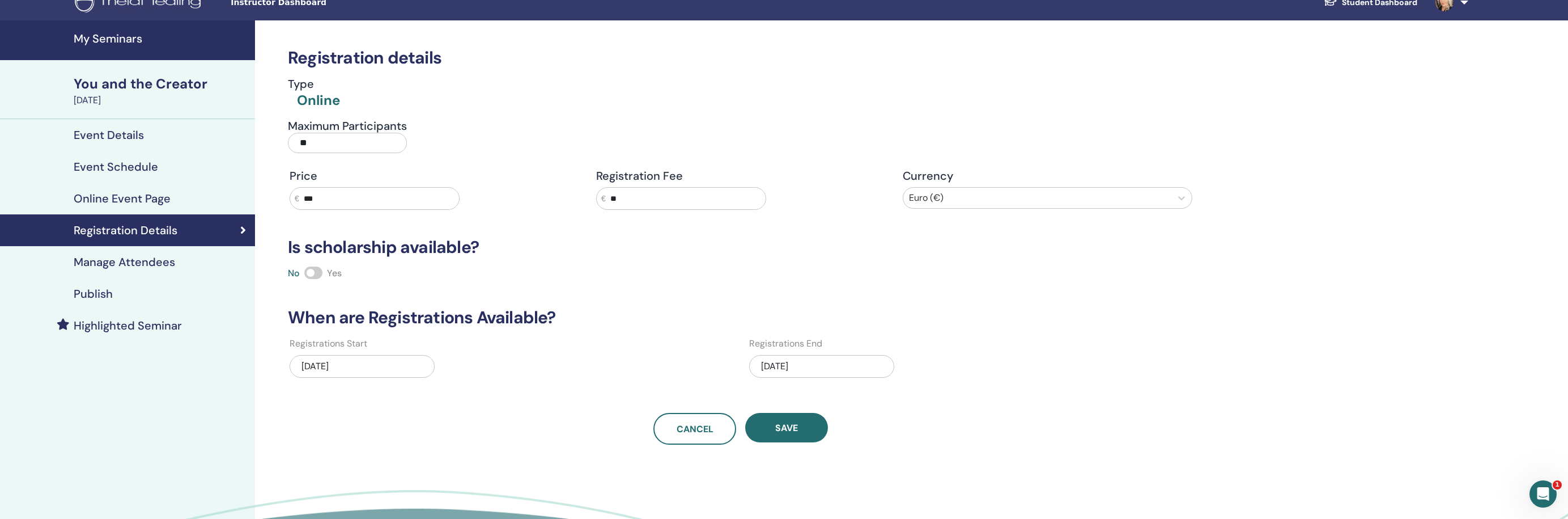
scroll to position [18, 0]
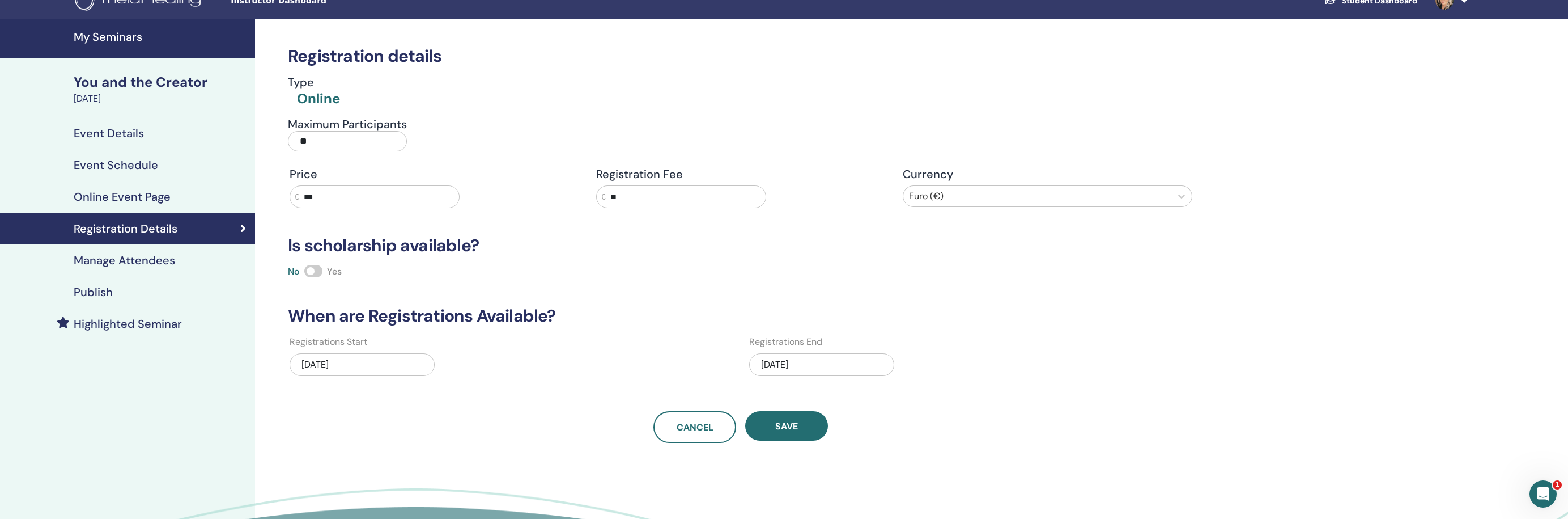
click at [780, 367] on div "[DATE]" at bounding box center [821, 364] width 145 height 23
click at [882, 217] on button "Next Month" at bounding box center [879, 220] width 18 height 18
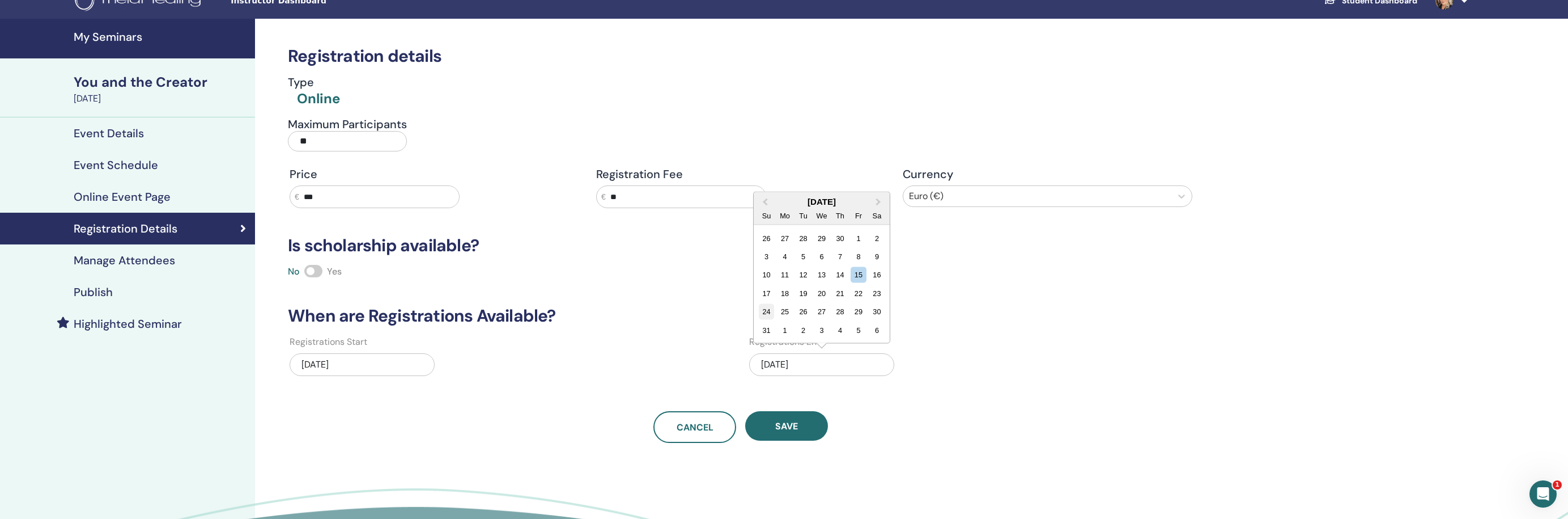
click at [768, 311] on div "24" at bounding box center [766, 310] width 15 height 15
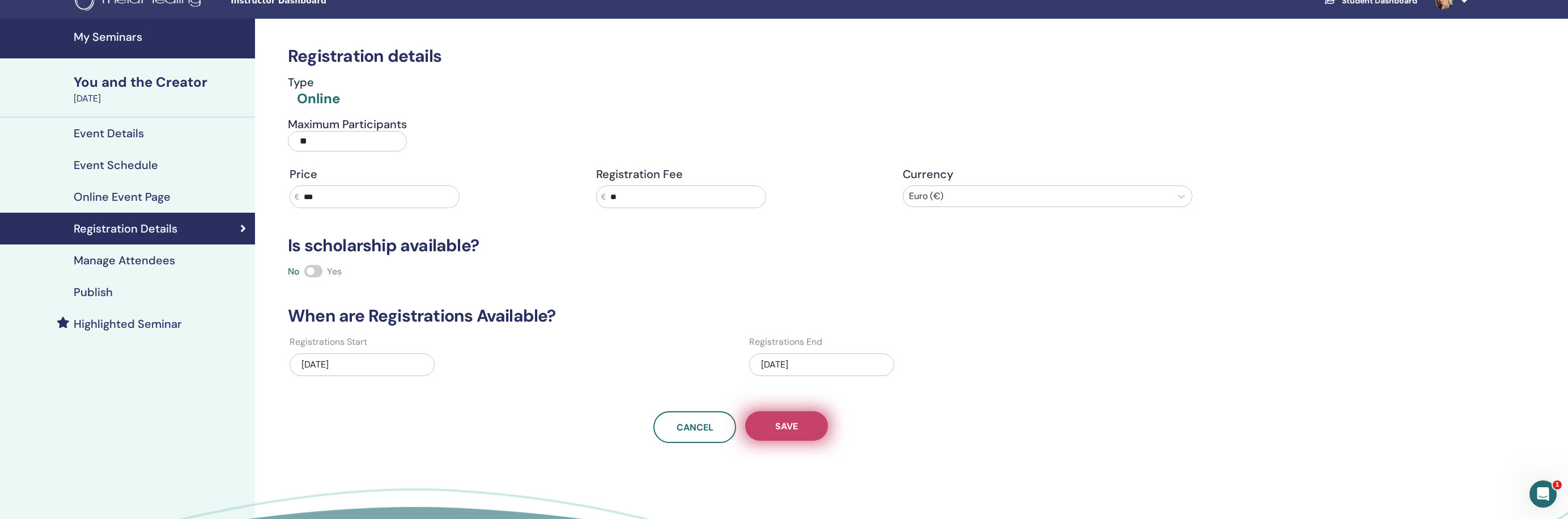
click at [792, 424] on span "Save" at bounding box center [786, 426] width 23 height 12
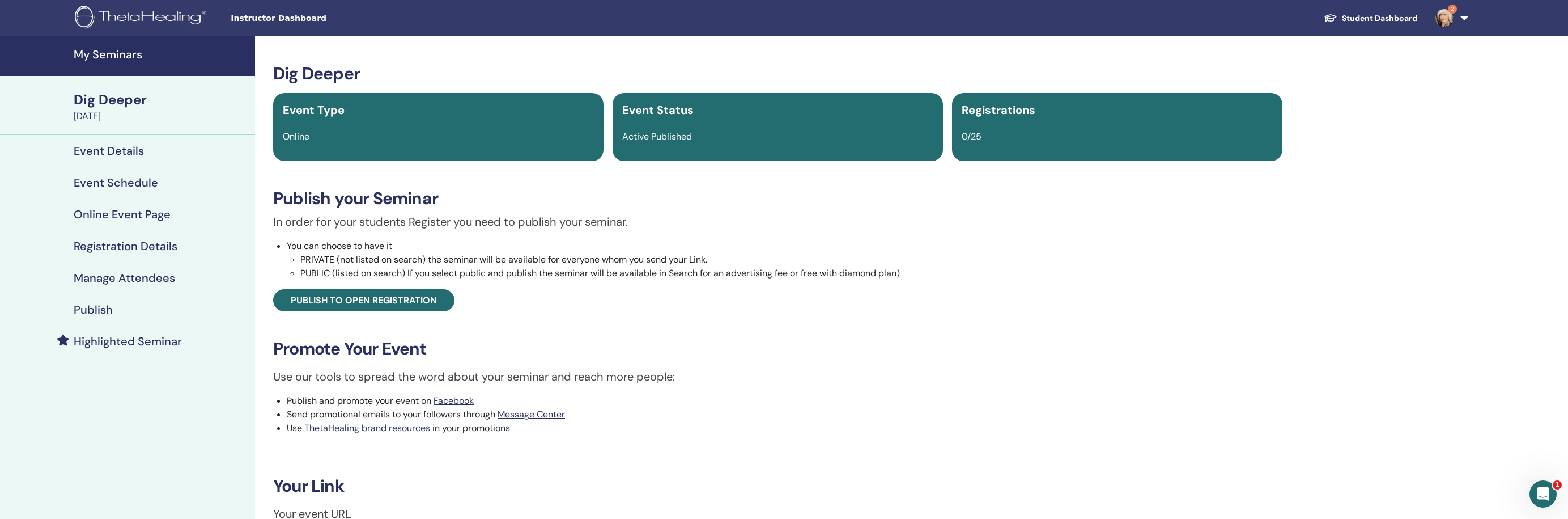
click at [140, 241] on h4 "Registration Details" at bounding box center [125, 246] width 104 height 14
click at [119, 247] on h4 "Registration Details" at bounding box center [125, 246] width 104 height 14
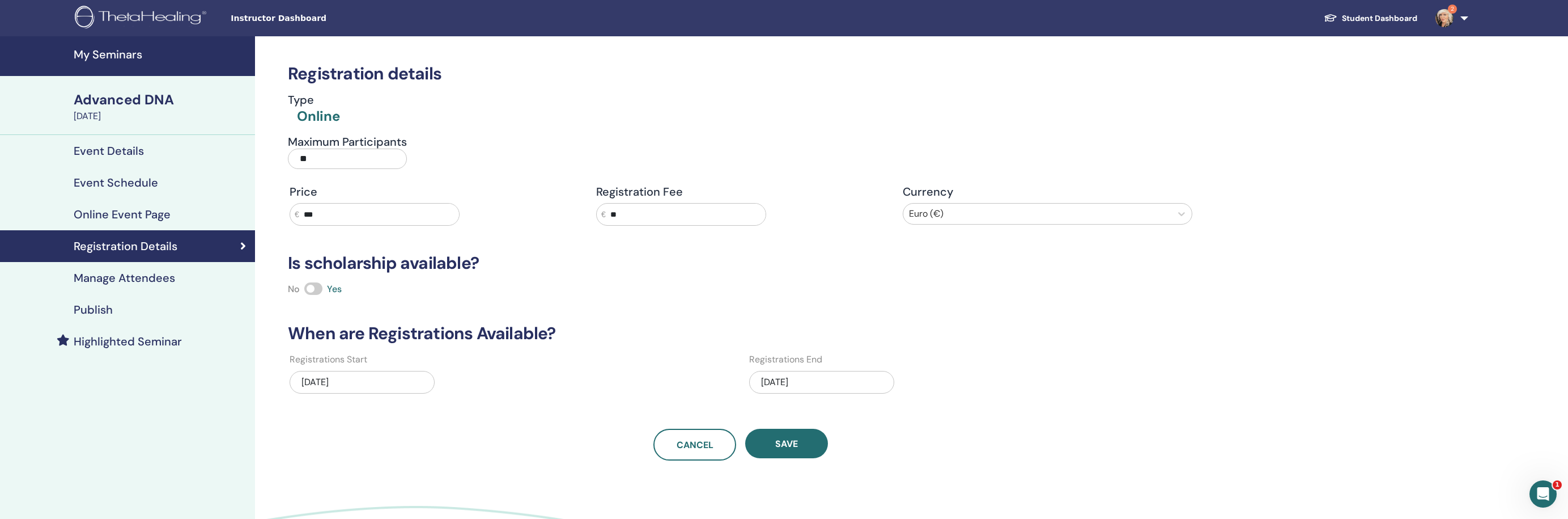
click at [820, 380] on div "[DATE]" at bounding box center [821, 382] width 145 height 23
click at [879, 233] on button "Next Month" at bounding box center [879, 238] width 18 height 18
click at [880, 253] on button "Next Month" at bounding box center [879, 256] width 18 height 18
click at [861, 292] on div "13" at bounding box center [859, 292] width 15 height 15
click at [793, 436] on button "Save" at bounding box center [786, 444] width 83 height 30
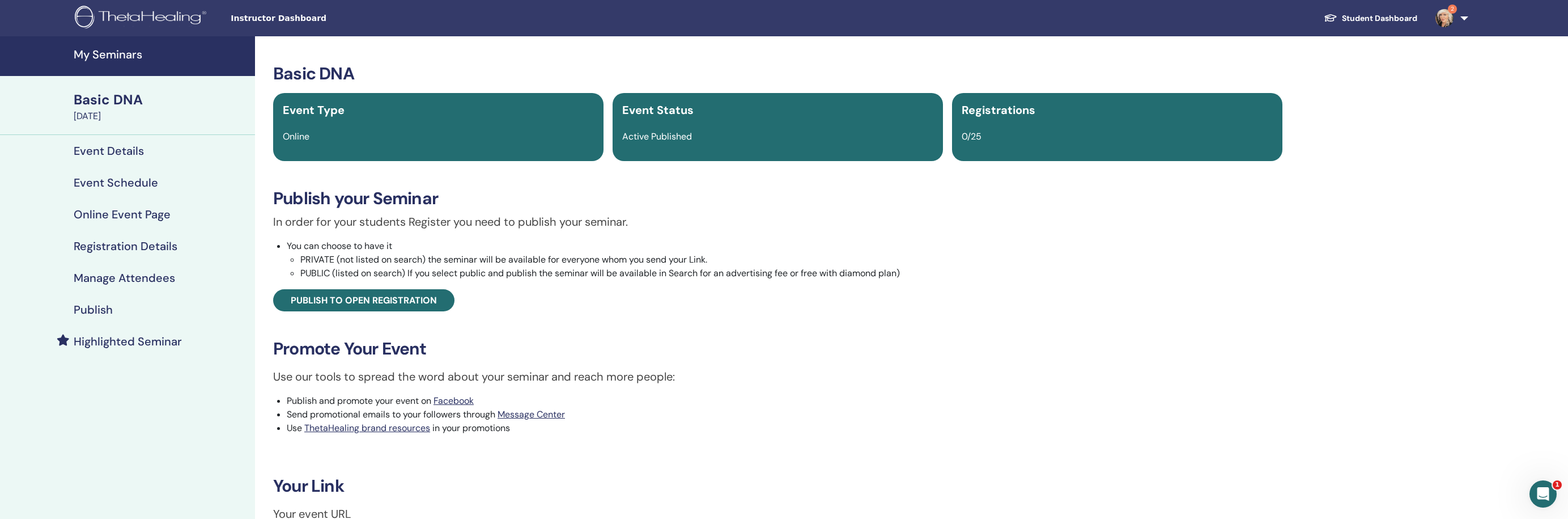
click at [115, 245] on h4 "Registration Details" at bounding box center [125, 246] width 104 height 14
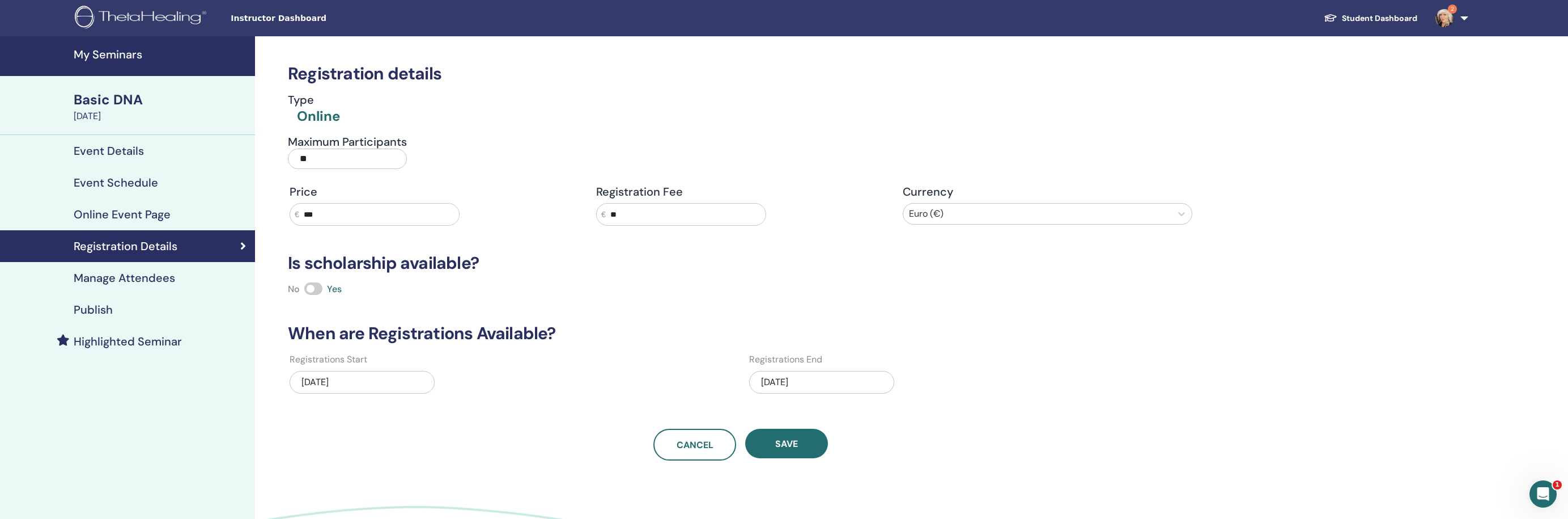
click at [811, 380] on div "[DATE]" at bounding box center [821, 382] width 145 height 23
click at [878, 218] on span "Next Month" at bounding box center [878, 219] width 0 height 12
click at [879, 236] on button "Next Month" at bounding box center [879, 238] width 18 height 18
click at [839, 312] on div "15" at bounding box center [840, 309] width 15 height 15
click at [800, 436] on button "Save" at bounding box center [786, 444] width 83 height 30
